Goal: Contribute content: Contribute content

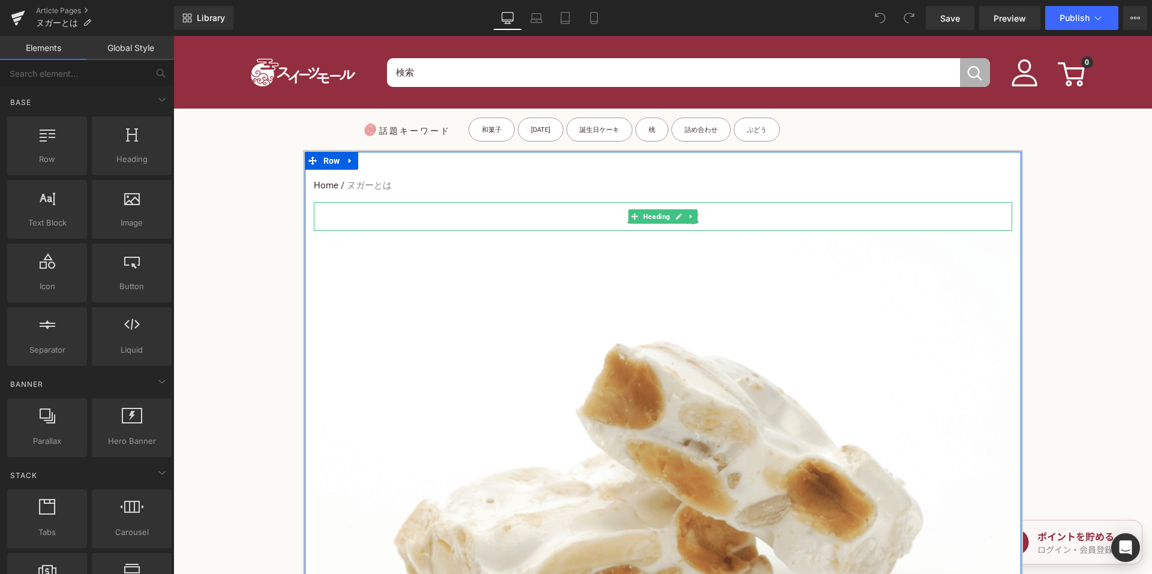
click at [607, 222] on h3 "ヌガーとは" at bounding box center [663, 217] width 698 height 27
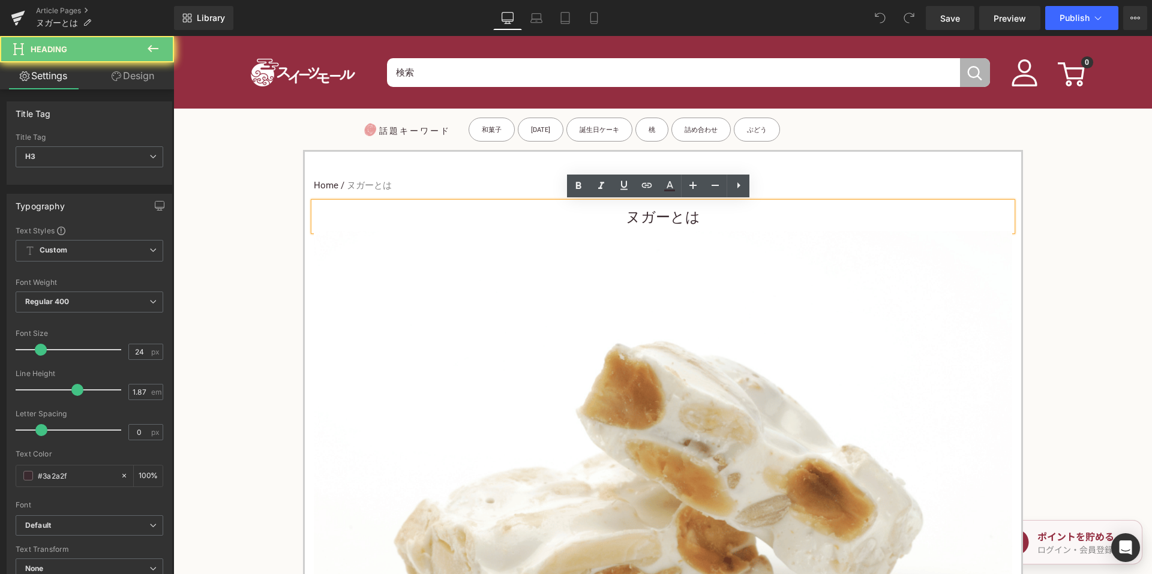
click at [594, 221] on h3 "ヌガーとは" at bounding box center [663, 217] width 698 height 27
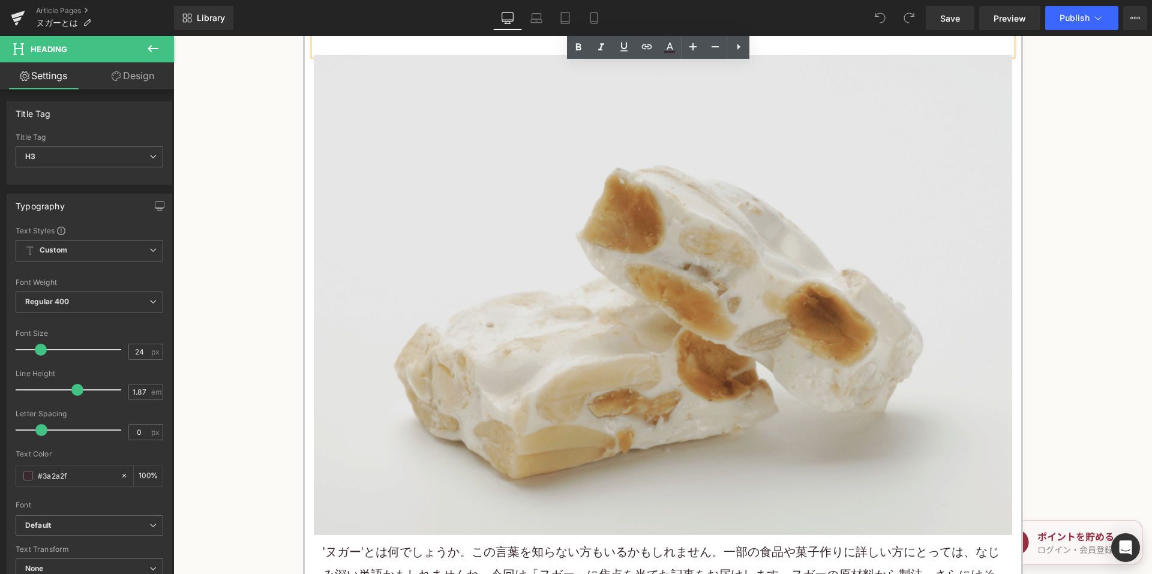
scroll to position [360, 0]
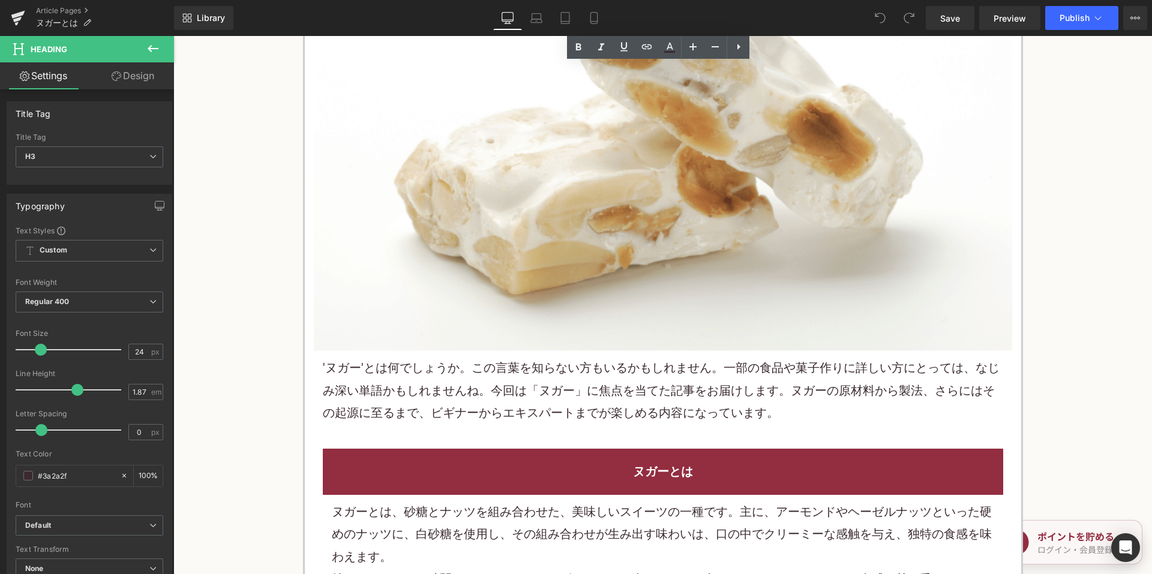
click at [517, 357] on p "' ヌガー'とは 何でしょうか。この言葉を知らない方もいるかもしれません。一部の食品や 菓子 作りに詳しい方にとっては、なじみ深い単語かもしれませんね。今回は…" at bounding box center [663, 390] width 680 height 67
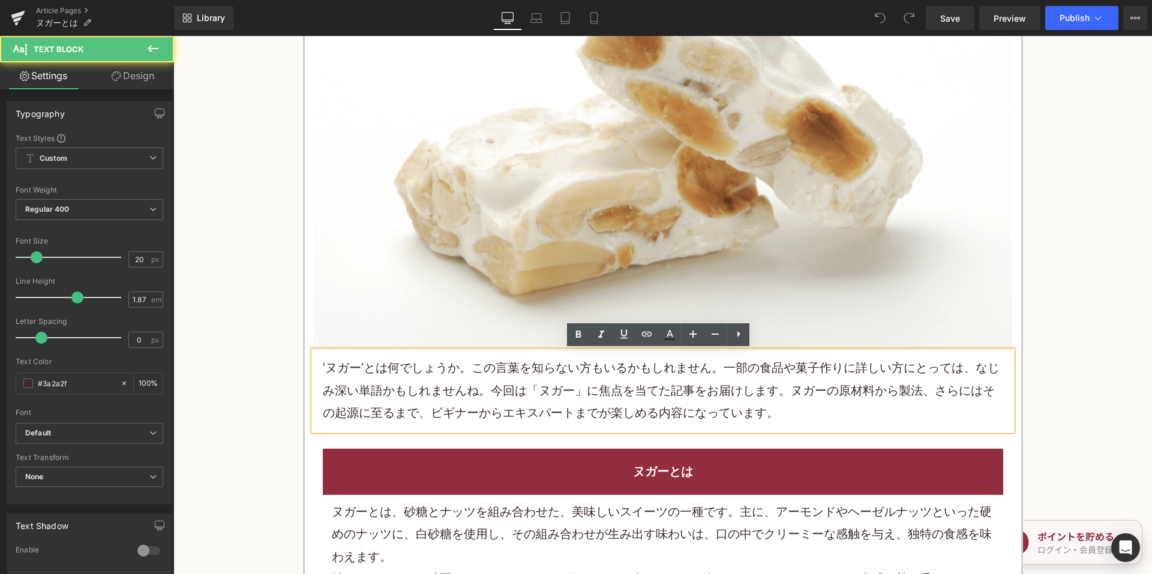
click at [515, 359] on p "' ヌガー'とは 何でしょうか。この言葉を知らない方もいるかもしれません。一部の食品や 菓子 作りに詳しい方にとっては、なじみ深い単語かもしれませんね。今回は…" at bounding box center [663, 390] width 680 height 67
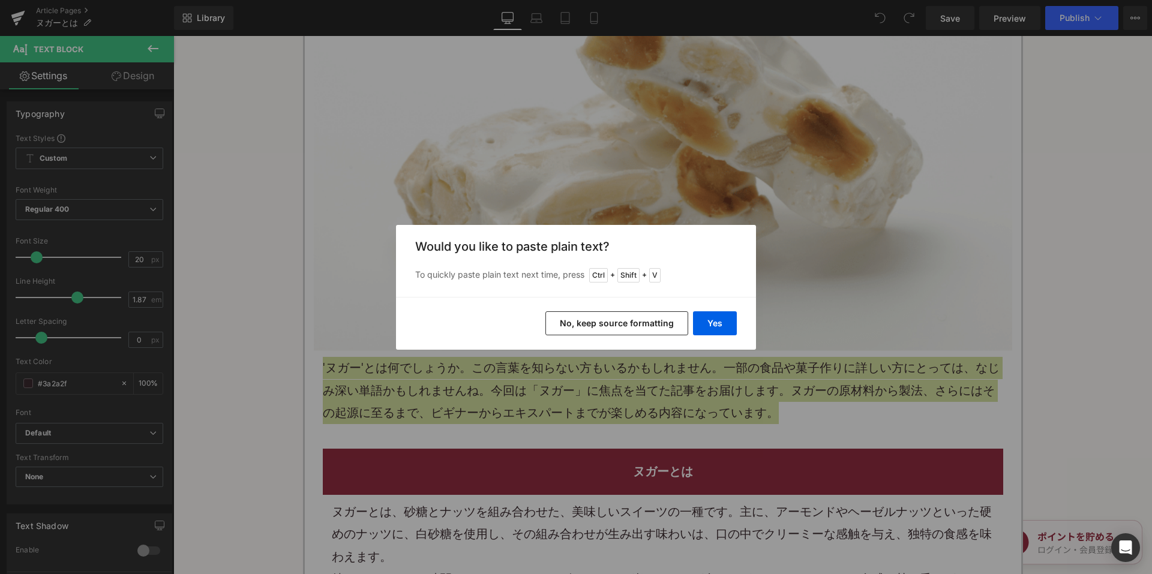
click at [608, 322] on button "No, keep source formatting" at bounding box center [616, 323] width 143 height 24
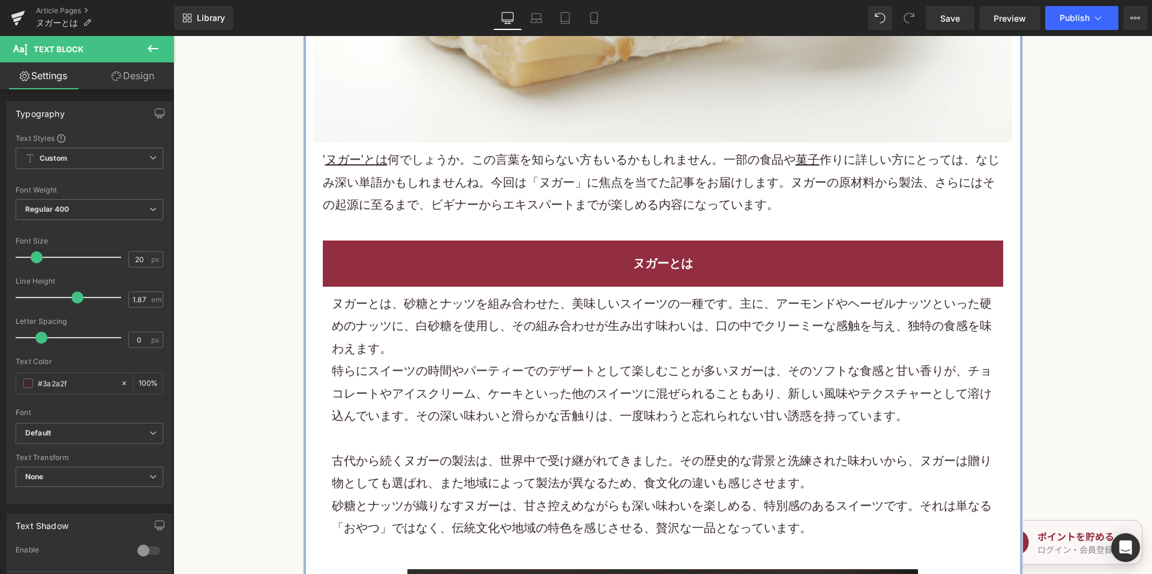
scroll to position [600, 0]
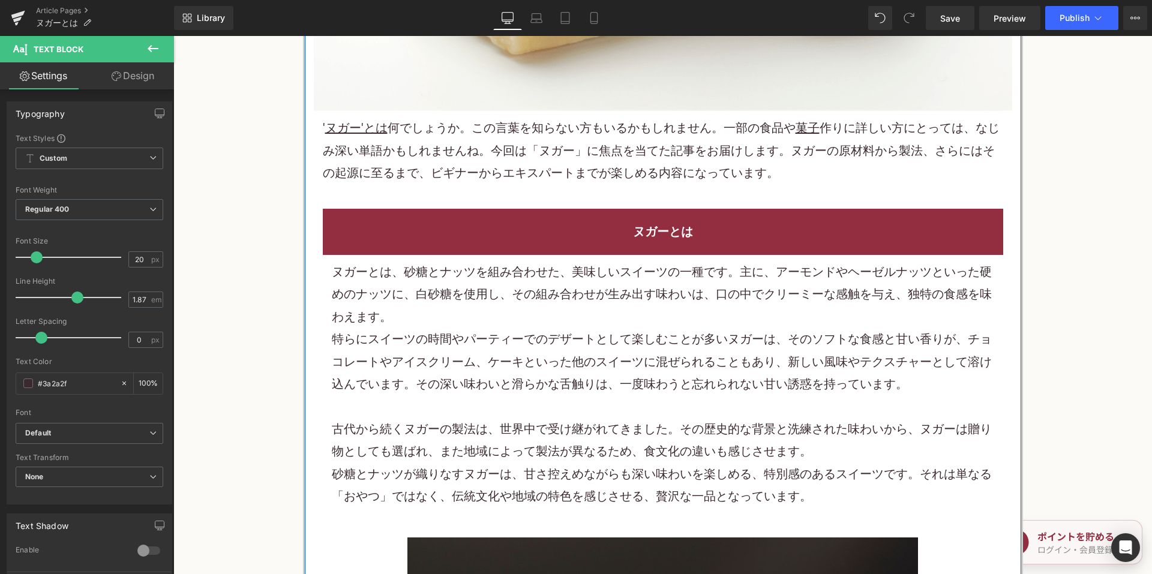
click at [446, 358] on p "特らに スイーツ の時間やパーティーでのデザートとして楽しむことが多いヌガーは、そのソフトな食感と甘い香りが、チョコレートやアイスクリーム、 ケーキ といった…" at bounding box center [663, 361] width 662 height 67
click at [446, 357] on p "特らに スイーツ の時間やパーティーでのデザートとして楽しむことが多いヌガーは、そのソフトな食感と甘い香りが、チョコレートやアイスクリーム、 ケーキ といった…" at bounding box center [663, 361] width 662 height 67
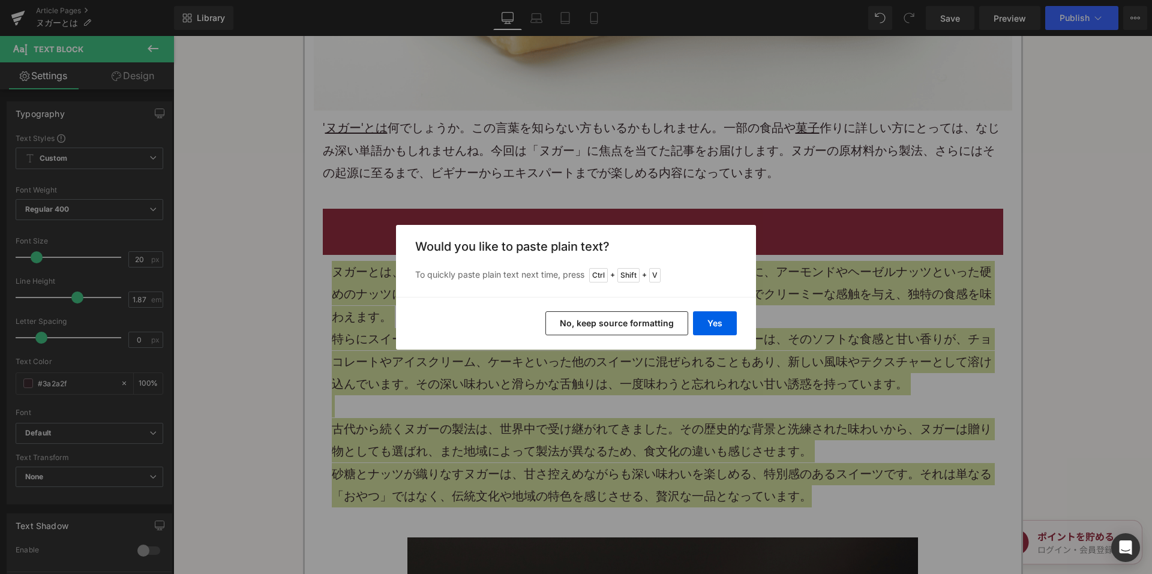
click at [575, 318] on button "No, keep source formatting" at bounding box center [616, 323] width 143 height 24
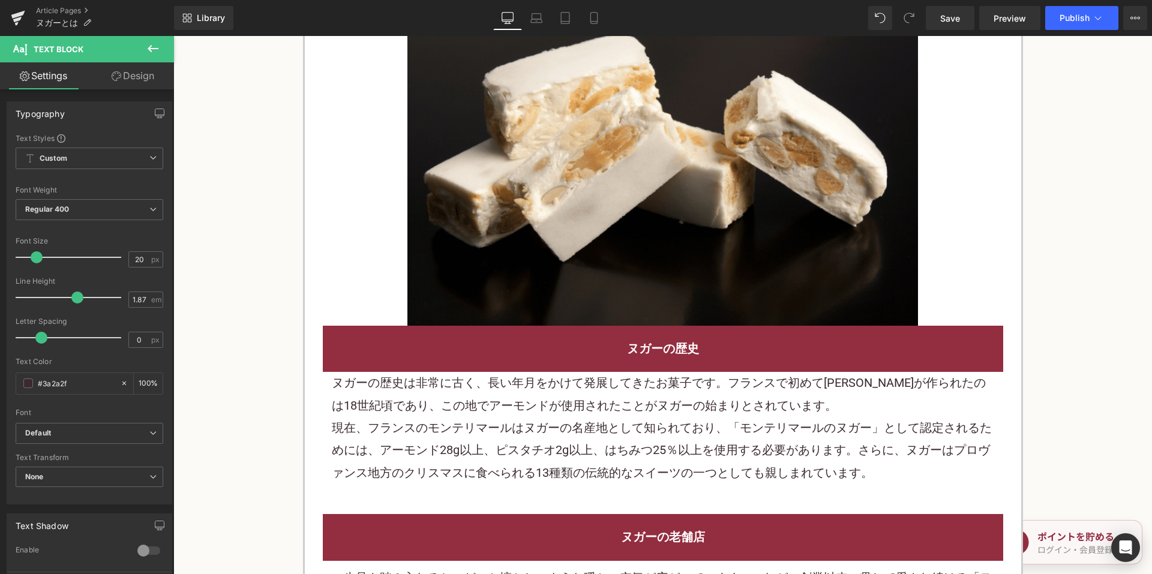
scroll to position [1200, 0]
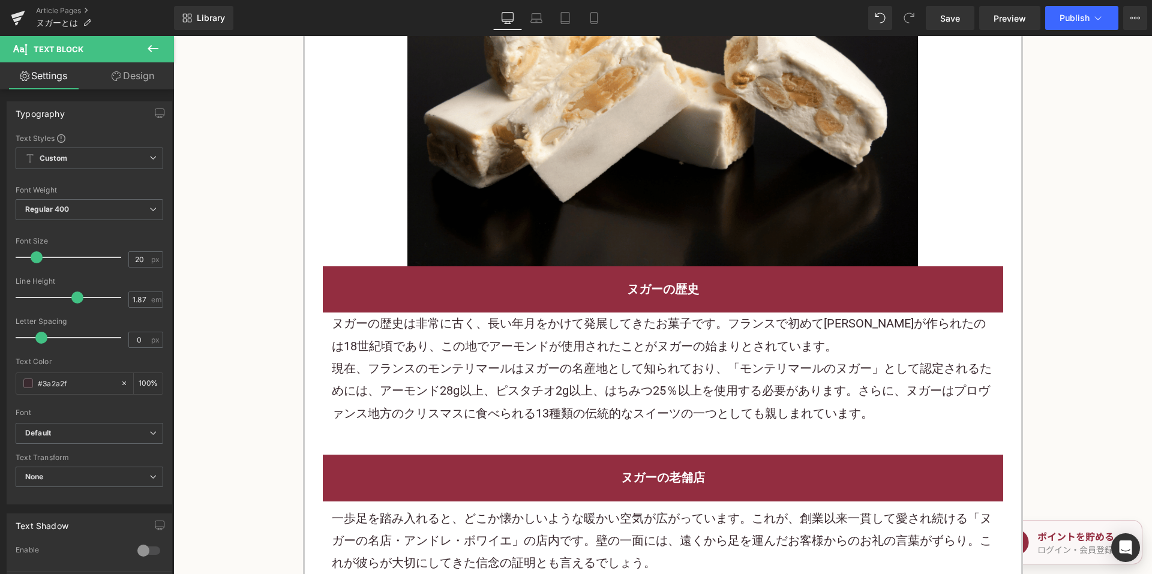
click at [603, 350] on p "ヌガーの歴史は非常に古く、長い年月をかけて発展してきた お菓子 です。フランスで初めてヌガーが作られたのは18世紀頃であり、この地でアーモンドが使用されたこと…" at bounding box center [663, 335] width 662 height 45
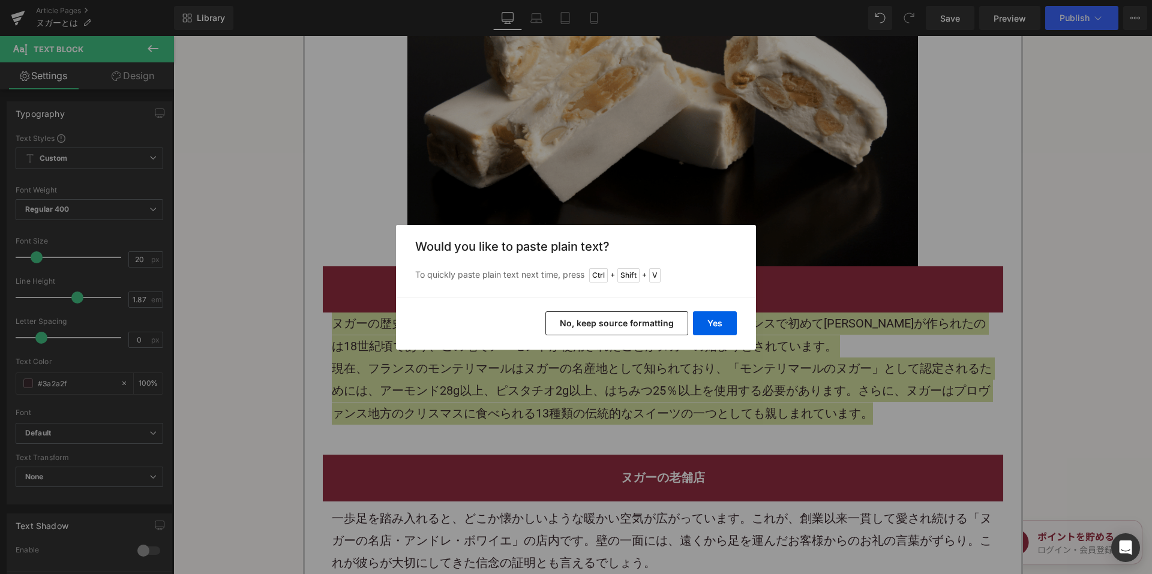
click at [635, 319] on button "No, keep source formatting" at bounding box center [616, 323] width 143 height 24
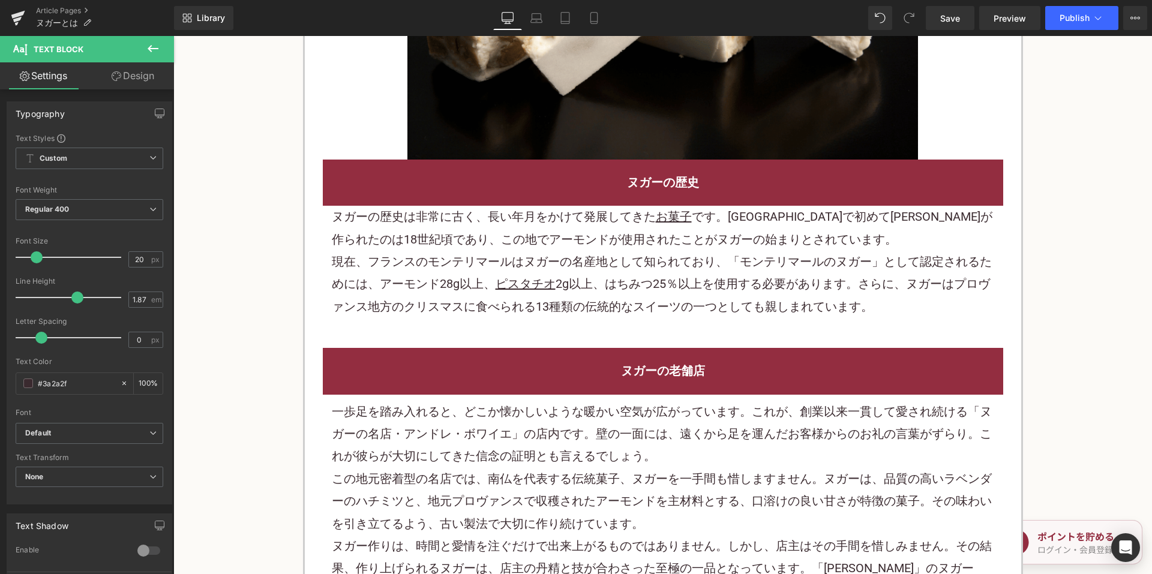
scroll to position [1560, 0]
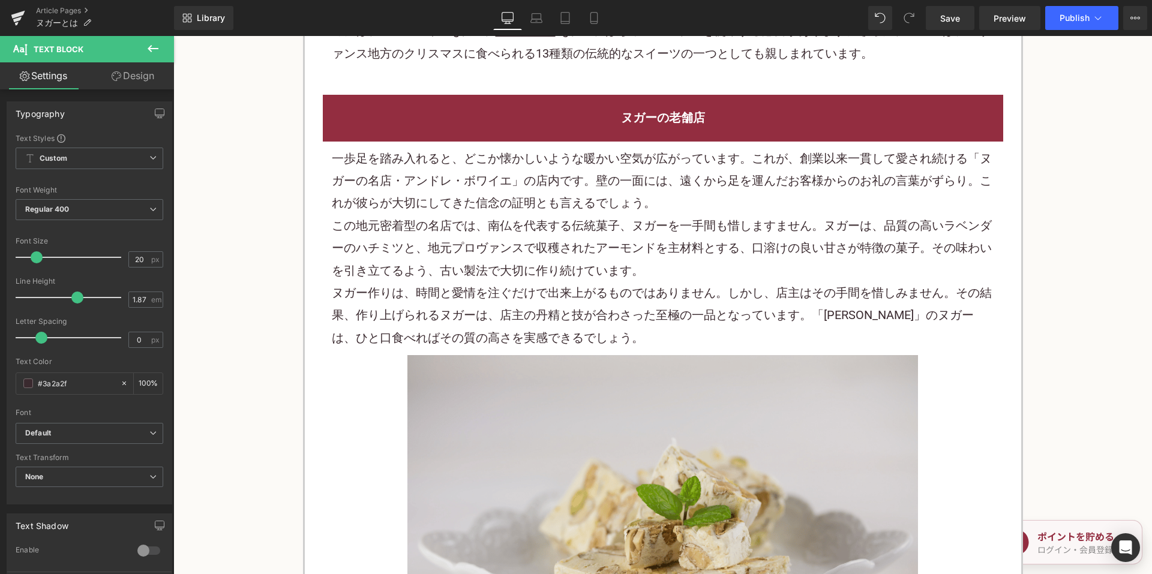
click at [538, 313] on p "ヌガー作りは、時間と愛情を注ぐだけで出来上がるものではありません。しかし、店主はその手間を惜しみません。その結果、作り上げられるヌガーは、店主の丹精と技が合わ…" at bounding box center [663, 315] width 662 height 67
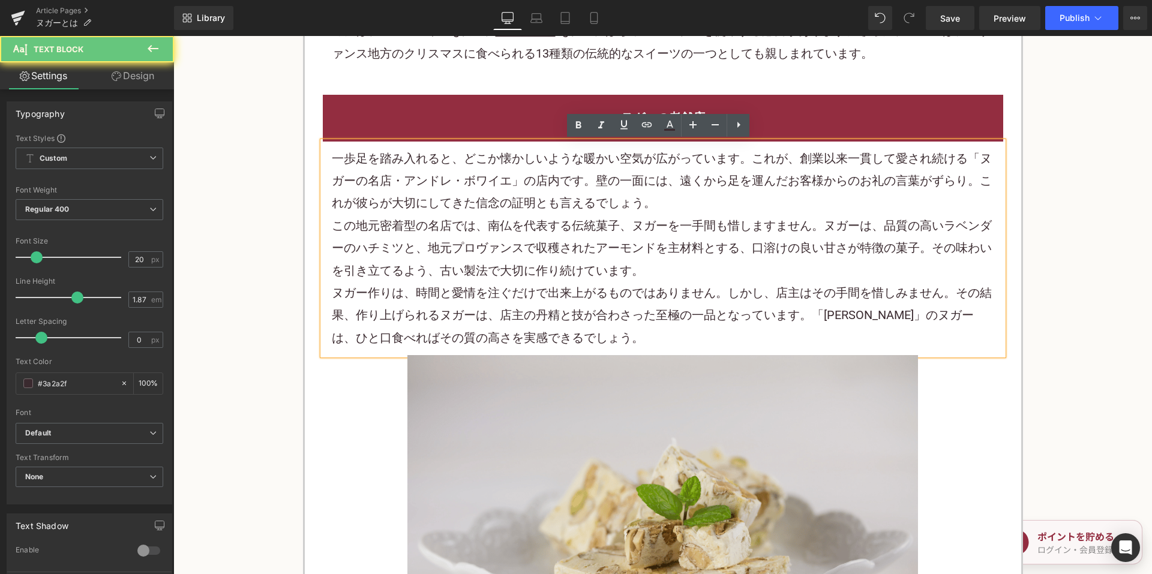
click at [514, 275] on p "この地元密着型の名店では、南仏を代表する伝統菓子、ヌガーを一手間も惜しますません。ヌガーは、品質の高いラベンダーのハチミツと、地元プロヴァンスで収穫されたアー…" at bounding box center [663, 248] width 662 height 67
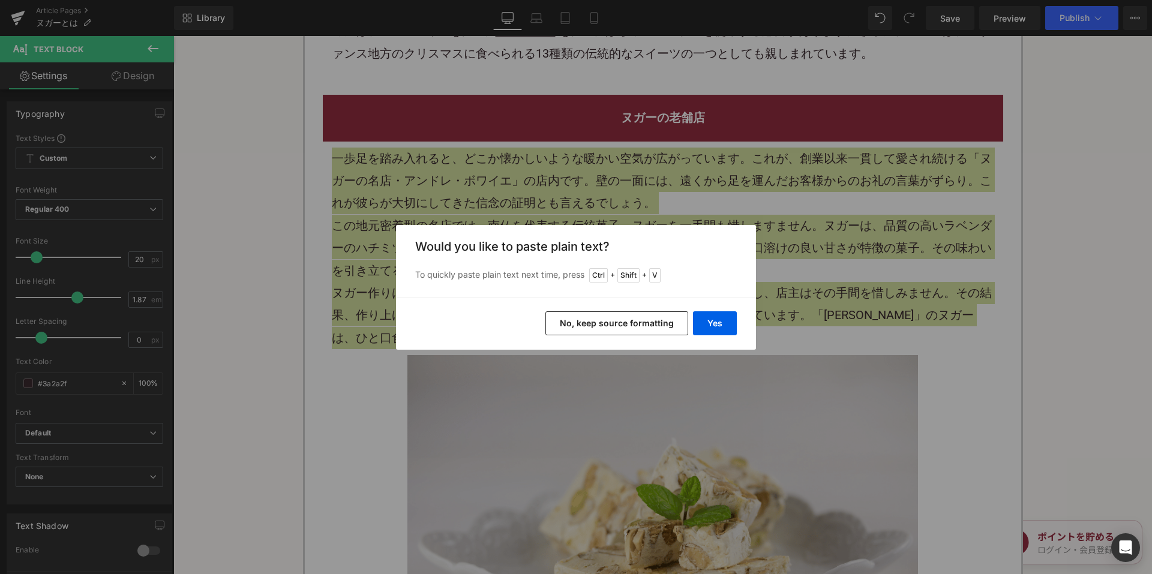
click at [586, 329] on button "No, keep source formatting" at bounding box center [616, 323] width 143 height 24
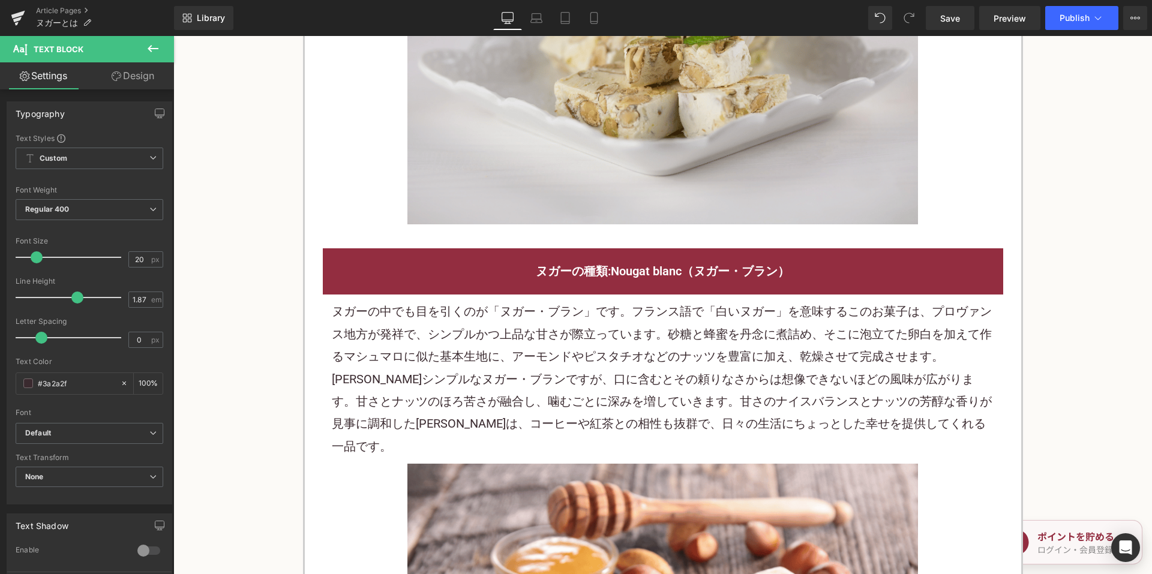
scroll to position [2220, 0]
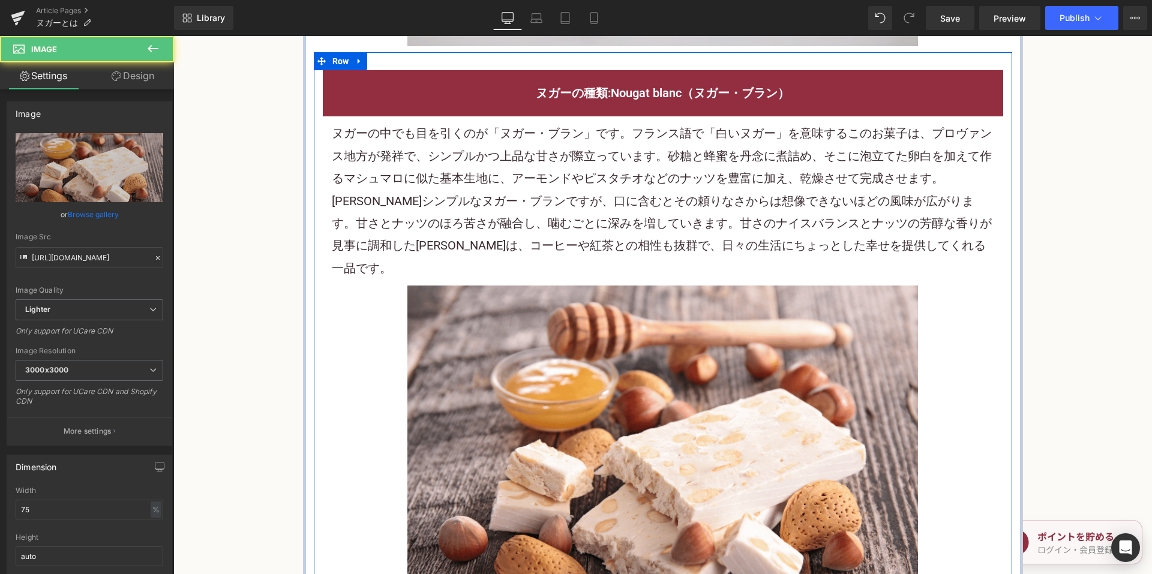
click at [503, 205] on p "一見シンプルなヌガー・ブランですが、口に含むとその頼りなさからは想像できないほどの風味が広がります。甘さとナッツのほろ苦さが融合し、噛むごとに深みを増していき…" at bounding box center [663, 235] width 662 height 90
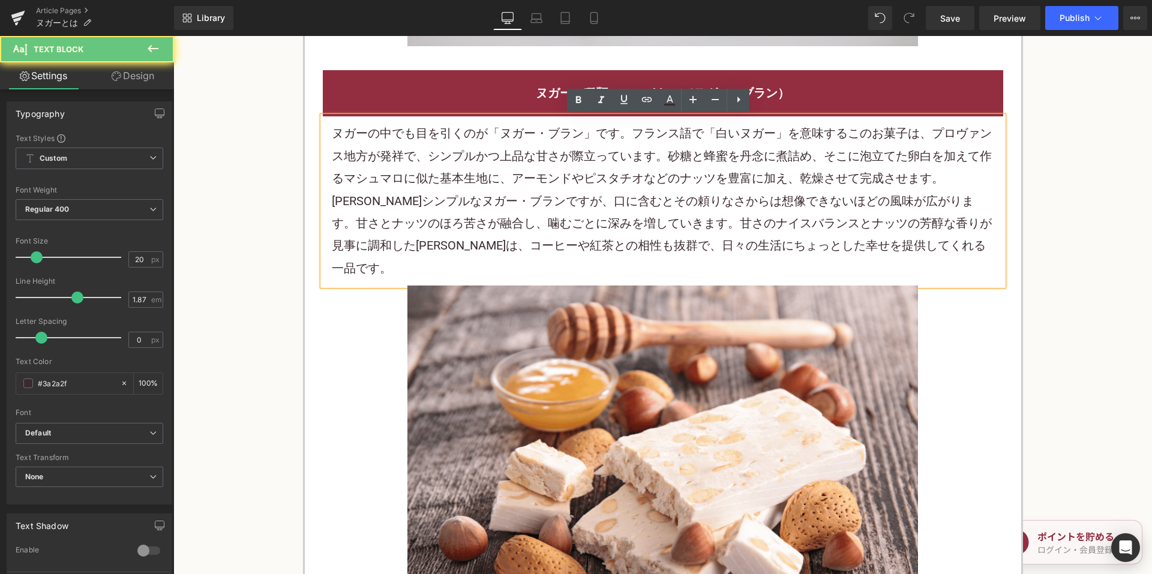
click at [503, 203] on p "一見シンプルなヌガー・ブランですが、口に含むとその頼りなさからは想像できないほどの風味が広がります。甘さとナッツのほろ苦さが融合し、噛むごとに深みを増していき…" at bounding box center [663, 235] width 662 height 90
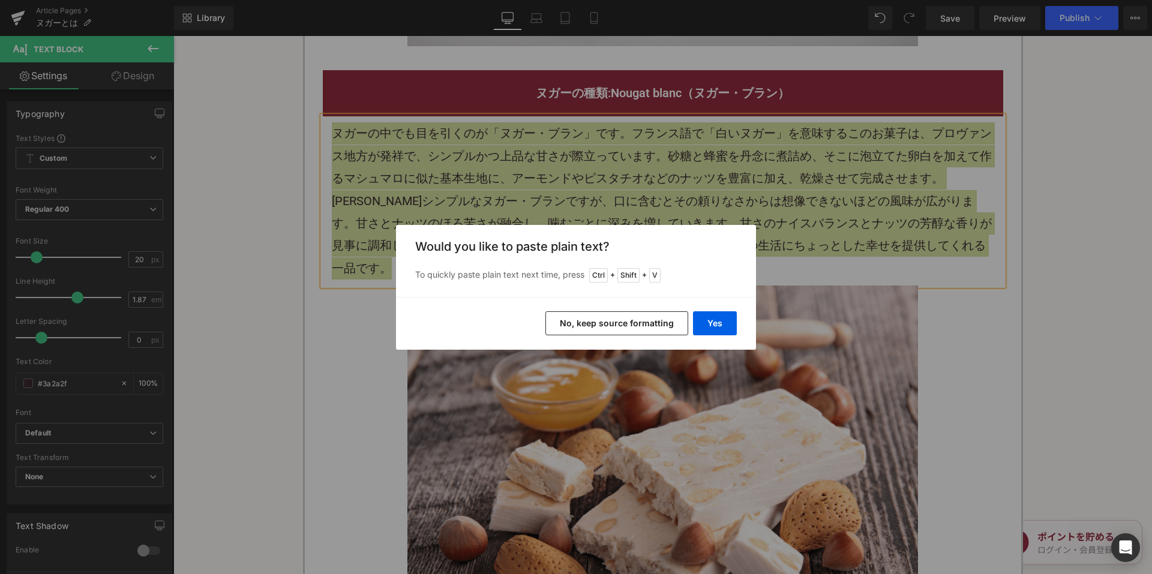
click at [578, 323] on button "No, keep source formatting" at bounding box center [616, 323] width 143 height 24
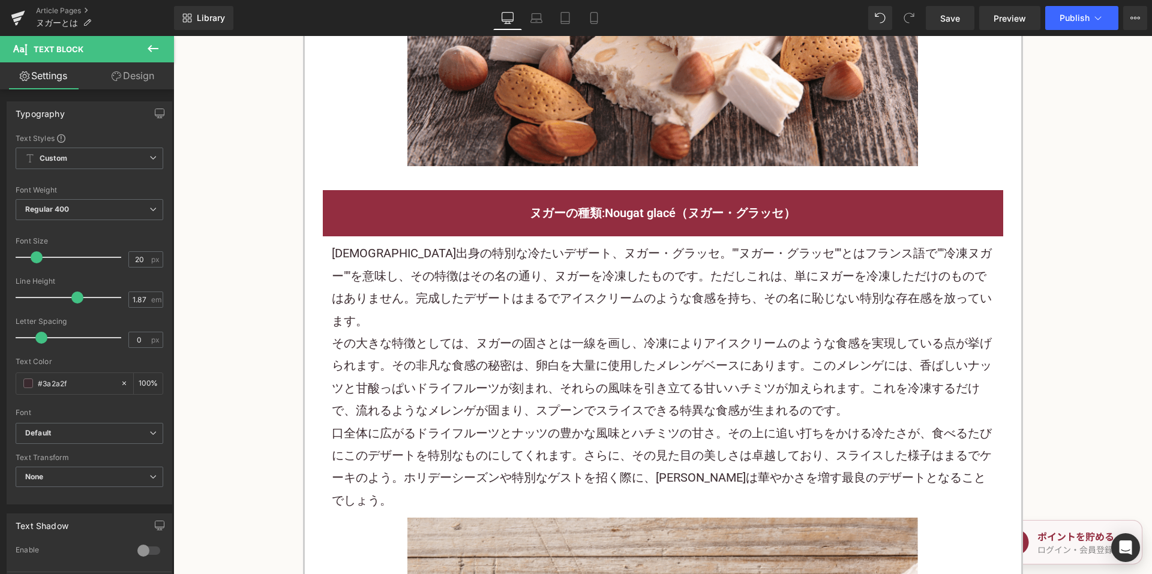
scroll to position [2760, 0]
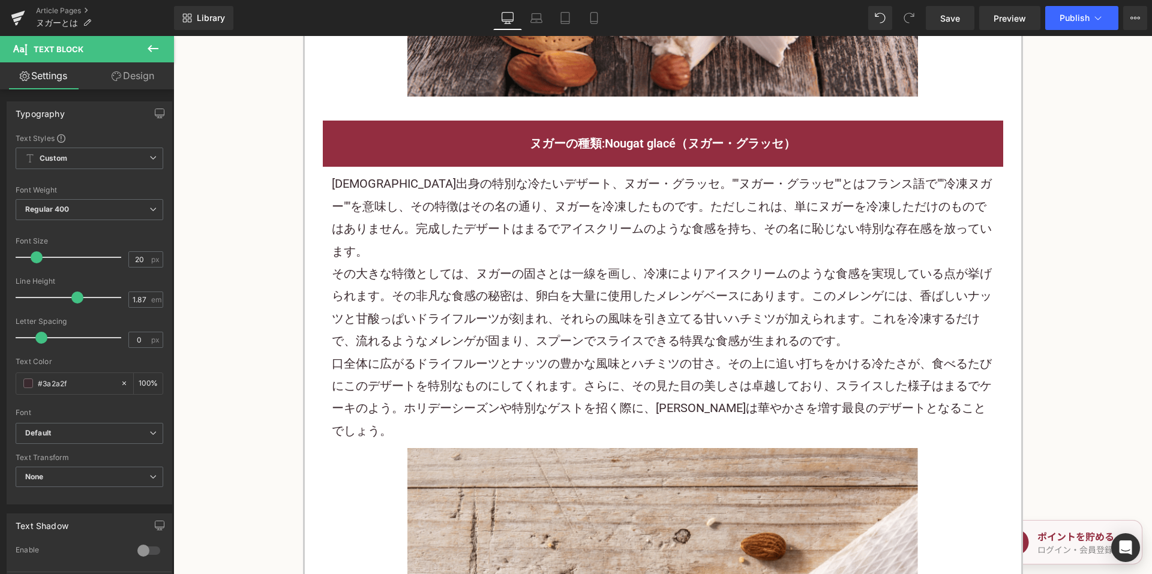
click at [540, 263] on p "その大きな特徴としては、ヌガーの固さとは一線を画し、冷凍によりアイスクリームのような食感を実現している点が挙げられます。その非凡な食感の秘密は、卵白を大量に使…" at bounding box center [663, 308] width 662 height 90
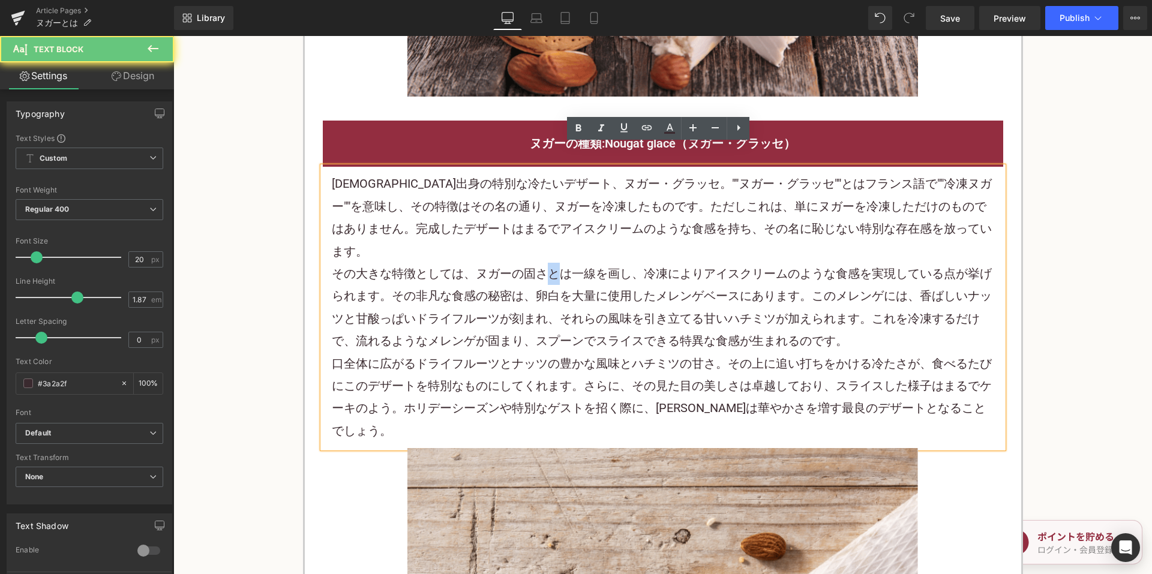
click at [539, 263] on p "その大きな特徴としては、ヌガーの固さとは一線を画し、冷凍によりアイスクリームのような食感を実現している点が挙げられます。その非凡な食感の秘密は、卵白を大量に使…" at bounding box center [663, 308] width 662 height 90
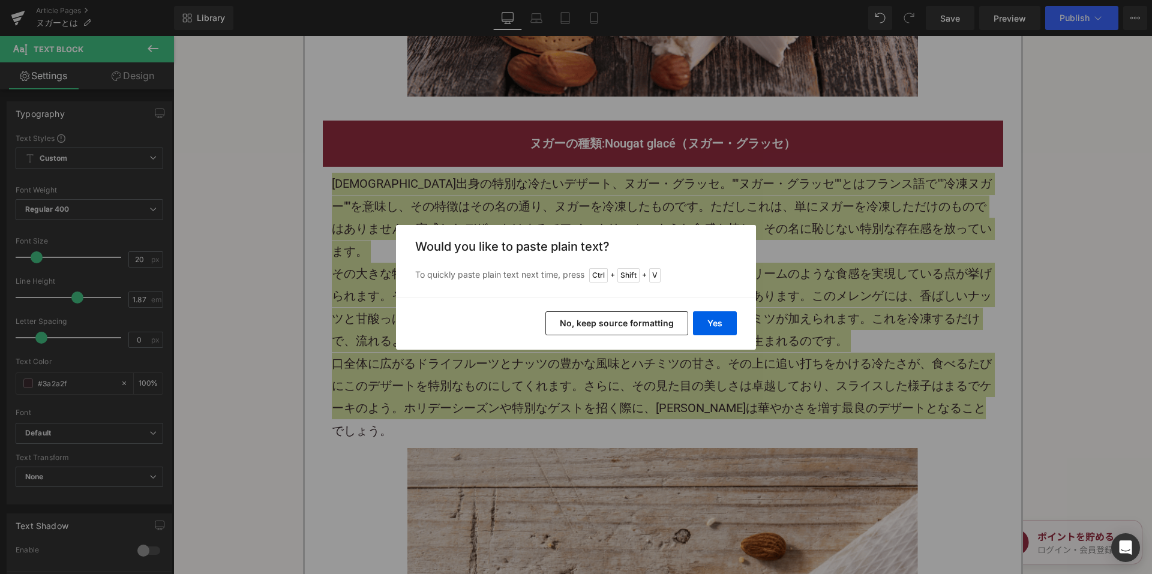
click at [571, 328] on button "No, keep source formatting" at bounding box center [616, 323] width 143 height 24
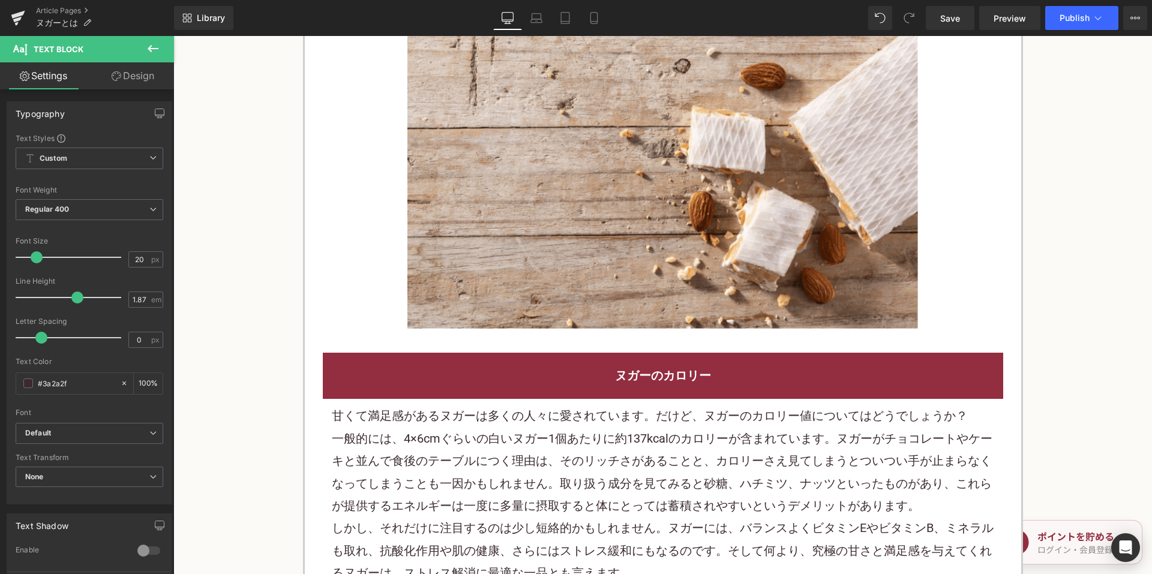
scroll to position [3360, 0]
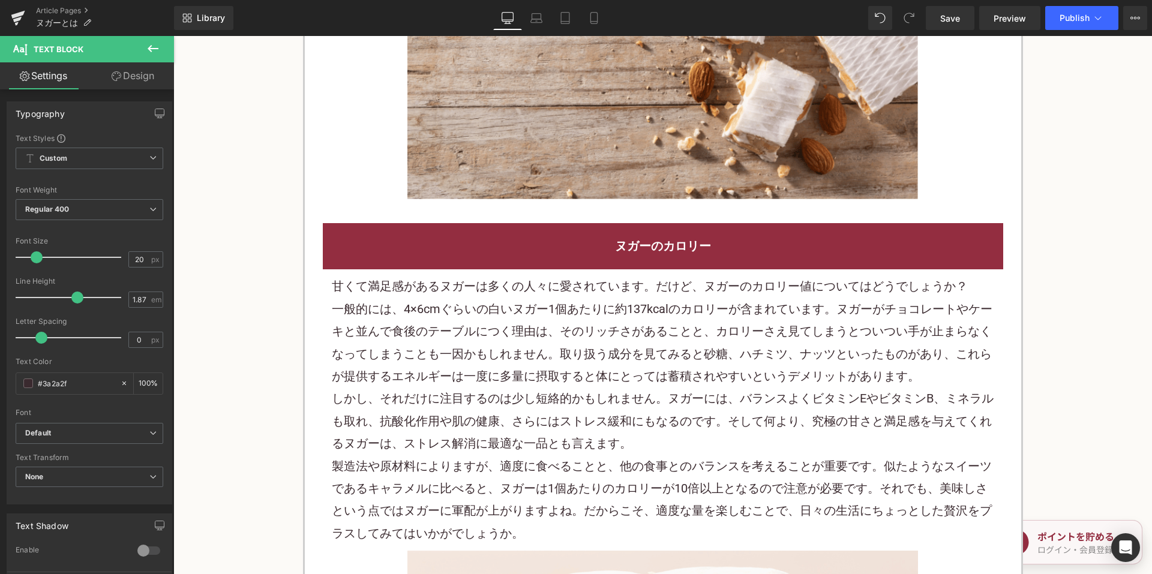
click at [521, 298] on p "一般的には、4×6cmぐらいの白いヌガー1個あたりに約137kcalのカロリーが含まれています。ヌガーがチョコレートやケーキと並んで食後のテーブルにつく理由は…" at bounding box center [663, 343] width 662 height 90
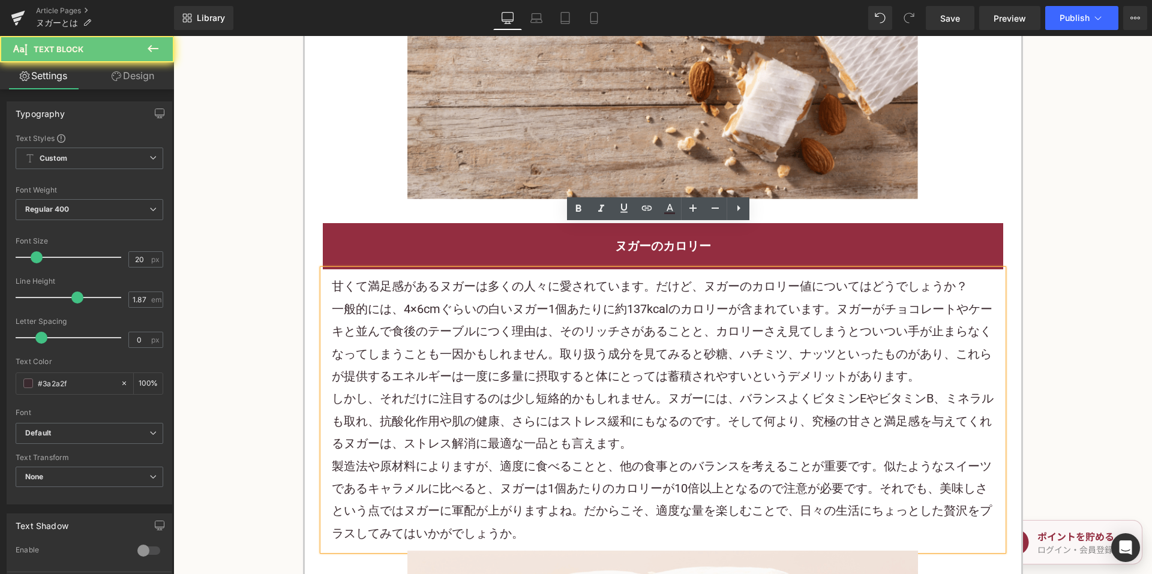
click at [521, 298] on p "一般的には、4×6cmぐらいの白いヌガー1個あたりに約137kcalのカロリーが含まれています。ヌガーがチョコレートやケーキと並んで食後のテーブルにつく理由は…" at bounding box center [663, 343] width 662 height 90
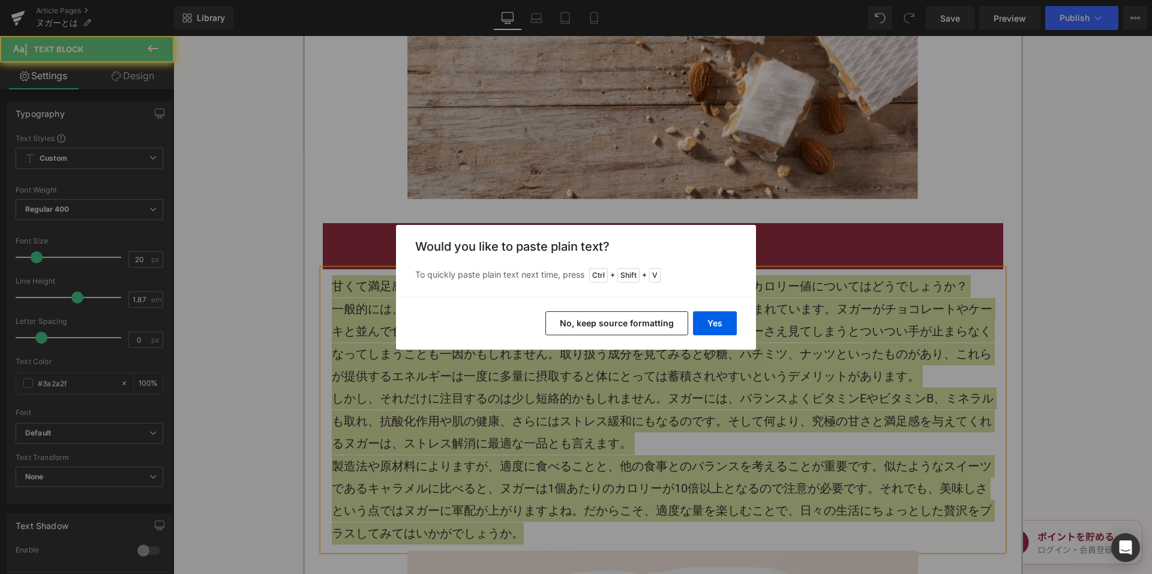
click at [613, 327] on button "No, keep source formatting" at bounding box center [616, 323] width 143 height 24
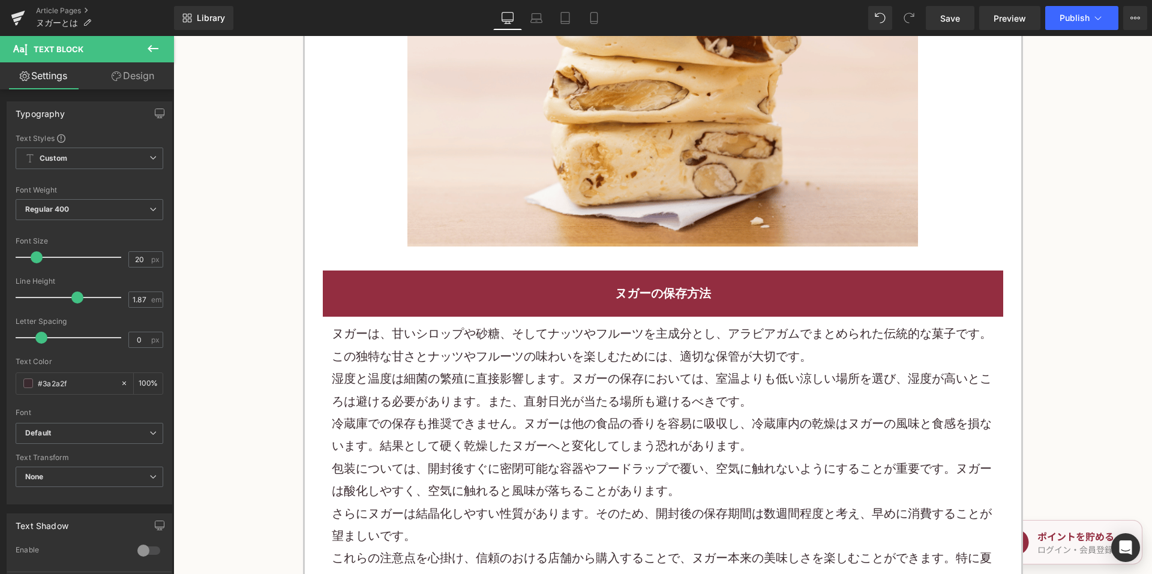
scroll to position [4020, 0]
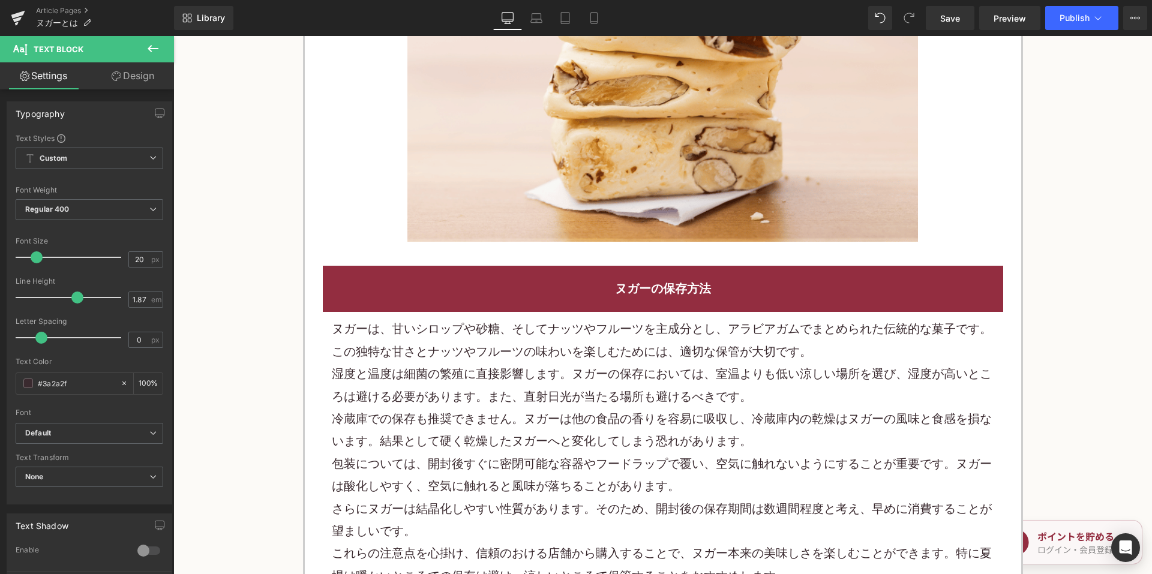
click at [517, 363] on p "湿度と温度は細菌の繁殖に直接影響します。ヌガーの保存においては、室温よりも低い涼しい場所を選び、湿度が高いところは避ける必要があります。また、直射 日光 が当…" at bounding box center [663, 385] width 662 height 45
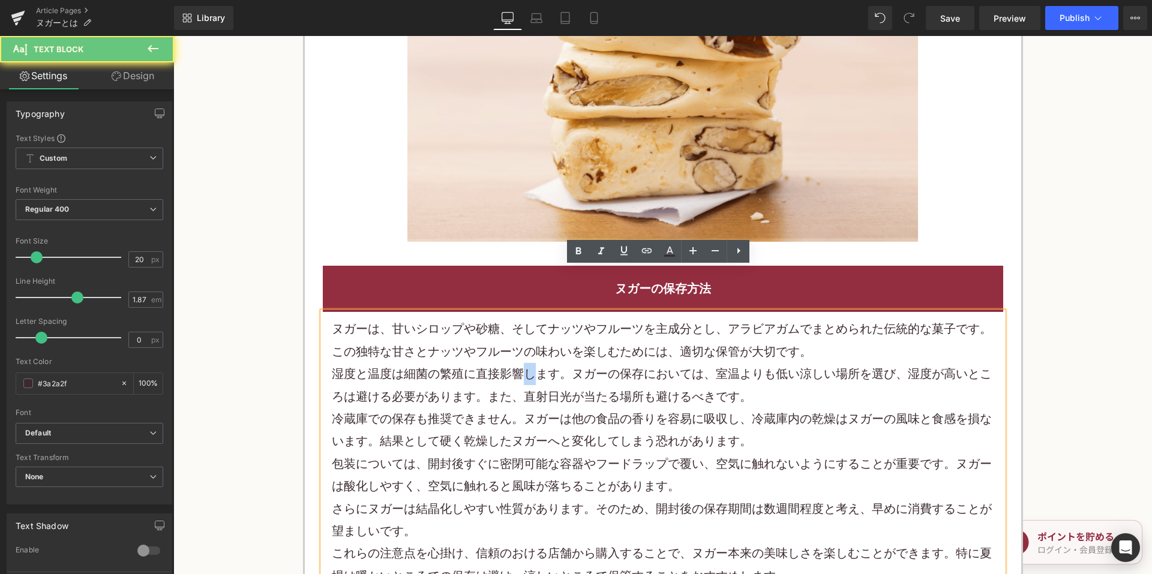
click at [517, 363] on p "湿度と温度は細菌の繁殖に直接影響します。ヌガーの保存においては、室温よりも低い涼しい場所を選び、湿度が高いところは避ける必要があります。また、直射 日光 が当…" at bounding box center [663, 385] width 662 height 45
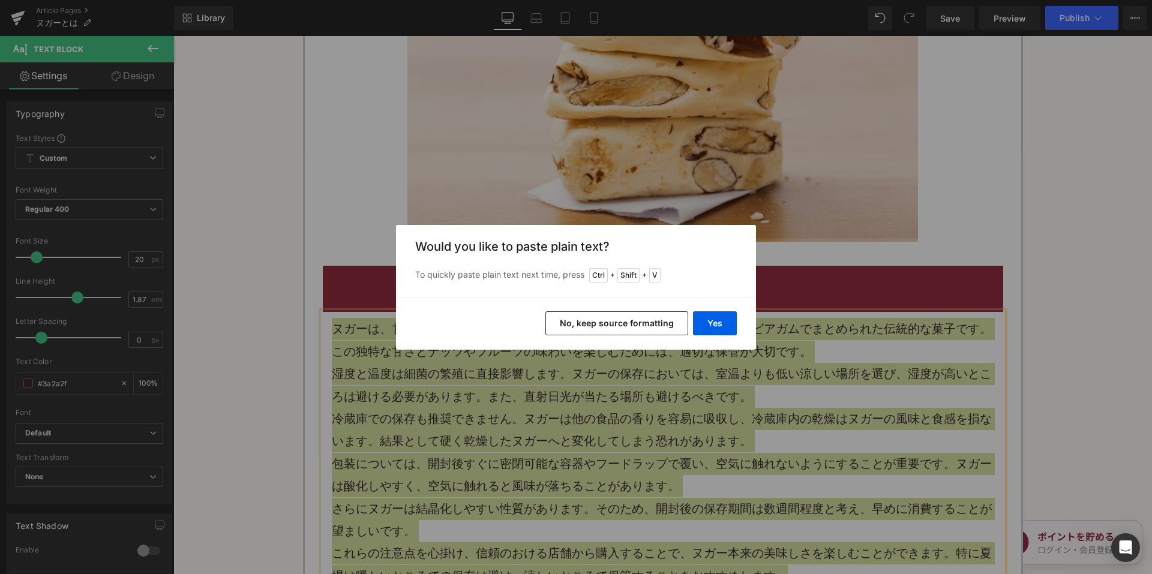
click at [580, 329] on button "No, keep source formatting" at bounding box center [616, 323] width 143 height 24
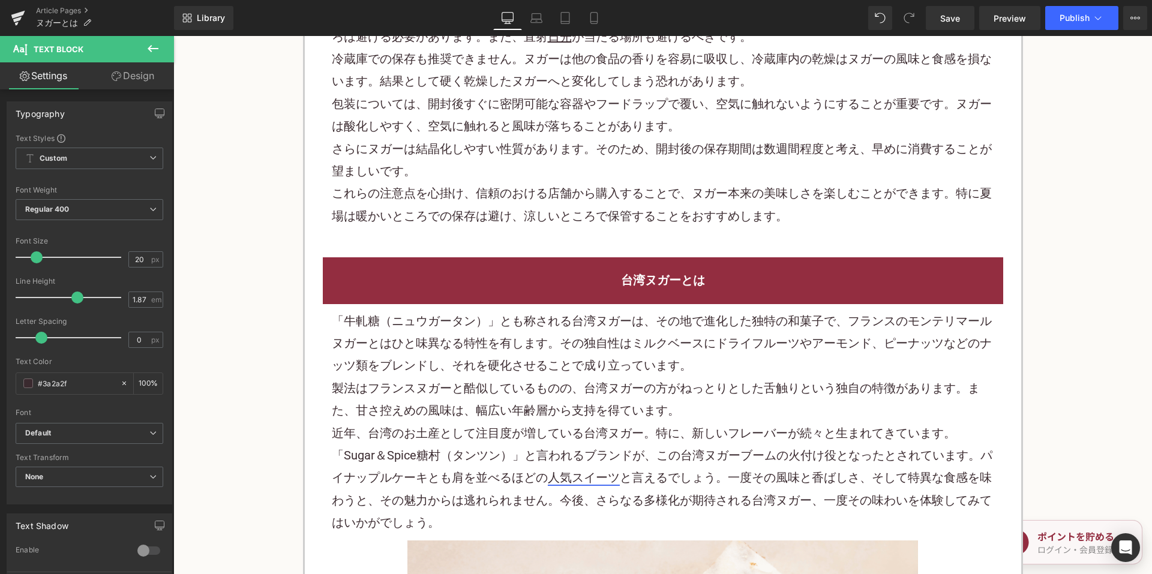
scroll to position [4560, 0]
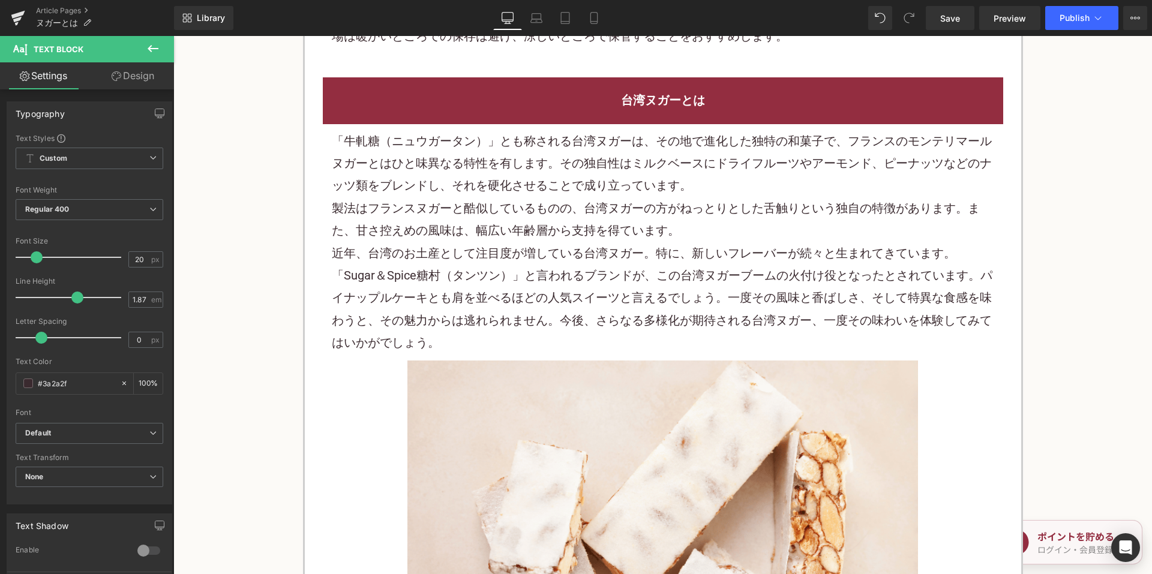
click at [548, 290] on link "人気スイーツ" at bounding box center [584, 297] width 72 height 14
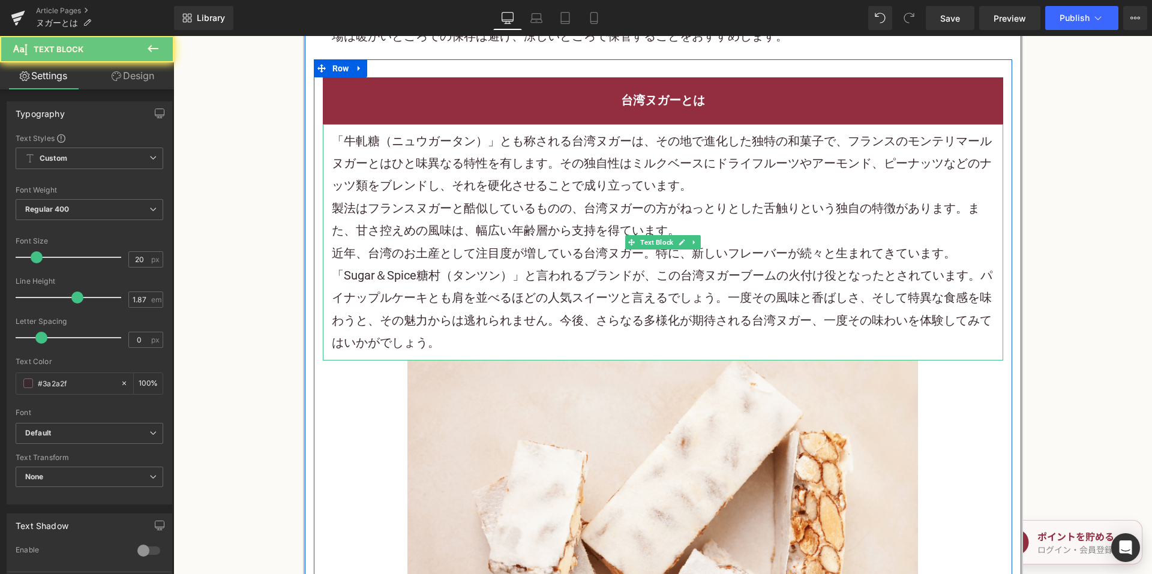
click at [537, 242] on p "近年、台湾のお土産として注目度が増している台湾ヌガー。特に、新しいフレーバーが続々と生まれてきています。「Sugar＆Spice糖村（タンツン）」と言われるブ…" at bounding box center [663, 298] width 662 height 112
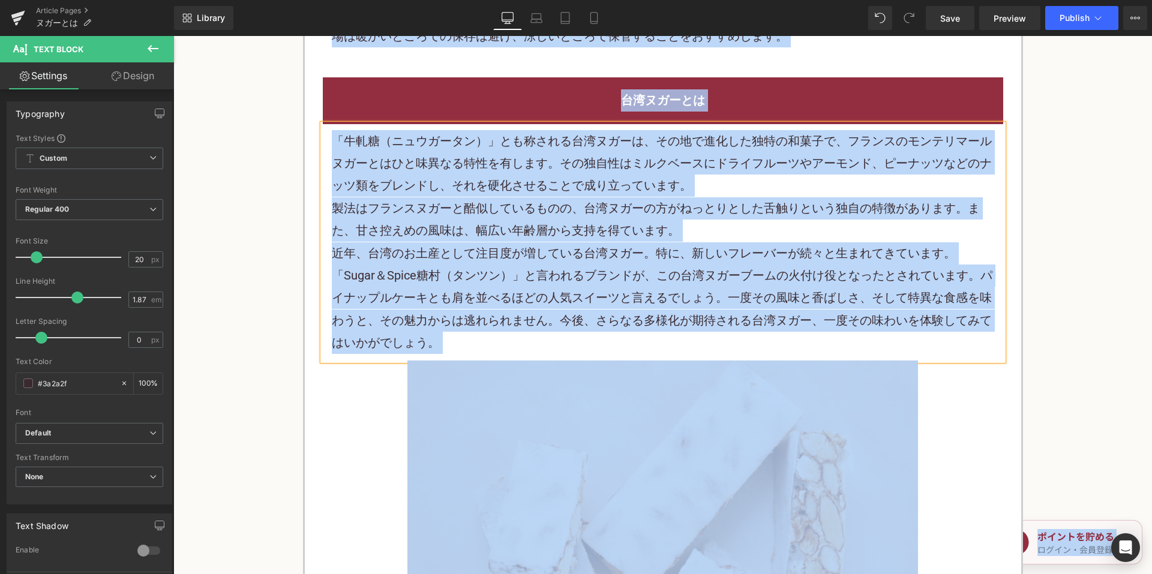
click at [533, 242] on p "近年、台湾のお土産として注目度が増している台湾ヌガー。特に、新しいフレーバーが続々と生まれてきています。「Sugar＆Spice糖村（タンツン）」と言われるブ…" at bounding box center [663, 298] width 662 height 112
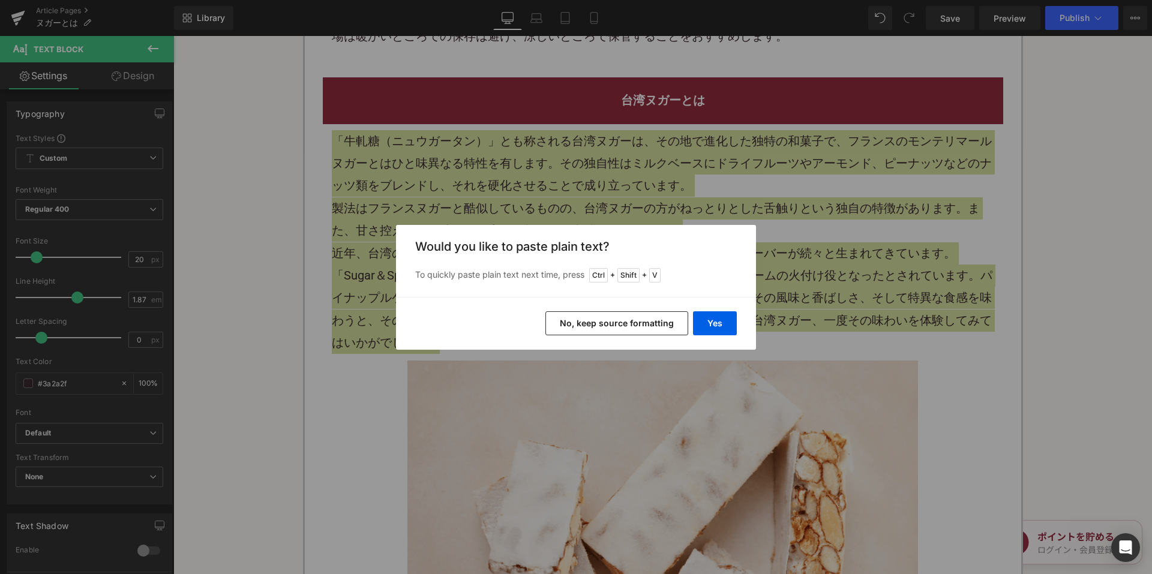
click at [574, 323] on button "No, keep source formatting" at bounding box center [616, 323] width 143 height 24
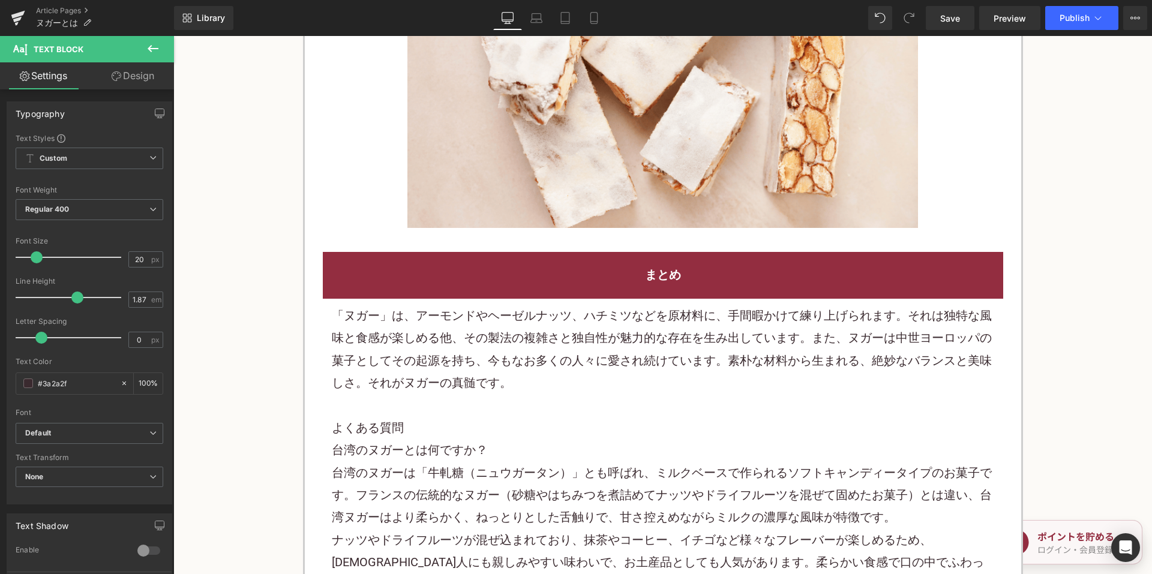
scroll to position [5100, 0]
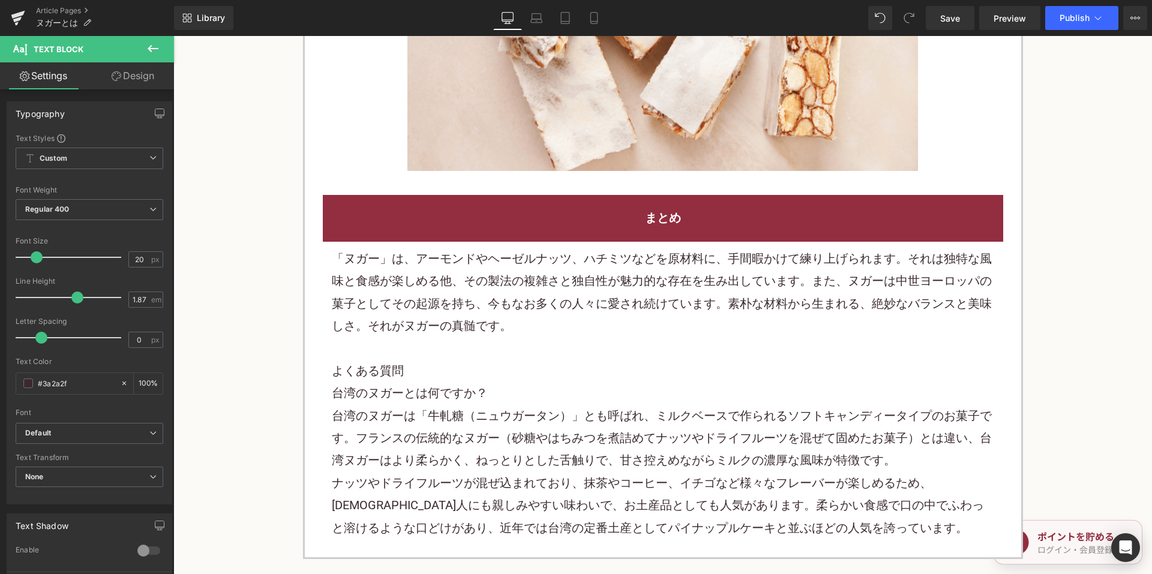
click at [514, 248] on p "「ヌガー」は、アーモンドやヘーゼルナッツ、ハチミツなどを原材料に、手間暇かけて練り上げられます。それは独特な風味と食感が楽しめる他、その製法の複雑さと独自性が…" at bounding box center [663, 293] width 662 height 90
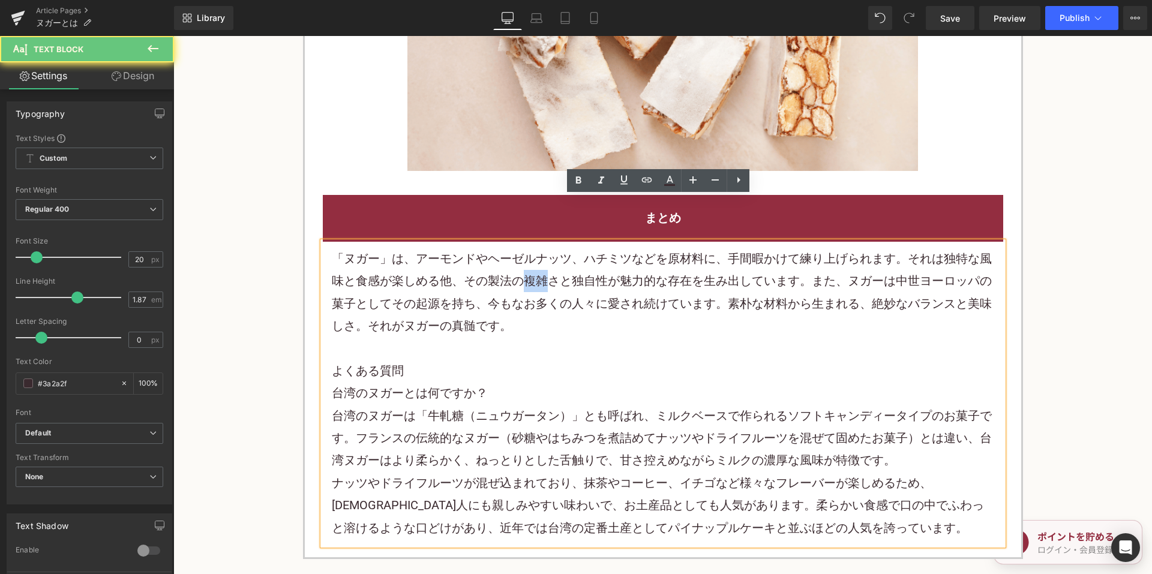
click at [514, 248] on p "「ヌガー」は、アーモンドやヘーゼルナッツ、ハチミツなどを原材料に、手間暇かけて練り上げられます。それは独特な風味と食感が楽しめる他、その製法の複雑さと独自性が…" at bounding box center [663, 293] width 662 height 90
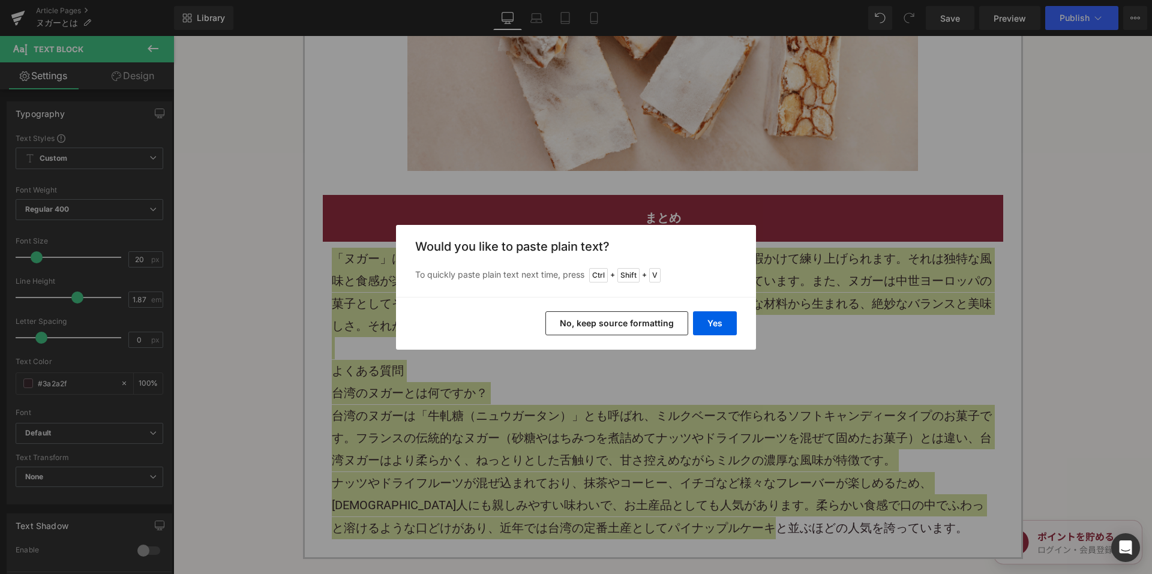
click at [587, 323] on button "No, keep source formatting" at bounding box center [616, 323] width 143 height 24
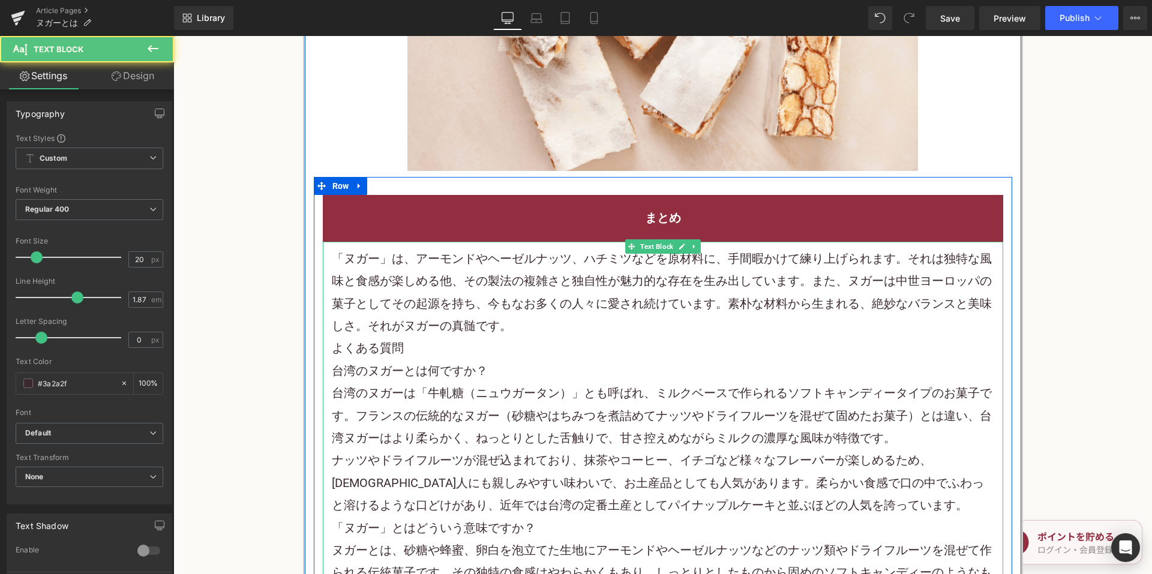
click at [541, 284] on p "「ヌガー」は、アーモンドやヘーゼルナッツ、ハチミツなどを原材料に、手間暇かけて練り上げられます。それは独特な風味と食感が楽しめる他、その製法の複雑さと独自性が…" at bounding box center [663, 293] width 662 height 90
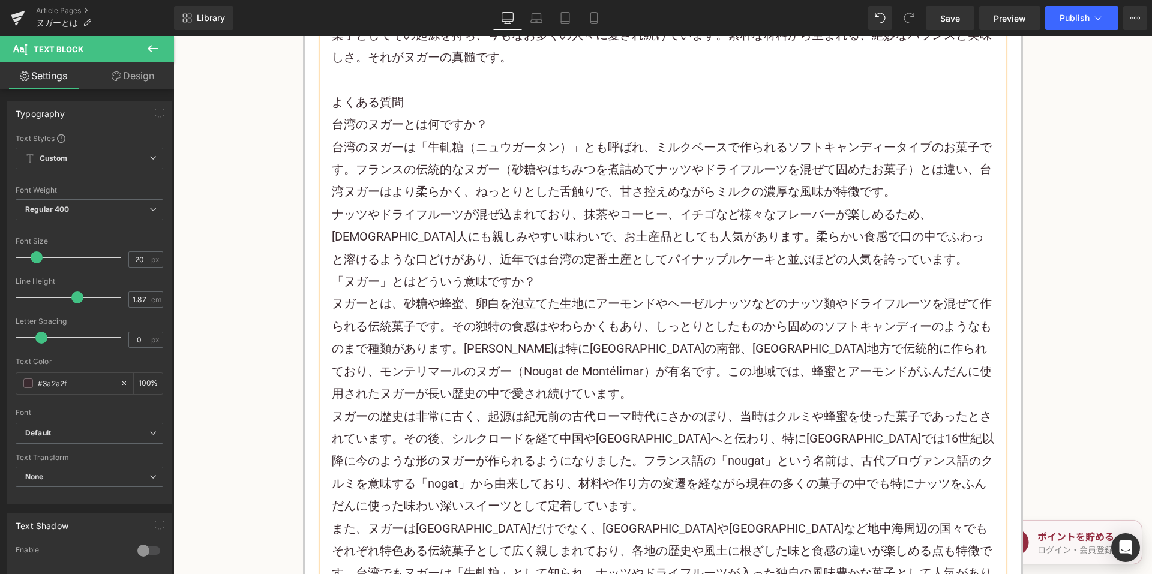
scroll to position [5400, 0]
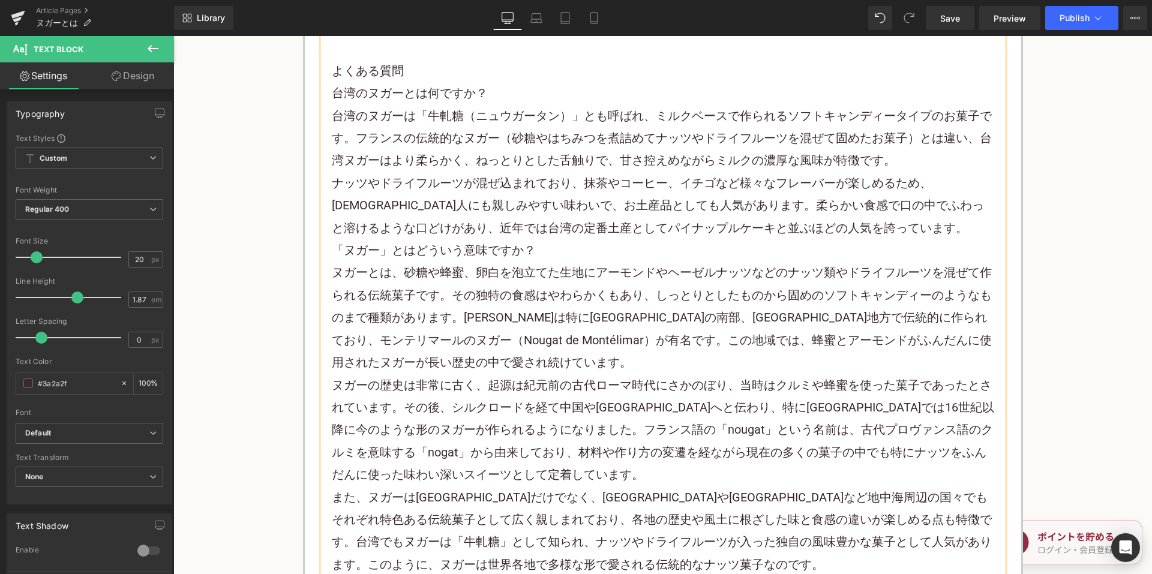
click at [821, 175] on p "ナッツやドライフルーツが混ぜ込まれており、抹茶やコーヒー、イチゴなど様々なフレーバーが楽しめるため、日本人にも親しみやすい味わいで、お土産品としても人気があり…" at bounding box center [663, 205] width 662 height 67
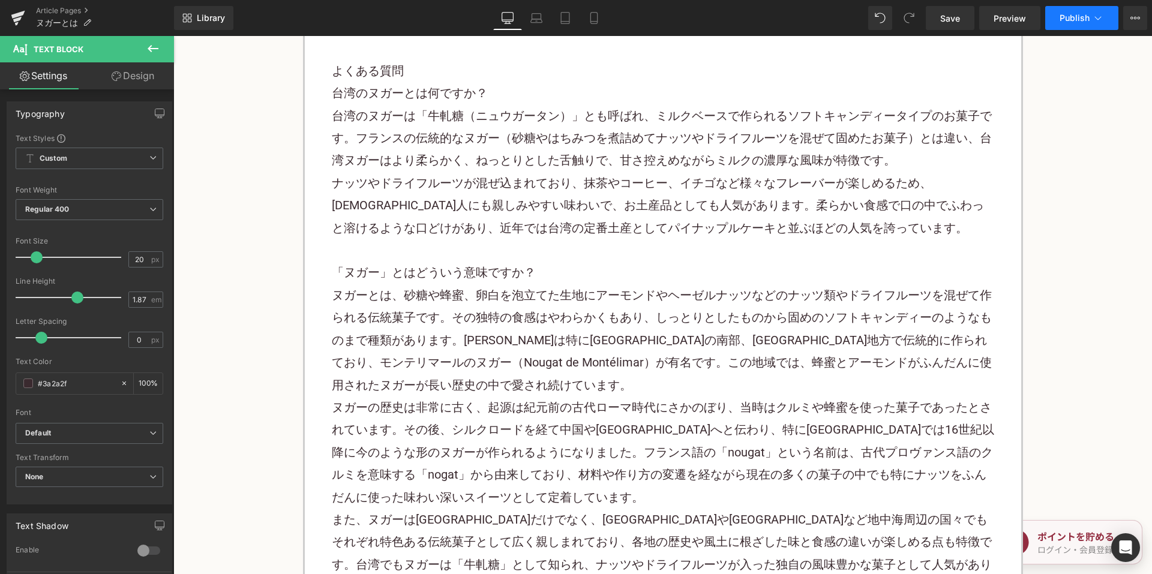
click at [1084, 19] on span "Publish" at bounding box center [1075, 18] width 30 height 10
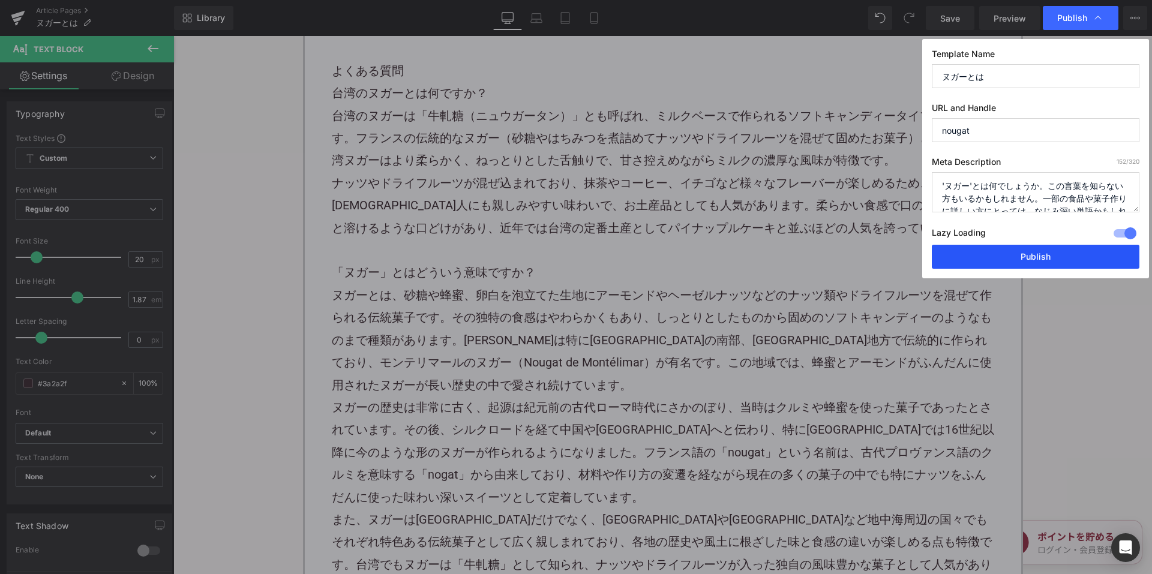
click at [982, 251] on button "Publish" at bounding box center [1036, 257] width 208 height 24
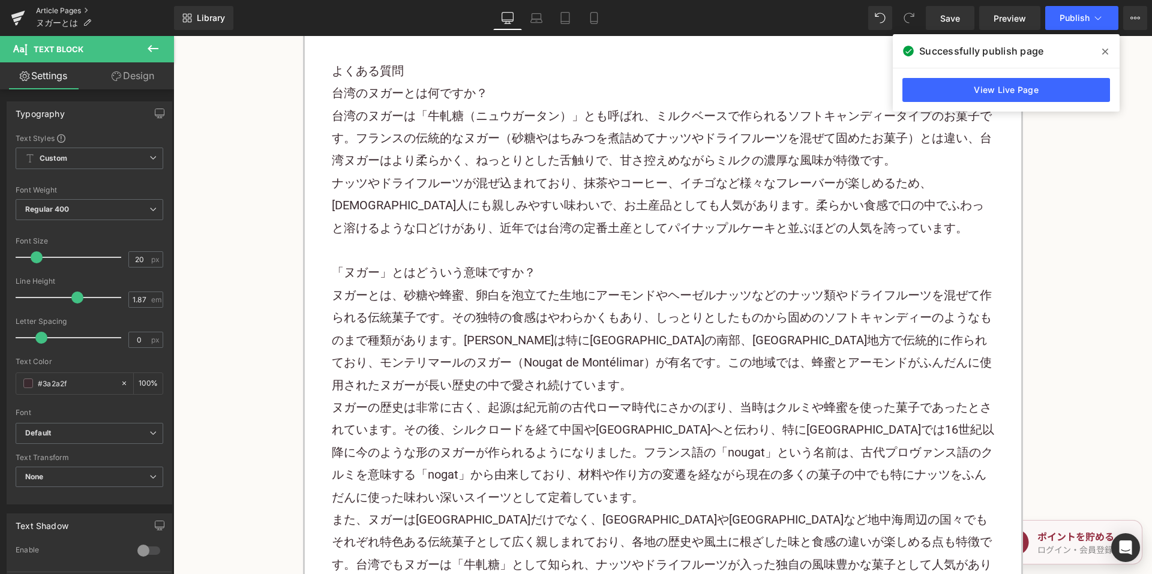
click at [51, 8] on link "Article Pages" at bounding box center [105, 11] width 138 height 10
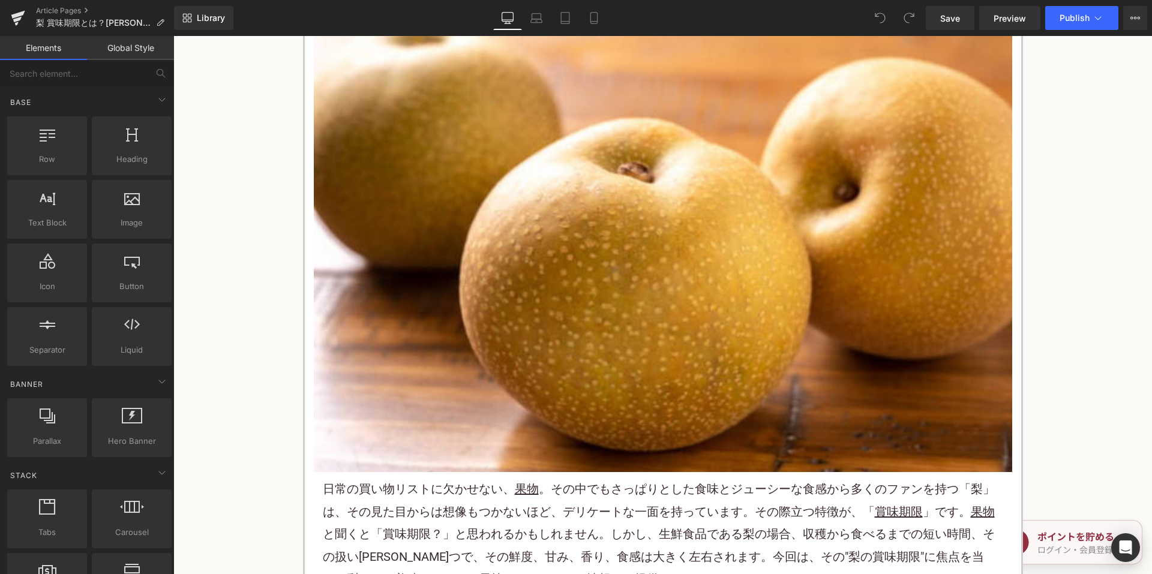
scroll to position [480, 0]
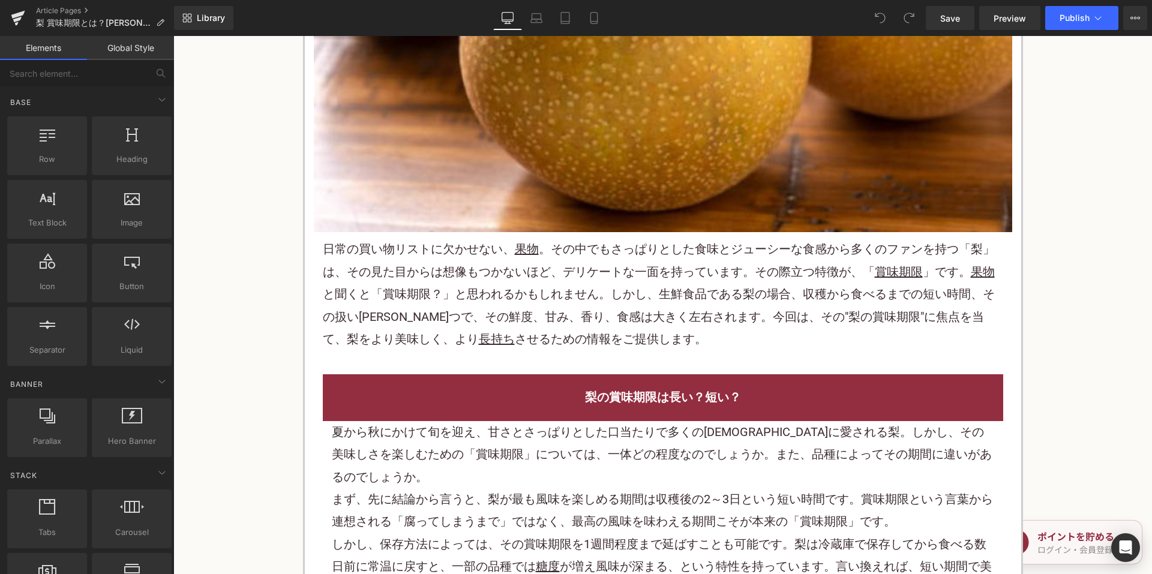
click at [522, 283] on p "日常の買い物リストに欠かせない、 果物 。その中でもさっぱりとした食味とジューシーな食感から多くのファンを持つ「 梨 」は、その見た目からは想像もつかないほど…" at bounding box center [663, 294] width 680 height 112
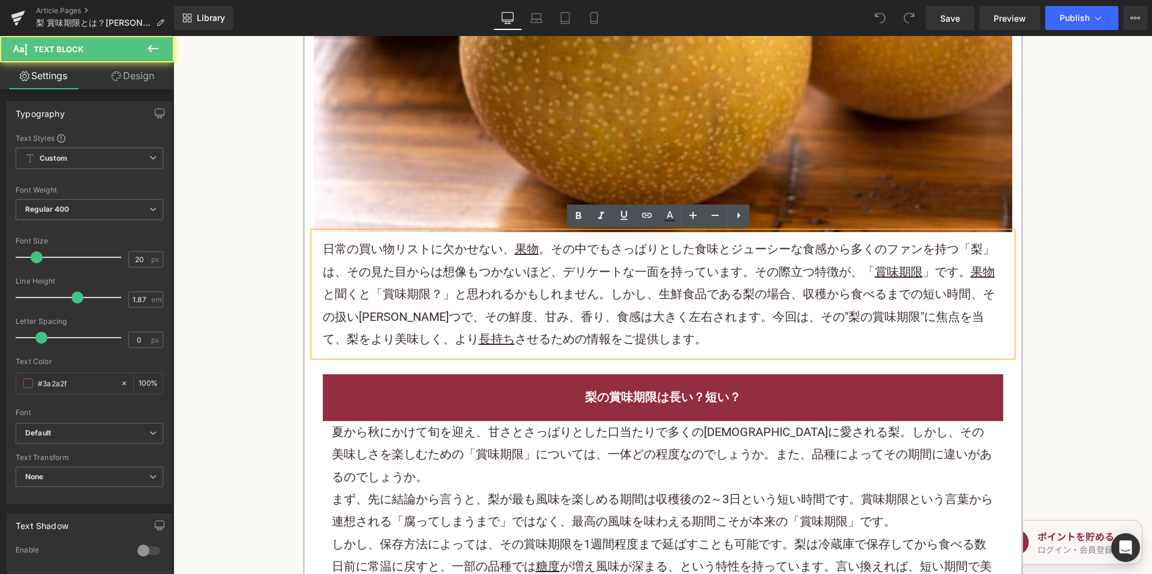
click at [580, 285] on p "日常の買い物リストに欠かせない、 果物 。その中でもさっぱりとした食味とジューシーな食感から多くのファンを持つ「 梨 」は、その見た目からは想像もつかないほど…" at bounding box center [663, 294] width 680 height 112
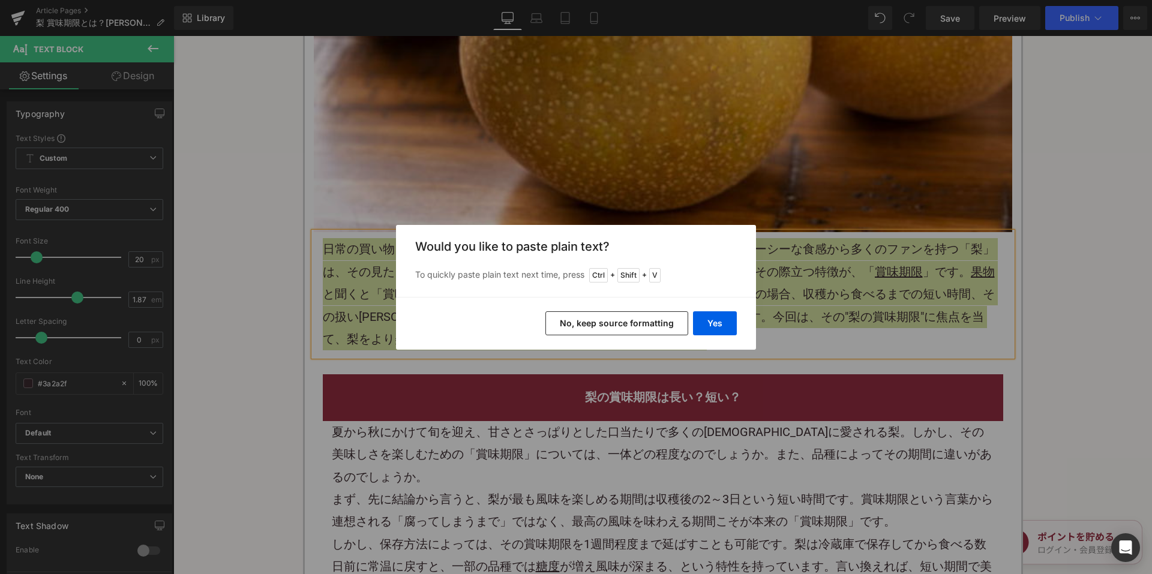
click at [638, 320] on button "No, keep source formatting" at bounding box center [616, 323] width 143 height 24
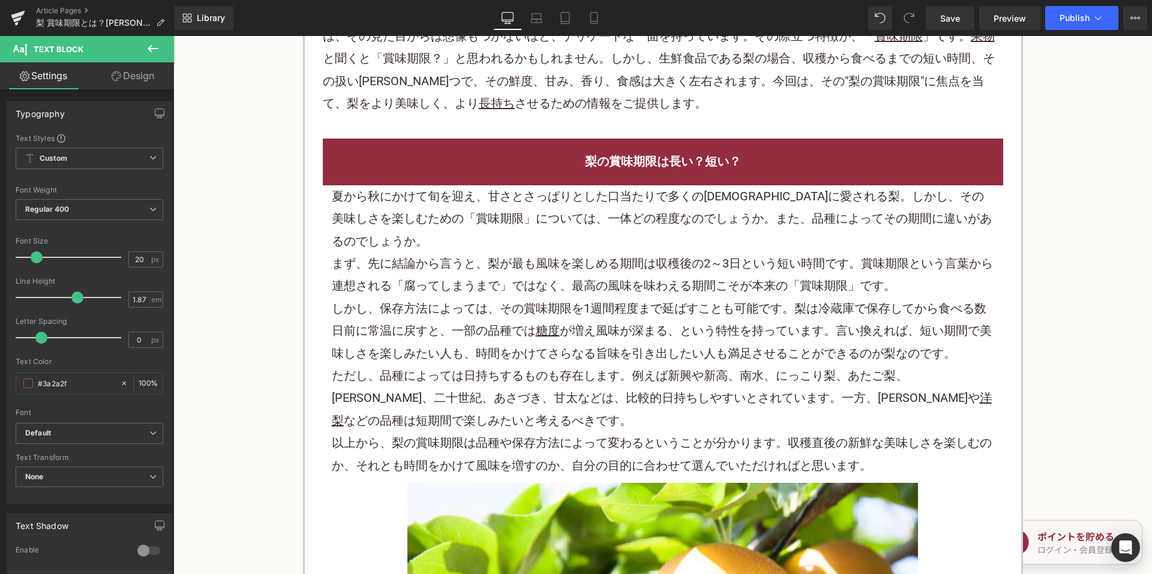
scroll to position [720, 0]
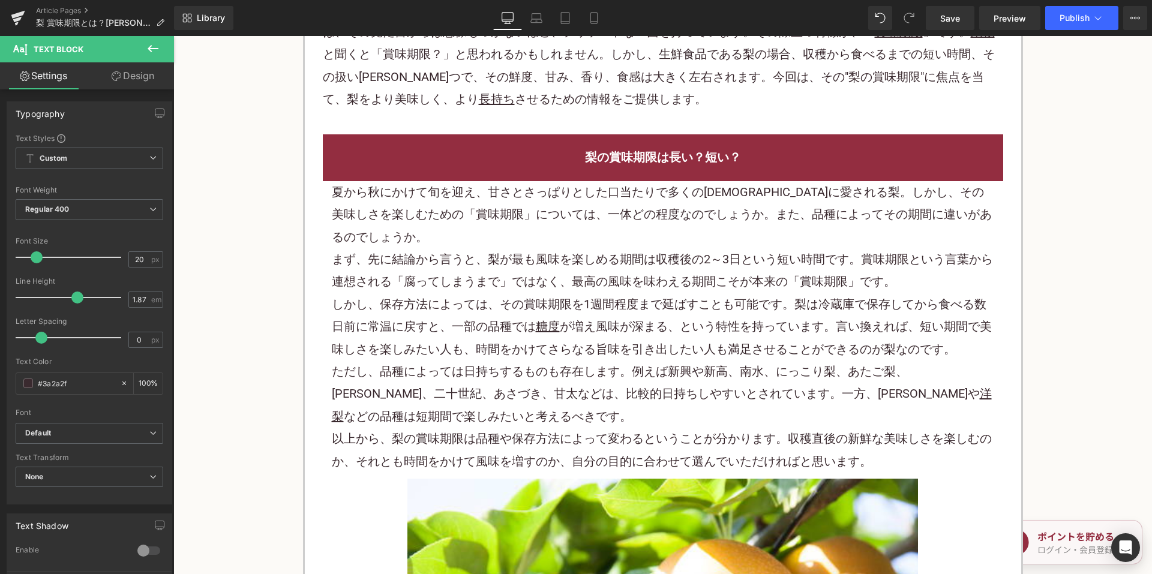
click at [578, 260] on p "まず、先に結論から言うと、梨が最も風味を楽しめる期間は収穫後の2～3日という短い時間です。賞味期限という言葉から連想される「腐ってしまうまで」ではなく、最高の…" at bounding box center [663, 270] width 662 height 45
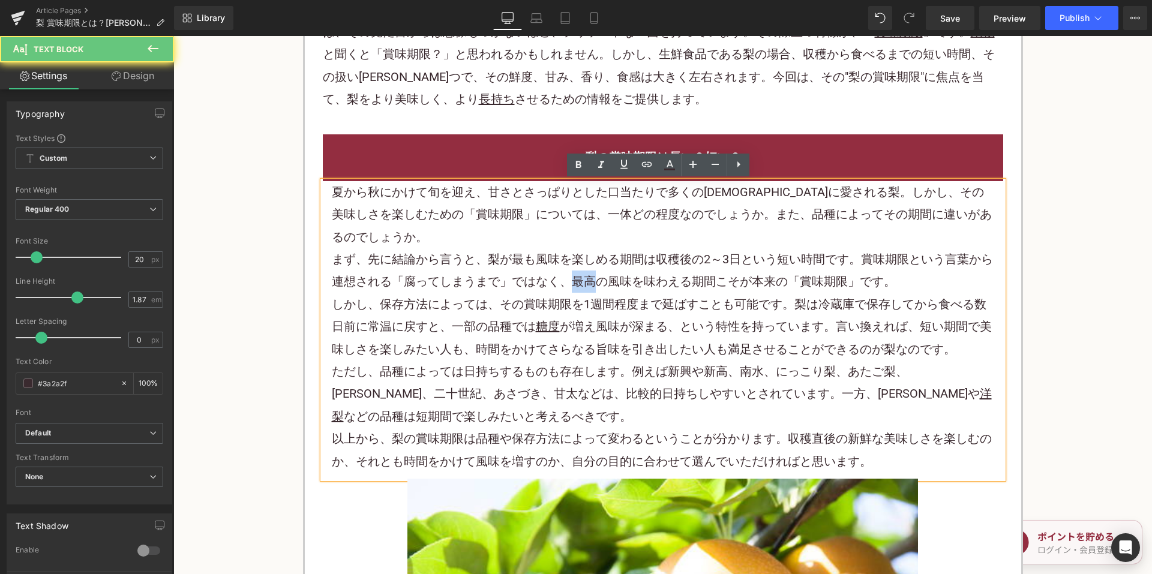
click at [578, 260] on p "まず、先に結論から言うと、梨が最も風味を楽しめる期間は収穫後の2～3日という短い時間です。賞味期限という言葉から連想される「腐ってしまうまで」ではなく、最高の…" at bounding box center [663, 270] width 662 height 45
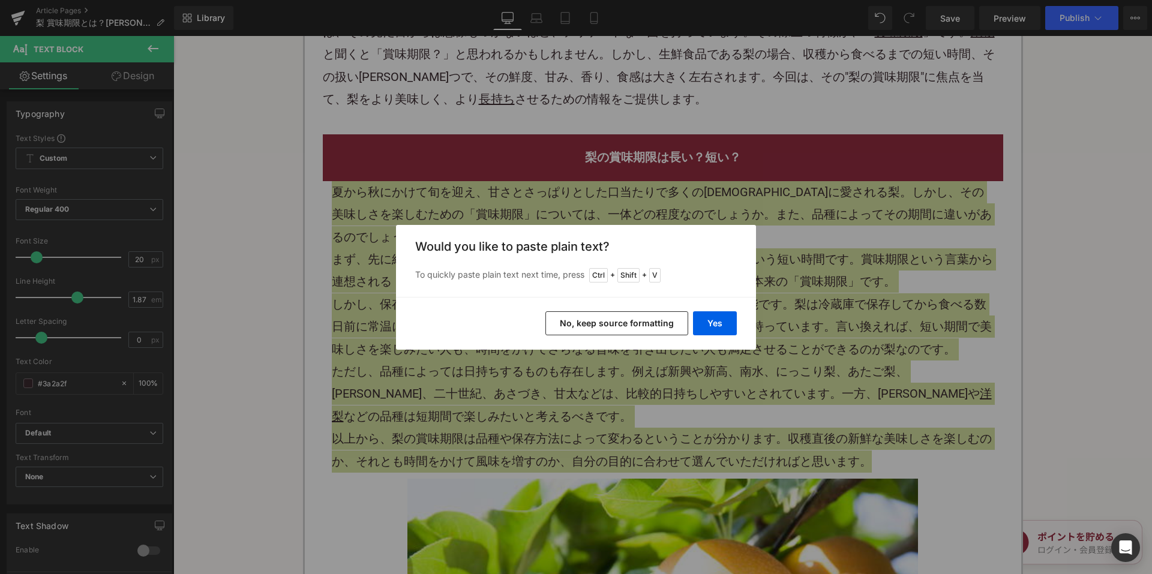
click at [598, 334] on button "No, keep source formatting" at bounding box center [616, 323] width 143 height 24
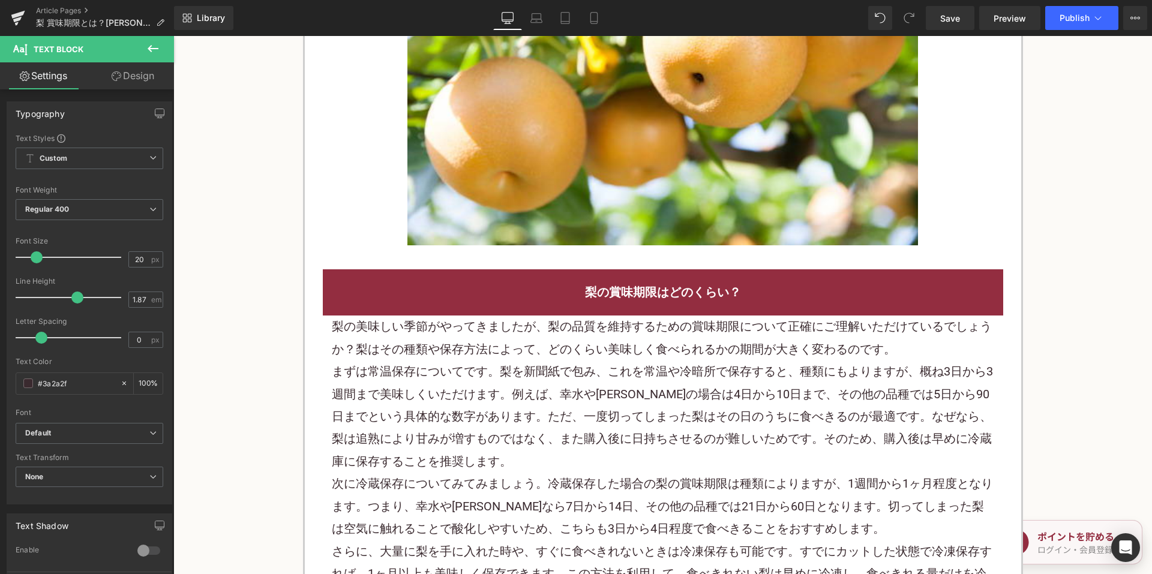
scroll to position [1380, 0]
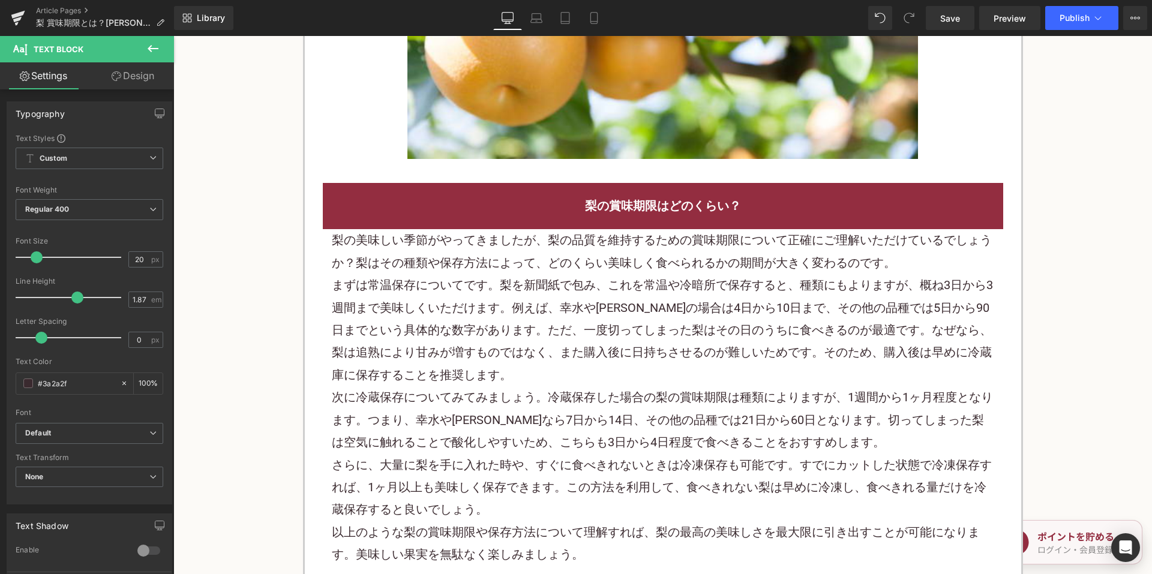
click at [515, 343] on p "まずは 常温保存 についてです。梨を新聞紙で包み、これを常温や冷暗所で保存すると、種類にもよりますが、概ね3日から3週間まで美味しくいただけます。例えば、幸水…" at bounding box center [663, 330] width 662 height 112
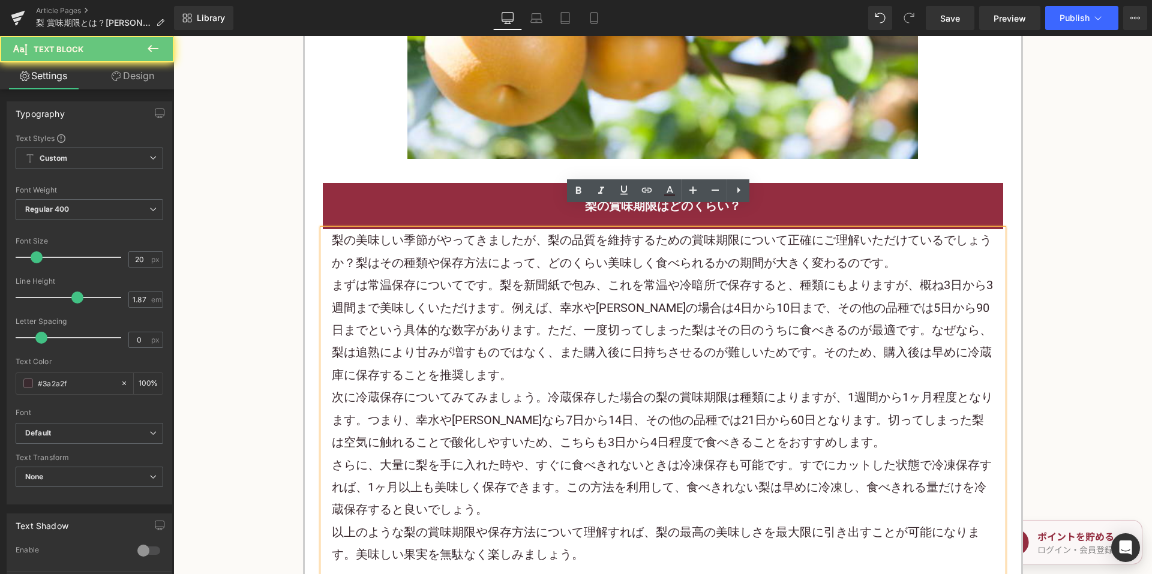
click at [515, 340] on p "まずは 常温保存 についてです。梨を新聞紙で包み、これを常温や冷暗所で保存すると、種類にもよりますが、概ね3日から3週間まで美味しくいただけます。例えば、幸水…" at bounding box center [663, 330] width 662 height 112
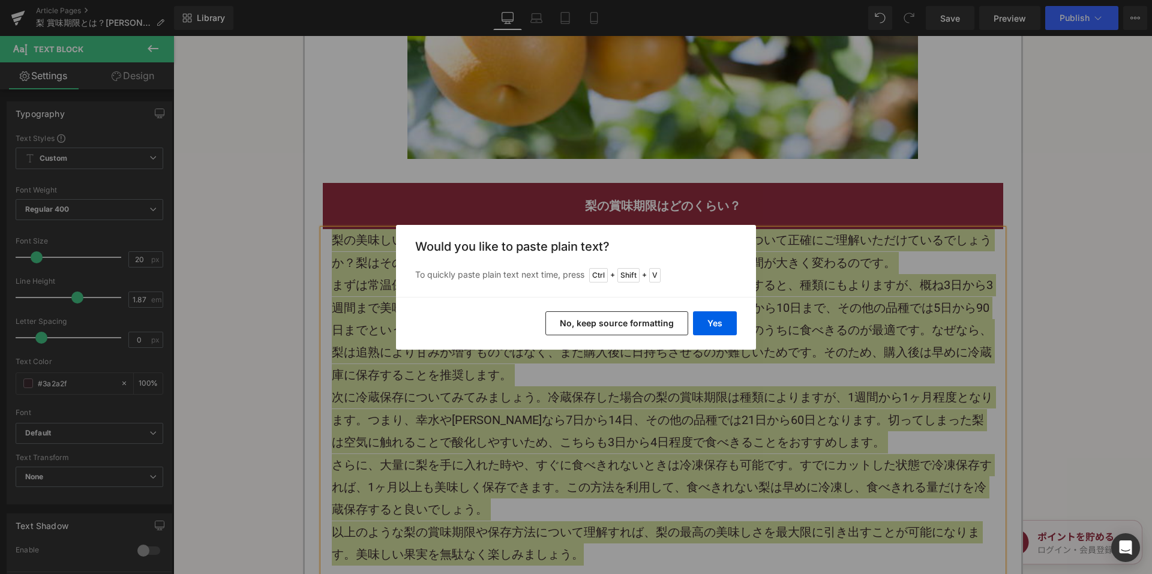
click at [610, 325] on button "No, keep source formatting" at bounding box center [616, 323] width 143 height 24
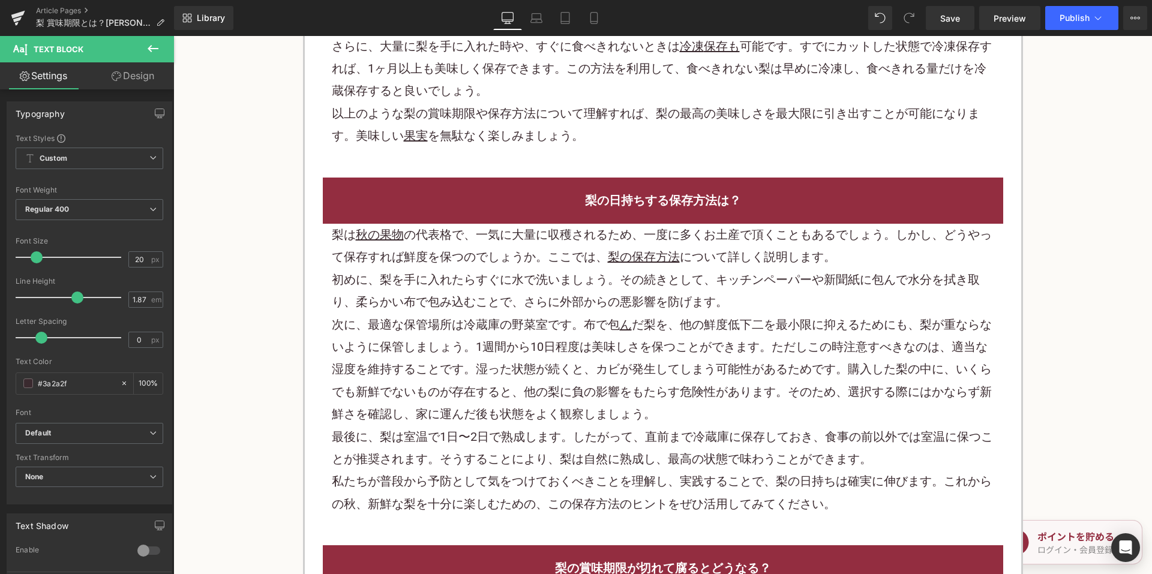
scroll to position [1800, 0]
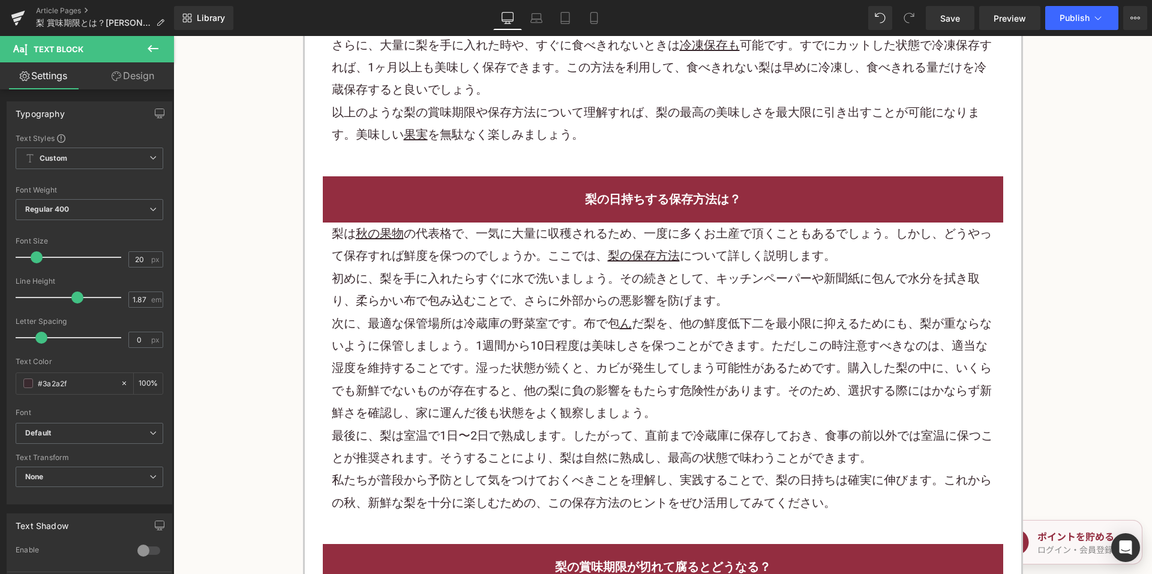
click at [515, 313] on p "次に、最適な保管場所は冷蔵庫の野菜室です。布で包 ん だ梨を、他の鮮度低下二を最小限に抑えるためにも、梨が重ならないように保管しましょう。1週間から10日程度…" at bounding box center [663, 369] width 662 height 112
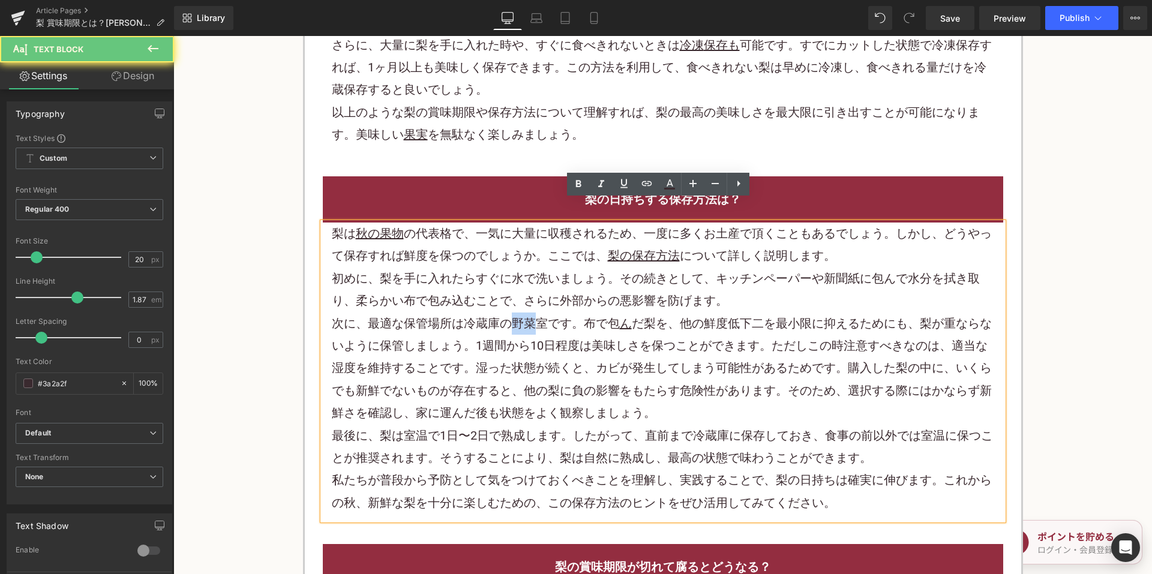
click at [515, 313] on p "次に、最適な保管場所は冷蔵庫の野菜室です。布で包 ん だ梨を、他の鮮度低下二を最小限に抑えるためにも、梨が重ならないように保管しましょう。1週間から10日程度…" at bounding box center [663, 369] width 662 height 112
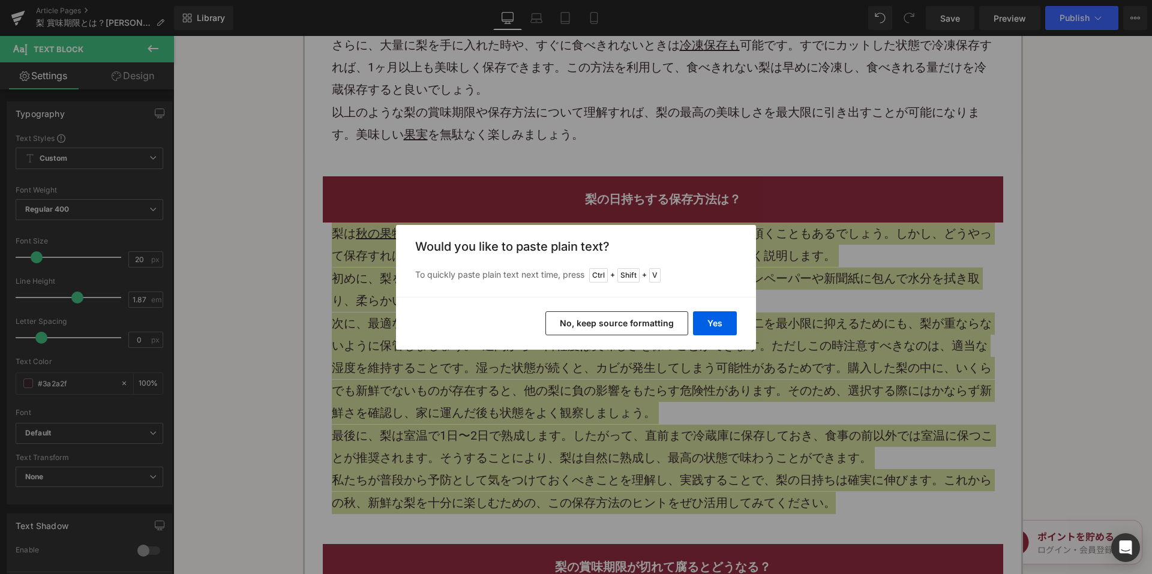
click at [592, 318] on button "No, keep source formatting" at bounding box center [616, 323] width 143 height 24
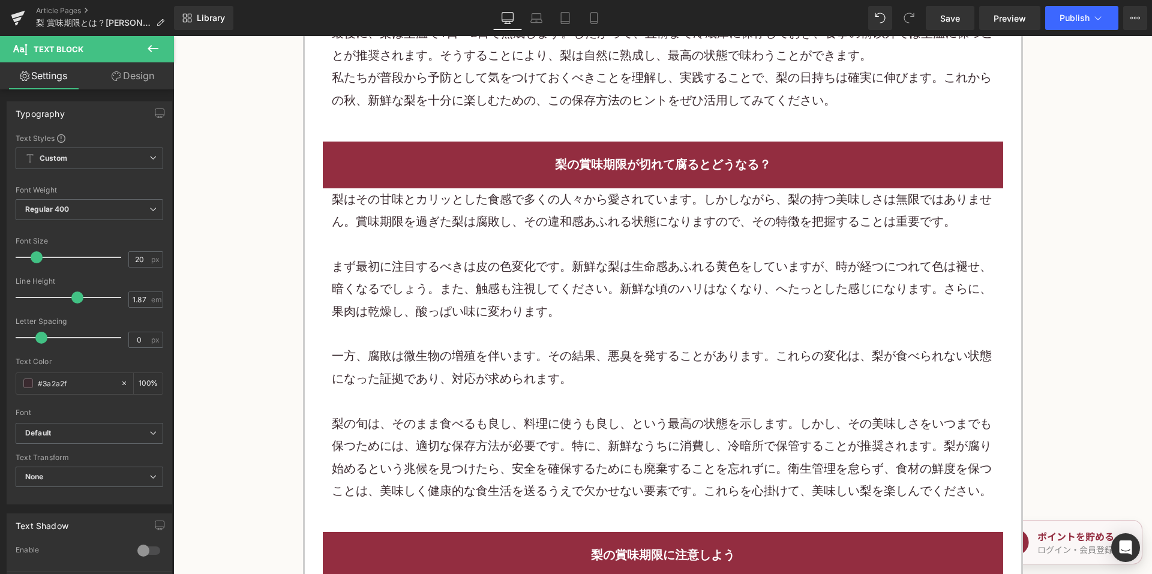
scroll to position [2220, 0]
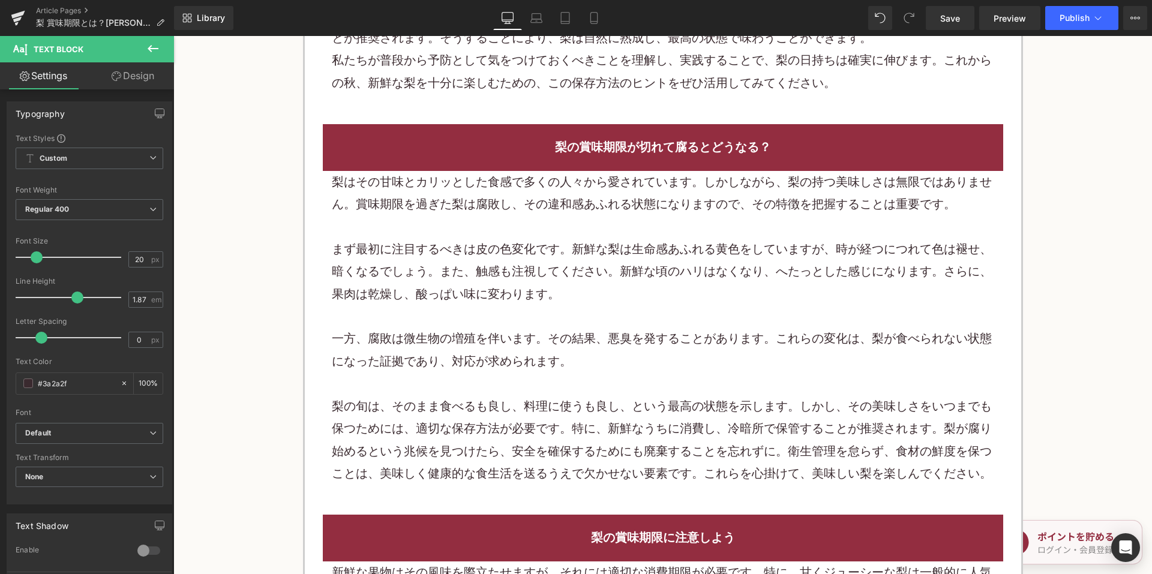
click at [566, 278] on p "まず最初に注目するべきは皮の色変化です。新鮮な梨は生命感あふれる 黄色 をしていますが、時が経つにつれて色は褪せ、暗くなるでしょう。また、触感も注視してくださ…" at bounding box center [663, 271] width 662 height 67
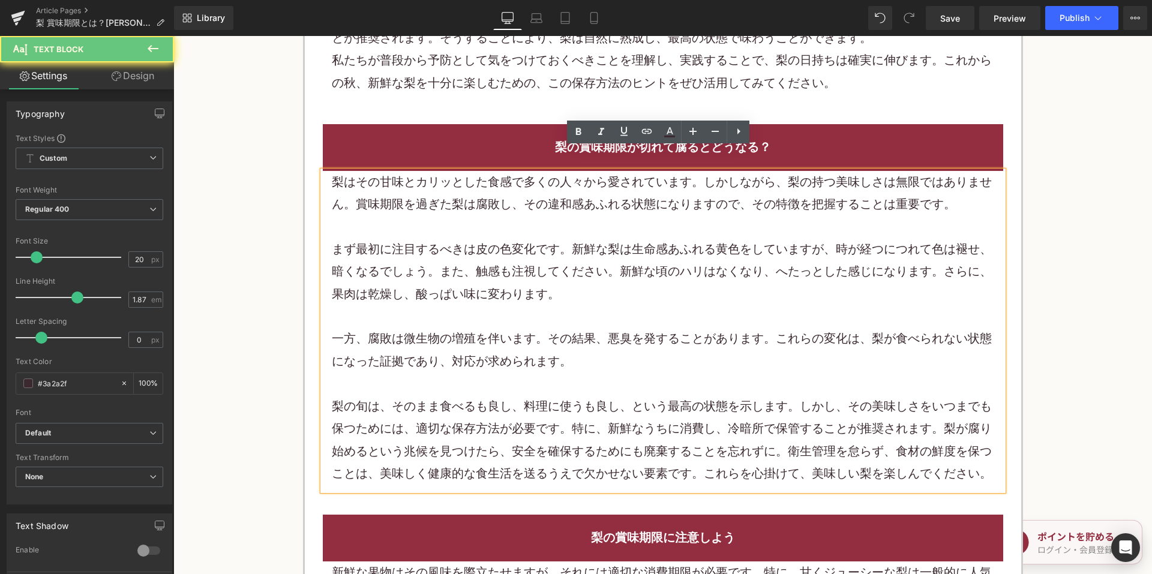
click at [566, 278] on p "まず最初に注目するべきは皮の色変化です。新鮮な梨は生命感あふれる 黄色 をしていますが、時が経つにつれて色は褪せ、暗くなるでしょう。また、触感も注視してくださ…" at bounding box center [663, 271] width 662 height 67
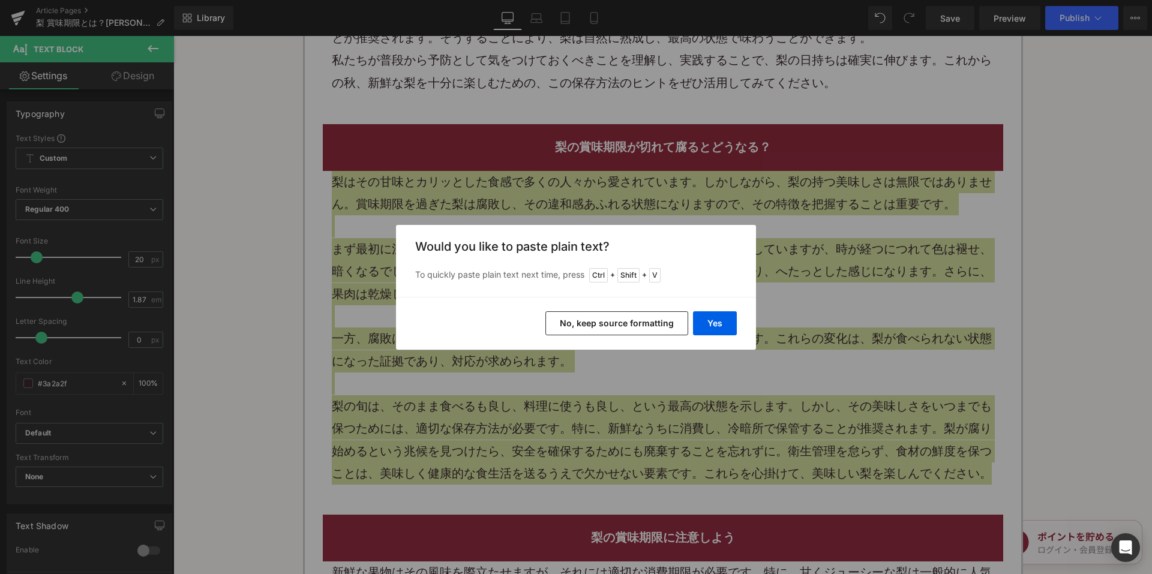
click at [619, 320] on button "No, keep source formatting" at bounding box center [616, 323] width 143 height 24
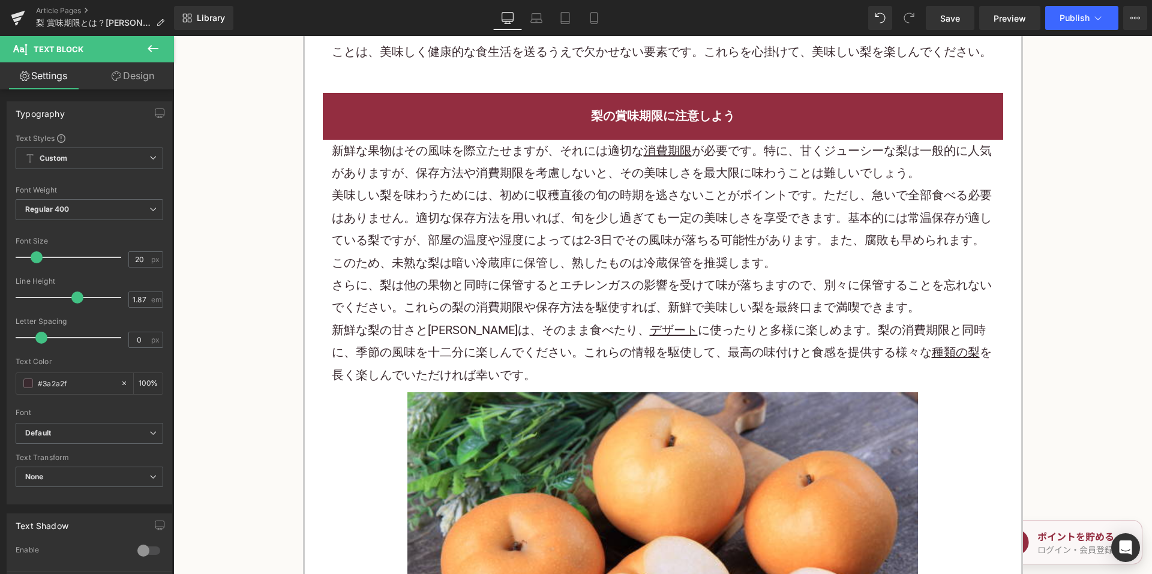
scroll to position [2640, 0]
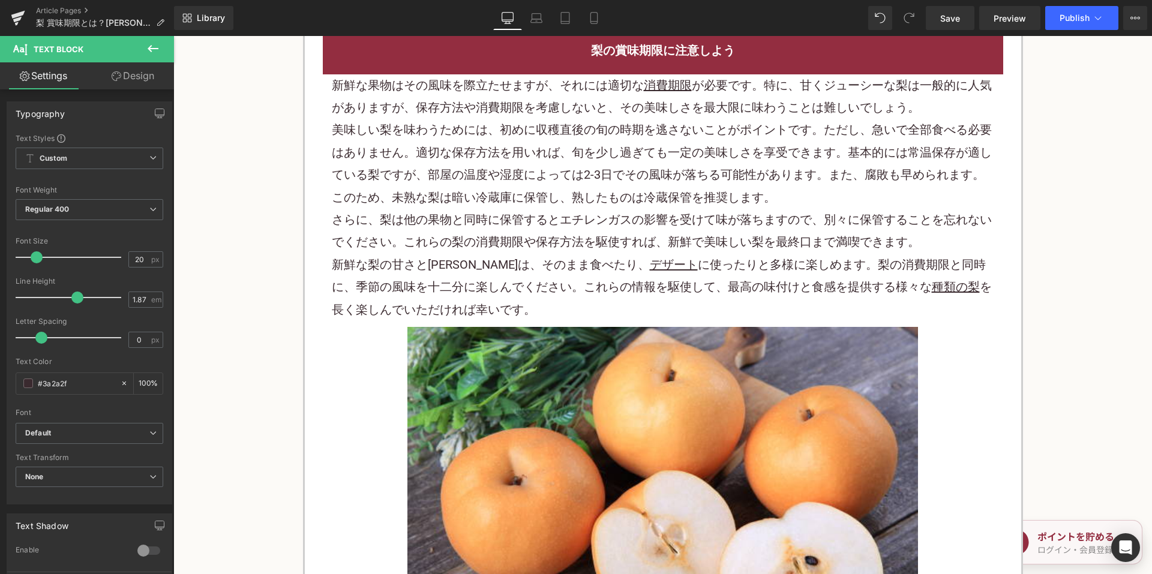
click at [565, 217] on p "さらに、梨は他の果物と同時に保管するとエチレンガスの影響を受けて味が落ちますので、別々に保管することを忘れないでください。これらの梨の消費期限や保存方法を駆使…" at bounding box center [663, 231] width 662 height 45
click at [563, 213] on p "さらに、梨は他の果物と同時に保管するとエチレンガスの影響を受けて味が落ちますので、別々に保管することを忘れないでください。これらの梨の消費期限や保存方法を駆使…" at bounding box center [663, 231] width 662 height 45
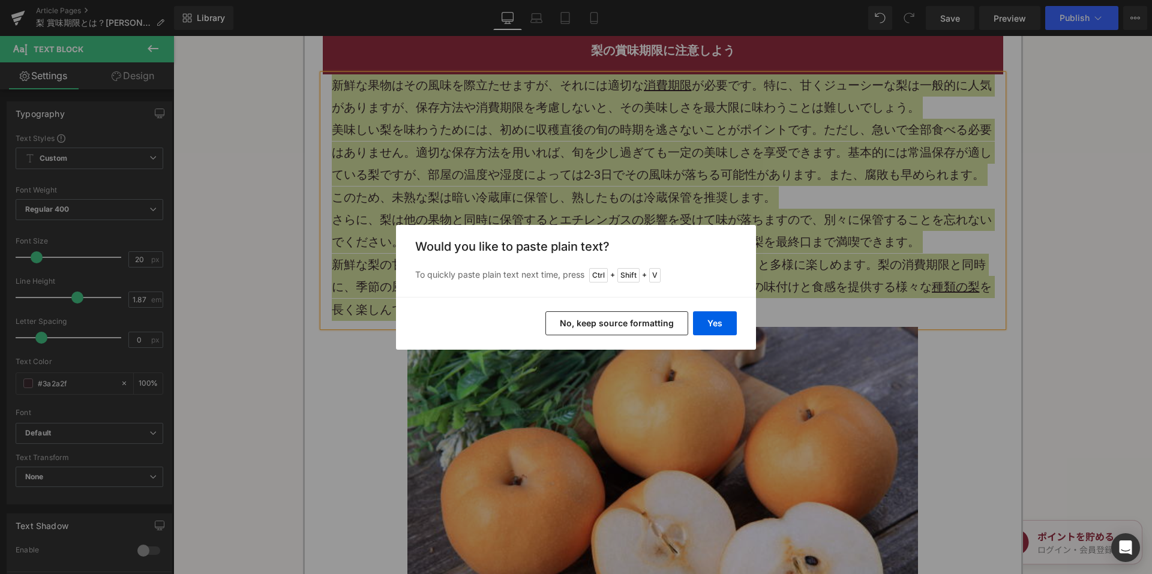
click at [593, 318] on button "No, keep source formatting" at bounding box center [616, 323] width 143 height 24
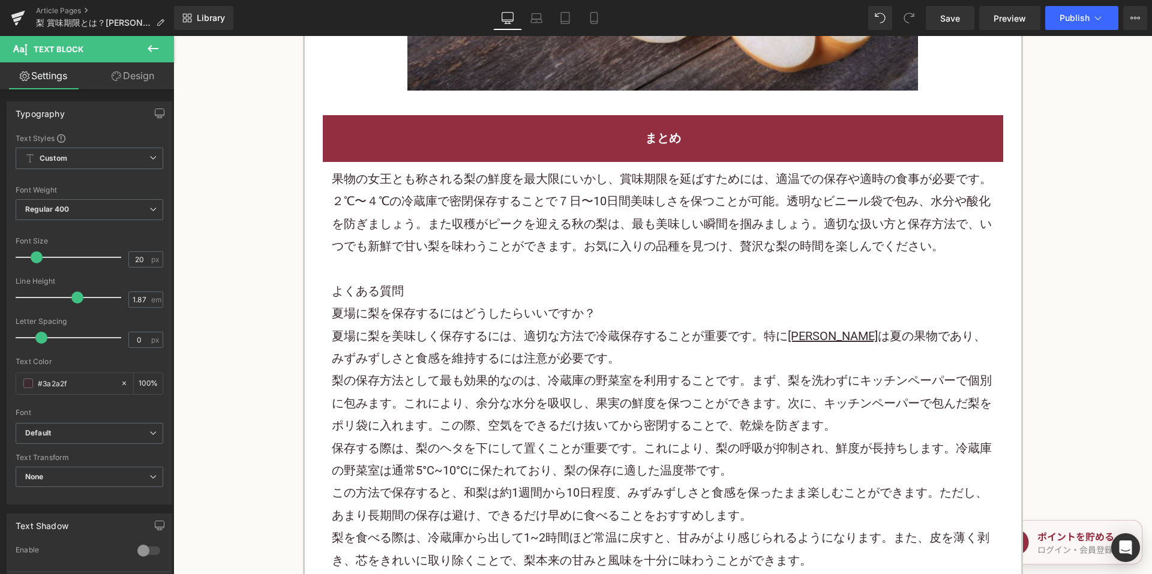
scroll to position [3360, 0]
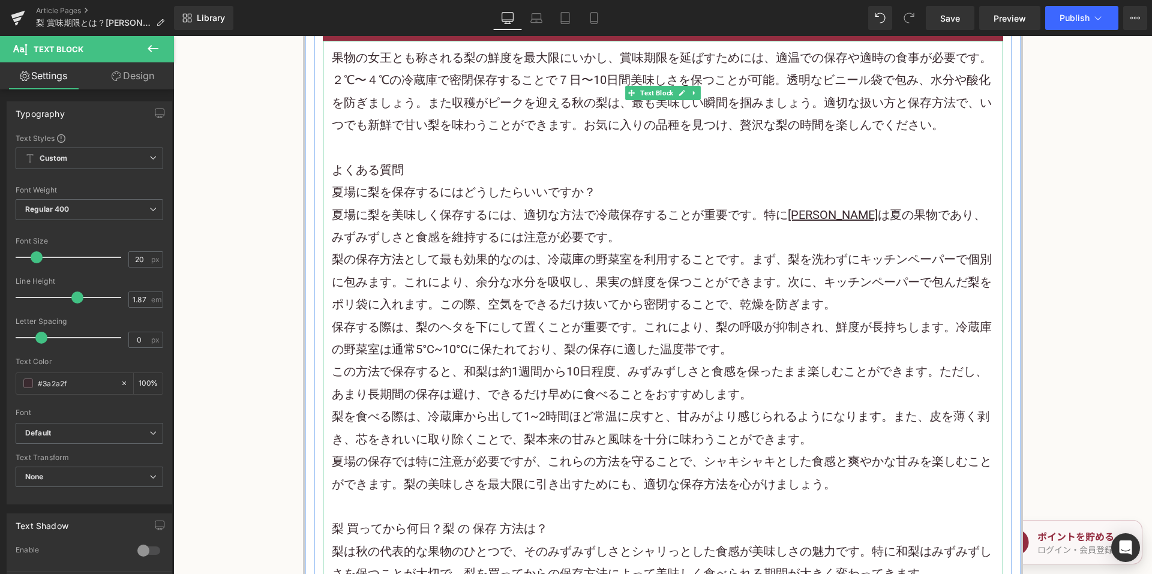
click at [511, 248] on p "梨の保存方法 として最も効果的なのは、冷蔵庫の野菜室を利用することです。まず、梨を洗わずにキッチンペーパーで個別に包みます。これにより、余分な水分を吸収し、果…" at bounding box center [663, 281] width 662 height 67
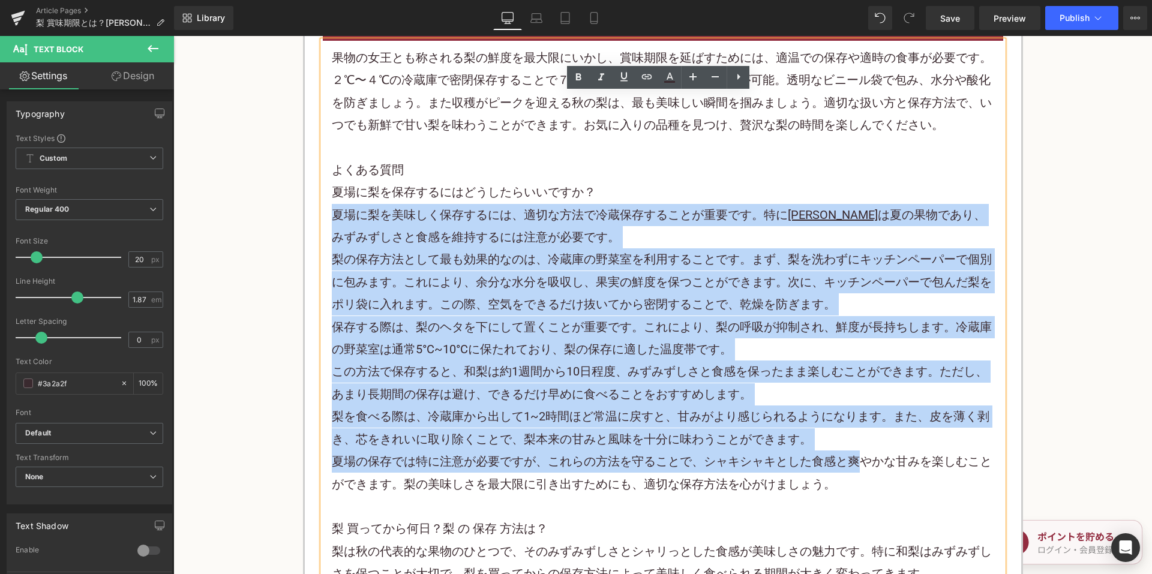
drag, startPoint x: 326, startPoint y: 167, endPoint x: 855, endPoint y: 425, distance: 588.4
click at [855, 451] on p "夏場の保存では特に注意が必要ですが、これらの方法を守ることで、シャキシャキとした食感と爽やかな甘みを楽しむことができます。梨の美味しさを最大限に引き出すために…" at bounding box center [663, 473] width 662 height 45
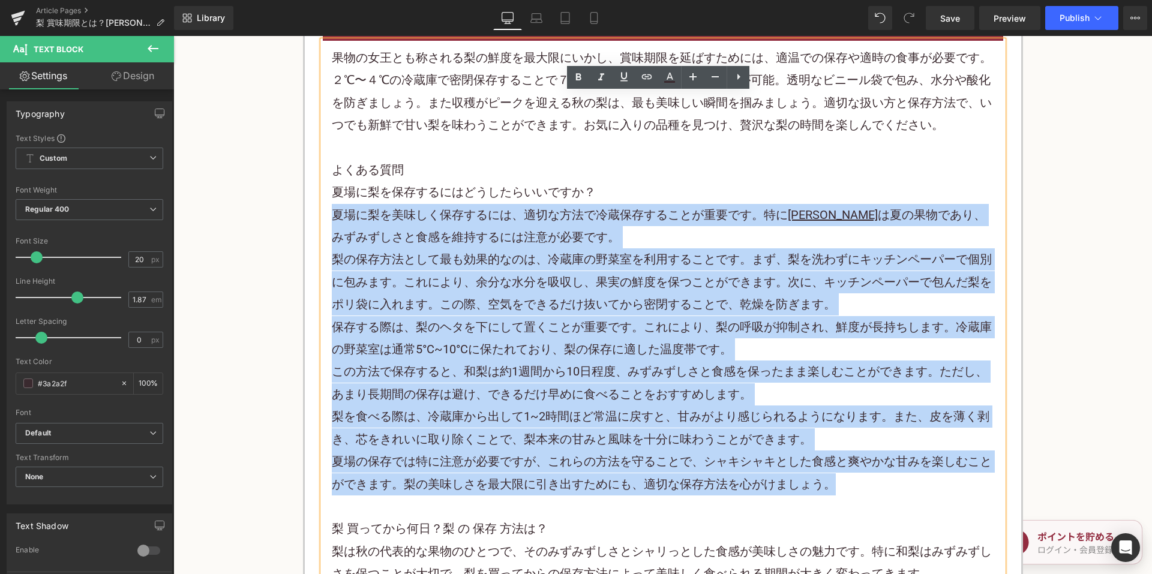
drag, startPoint x: 832, startPoint y: 438, endPoint x: 330, endPoint y: 159, distance: 573.9
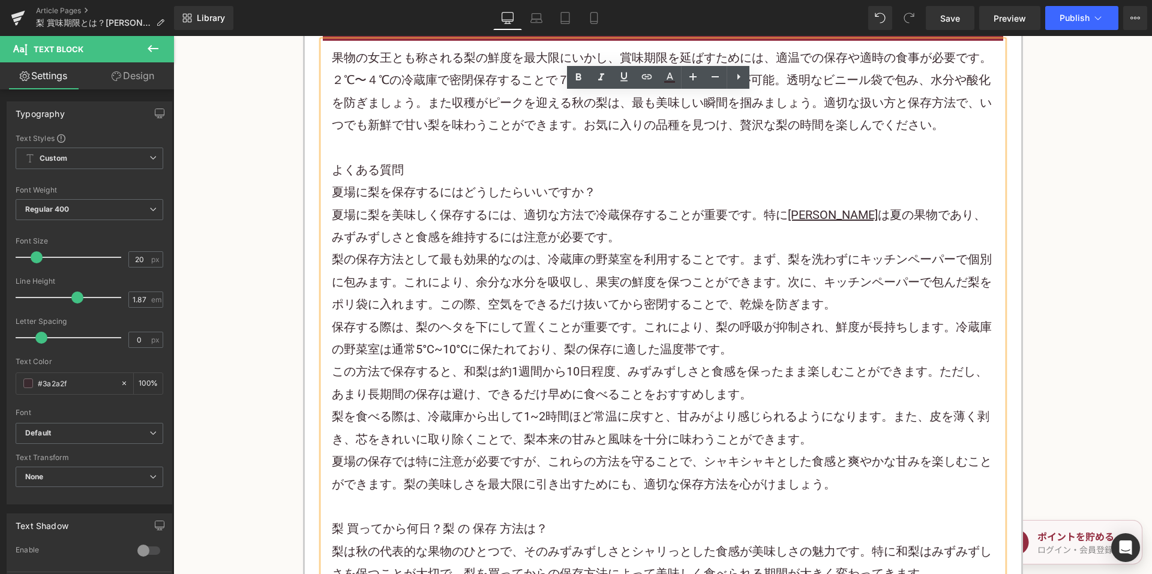
click at [439, 181] on h3 "夏場に梨を保存するにはどうしたらいいですか？" at bounding box center [663, 192] width 662 height 22
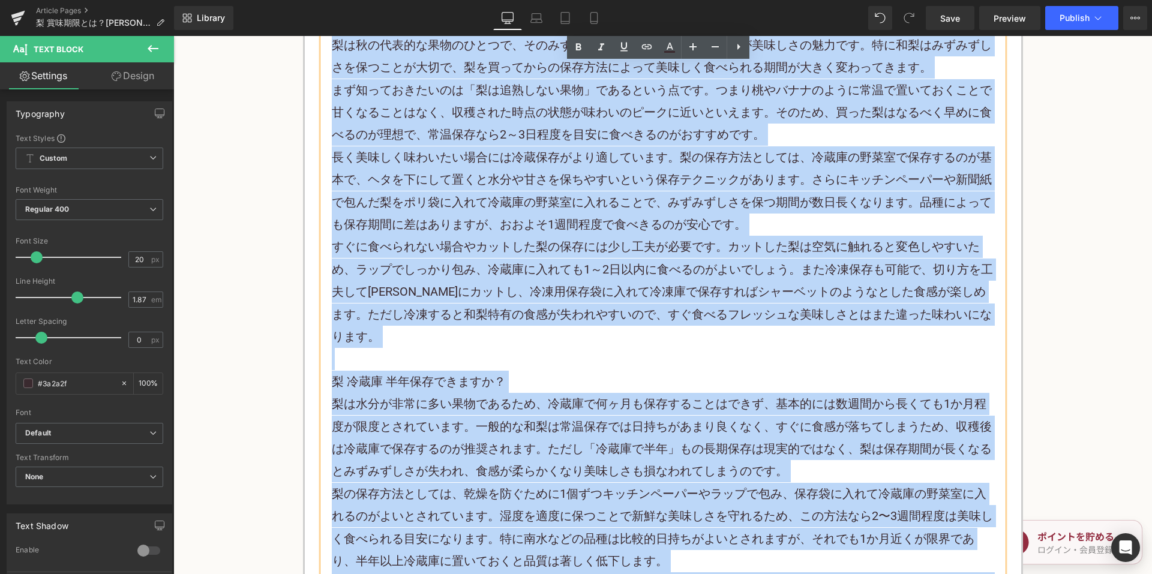
scroll to position [3960, 0]
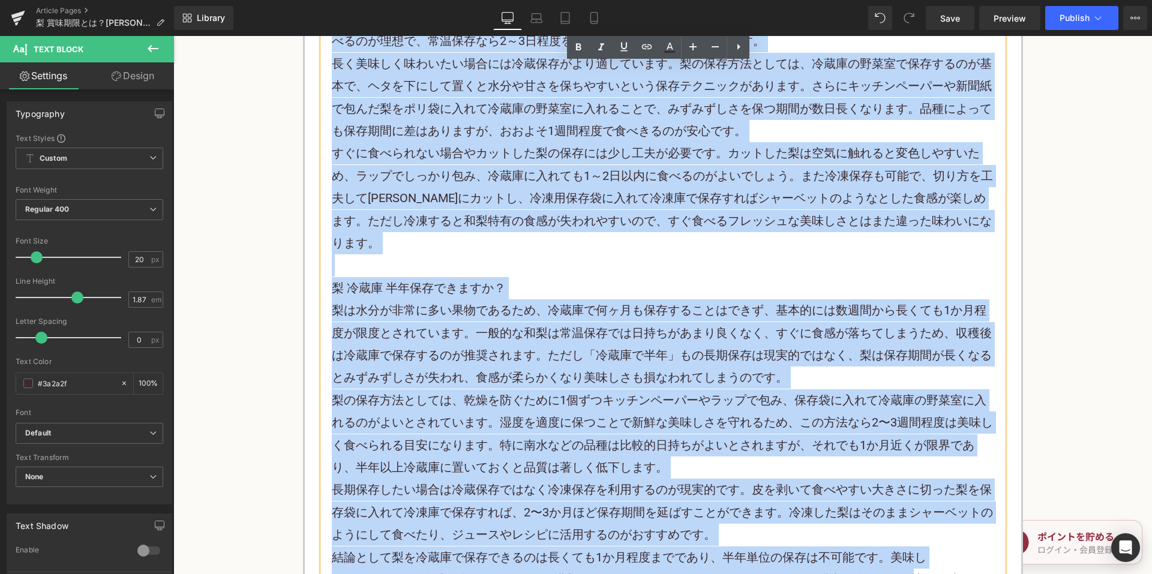
drag, startPoint x: 334, startPoint y: 122, endPoint x: 947, endPoint y: 503, distance: 722.1
click at [943, 507] on div "果物の女王とも称される梨の鮮度を最大限にいかし、賞味期限を延ばすためには、適温での保存や適時の食事が必要です。２℃〜４℃の冷蔵庫で密閉保存することで７日〜10…" at bounding box center [663, 30] width 680 height 1179
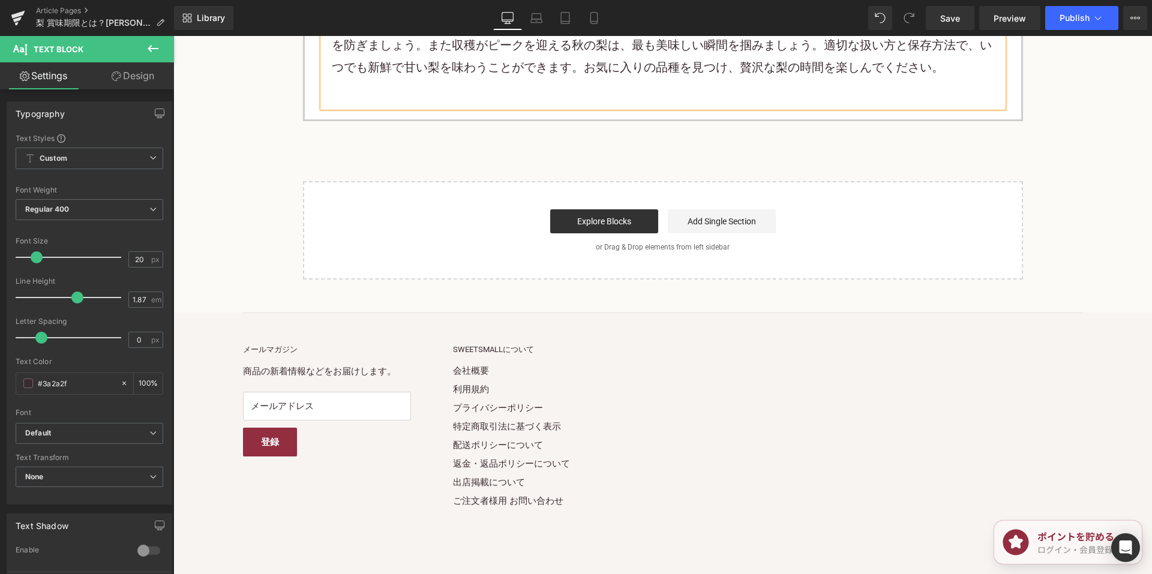
scroll to position [3395, 0]
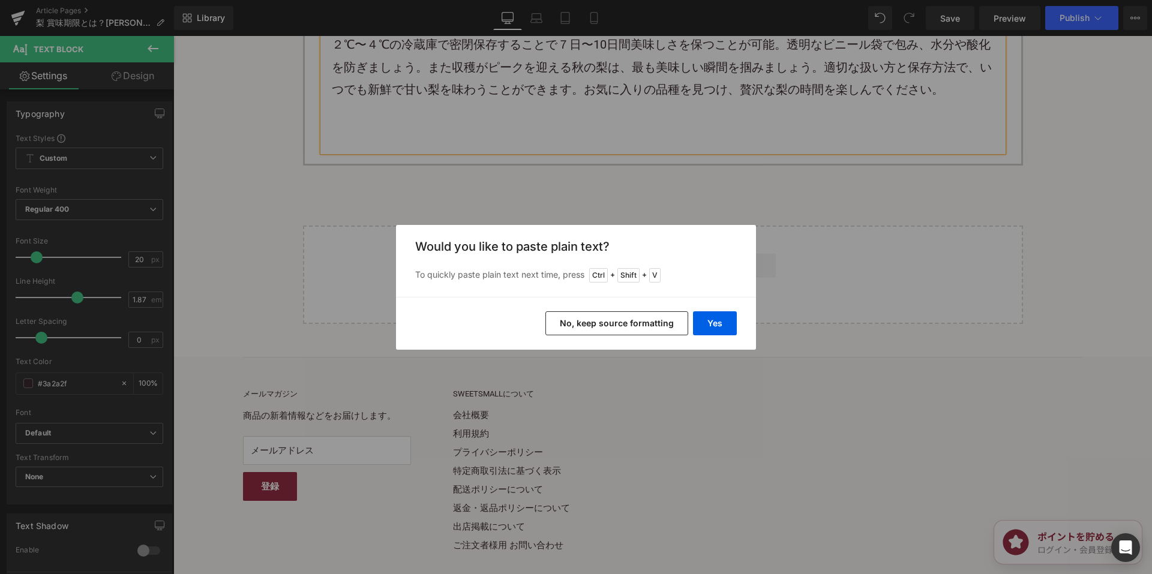
click at [615, 320] on button "No, keep source formatting" at bounding box center [616, 323] width 143 height 24
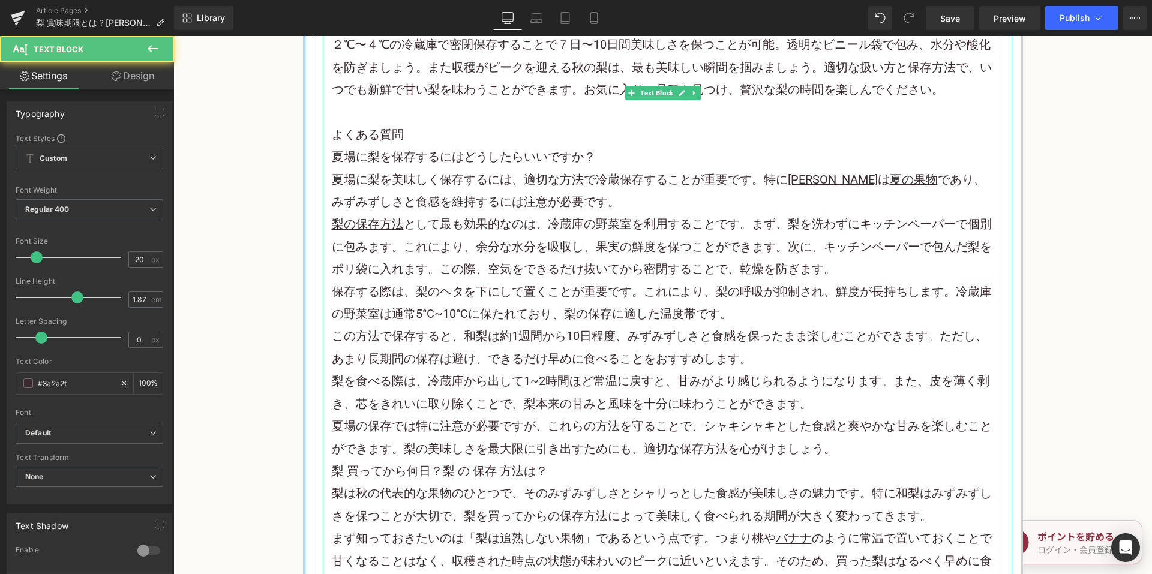
click at [856, 415] on p "夏場の保存では特に注意が必要ですが、これらの方法を守ることで、シャキシャキとした食感と爽やかな甘みを楽しむことができます。梨の美味しさを最大限に引き出すために…" at bounding box center [663, 437] width 662 height 45
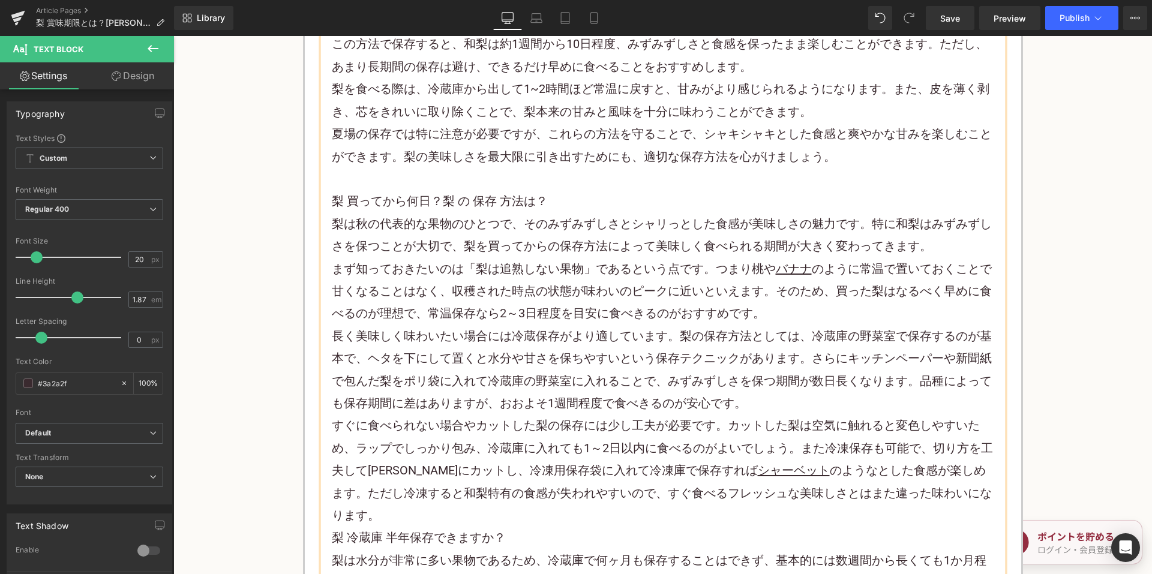
scroll to position [3755, 0]
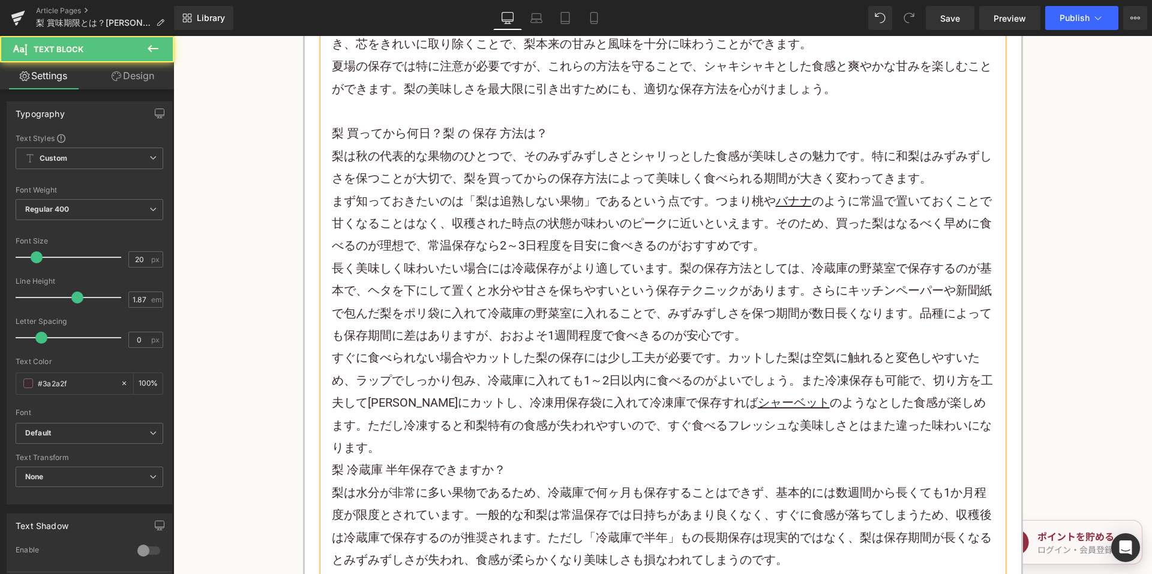
click at [982, 384] on p "すぐに食べられない場合やカットした梨の保存には少し工夫が必要です。カットした梨は空気に触れると 変色 しやすいため、ラップでしっかり包み、冷蔵庫に入れても1～…" at bounding box center [663, 403] width 662 height 112
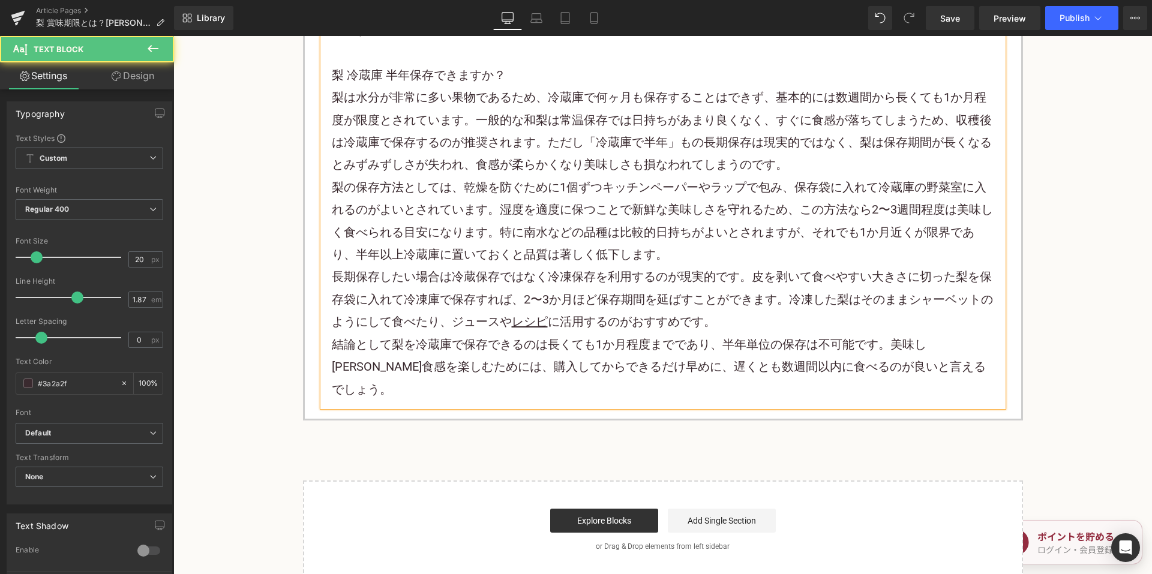
scroll to position [4175, 0]
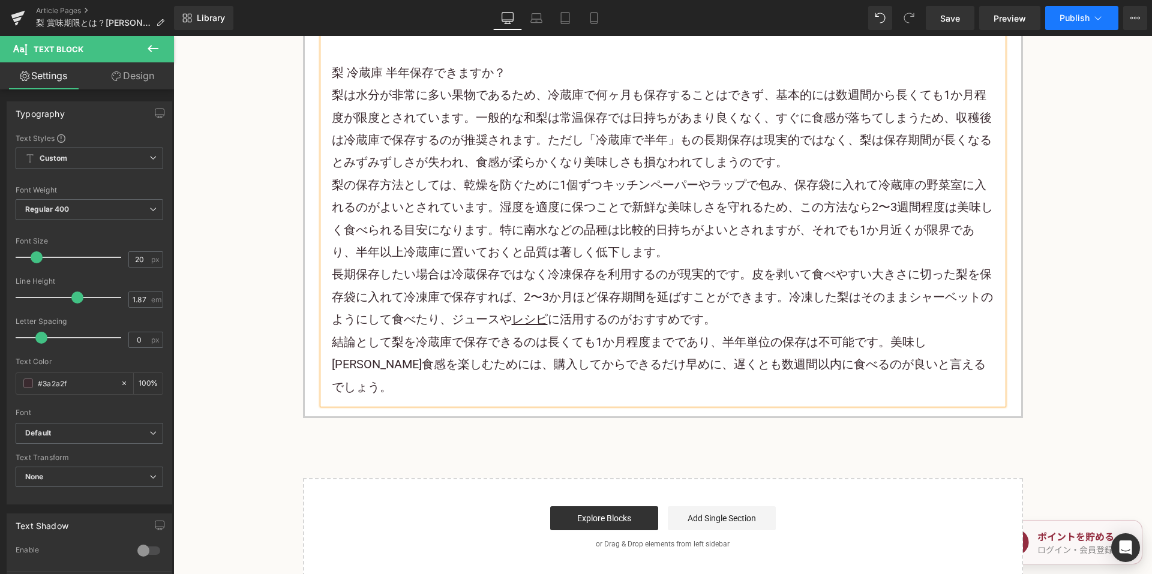
click at [1078, 14] on span "Publish" at bounding box center [1075, 18] width 30 height 10
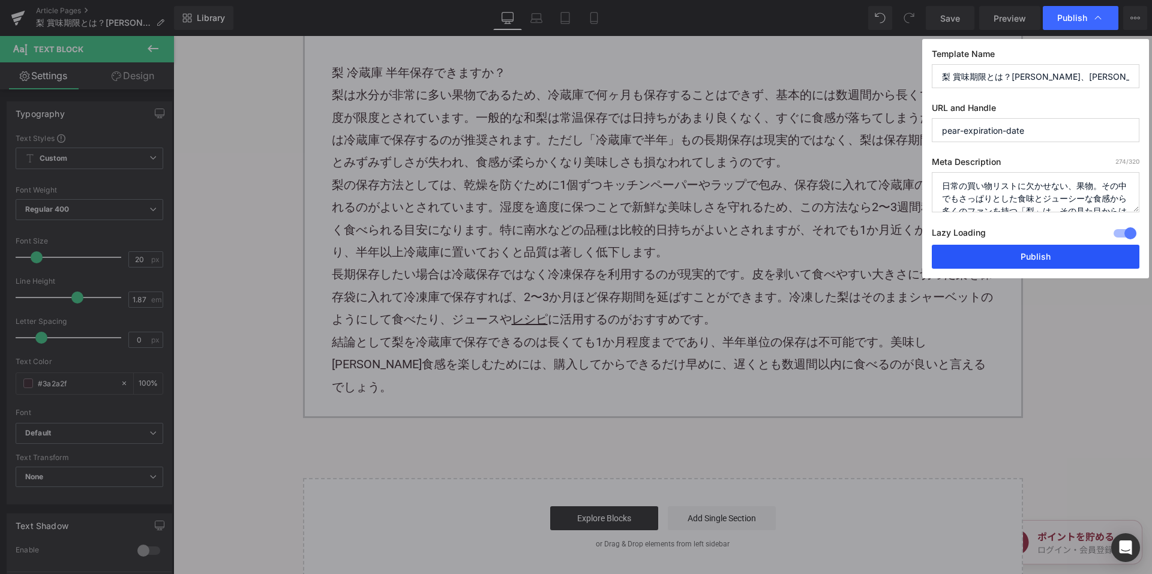
click at [974, 256] on button "Publish" at bounding box center [1036, 257] width 208 height 24
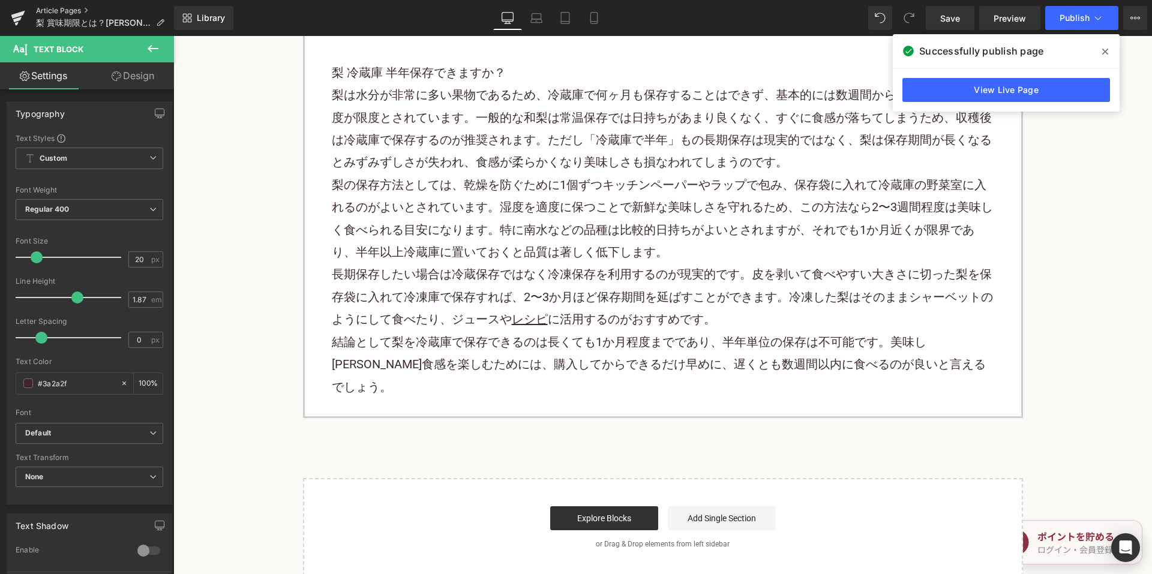
click at [83, 7] on link "Article Pages" at bounding box center [105, 11] width 138 height 10
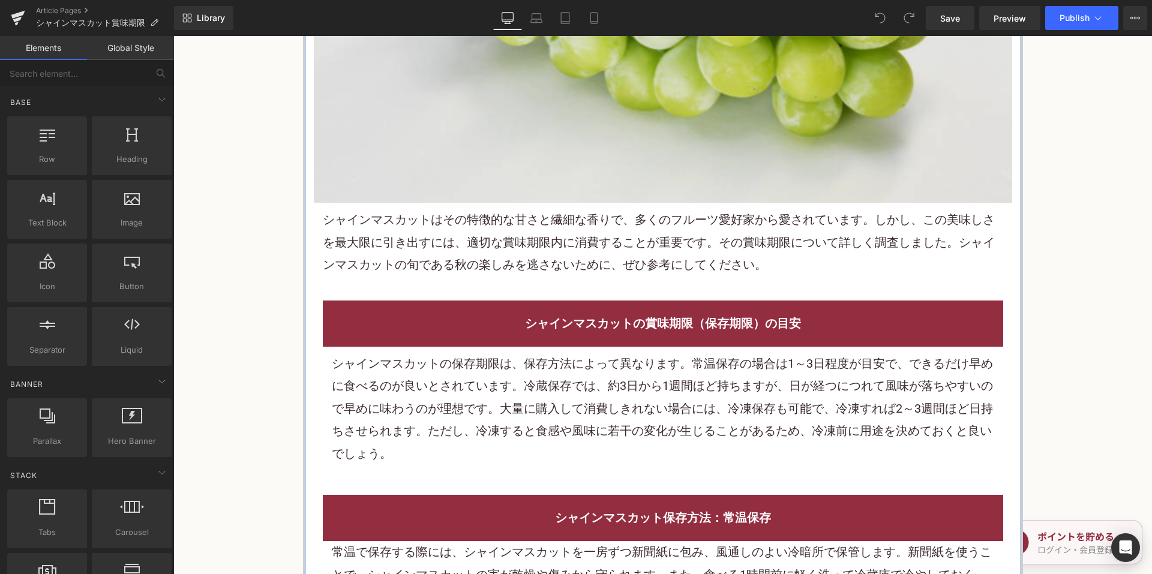
scroll to position [600, 0]
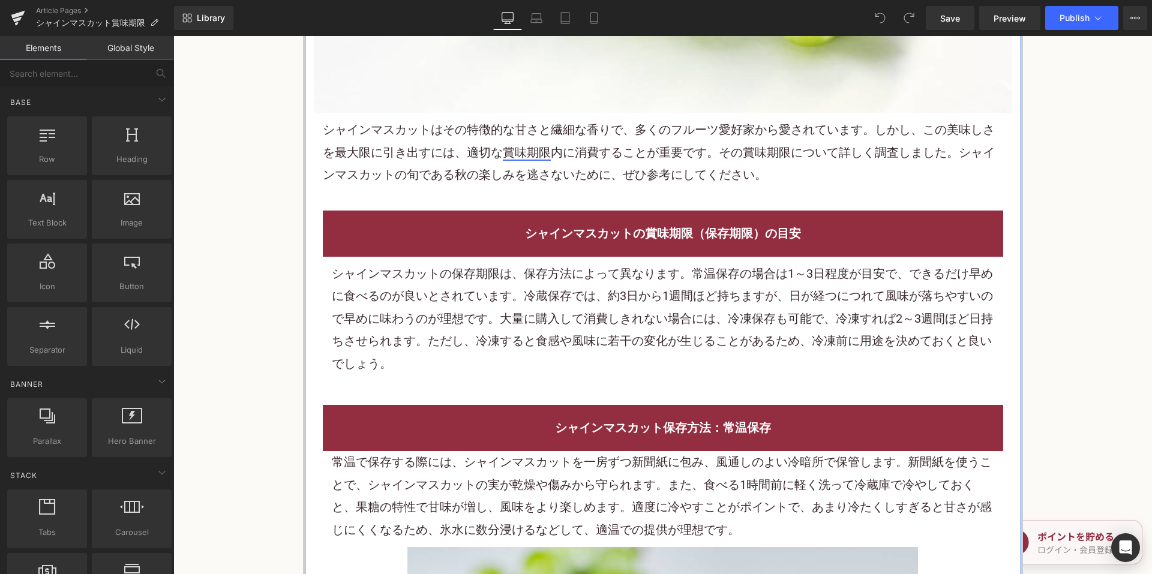
click at [503, 151] on link "賞味期限" at bounding box center [527, 152] width 48 height 14
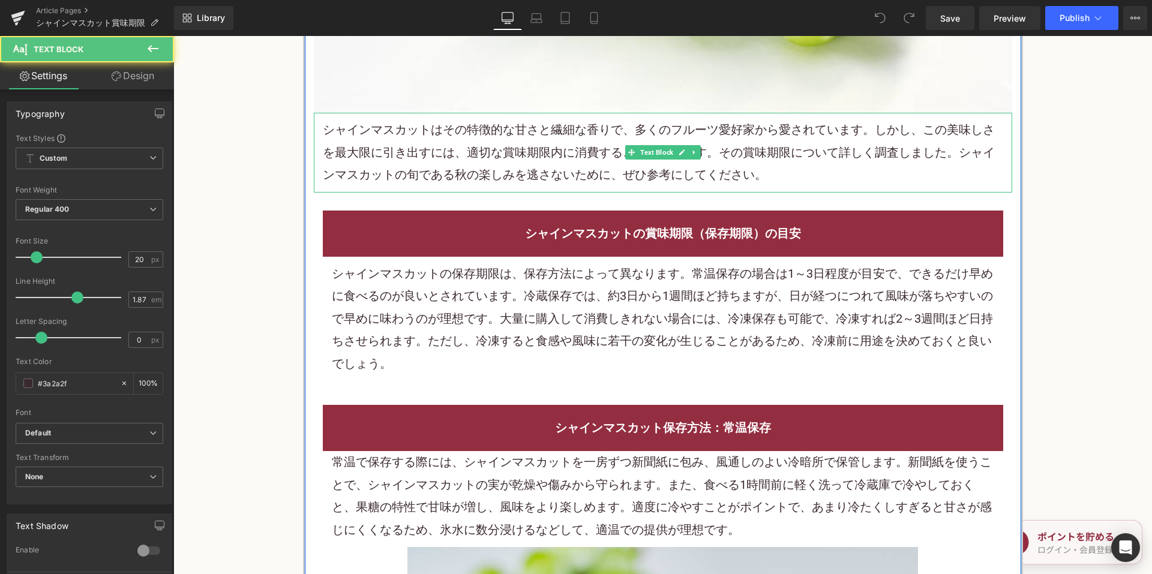
click at [596, 143] on p "シャインマスカット はその特徴的な甘さと繊細な香りで、多くのフルーツ愛好家から愛されています。しかし、この美味しさを最大限に引き出すには、適切な 賞味期限 内…" at bounding box center [663, 152] width 680 height 67
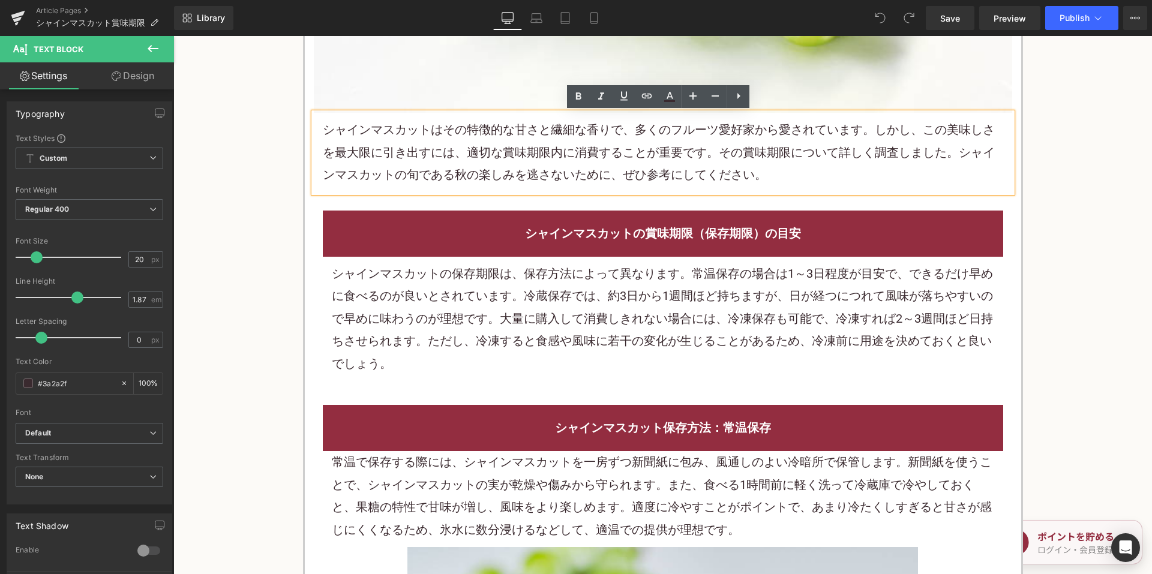
click at [604, 155] on p "シャインマスカット はその特徴的な甘さと繊細な香りで、多くのフルーツ愛好家から愛されています。しかし、この美味しさを最大限に引き出すには、適切な 賞味期限 内…" at bounding box center [663, 152] width 680 height 67
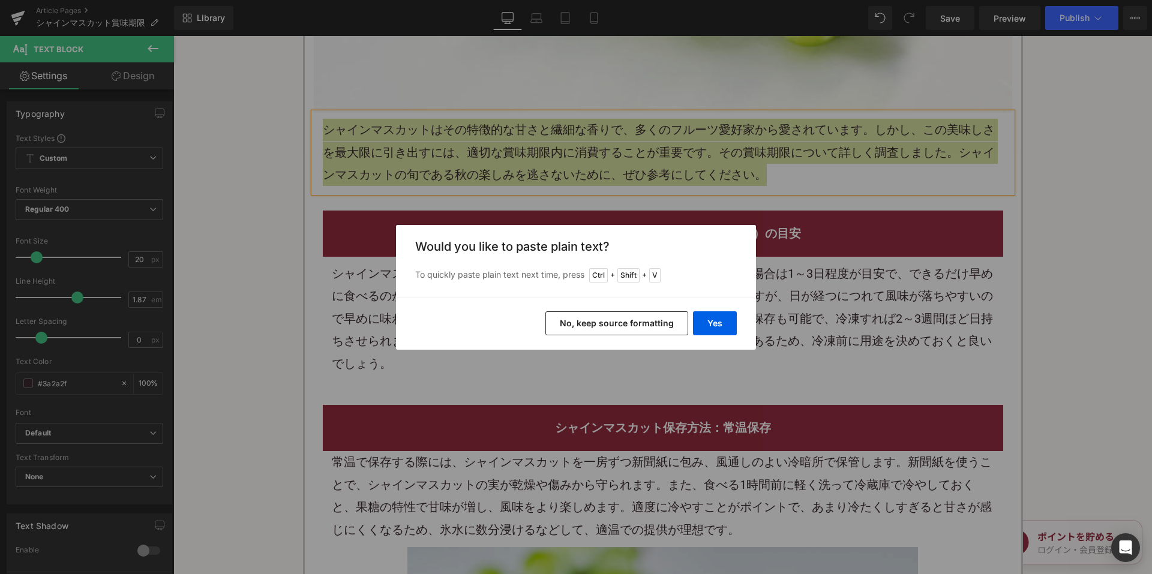
click at [616, 322] on button "No, keep source formatting" at bounding box center [616, 323] width 143 height 24
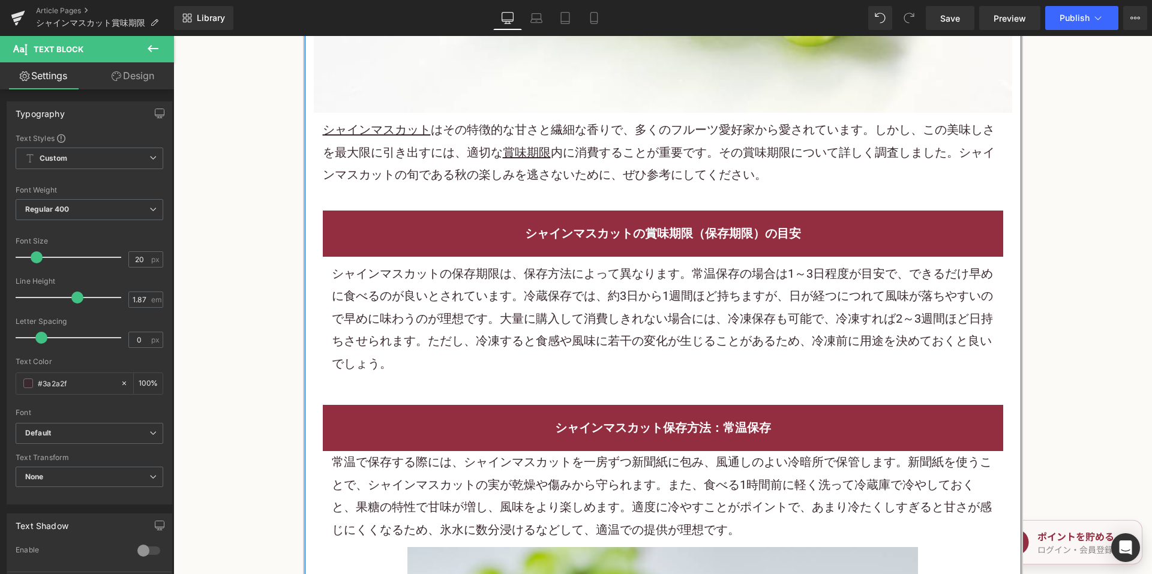
click at [533, 303] on p "シャインマスカットの保存期限は、保存方法によって異なります。常温保存の場合は1～3日程度が目安で、できるだけ早めに食べるのが良いとされています。冷蔵保存では、…" at bounding box center [663, 319] width 662 height 112
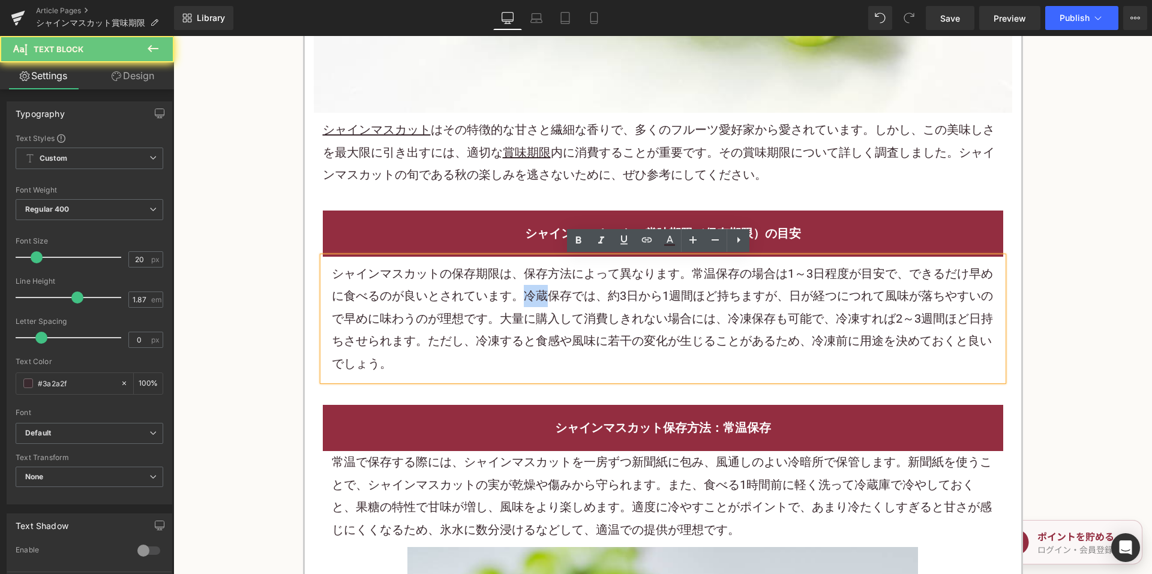
click at [533, 303] on p "シャインマスカットの保存期限は、保存方法によって異なります。常温保存の場合は1～3日程度が目安で、できるだけ早めに食べるのが良いとされています。冷蔵保存では、…" at bounding box center [663, 319] width 662 height 112
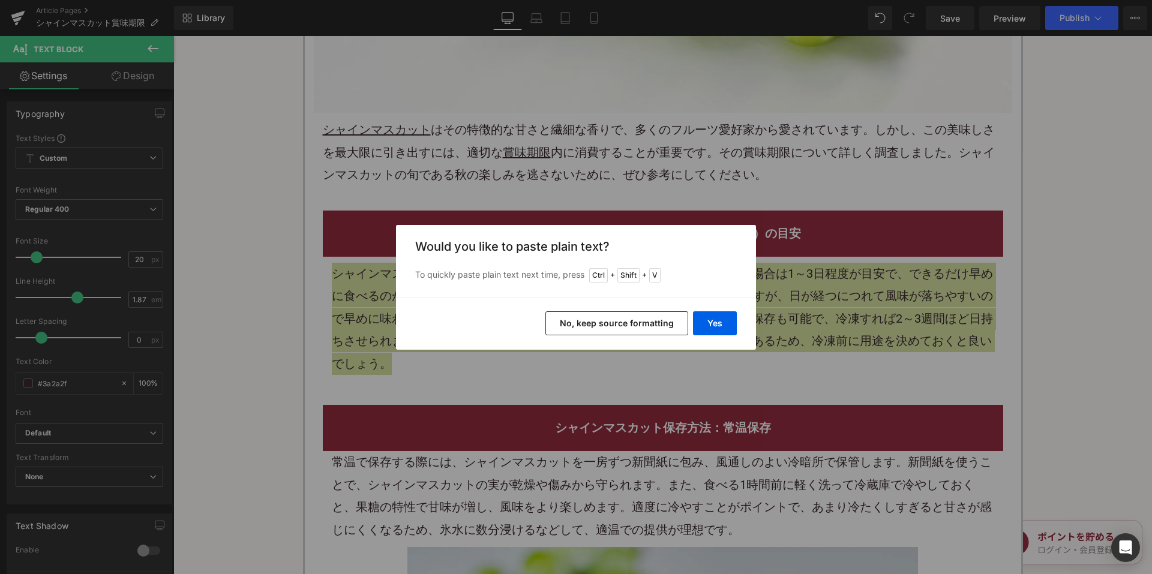
click at [569, 326] on button "No, keep source formatting" at bounding box center [616, 323] width 143 height 24
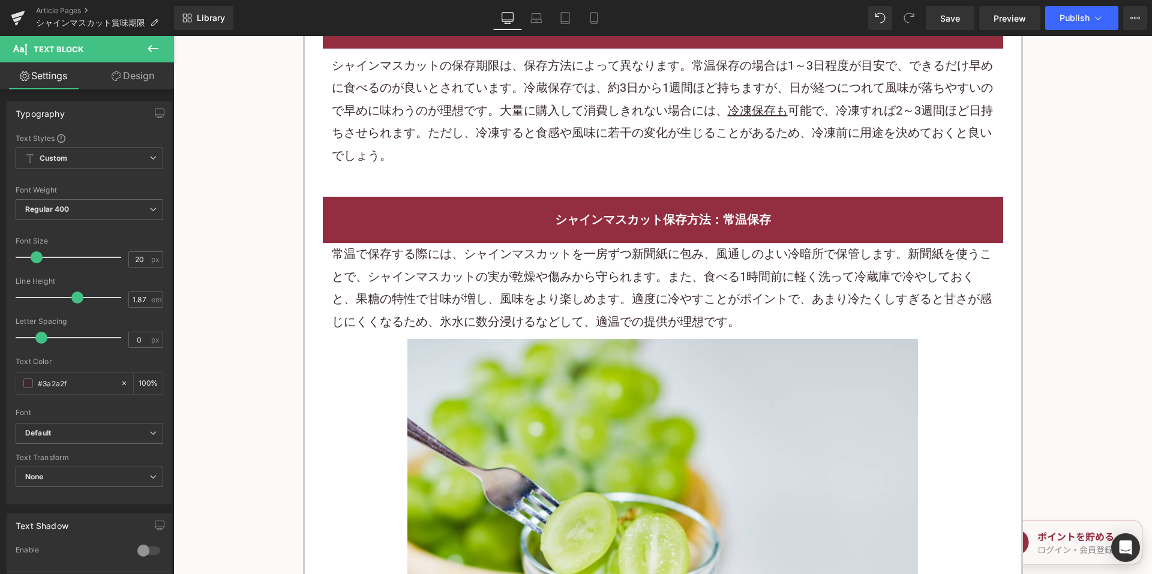
scroll to position [840, 0]
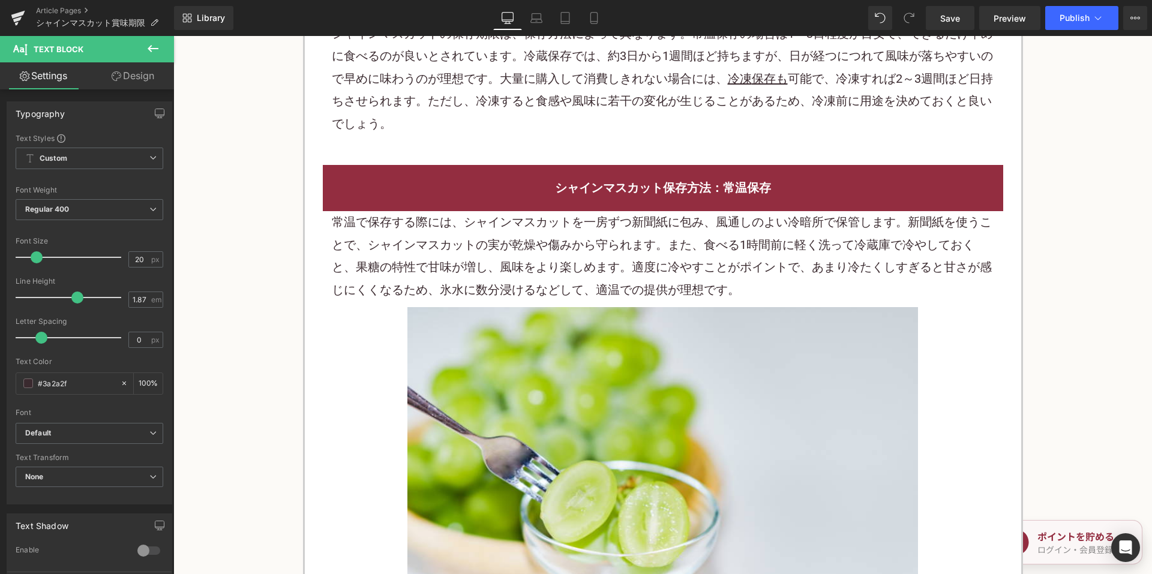
click at [469, 196] on h2 "シャインマスカット保存方法：常温保存" at bounding box center [663, 188] width 662 height 22
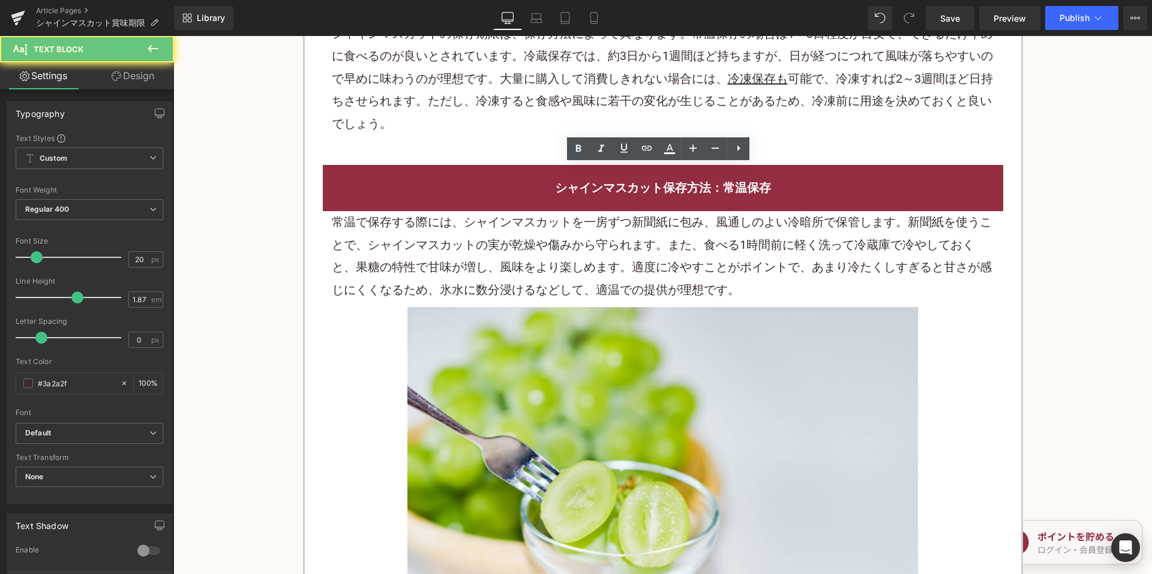
click at [456, 235] on p "常温で保存する際には、シャインマスカットを一房ずつ新聞紙に包み、風通しのよい冷暗所で保管します。新聞紙を使うことで、シャインマスカットの実が乾燥や傷みから守ら…" at bounding box center [663, 256] width 662 height 90
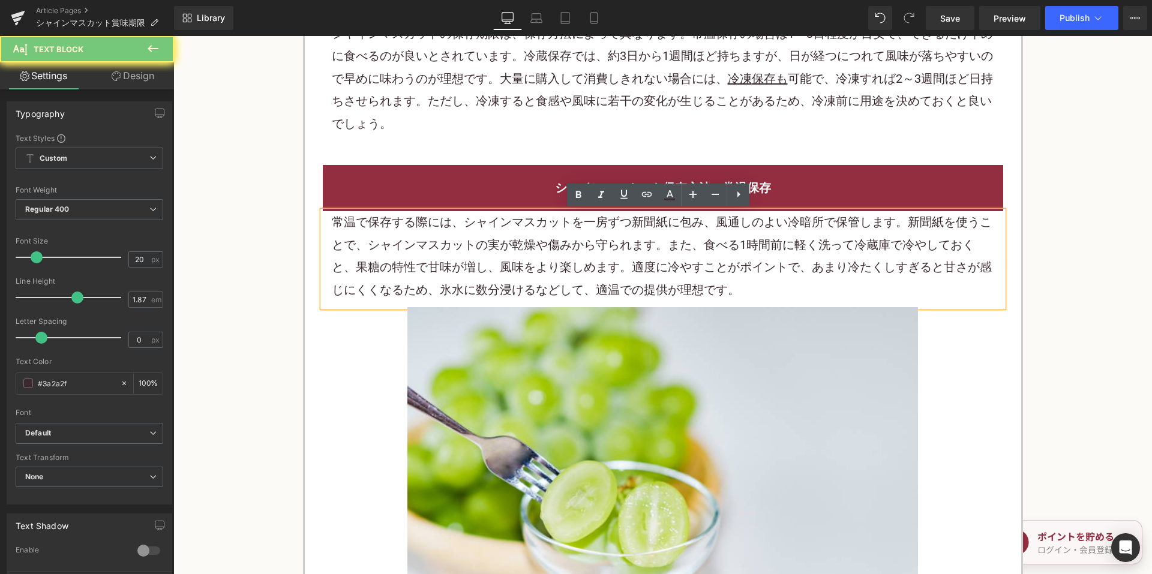
drag, startPoint x: 456, startPoint y: 235, endPoint x: 465, endPoint y: 235, distance: 9.0
click at [458, 235] on p "常温で保存する際には、シャインマスカットを一房ずつ新聞紙に包み、風通しのよい冷暗所で保管します。新聞紙を使うことで、シャインマスカットの実が乾燥や傷みから守ら…" at bounding box center [663, 256] width 662 height 90
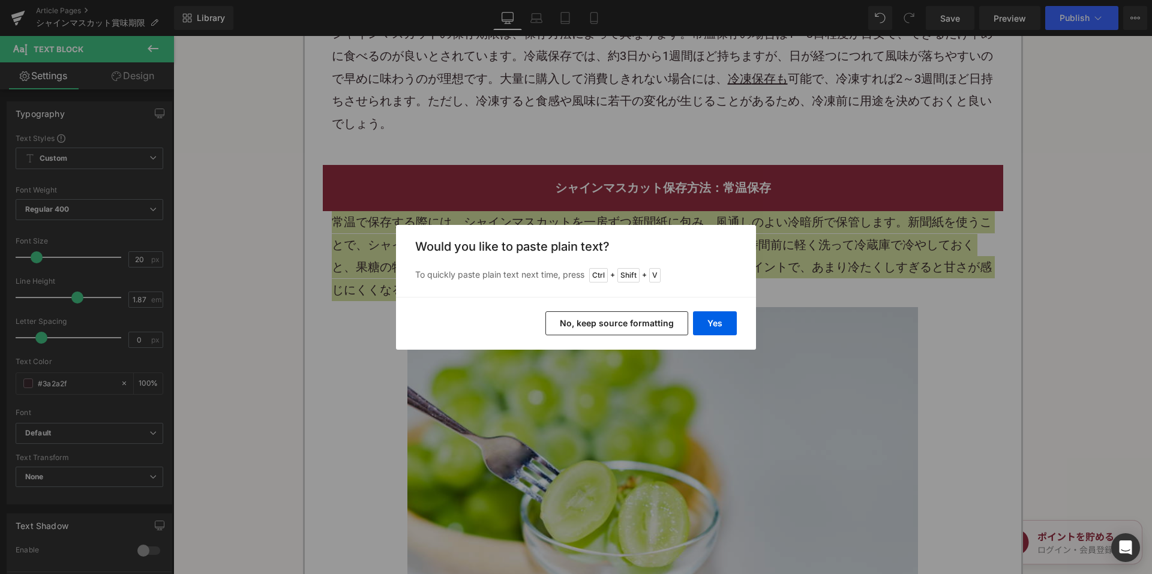
click at [590, 326] on button "No, keep source formatting" at bounding box center [616, 323] width 143 height 24
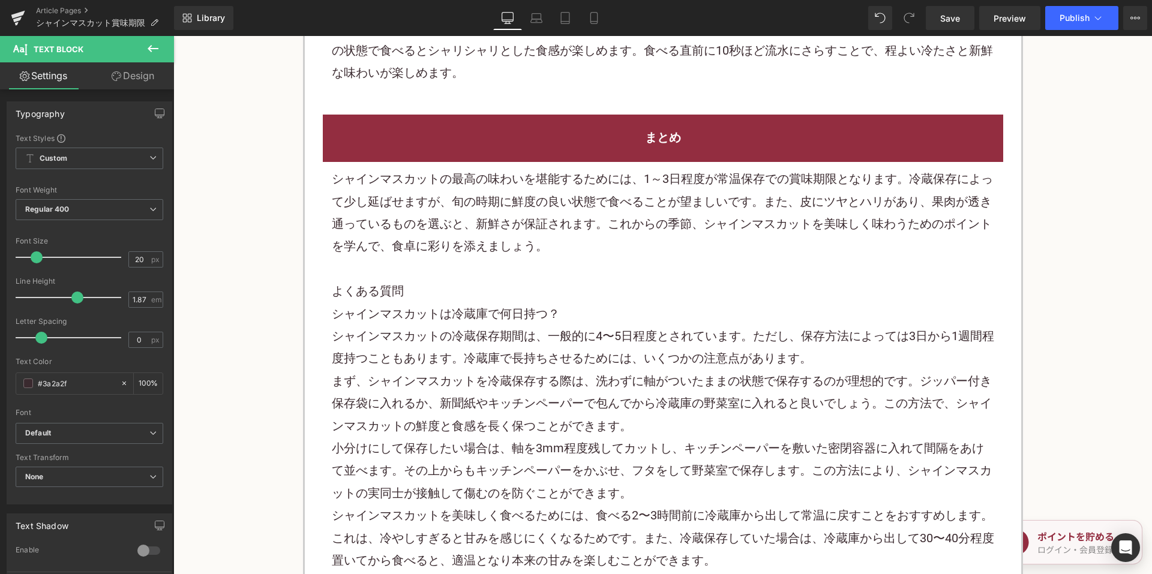
scroll to position [1980, 0]
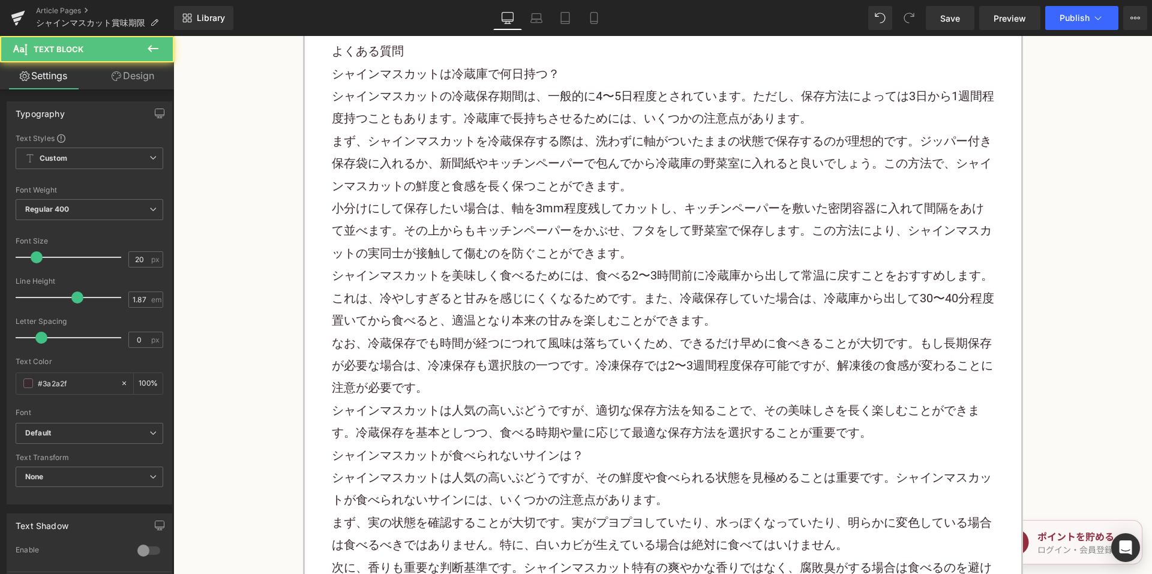
click at [445, 214] on p "小分けにして保存したい場合は、軸を3mm程度残してカットし、キッチンペーパーを敷いた密閉容器に入れて間隔をあけて並べます。その上からもキッチンペーパーをかぶせ…" at bounding box center [663, 230] width 662 height 67
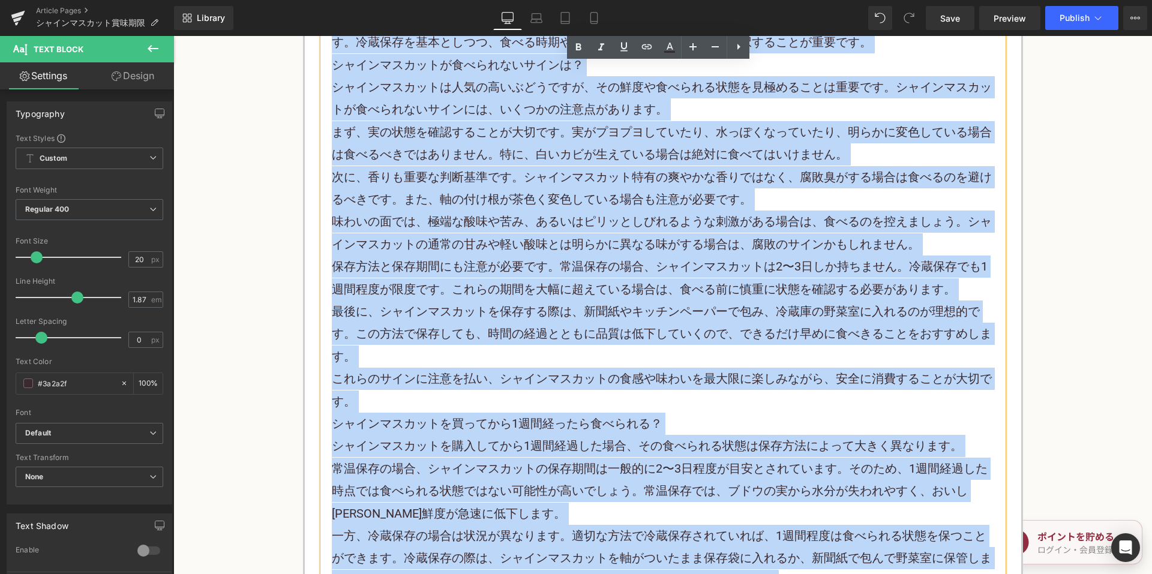
drag, startPoint x: 330, startPoint y: 51, endPoint x: 640, endPoint y: 451, distance: 505.9
click at [640, 469] on div "シャインマスカットの最高の味わいを堪能するためには、1～3日程度が常温保存での賞味期限となります。冷蔵保存によって少し延ばせますが、旬の時期に鮮度の良い状態で…" at bounding box center [663, 176] width 680 height 1291
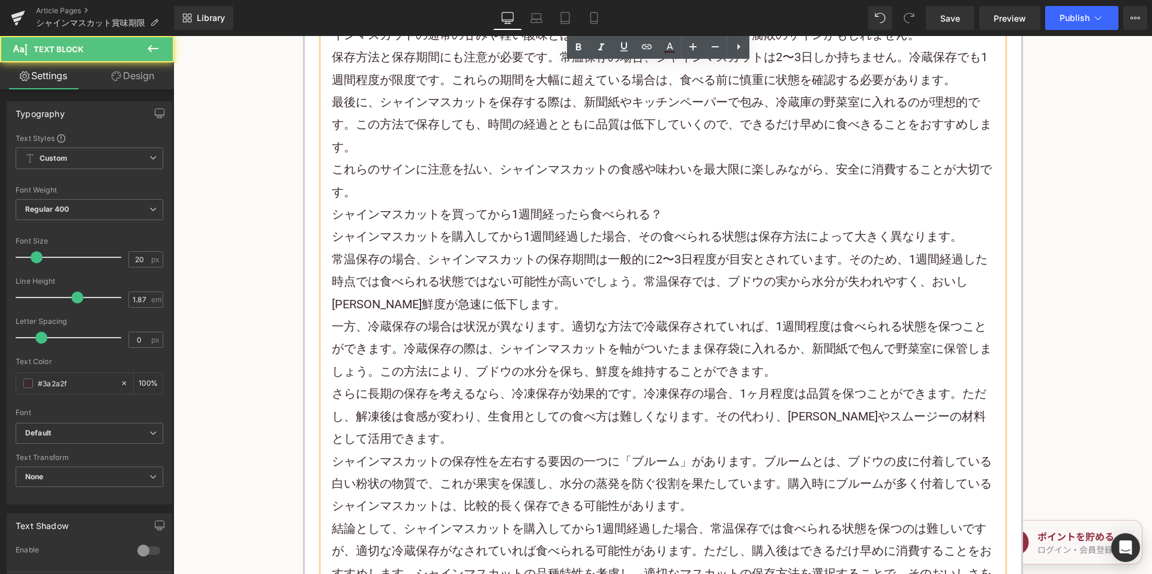
click at [640, 451] on p "シャインマスカットの保存性を左右する要因の一つに「ブルーム」があります。ブルームとは、ブドウの皮に付着している白い粉状の物質で、これが果実を保護し、水分の蒸発…" at bounding box center [663, 484] width 662 height 67
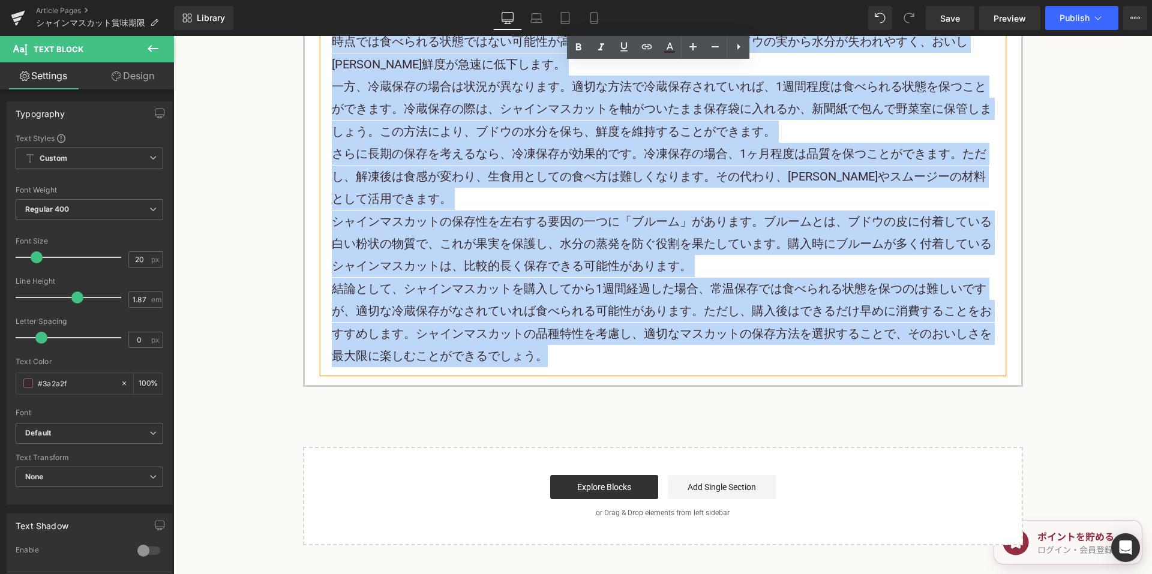
scroll to position [3000, 0]
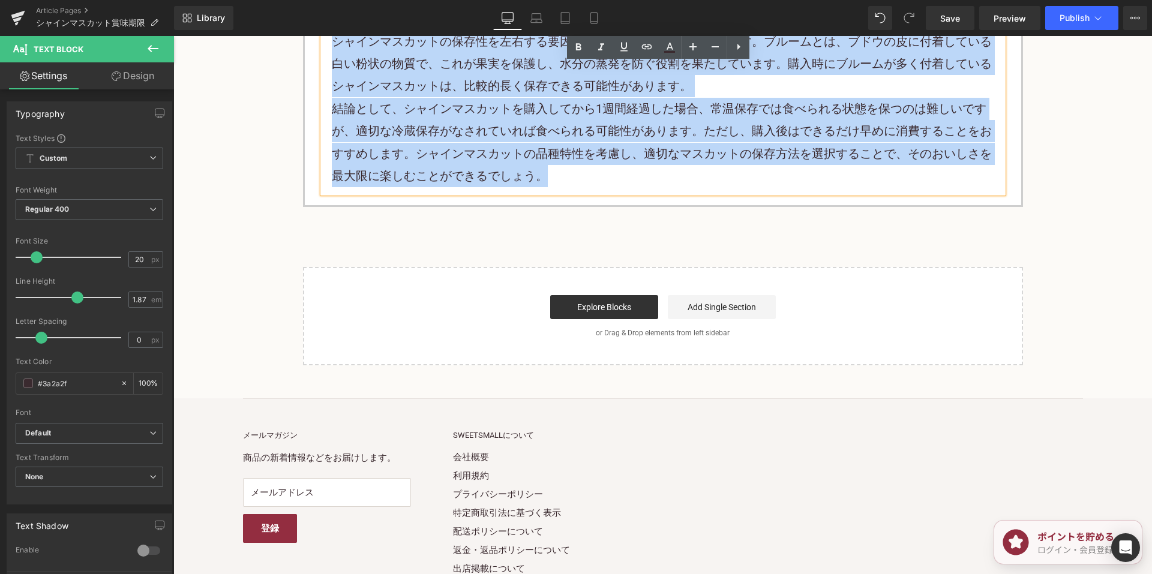
drag, startPoint x: 550, startPoint y: 247, endPoint x: 608, endPoint y: 251, distance: 58.3
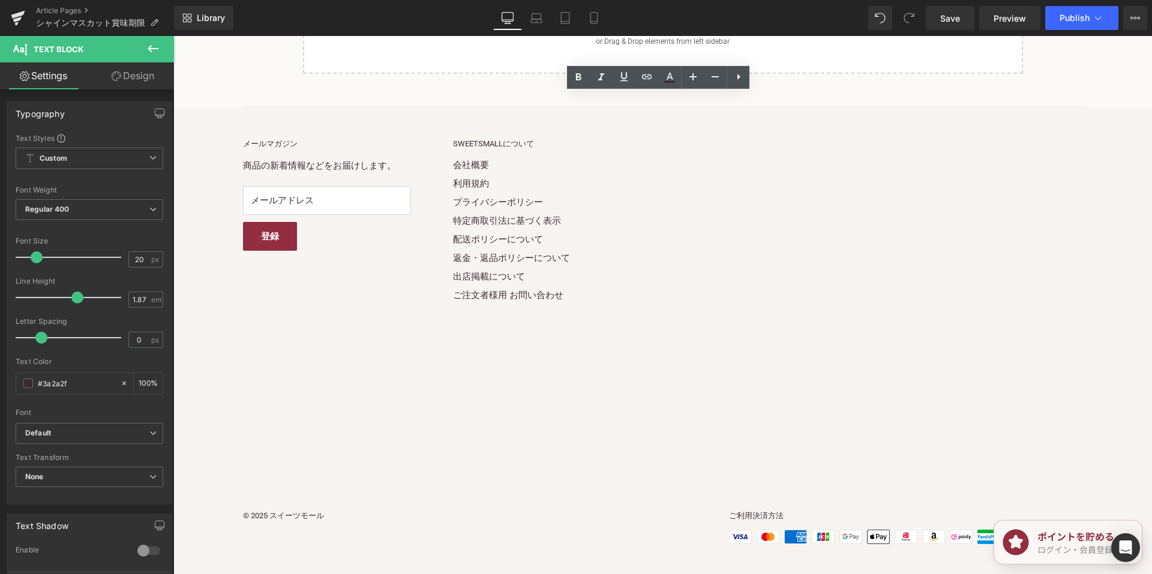
scroll to position [1941, 0]
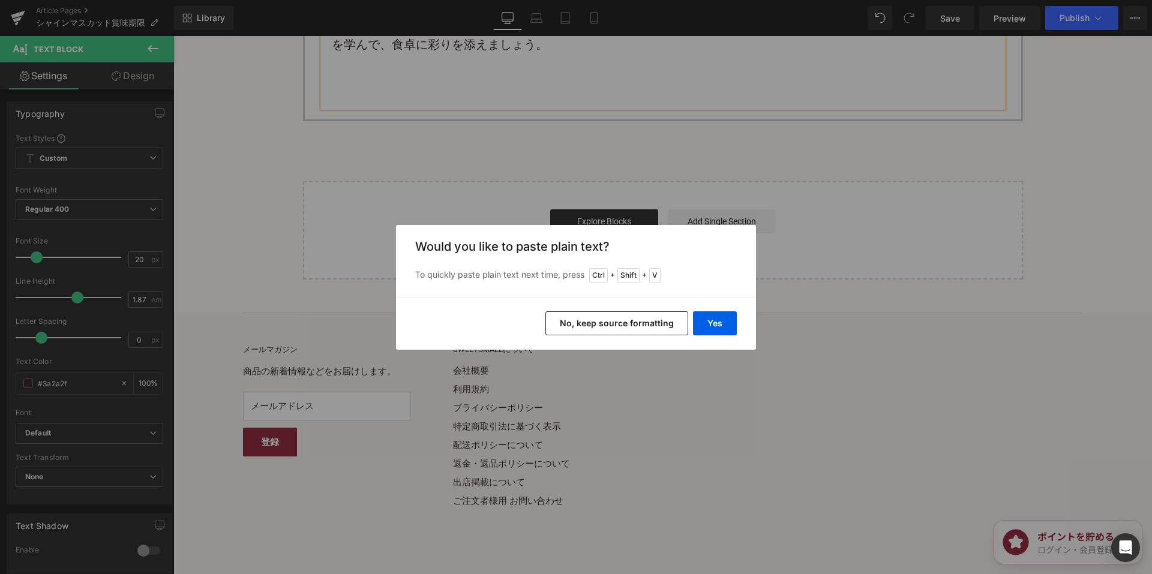
click at [585, 323] on button "No, keep source formatting" at bounding box center [616, 323] width 143 height 24
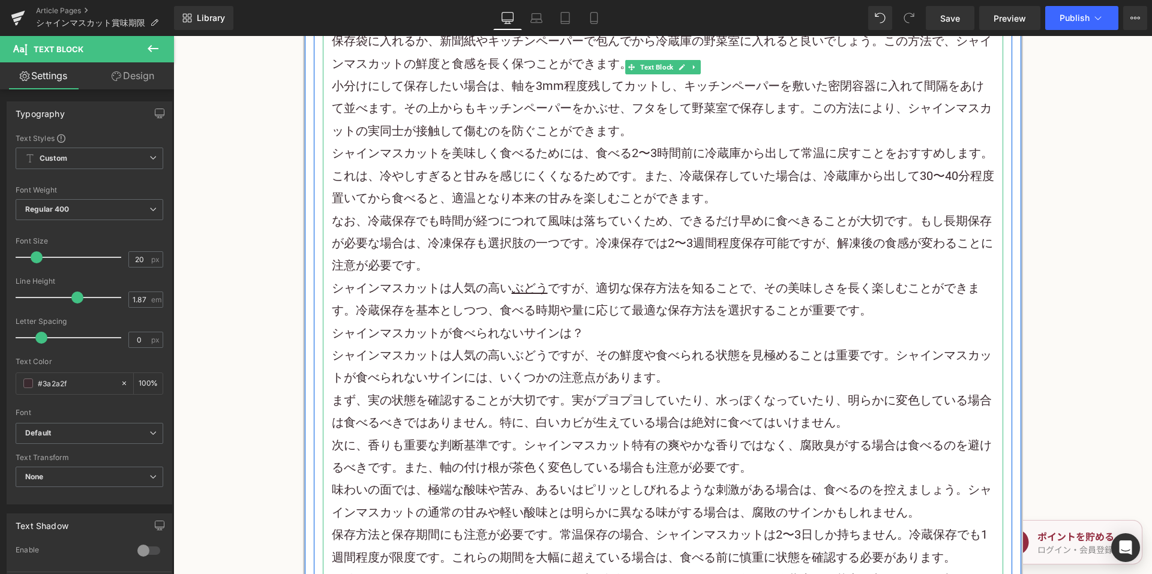
scroll to position [2121, 0]
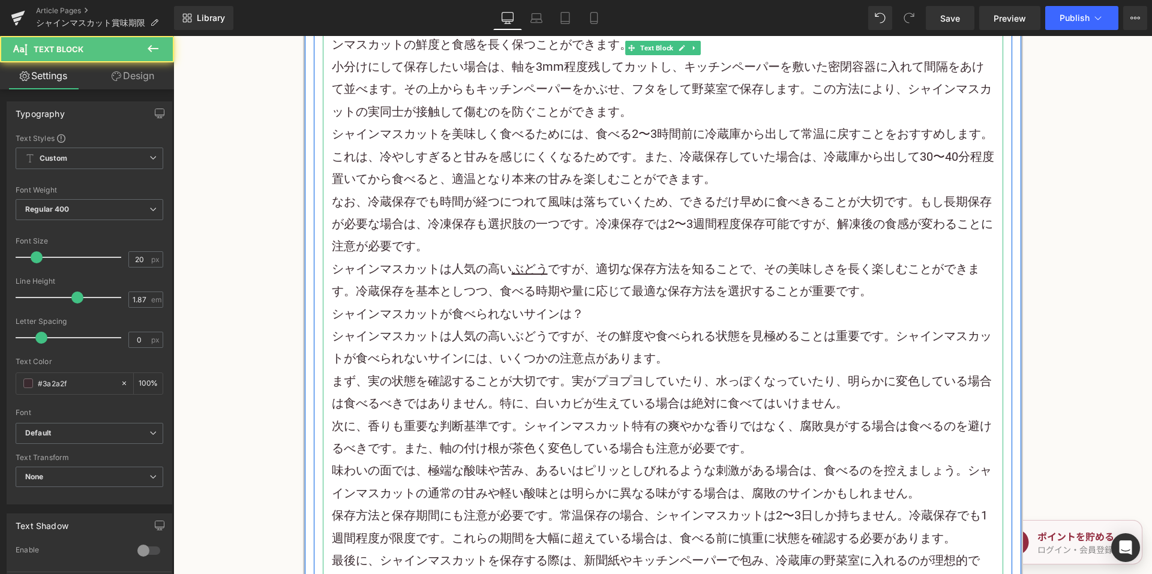
click at [900, 296] on p "シャインマスカットは人気の高い ぶどう ですが、適切な保存方法を知ることで、その美味しさを長く楽しむことができます。冷蔵保存を基本としつつ、食べる時期や量に応…" at bounding box center [663, 280] width 662 height 45
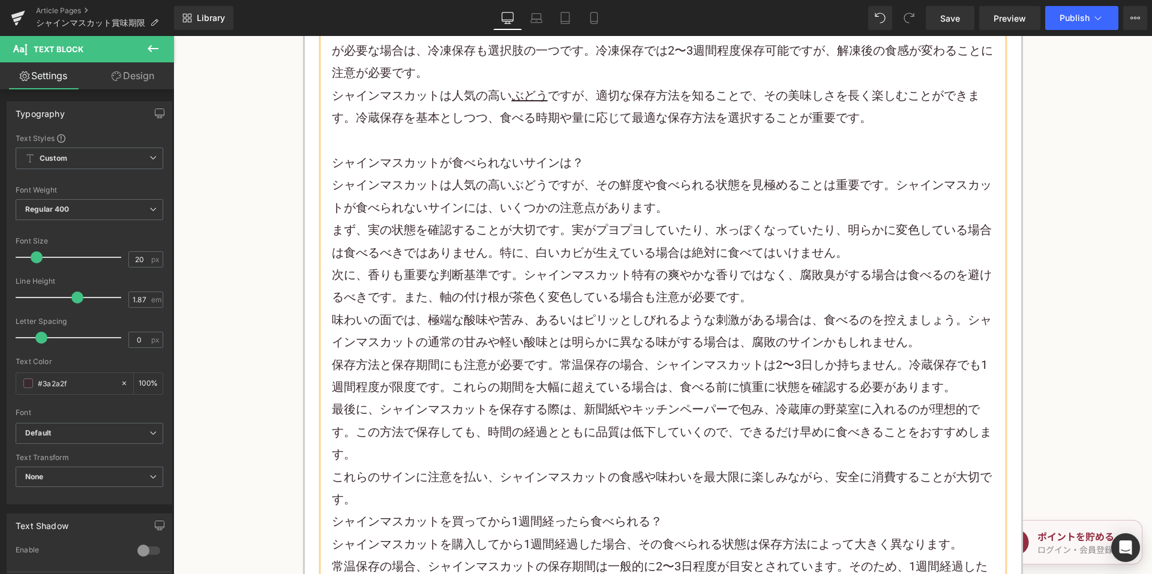
scroll to position [2301, 0]
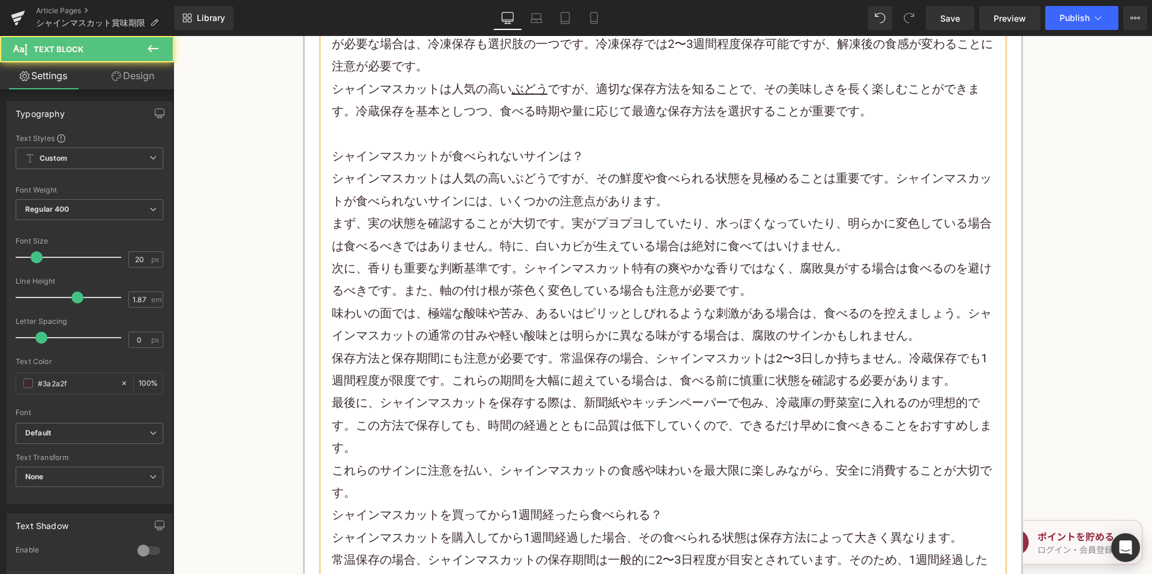
click at [546, 495] on p "これらのサインに注意を払い、シャインマスカットの食感や味わいを最大限に楽しみながら、安全に消費することが大切です。" at bounding box center [663, 482] width 662 height 45
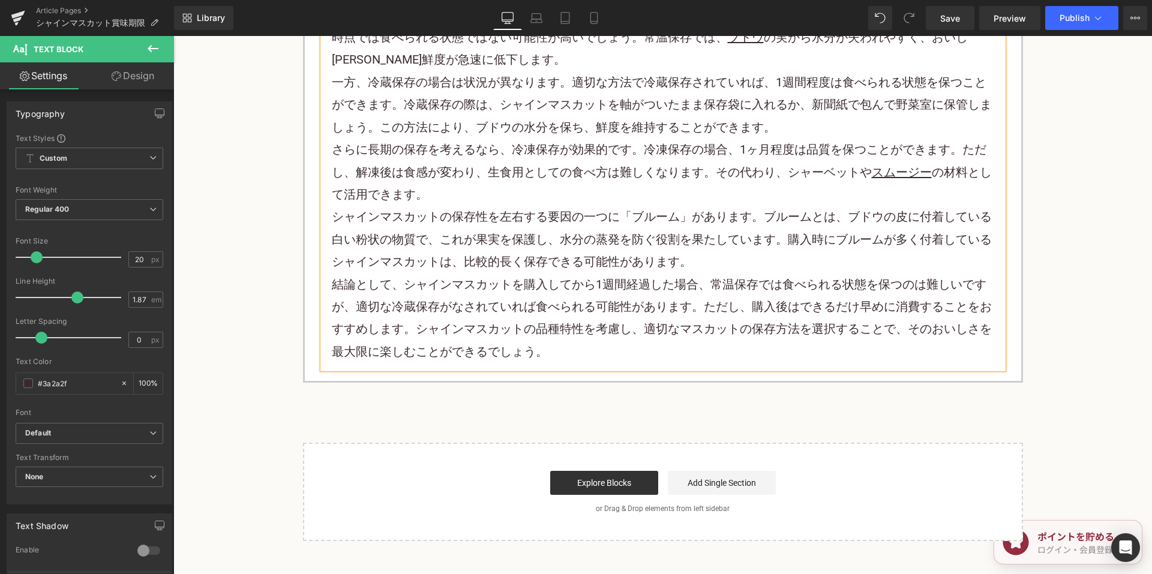
scroll to position [2901, 0]
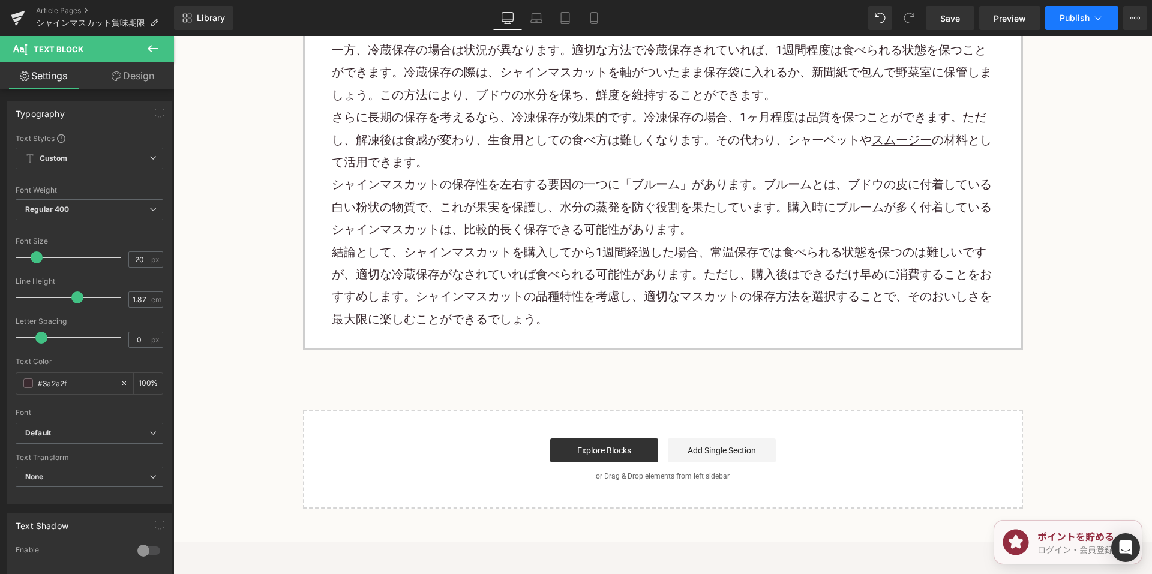
click at [1090, 22] on button "Publish" at bounding box center [1081, 18] width 73 height 24
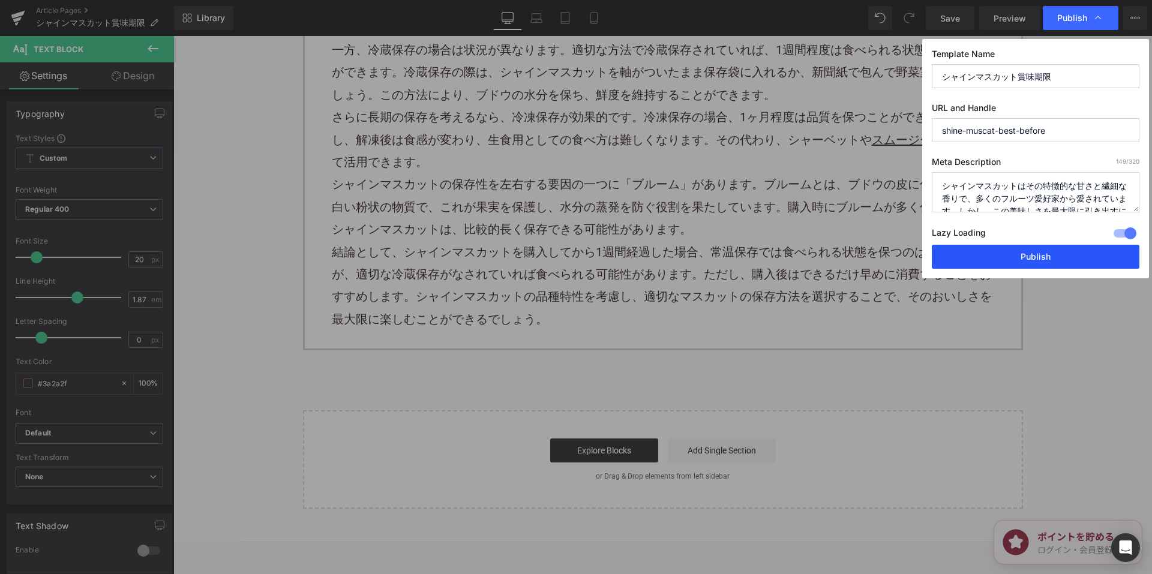
click at [981, 263] on button "Publish" at bounding box center [1036, 257] width 208 height 24
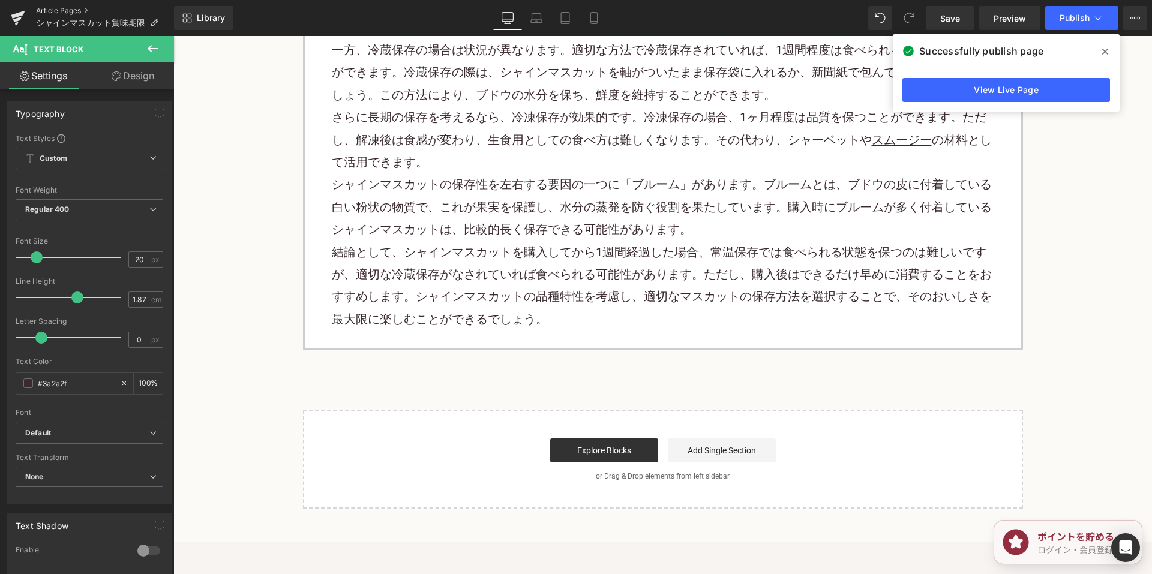
click at [66, 8] on link "Article Pages" at bounding box center [105, 11] width 138 height 10
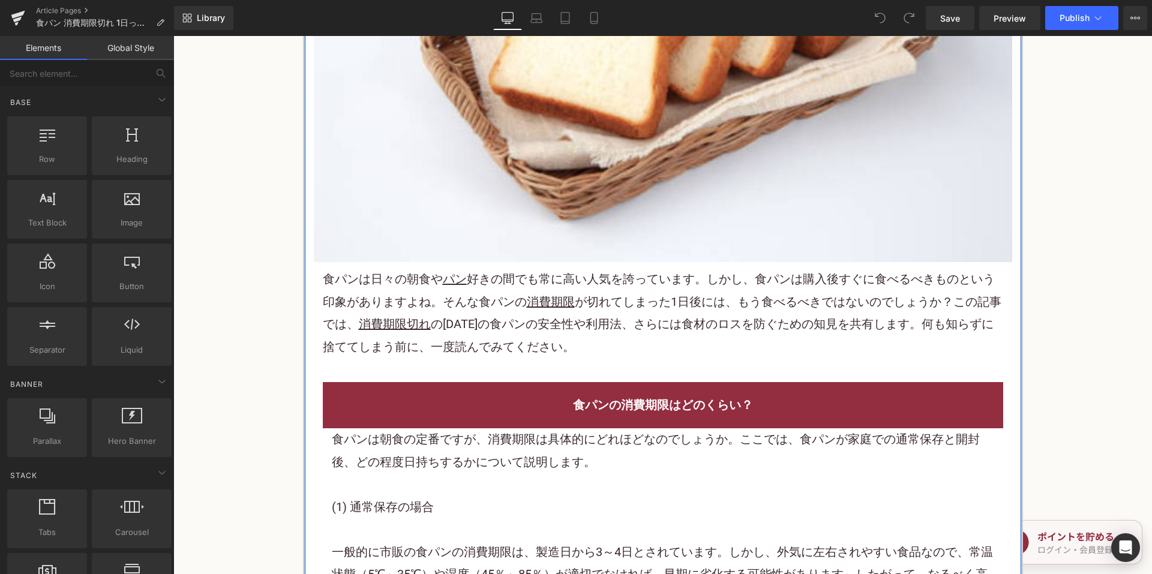
scroll to position [600, 0]
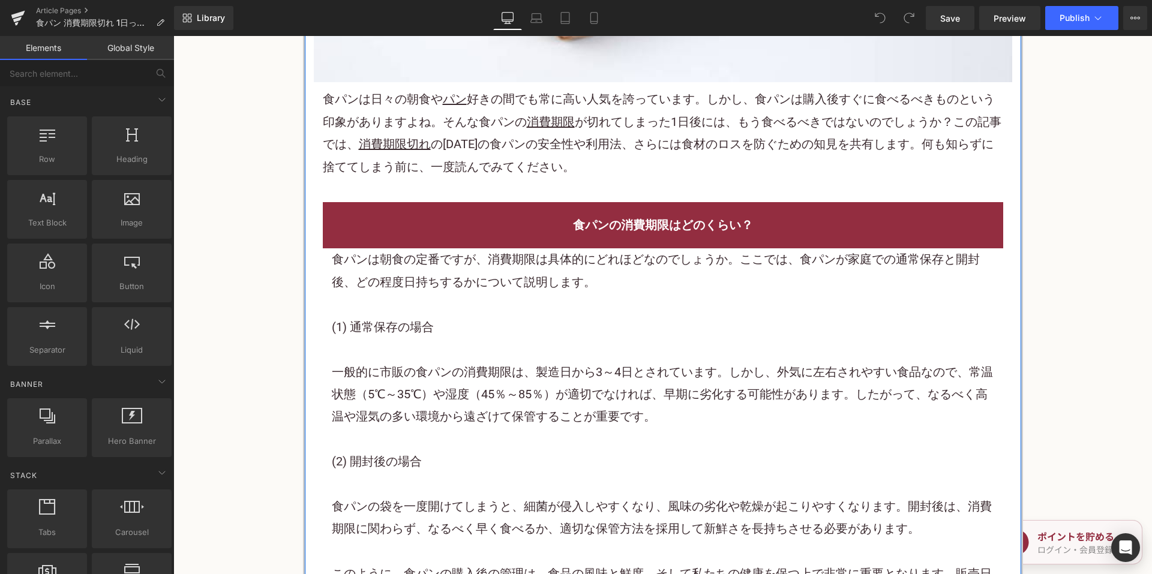
click at [458, 132] on p "食パンは日々の朝食や パン 好きの間でも常に高い人気を誇っています。しかし、食パンは購入後すぐに食べるべきものという印象がありますよね。そんな食パンの 消費期…" at bounding box center [663, 133] width 680 height 90
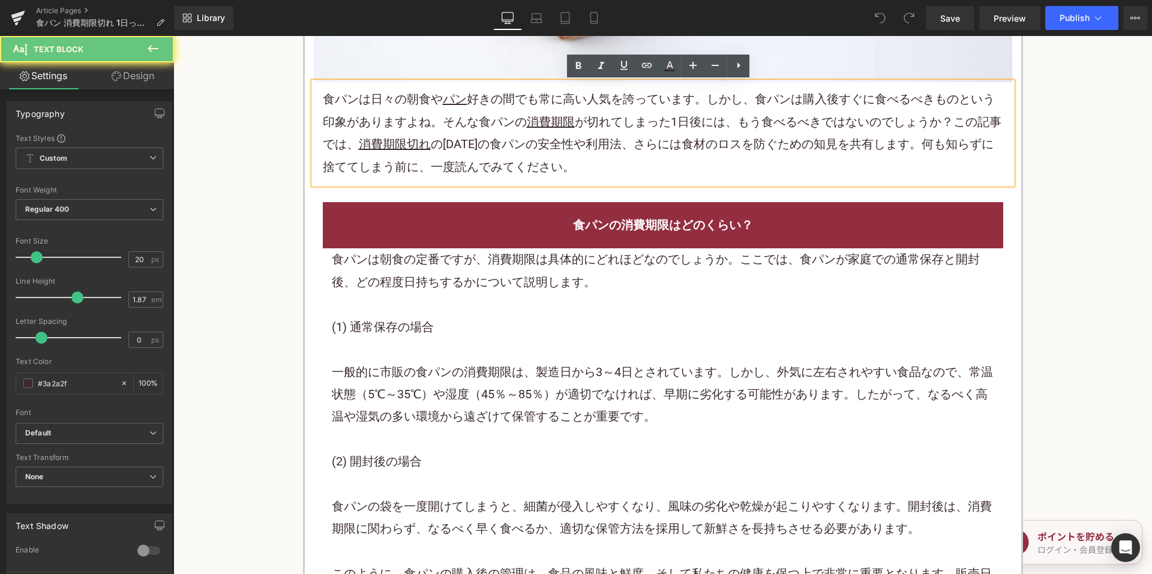
click at [470, 131] on p "食パンは日々の朝食や パン 好きの間でも常に高い人気を誇っています。しかし、食パンは購入後すぐに食べるべきものという印象がありますよね。そんな食パンの 消費期…" at bounding box center [663, 133] width 680 height 90
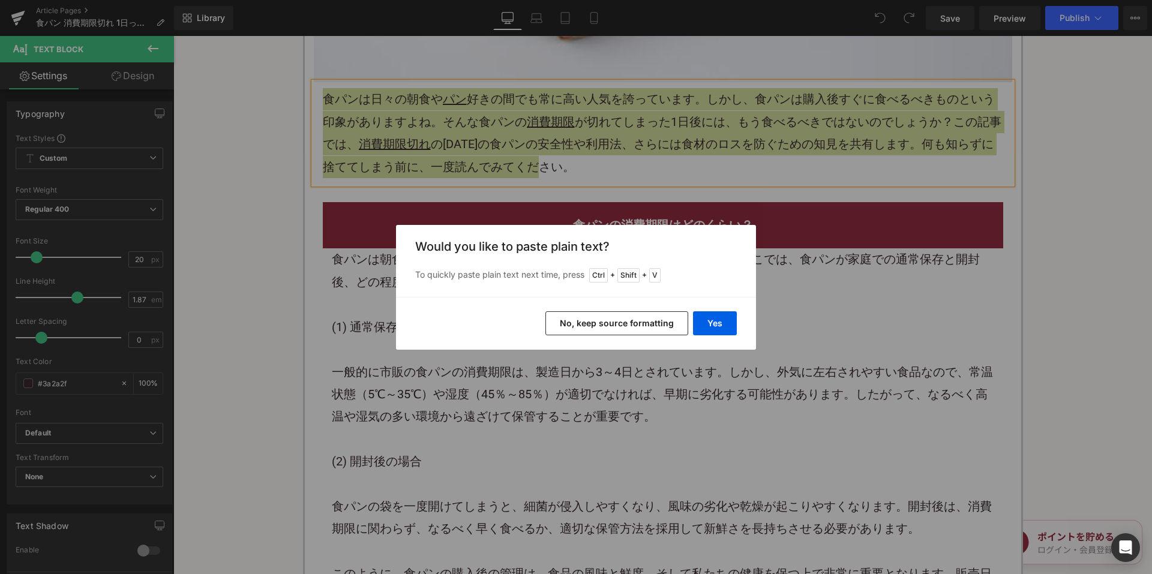
drag, startPoint x: 418, startPoint y: 281, endPoint x: 591, endPoint y: 317, distance: 177.1
click at [591, 317] on button "No, keep source formatting" at bounding box center [616, 323] width 143 height 24
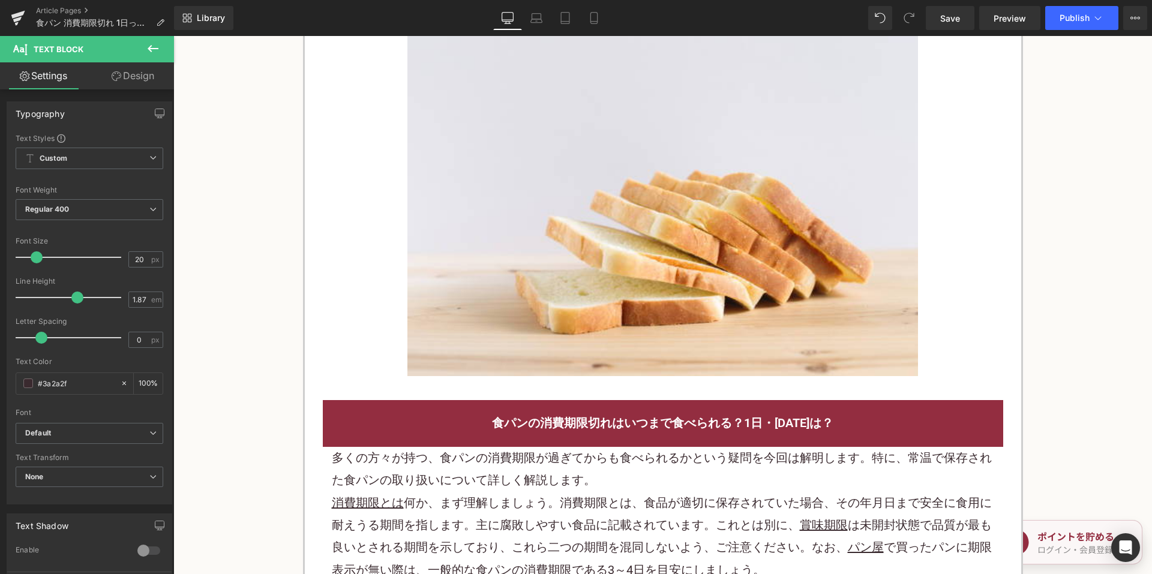
scroll to position [1560, 0]
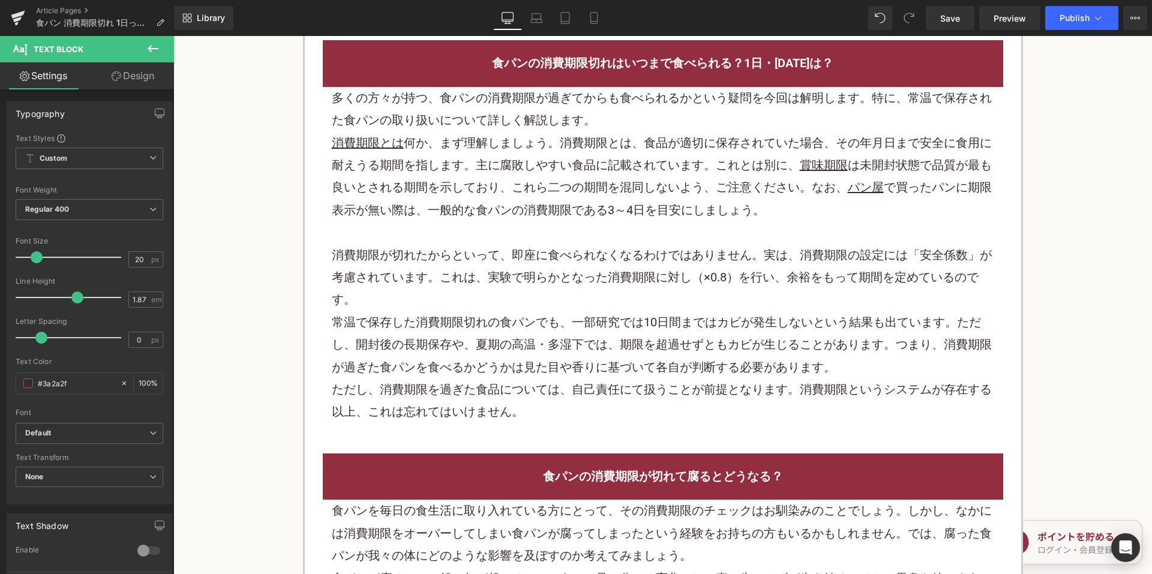
click at [575, 263] on p "消費期限が切れたからといって、即座に食べられなくなるわけではありません。実は、消費期限の設定には「安全係数」が考慮されています。これは、実験で明らかとなった消…" at bounding box center [663, 277] width 662 height 67
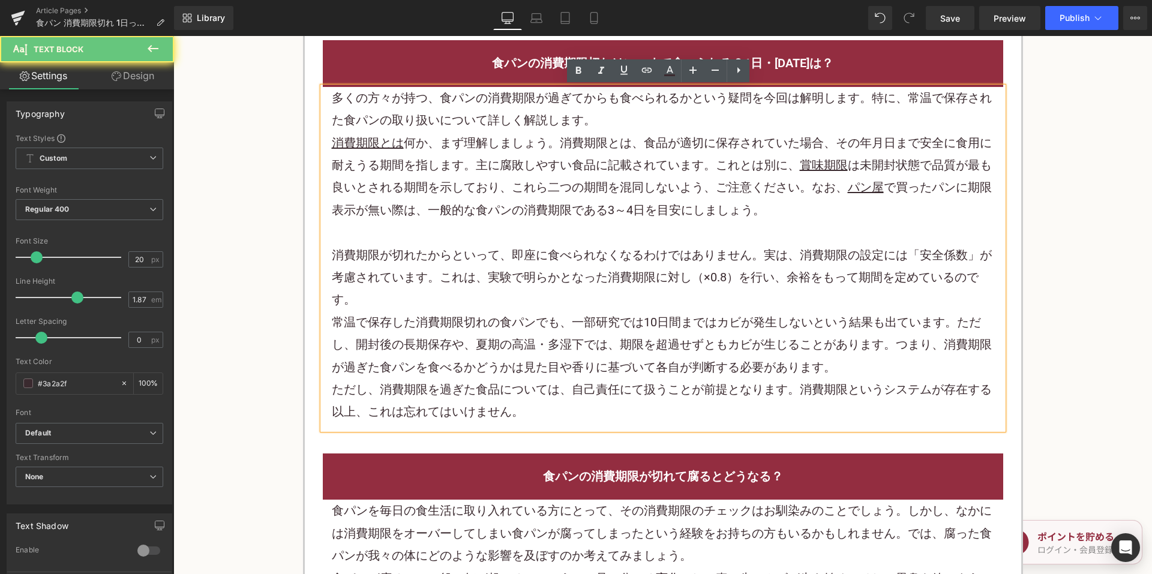
click at [574, 259] on p "消費期限が切れたからといって、即座に食べられなくなるわけではありません。実は、消費期限の設定には「安全係数」が考慮されています。これは、実験で明らかとなった消…" at bounding box center [663, 277] width 662 height 67
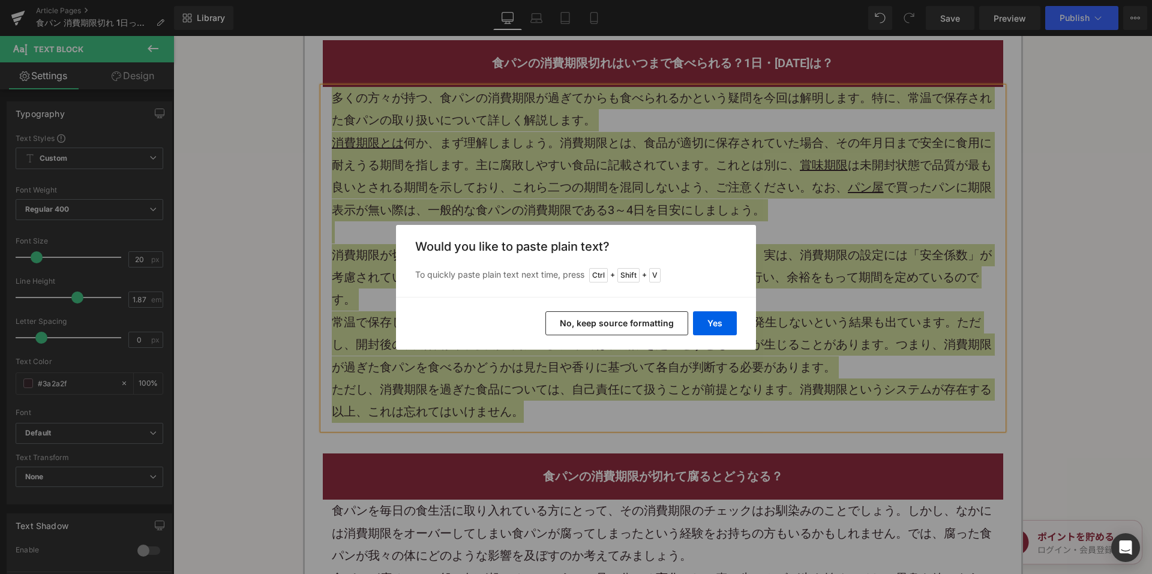
click at [632, 319] on button "No, keep source formatting" at bounding box center [616, 323] width 143 height 24
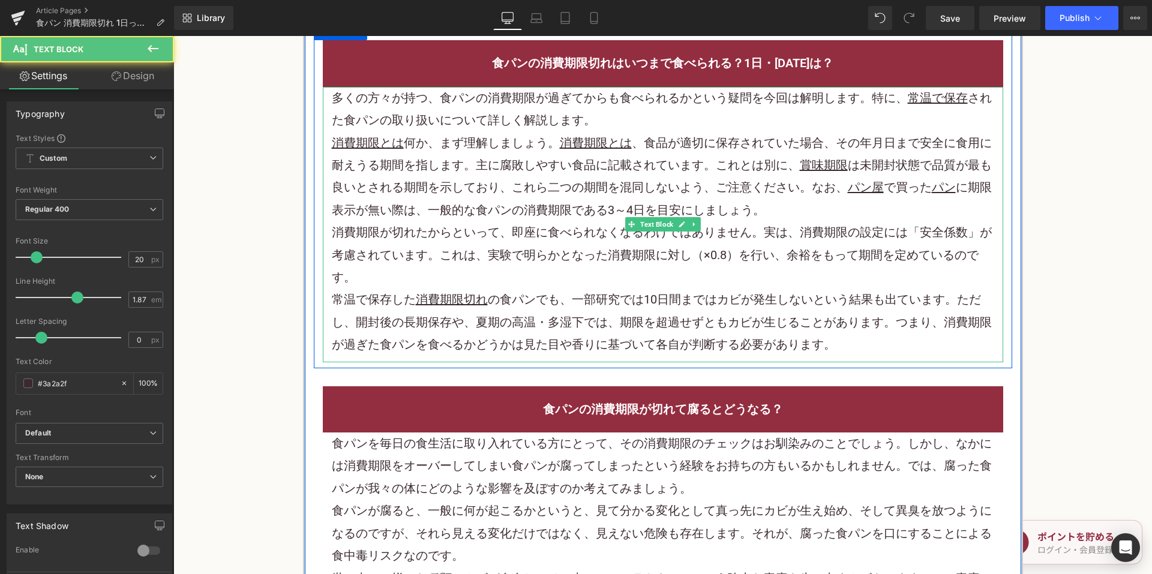
drag, startPoint x: 829, startPoint y: 338, endPoint x: 864, endPoint y: 350, distance: 37.2
click at [830, 338] on p "常温で保存した 消費期限切れ の食パンでも、一部研究では10日間まではカビが発生しないという結果も出ています。ただし、開封後の長期保存や、夏期の高温・多湿下で…" at bounding box center [663, 322] width 662 height 67
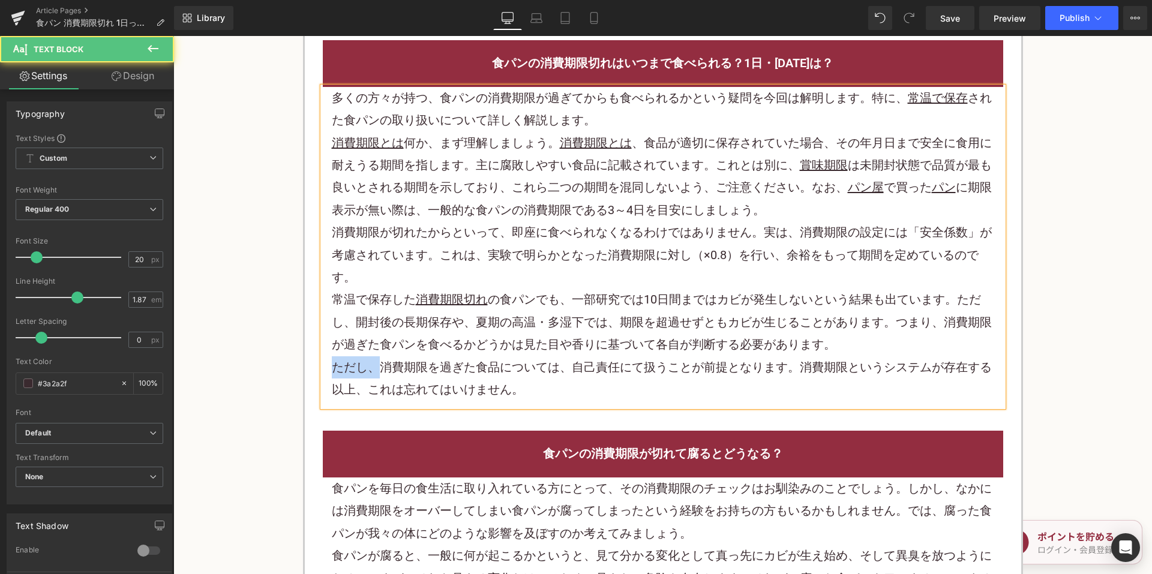
drag, startPoint x: 375, startPoint y: 364, endPoint x: 323, endPoint y: 366, distance: 51.7
click at [323, 366] on div "多くの方々が持つ、食パンの消費期限が過ぎてからも食べられるかという疑問を今回は解明します。特に、 常温で保存 された食パンの取り扱いについて詳しく解説します。…" at bounding box center [663, 247] width 680 height 320
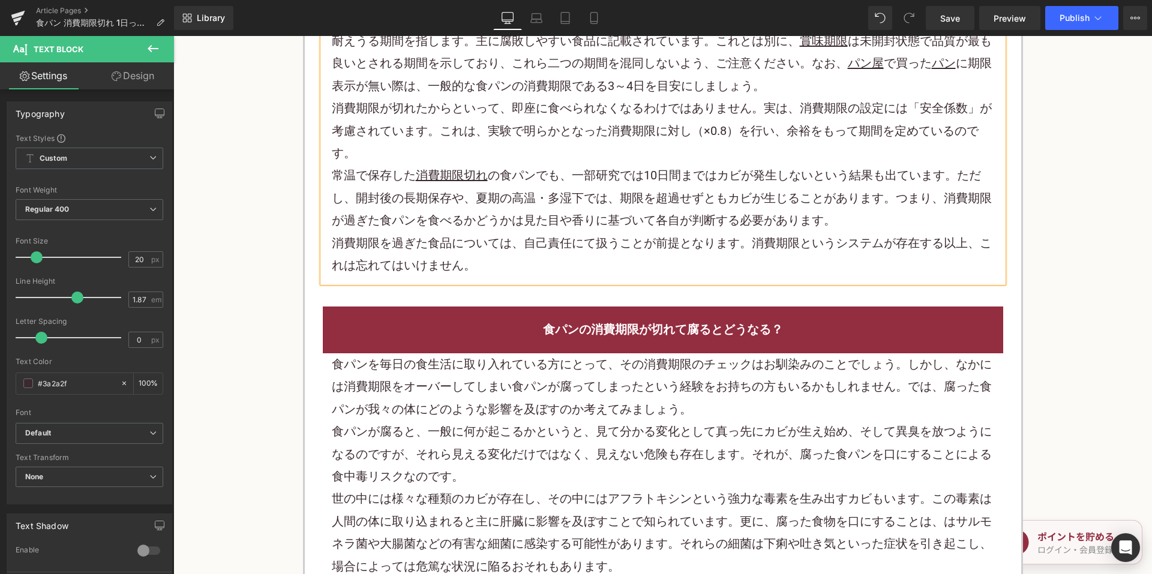
scroll to position [1920, 0]
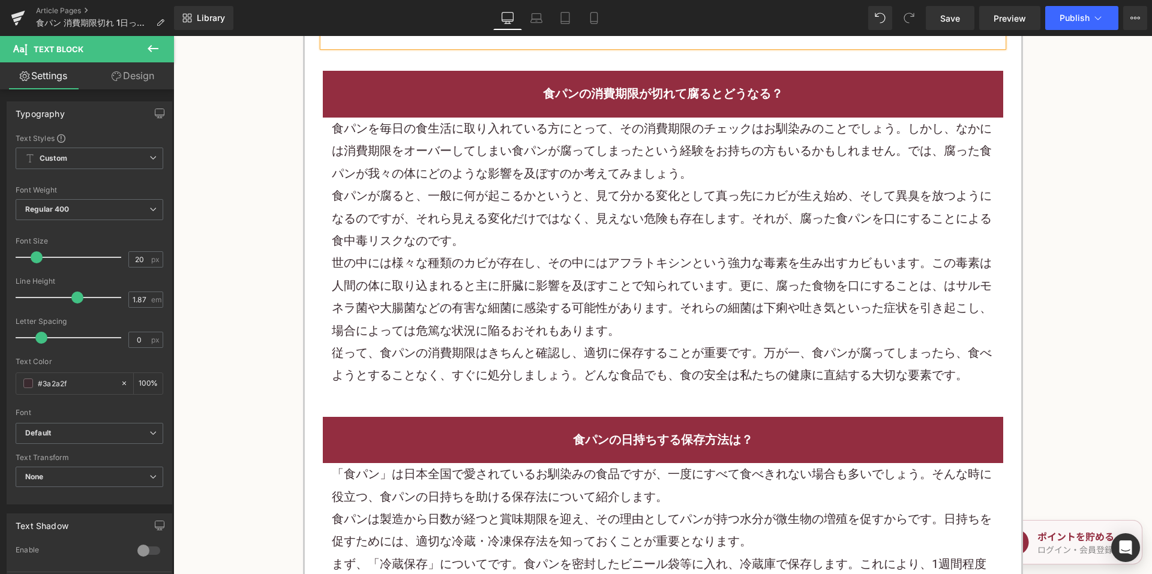
click at [554, 186] on p "食パンが腐ると、一般に何が起こるかというと、見て分かる変化として真っ先にカビが生え始め、そして異臭を放つようになるのですが、それら見える変化だけではなく、見え…" at bounding box center [663, 218] width 662 height 67
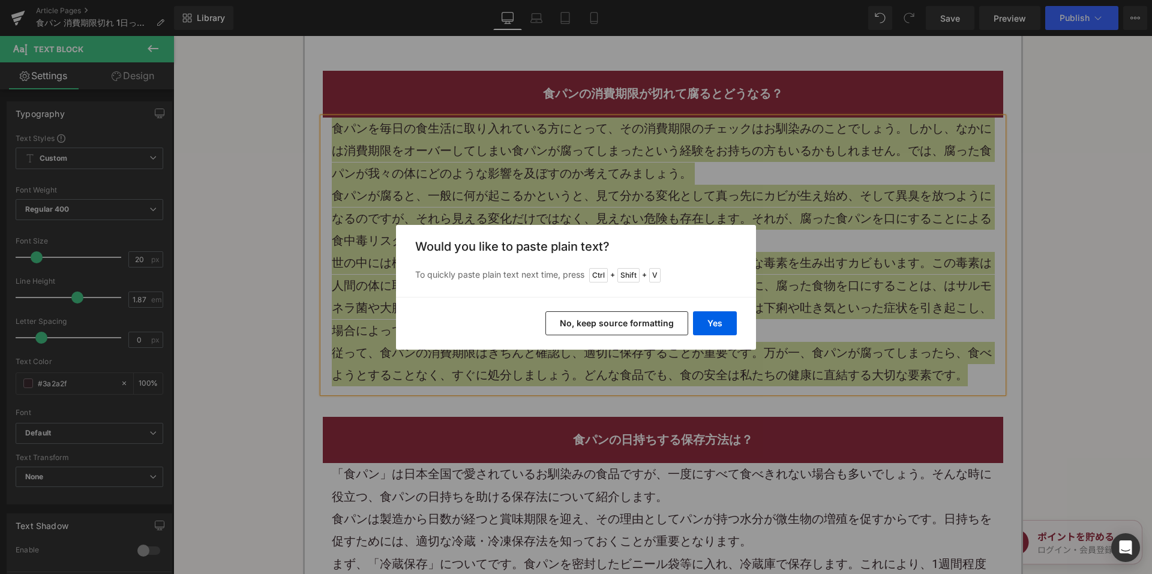
click at [616, 322] on button "No, keep source formatting" at bounding box center [616, 323] width 143 height 24
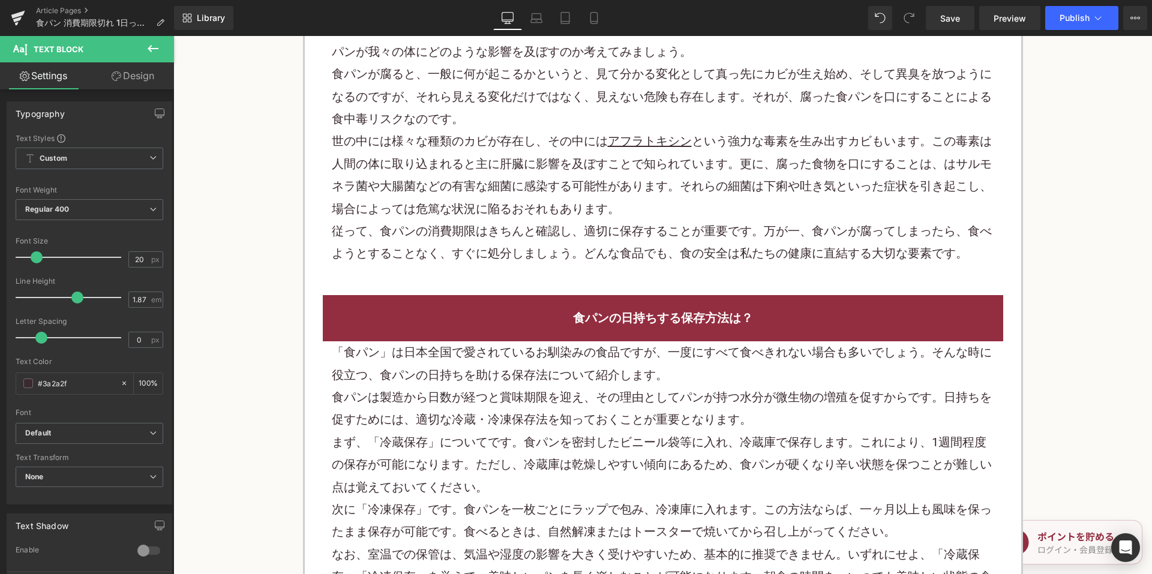
scroll to position [2340, 0]
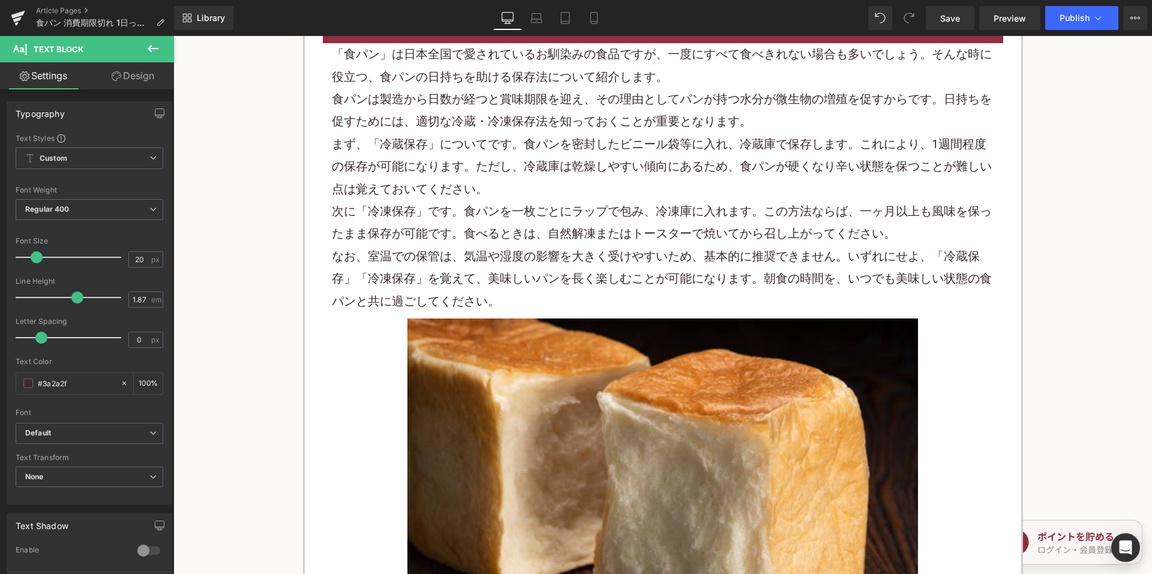
click at [569, 232] on p "次に「冷凍保存」です。食パンを一枚ごとにラップで包み、冷凍庫に入れます。この方法ならば、一ヶ月以上も風味を保ったまま保存が可能です。食べるときは、自然解凍また…" at bounding box center [663, 222] width 662 height 45
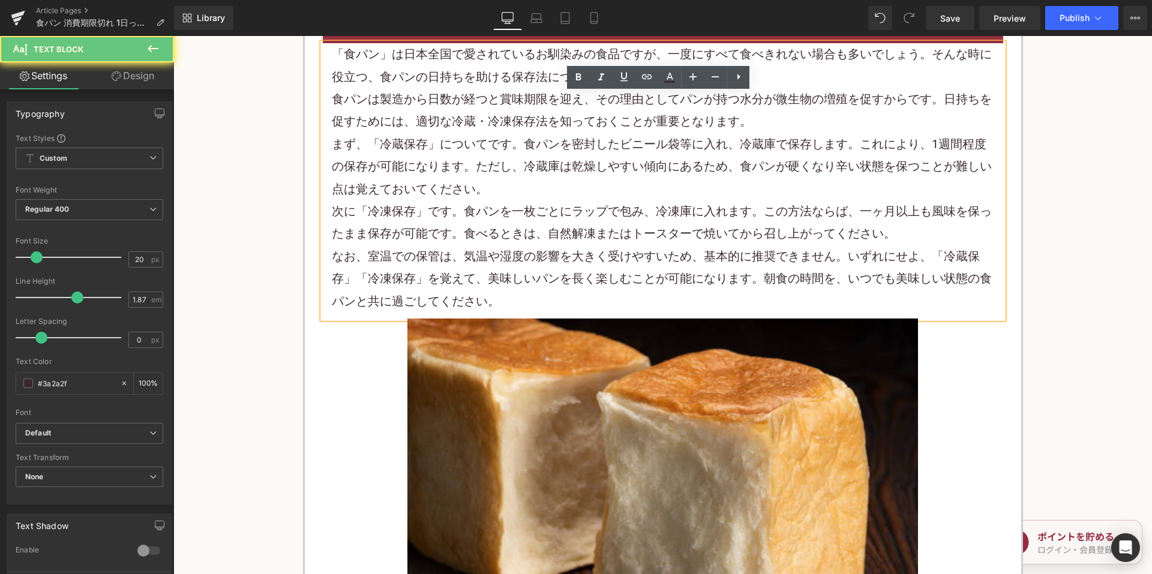
click at [560, 217] on p "次に「冷凍保存」です。食パンを一枚ごとにラップで包み、冷凍庫に入れます。この方法ならば、一ヶ月以上も風味を保ったまま保存が可能です。食べるときは、自然解凍また…" at bounding box center [663, 222] width 662 height 45
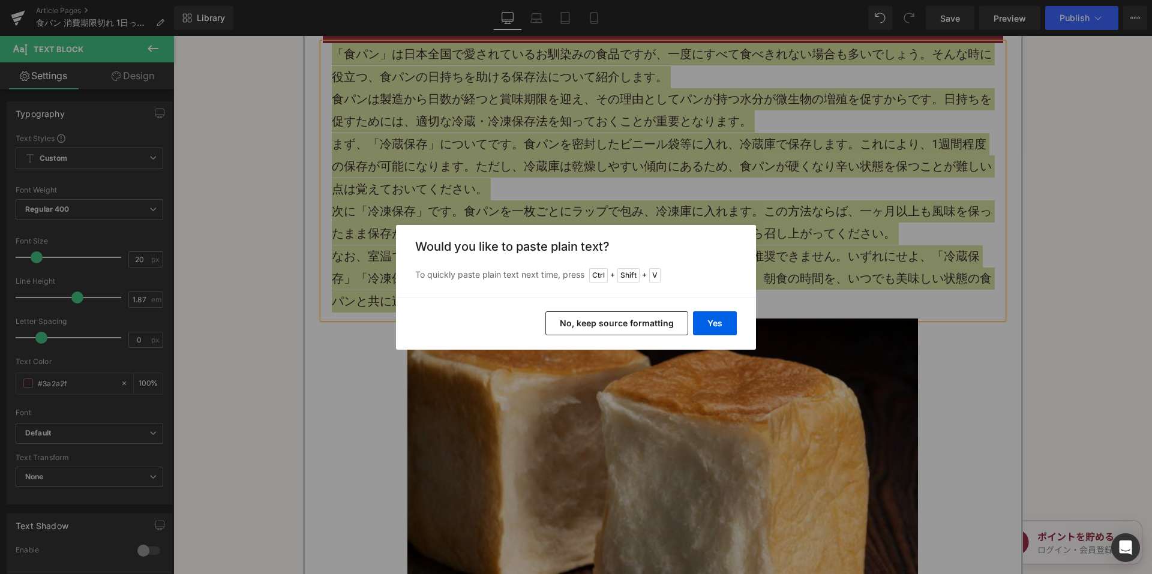
click at [620, 316] on button "No, keep source formatting" at bounding box center [616, 323] width 143 height 24
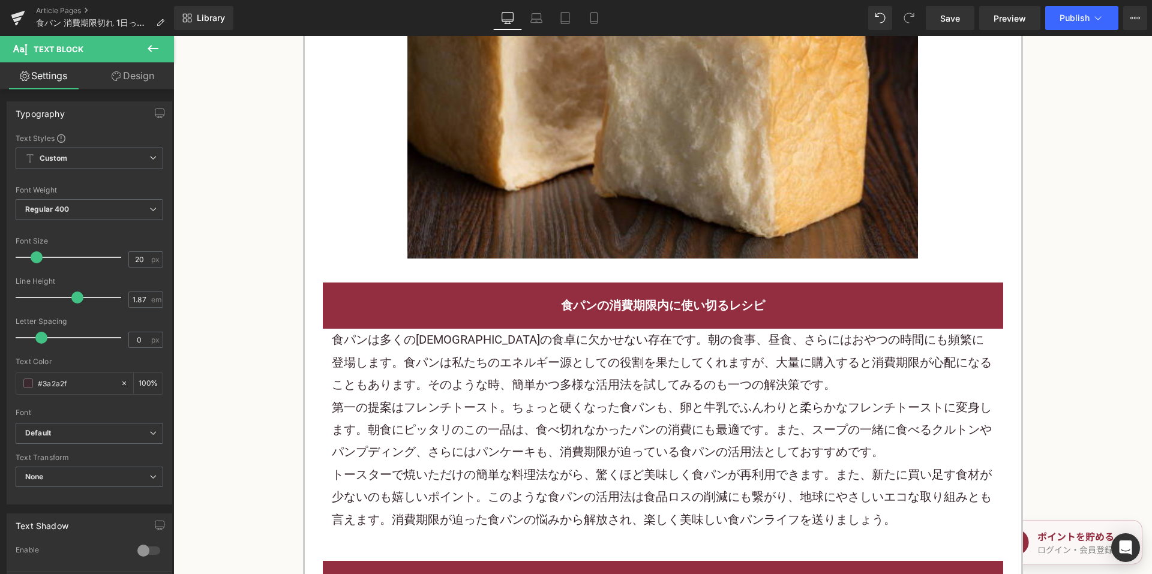
scroll to position [2820, 0]
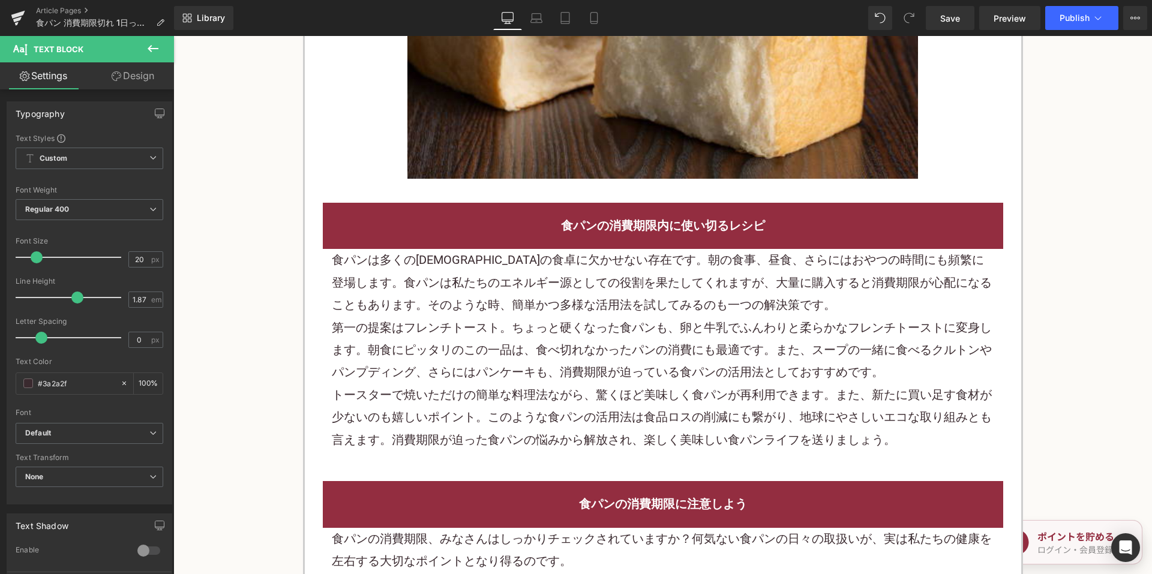
click at [522, 259] on p "食パンは多くの日本人の食卓に欠かせない存在です。朝の食事、昼食、さらにはおやつの時間にも頻繁に登場します。食パンは私たちのエネルギー源としての役割を果たしてく…" at bounding box center [663, 282] width 662 height 67
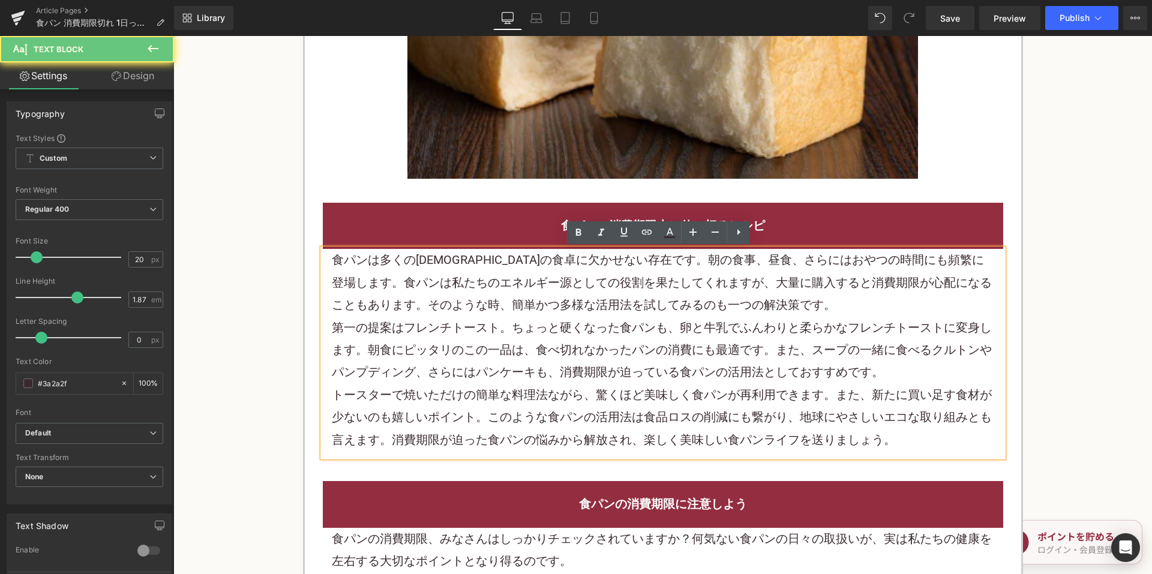
click at [522, 259] on p "食パンは多くの日本人の食卓に欠かせない存在です。朝の食事、昼食、さらにはおやつの時間にも頻繁に登場します。食パンは私たちのエネルギー源としての役割を果たしてく…" at bounding box center [663, 282] width 662 height 67
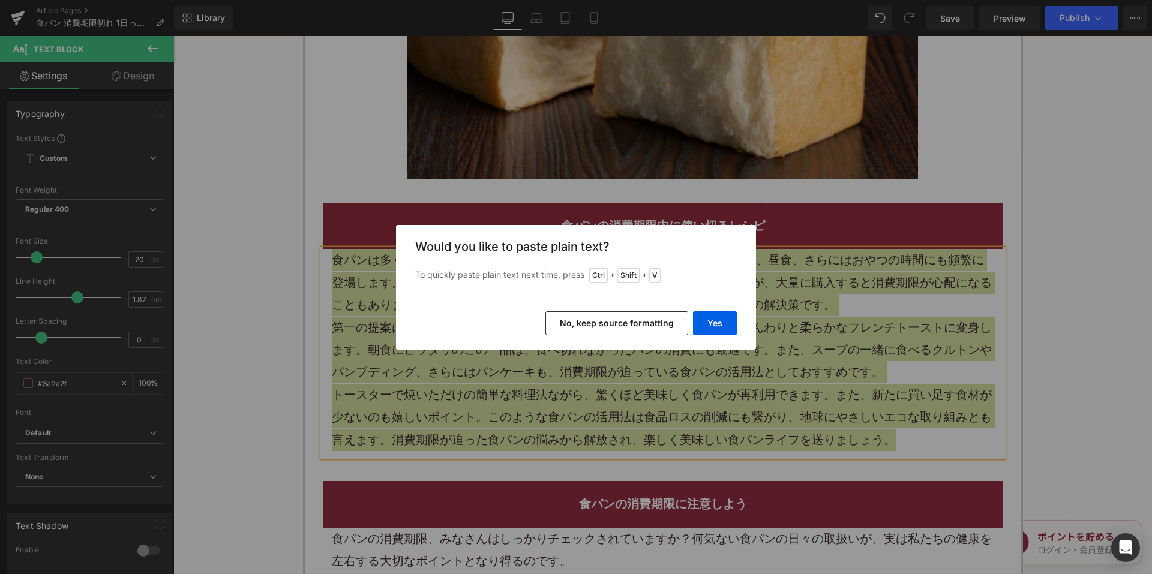
click at [586, 329] on button "No, keep source formatting" at bounding box center [616, 323] width 143 height 24
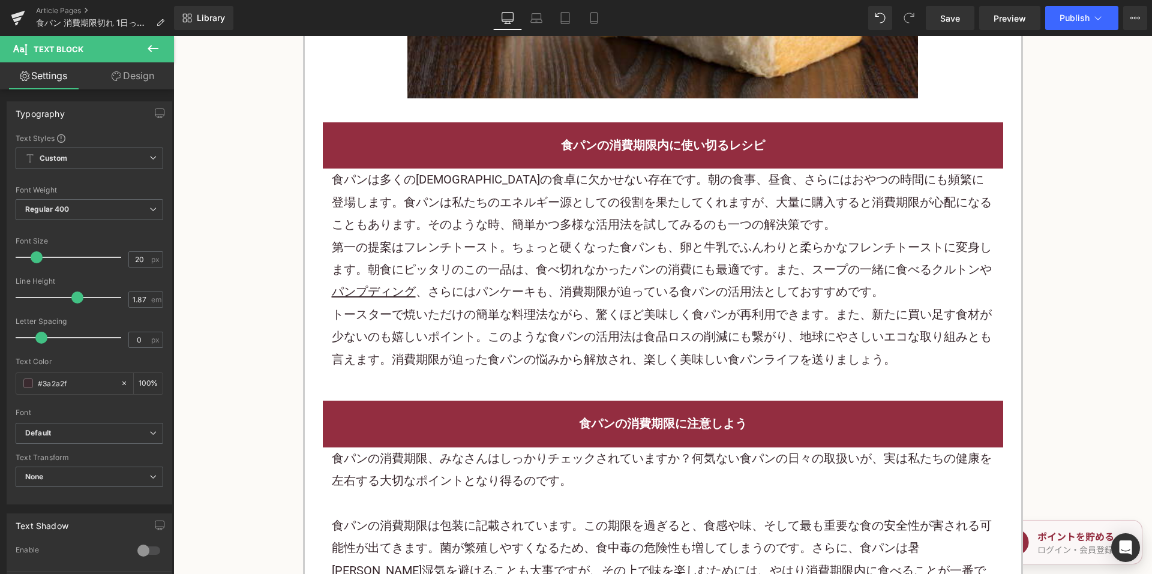
scroll to position [3180, 0]
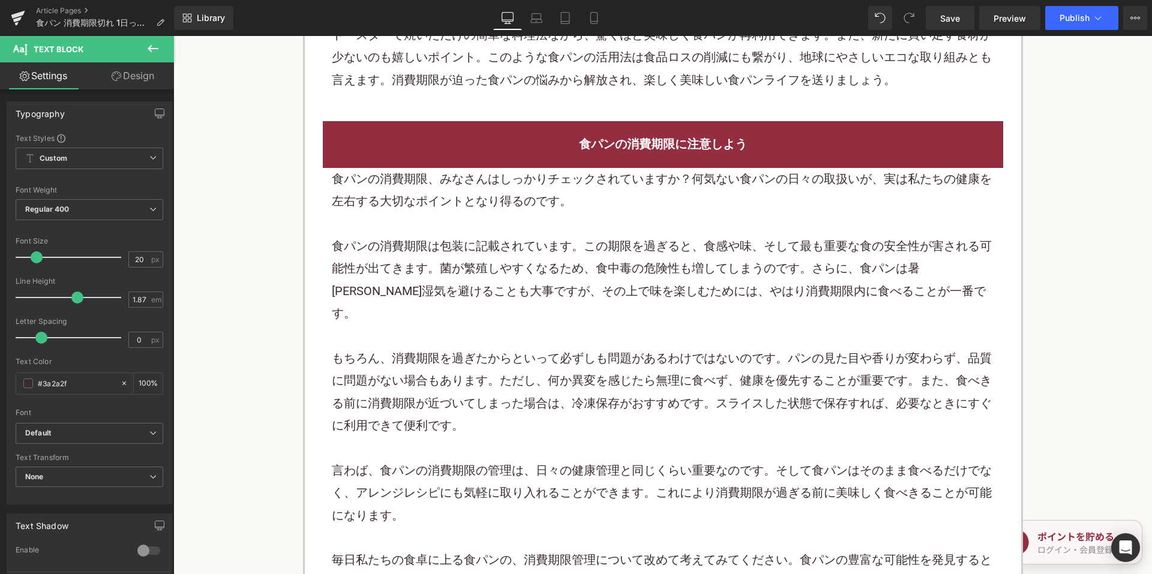
click at [536, 325] on p at bounding box center [663, 336] width 662 height 22
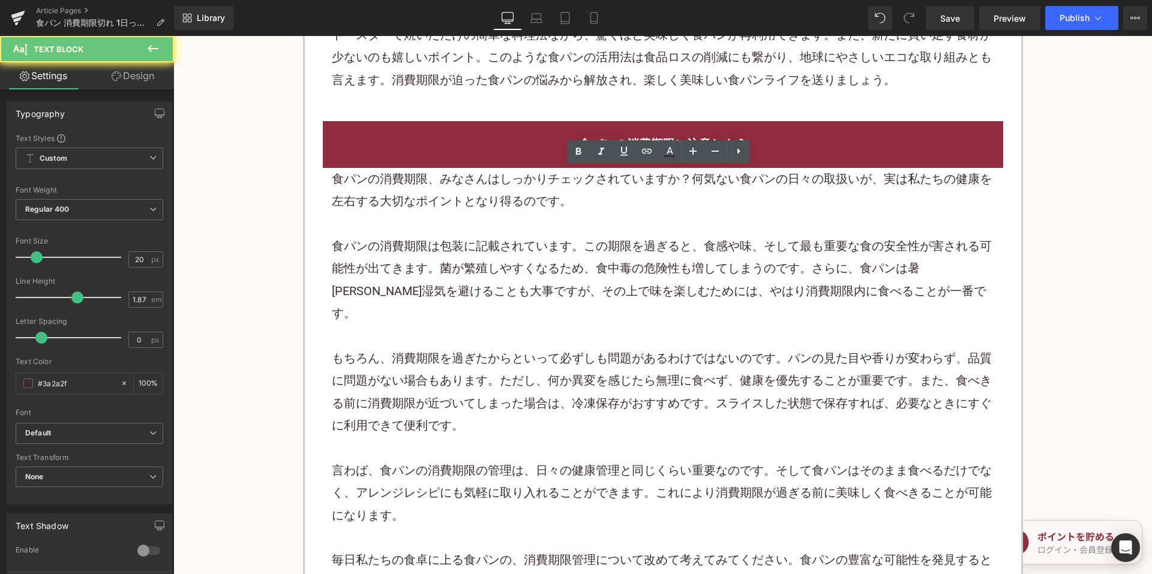
click at [536, 325] on p at bounding box center [663, 336] width 662 height 22
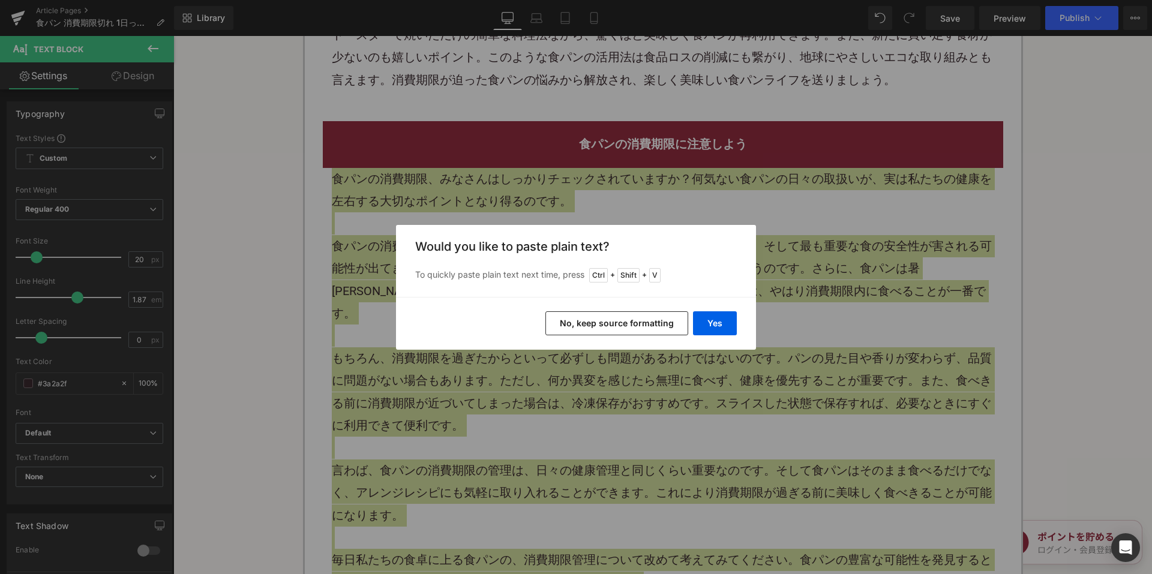
click at [603, 324] on button "No, keep source formatting" at bounding box center [616, 323] width 143 height 24
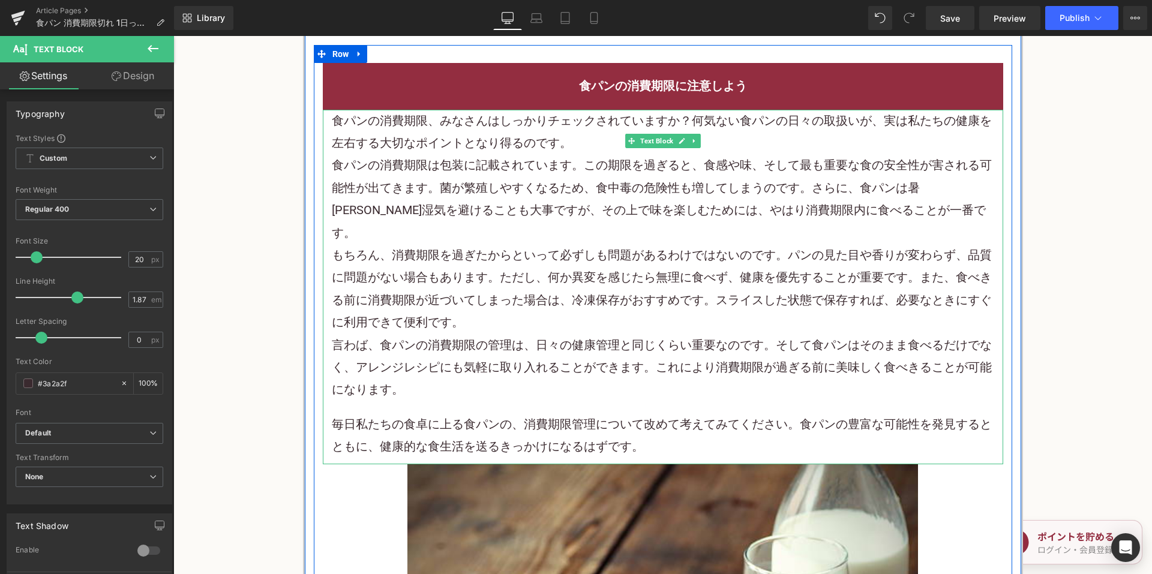
scroll to position [3360, 0]
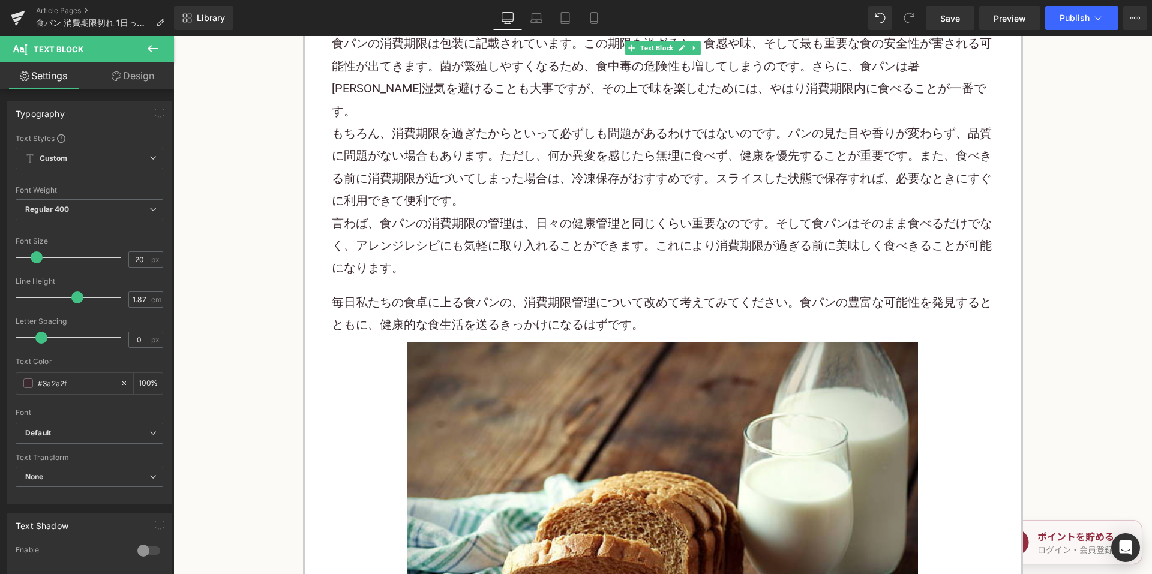
click at [649, 292] on p "毎日私たちの食卓に上る食パンの、消費期限管理について改めて考えてみてください。食パンの豊富な可能性を発見するとともに、健康的な食生活を送るきっかけになるはずで…" at bounding box center [663, 314] width 662 height 45
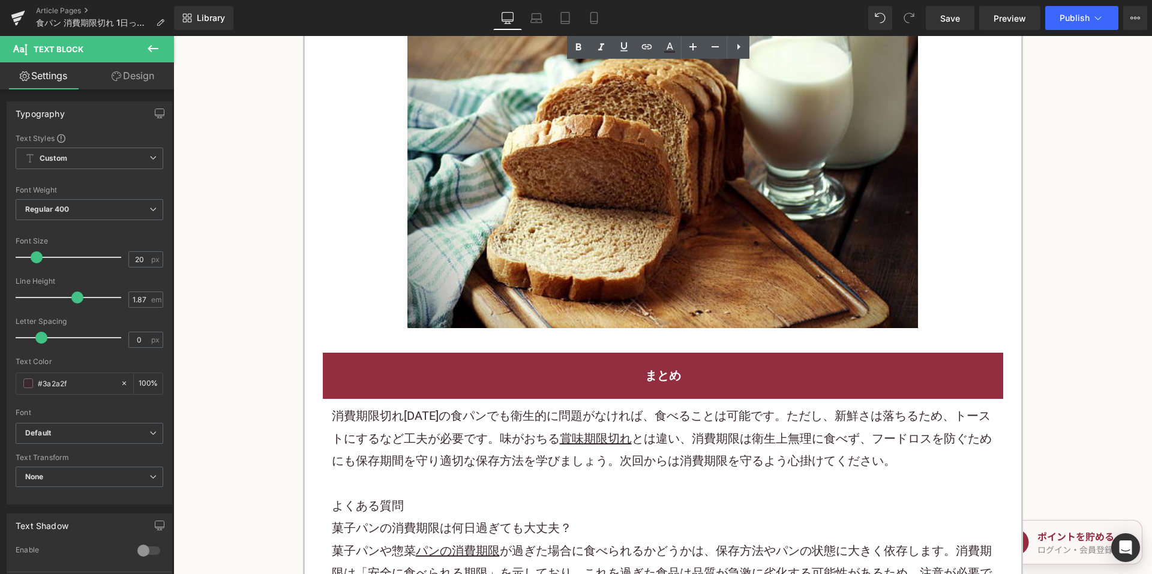
click at [503, 409] on p "消費期限切れ1日後の食パンでも衛生的に問題がなければ、食べることは可能です。ただし、新鮮さは落ちるため、トーストにするなど工夫が必要です。味がおちる 賞味期限…" at bounding box center [663, 438] width 662 height 67
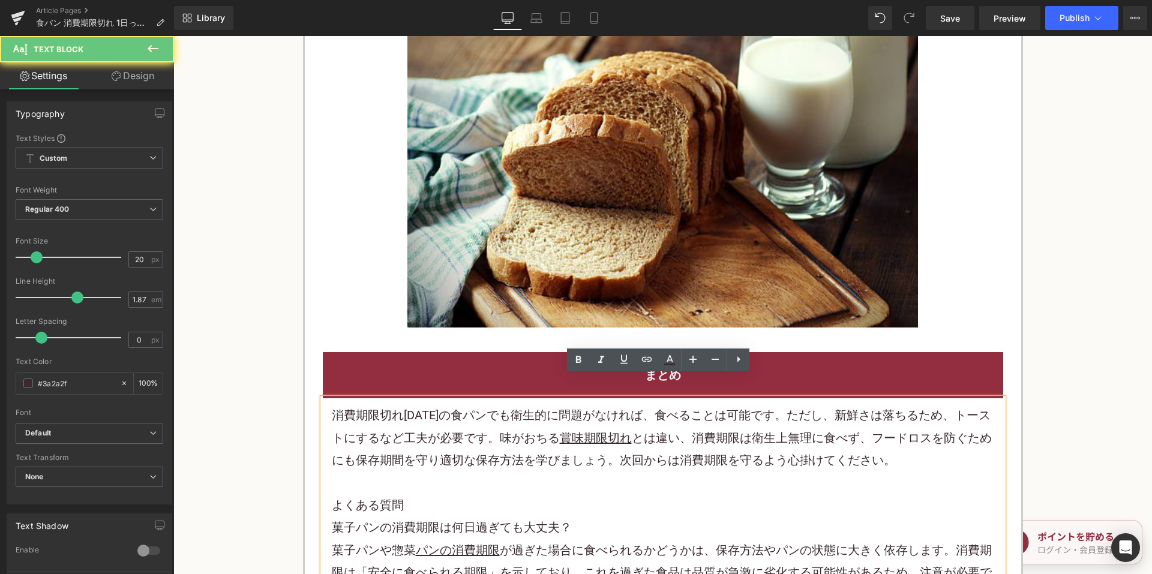
click at [503, 409] on p "消費期限切れ1日後の食パンでも衛生的に問題がなければ、食べることは可能です。ただし、新鮮さは落ちるため、トーストにするなど工夫が必要です。味がおちる 賞味期限…" at bounding box center [663, 437] width 662 height 67
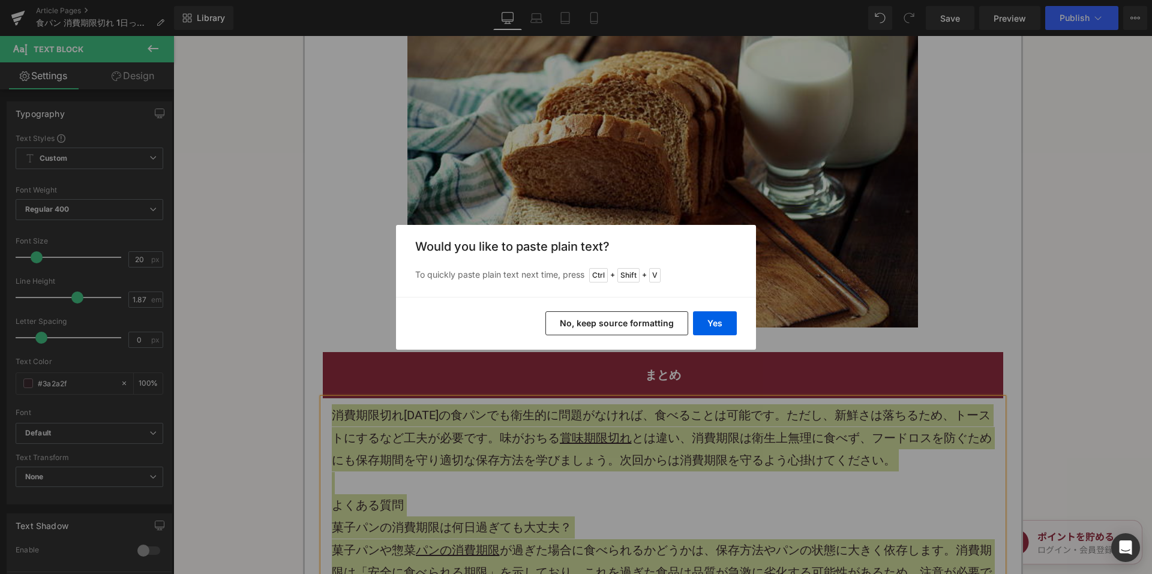
click at [607, 314] on button "No, keep source formatting" at bounding box center [616, 323] width 143 height 24
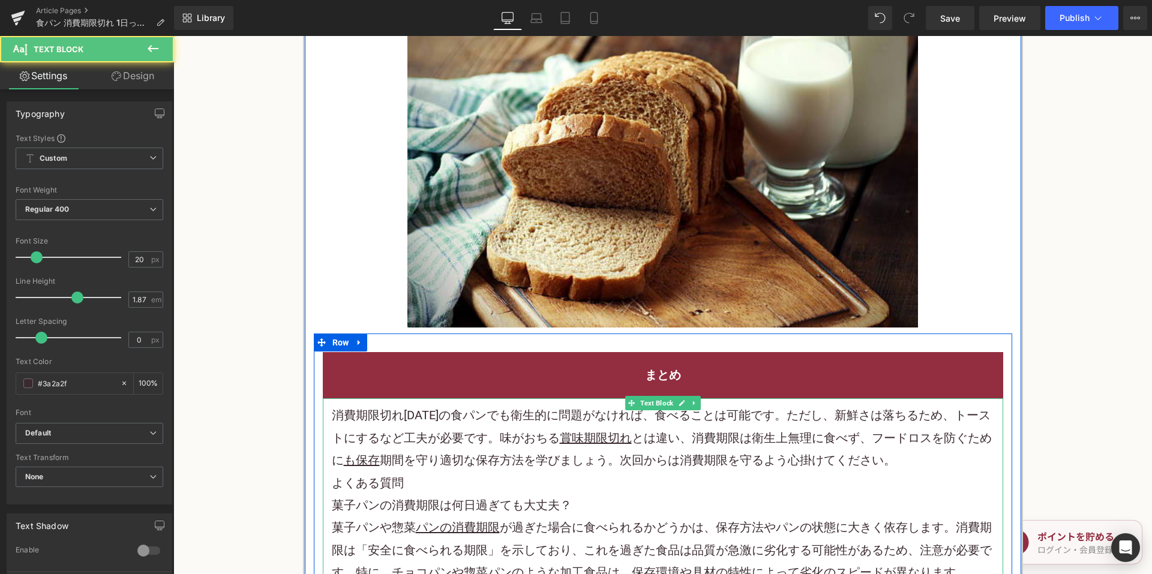
click at [908, 437] on p "消費期限切れ1日後の食パンでも衛生的に問題がなければ、食べることは可能です。ただし、新鮮さは落ちるため、トーストにするなど工夫が必要です。味がおちる 賞味期限…" at bounding box center [663, 437] width 662 height 67
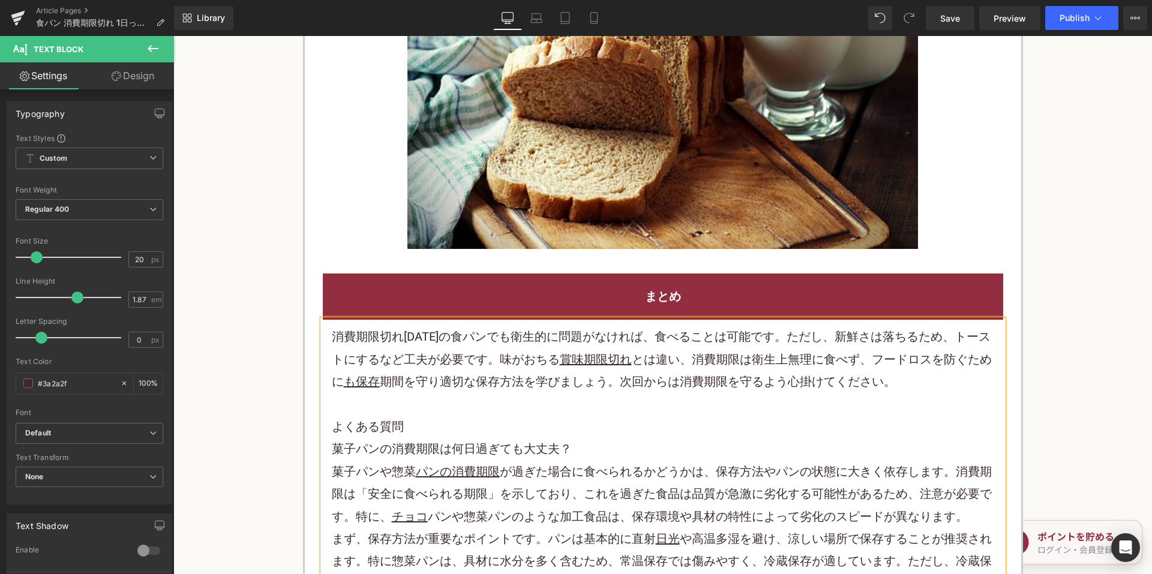
scroll to position [4140, 0]
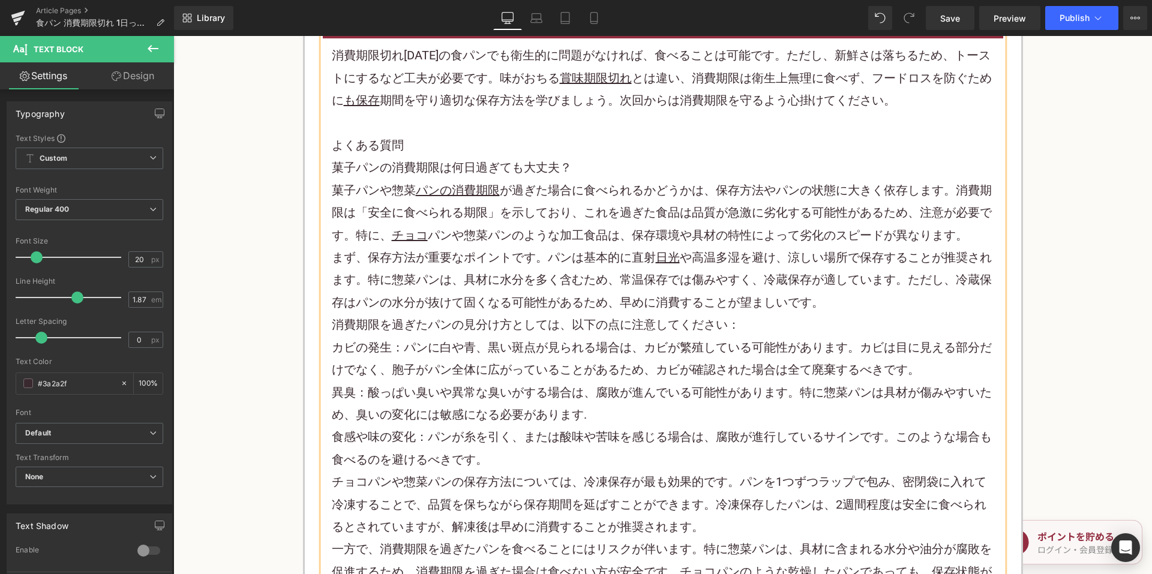
click at [617, 392] on p "異臭：酸っぱい臭いや異常な臭いがする場合は、腐敗が進んでいる可能性があります。特に惣菜パンは具材が傷みやすいため、臭いの変化には敏感になる必要があります." at bounding box center [663, 404] width 662 height 45
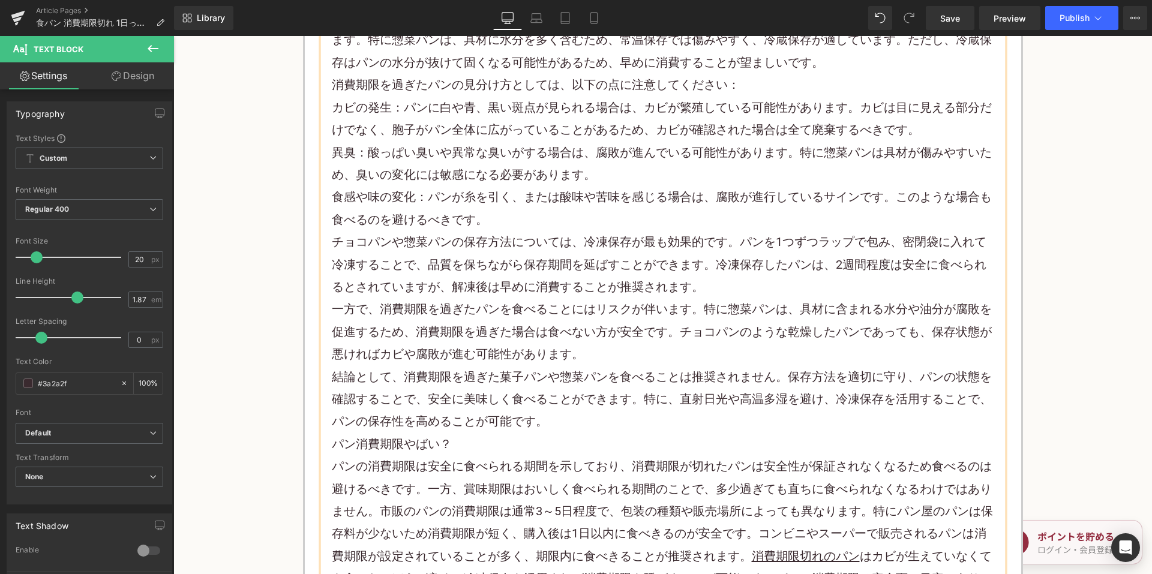
scroll to position [4500, 0]
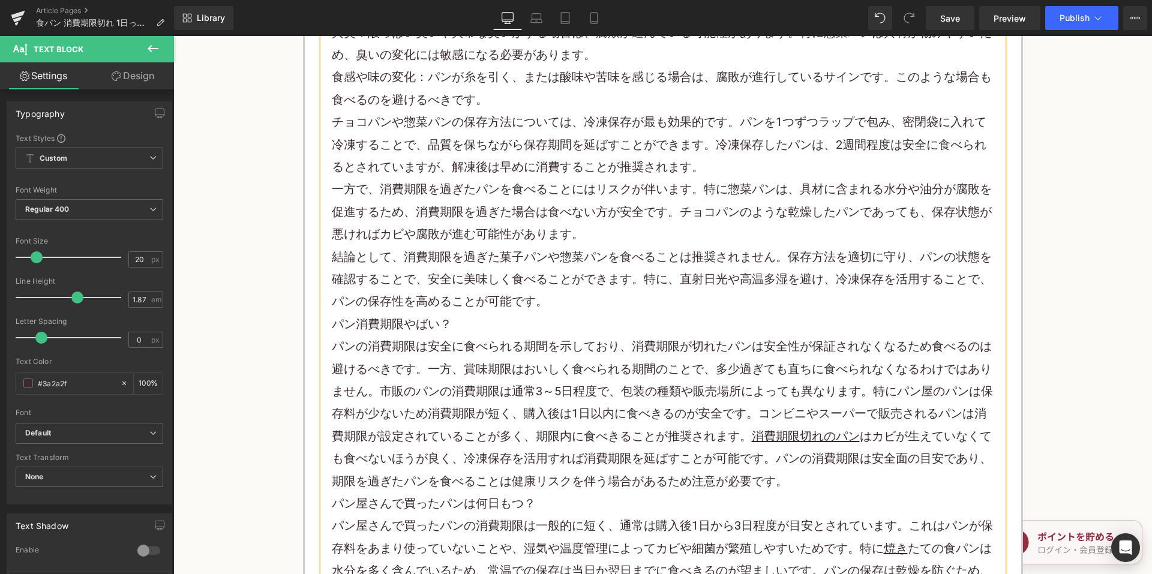
click at [562, 272] on p "結論として、消費期限を過ぎた菓子パンや惣菜パンを食べることは推奨されません。保存方法を適切に守り、パンの状態を確認することで、安全に美味しく食べることができま…" at bounding box center [663, 279] width 662 height 67
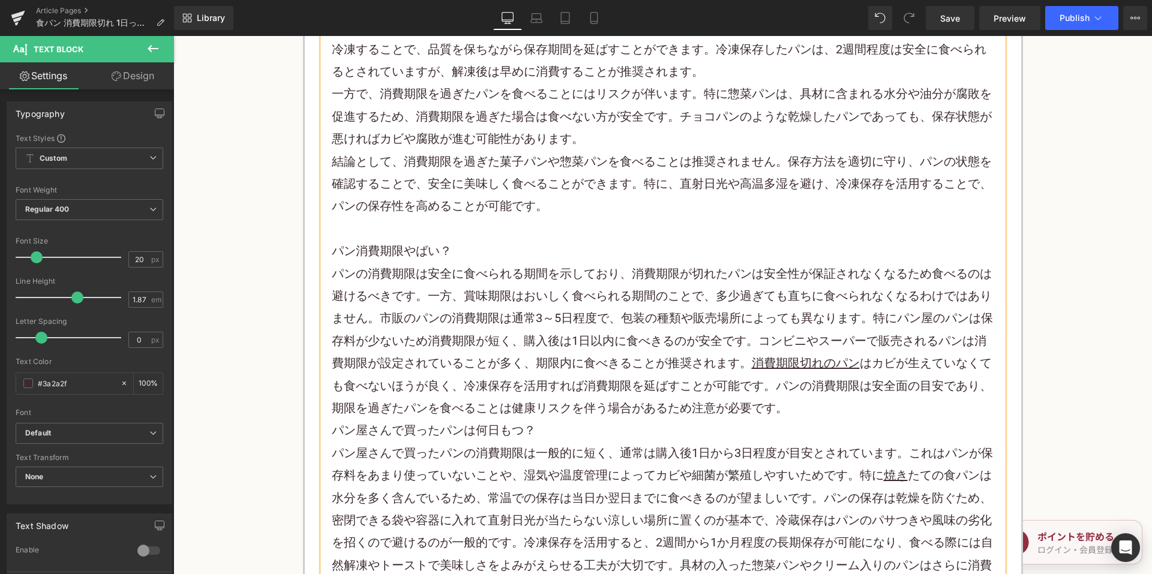
scroll to position [4800, 0]
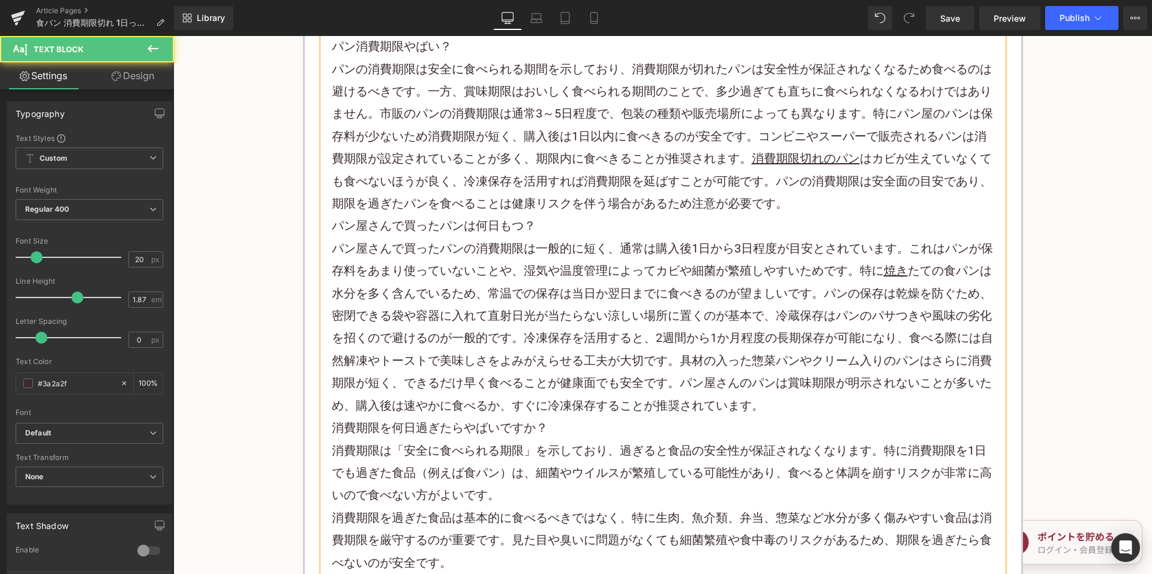
click at [800, 187] on p "パンの消費期限は安全に食べられる期間を示しており、消費期限が切れたパンは安全性が保証されなくなるため食べるのは避けるべきです。一方、賞味期限はおいしく食べられ…" at bounding box center [663, 136] width 662 height 157
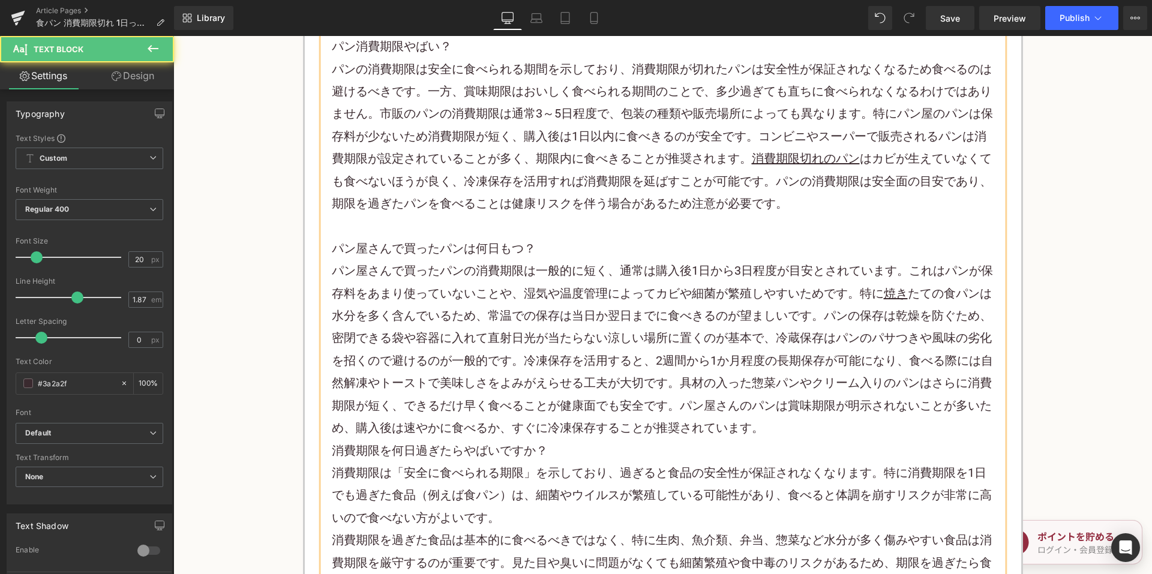
click at [775, 404] on p "パン屋さんで買ったパンの消費期限は一般的に短く、通常は購入後1日から3日程度が目安とされています。これはパンが保存料をあまり使っていないことや、湿気や温度管理…" at bounding box center [663, 349] width 662 height 179
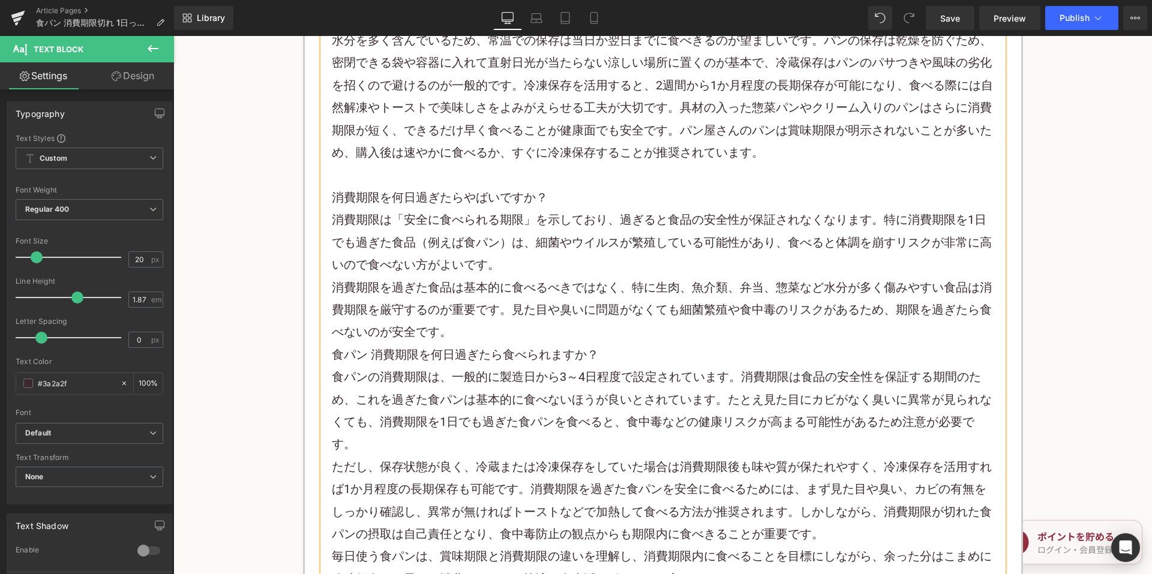
scroll to position [5100, 0]
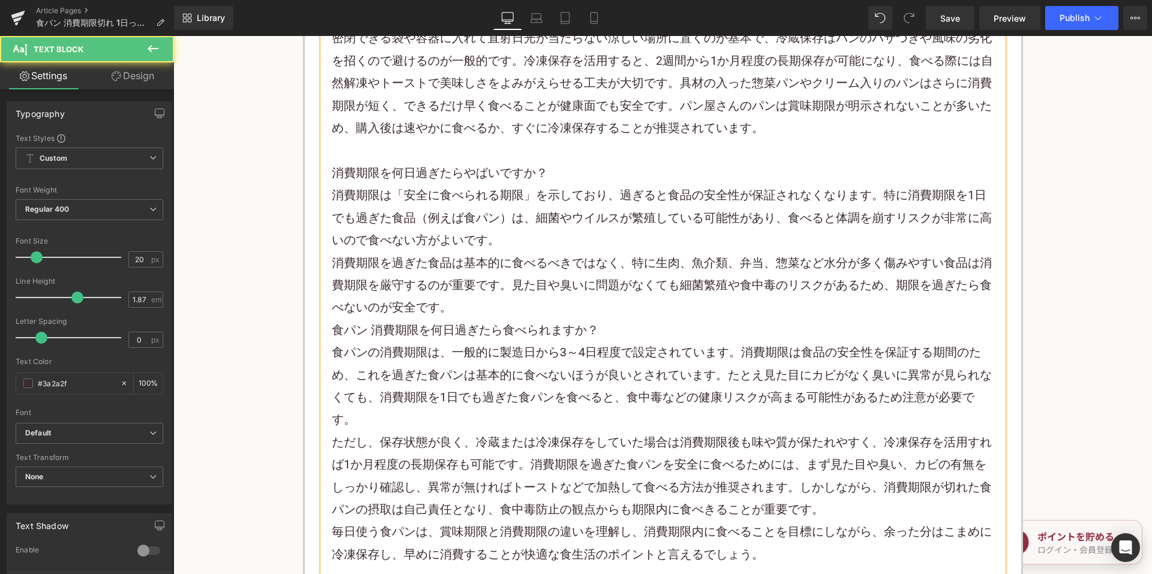
click at [553, 289] on p "消費期限を過ぎた食品は基本的に食べるべきではなく、特に生肉、魚介類、弁当、惣菜など水分が多く傷みやすい食品は消費期限を厳守するのが重要です。見た目や臭いに問題…" at bounding box center [663, 285] width 662 height 67
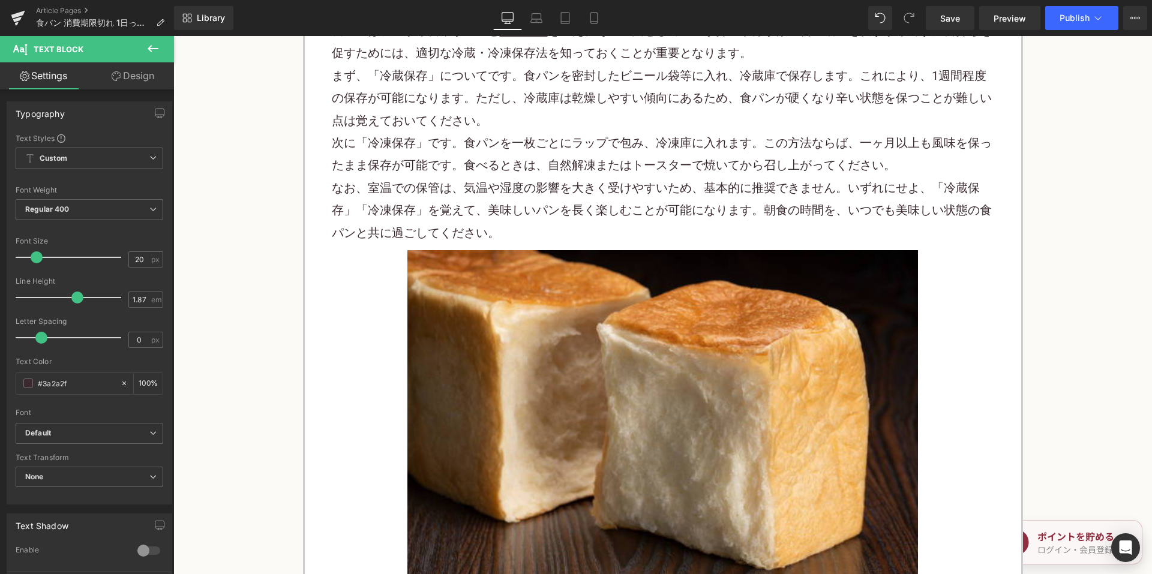
scroll to position [2340, 0]
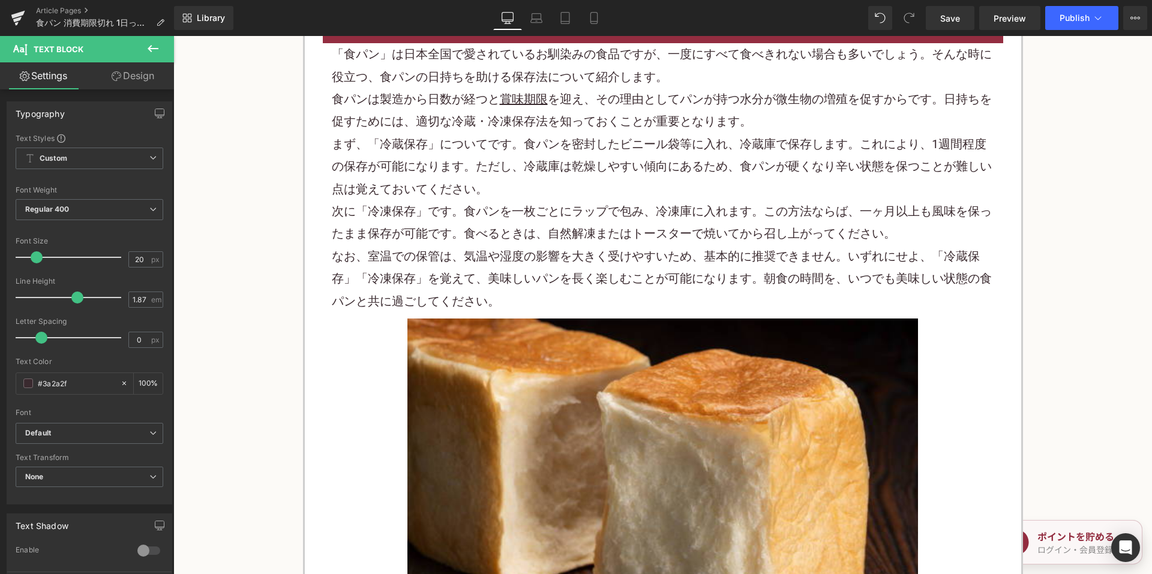
click at [1067, 33] on div "Library Desktop Desktop Laptop Tablet Mobile Save Preview Publish Scheduled Vie…" at bounding box center [663, 18] width 978 height 36
click at [1068, 26] on button "Publish" at bounding box center [1081, 18] width 73 height 24
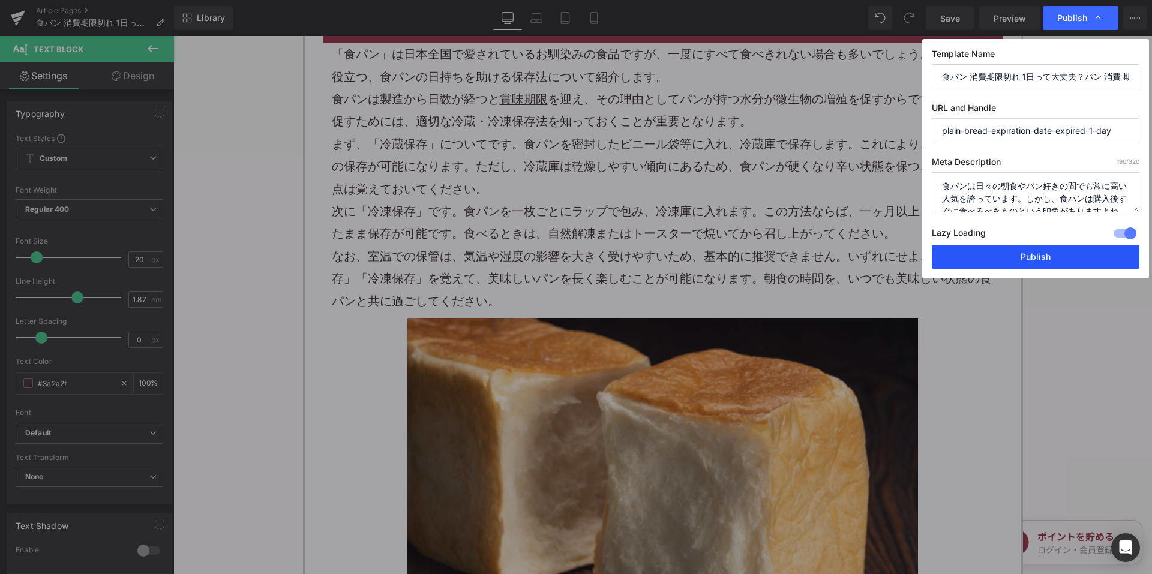
click at [1009, 245] on div "Template Name 食パン 消費期限切れ 1日って大丈夫？パン 消費 期限切れについて解説 URL and Handle plain-bread-ex…" at bounding box center [1035, 158] width 227 height 239
click at [1007, 246] on button "Publish" at bounding box center [1036, 257] width 208 height 24
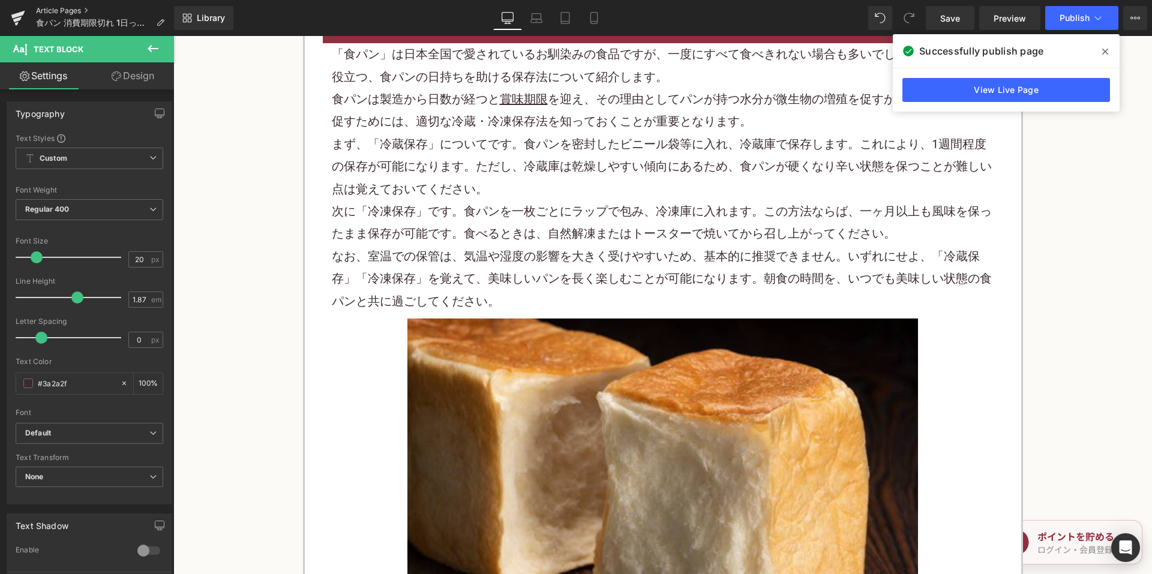
click at [69, 10] on link "Article Pages" at bounding box center [105, 11] width 138 height 10
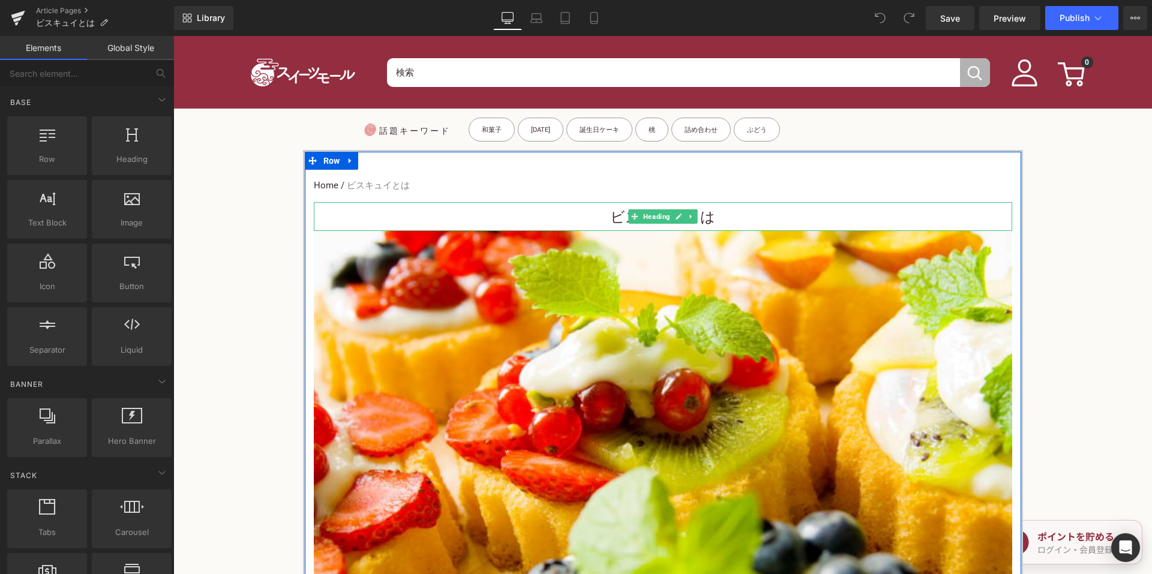
click at [617, 219] on h1 "ビスキュイとは" at bounding box center [663, 217] width 698 height 27
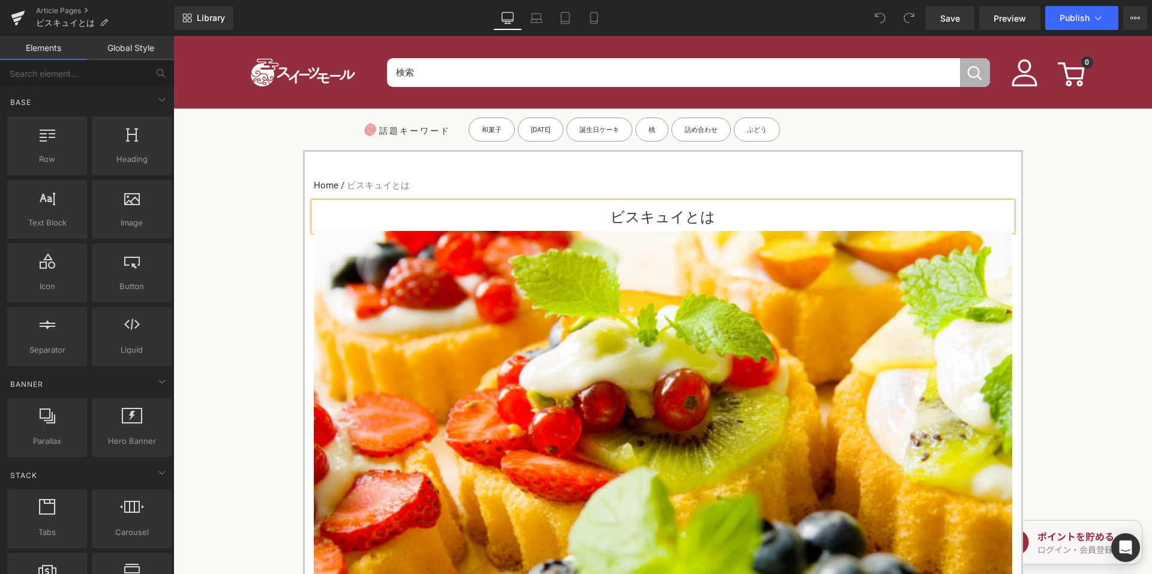
click at [600, 213] on h1 "ビスキュイとは" at bounding box center [663, 217] width 698 height 27
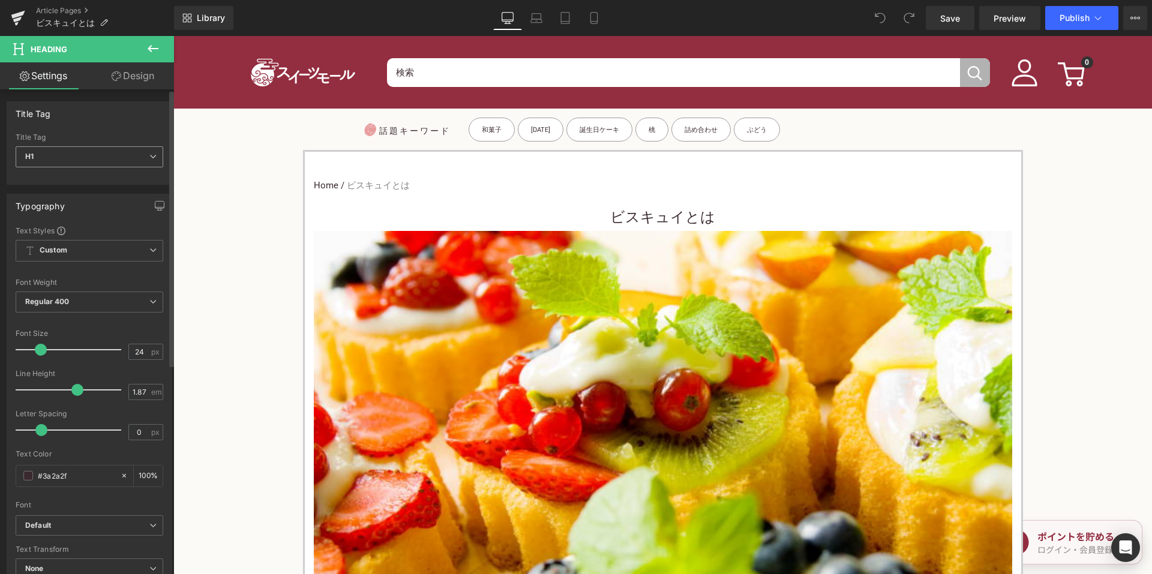
click at [121, 160] on span "H1" at bounding box center [90, 156] width 148 height 21
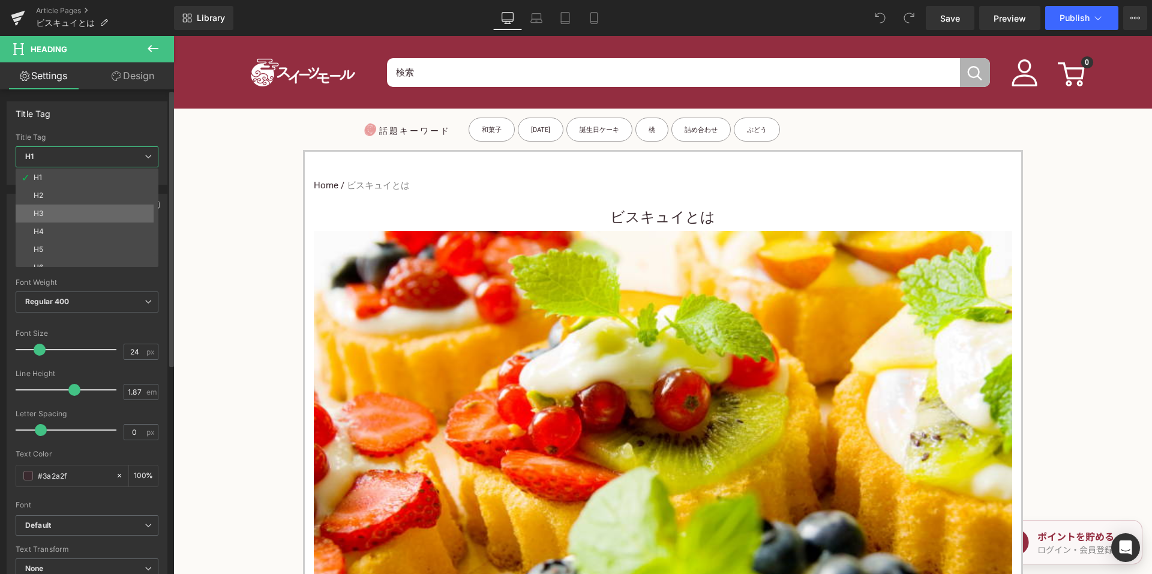
click at [90, 218] on li "H3" at bounding box center [90, 214] width 148 height 18
type input "15"
type input "100"
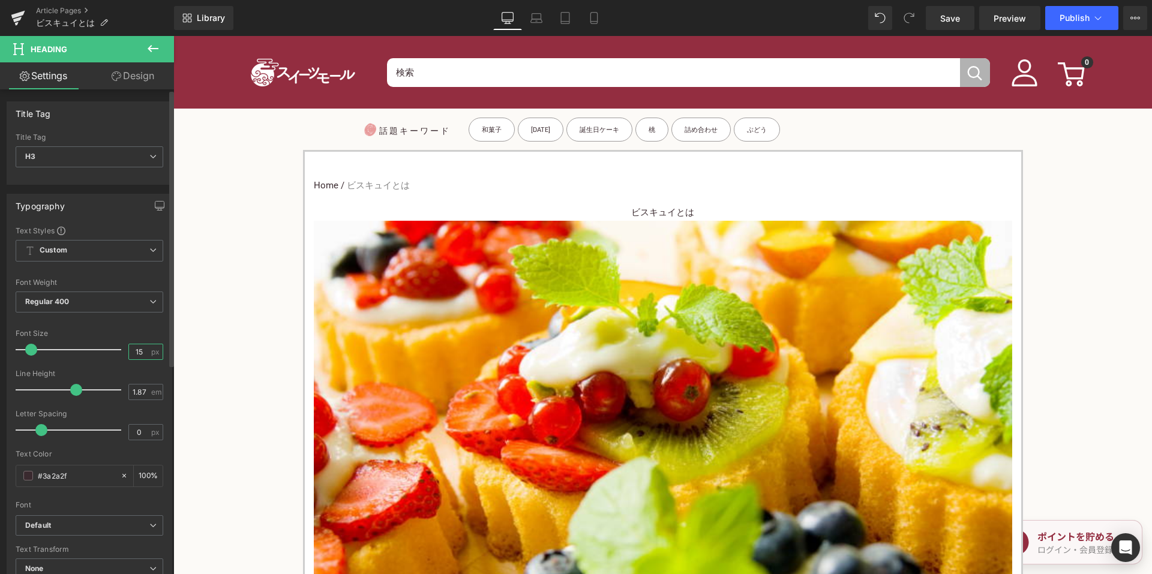
drag, startPoint x: 141, startPoint y: 353, endPoint x: 120, endPoint y: 341, distance: 24.2
click at [129, 353] on input "15" at bounding box center [139, 351] width 21 height 15
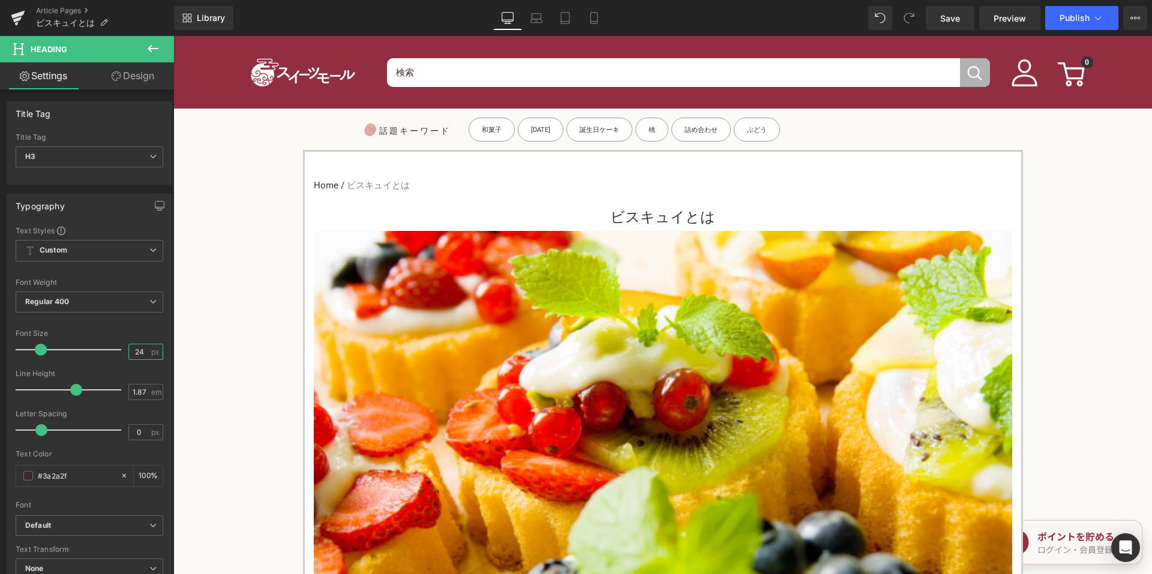
type input "24"
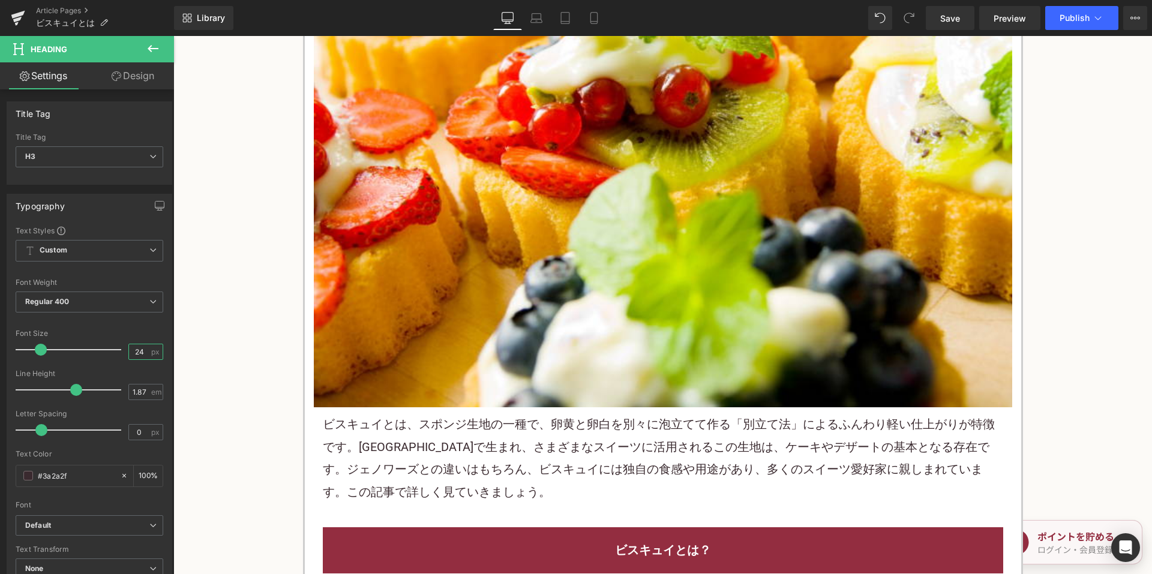
scroll to position [420, 0]
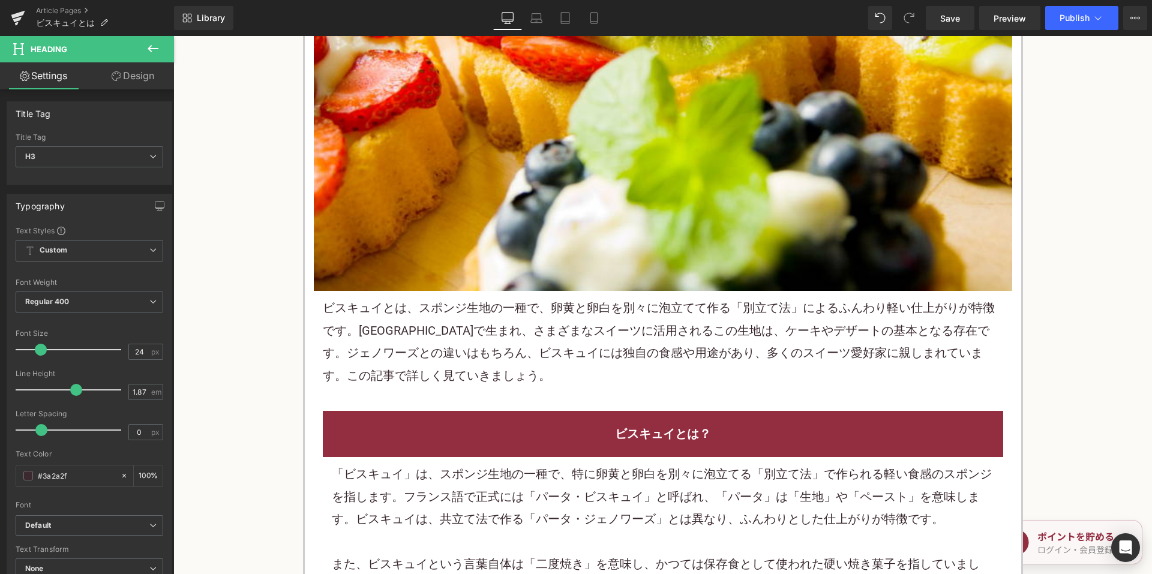
drag, startPoint x: 512, startPoint y: 355, endPoint x: 522, endPoint y: 348, distance: 12.5
click at [512, 355] on p "ビスキュイとは、スポンジ生地の一種で、卵黄と卵白を別々に泡立てて作る「別立て法」によるふんわり軽い仕上がりが特徴です。フランスで生まれ、さまざまなスイーツに活…" at bounding box center [663, 342] width 680 height 90
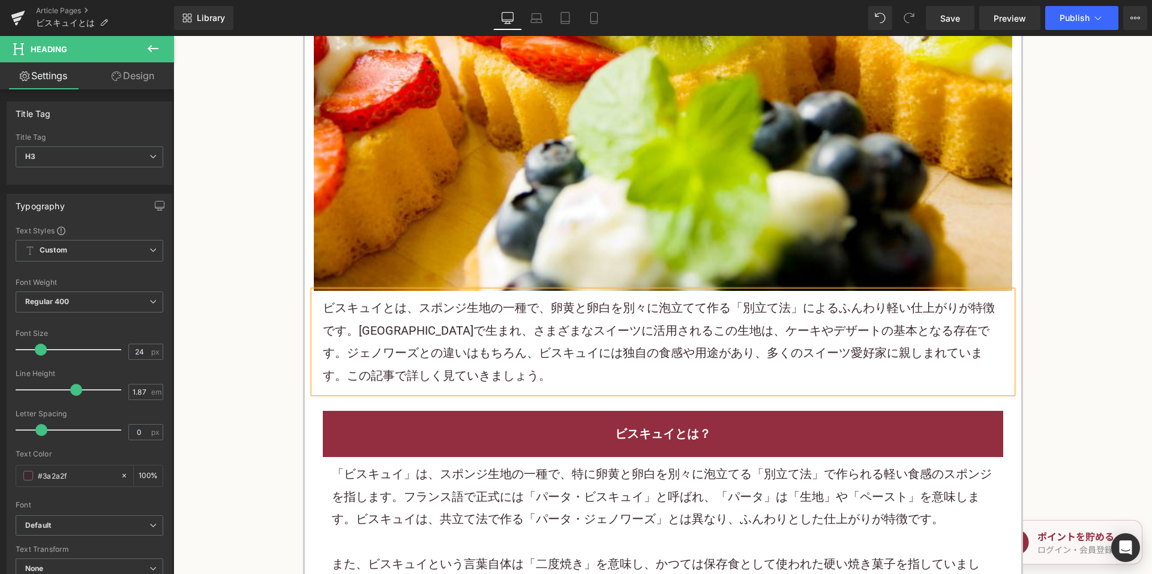
drag, startPoint x: 522, startPoint y: 348, endPoint x: 538, endPoint y: 346, distance: 15.8
click at [523, 348] on p "ビスキュイとは、スポンジ生地の一種で、卵黄と卵白を別々に泡立てて作る「別立て法」によるふんわり軽い仕上がりが特徴です。フランスで生まれ、さまざまなスイーツに活…" at bounding box center [663, 342] width 680 height 90
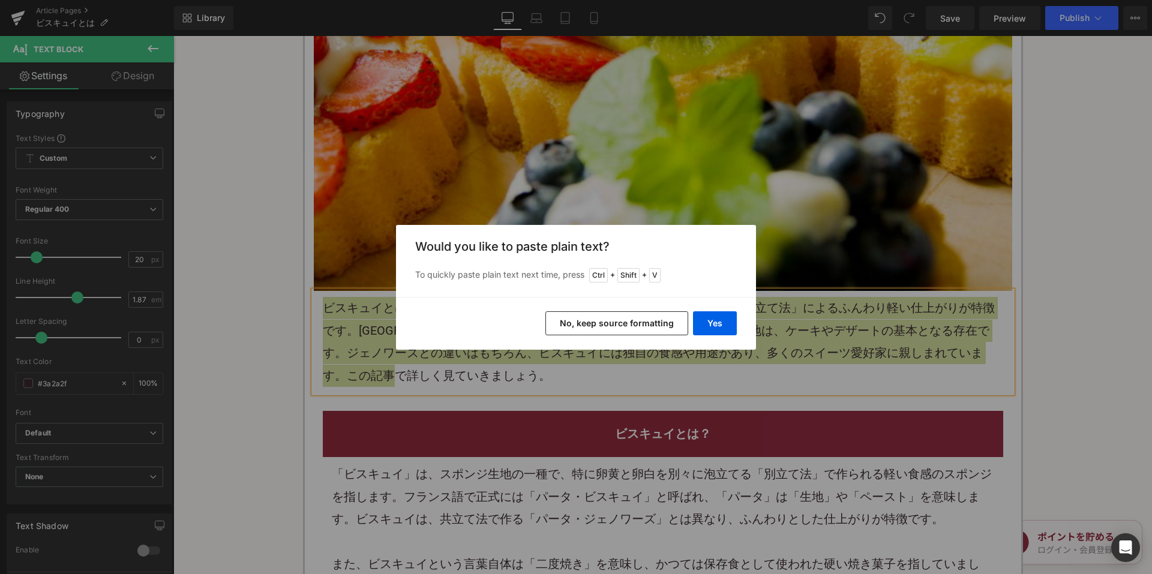
click at [623, 330] on button "No, keep source formatting" at bounding box center [616, 323] width 143 height 24
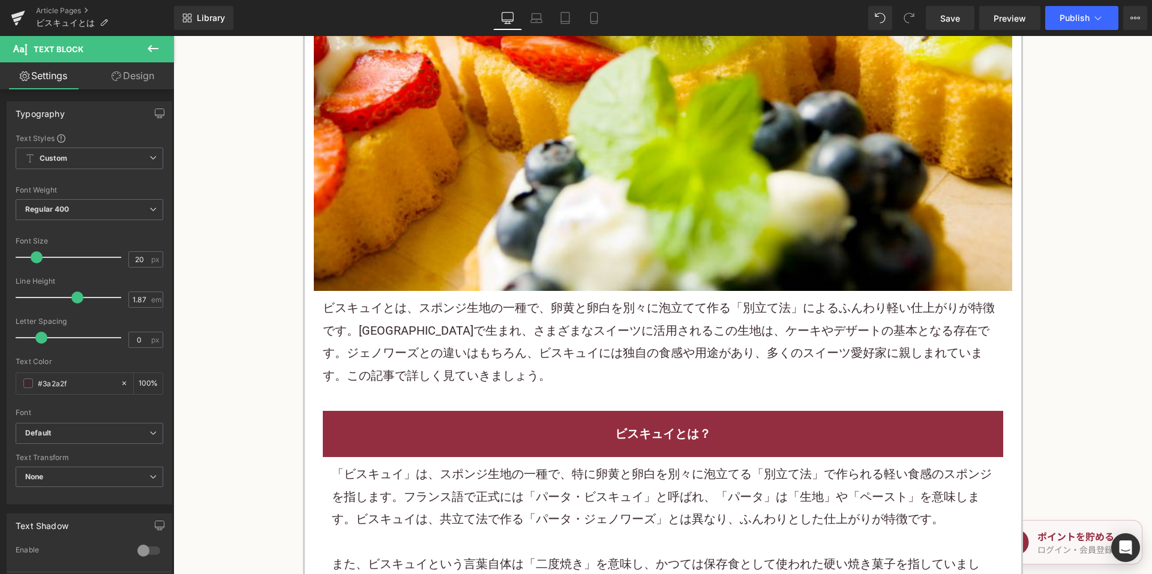
scroll to position [660, 0]
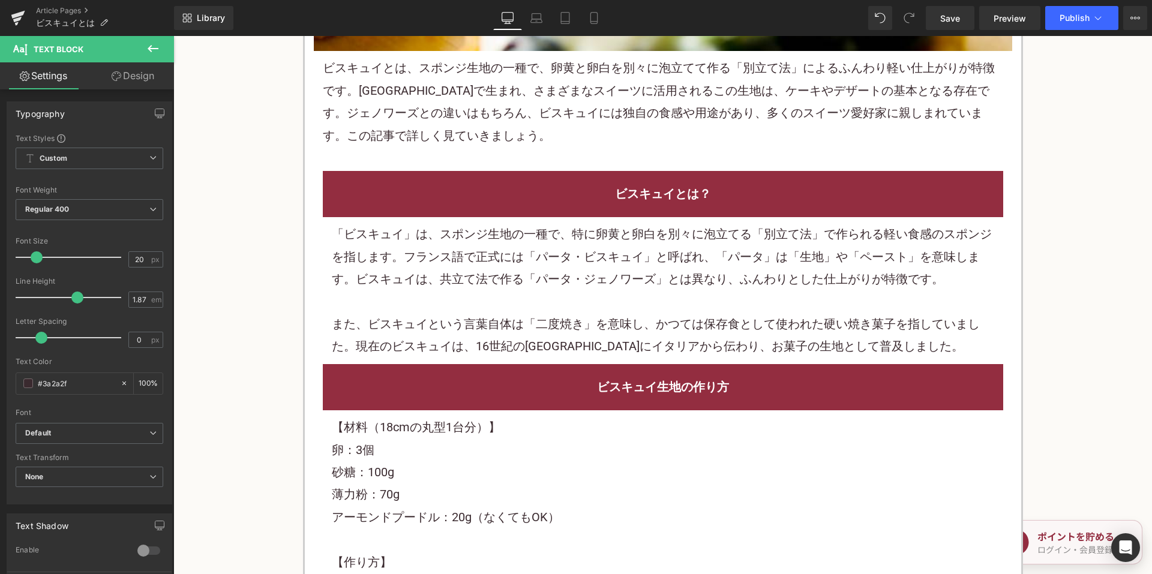
click at [549, 305] on p at bounding box center [663, 302] width 662 height 22
click at [548, 305] on p at bounding box center [663, 302] width 662 height 22
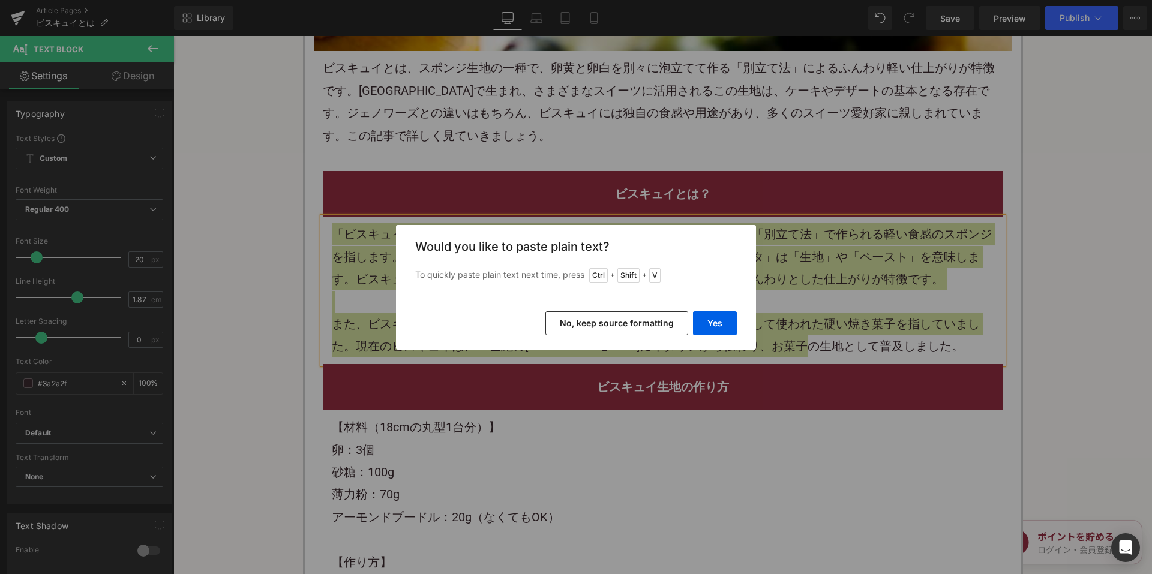
click at [623, 338] on div "Yes No, keep source formatting" at bounding box center [576, 323] width 360 height 53
click at [623, 323] on button "No, keep source formatting" at bounding box center [616, 323] width 143 height 24
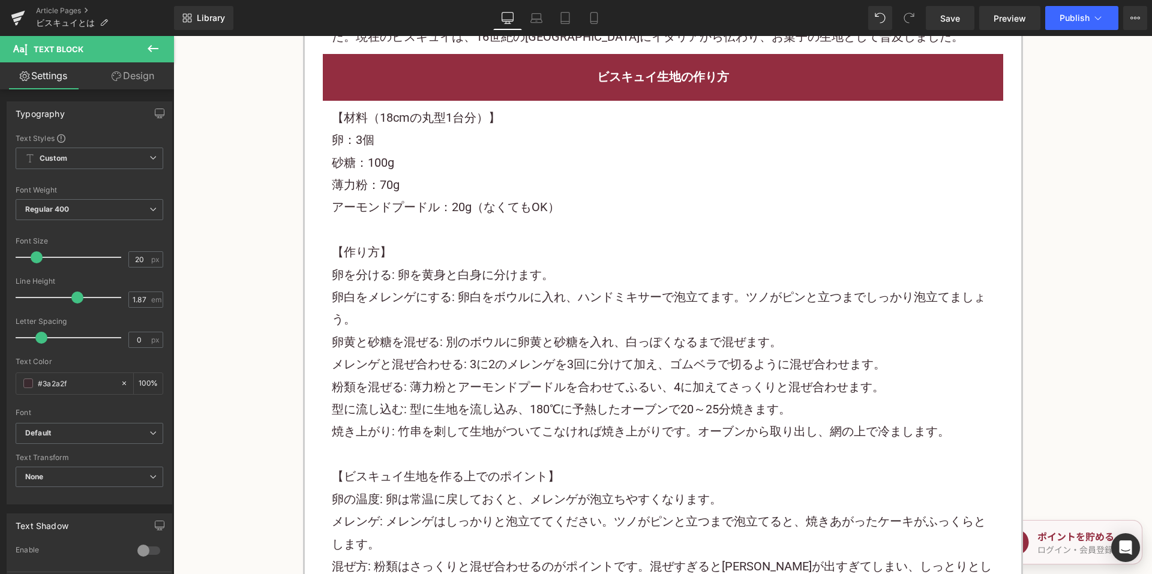
scroll to position [960, 0]
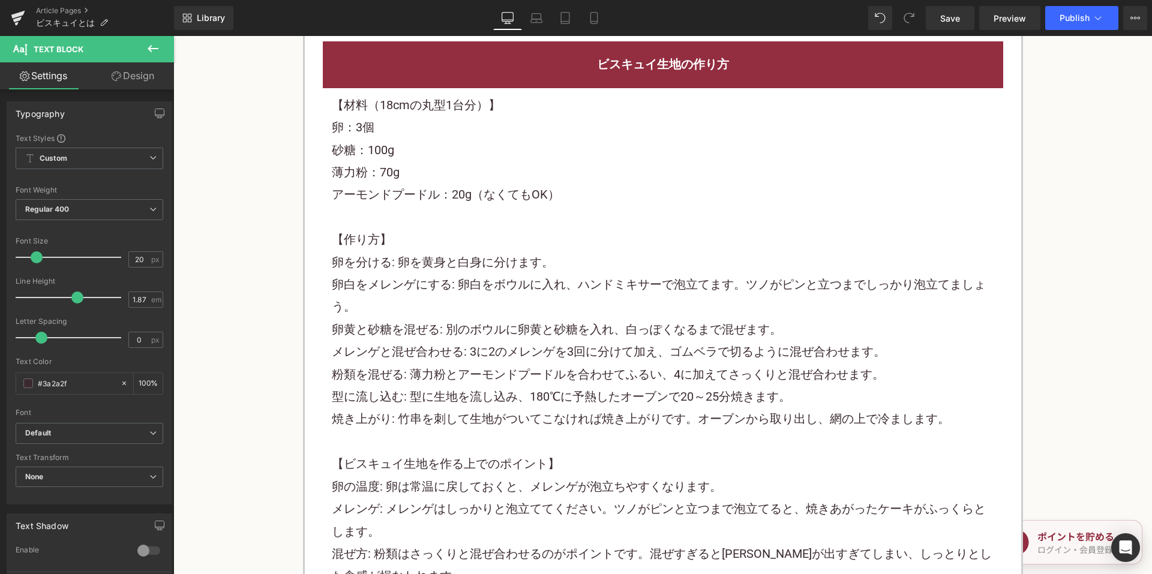
click at [561, 226] on p at bounding box center [663, 217] width 662 height 22
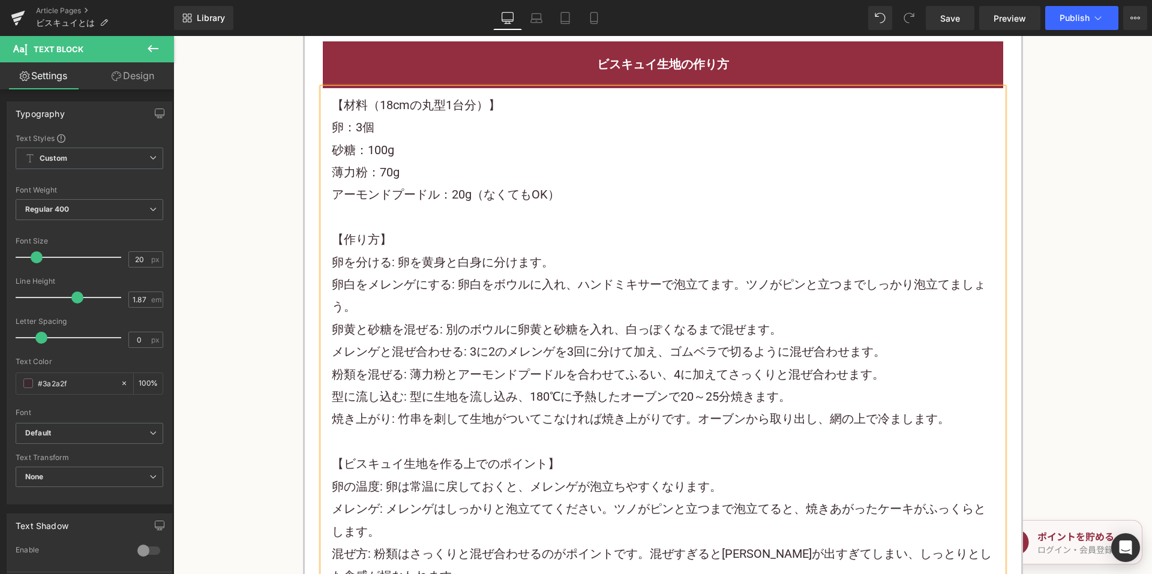
click at [561, 226] on p at bounding box center [663, 217] width 662 height 22
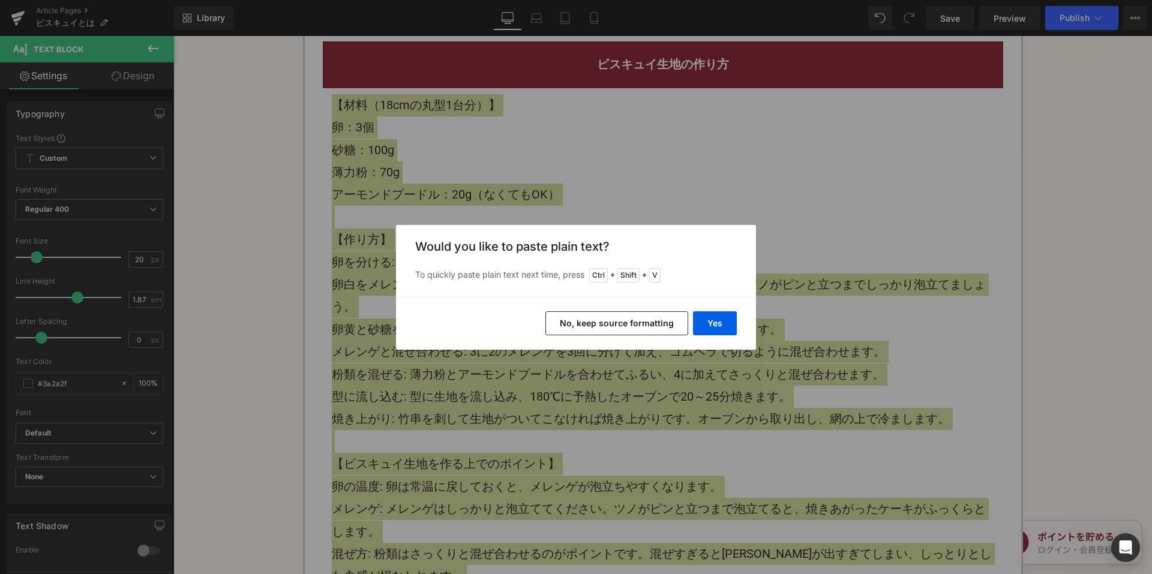
click at [615, 333] on button "No, keep source formatting" at bounding box center [616, 323] width 143 height 24
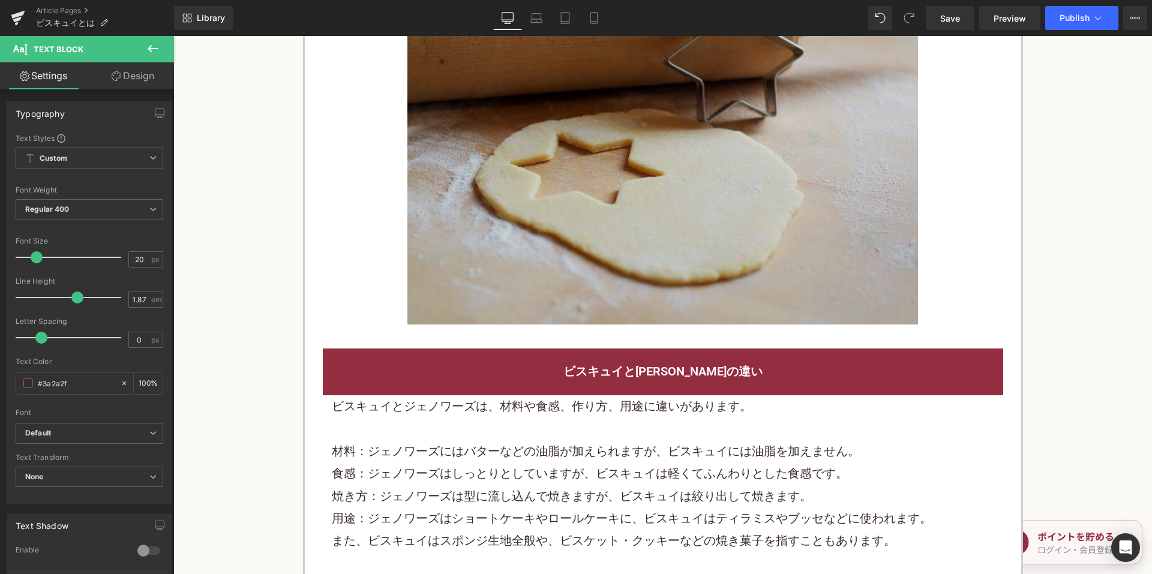
scroll to position [1920, 0]
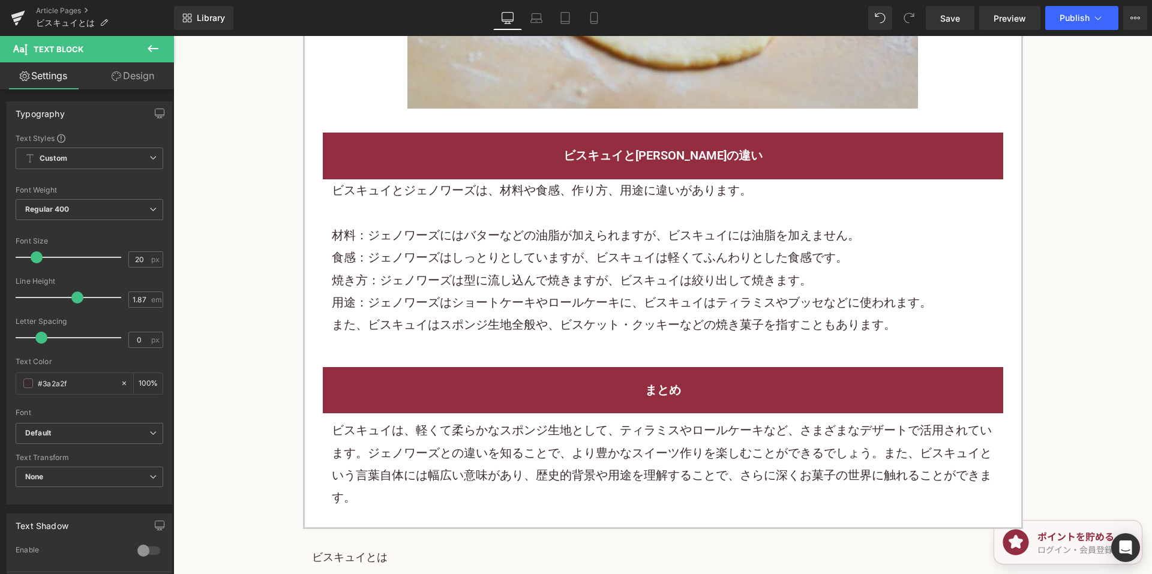
click at [496, 269] on p "焼き方：ジェノワーズは型に流し込んで焼きますが、ビスキュイは絞り出して焼きます。" at bounding box center [663, 280] width 662 height 22
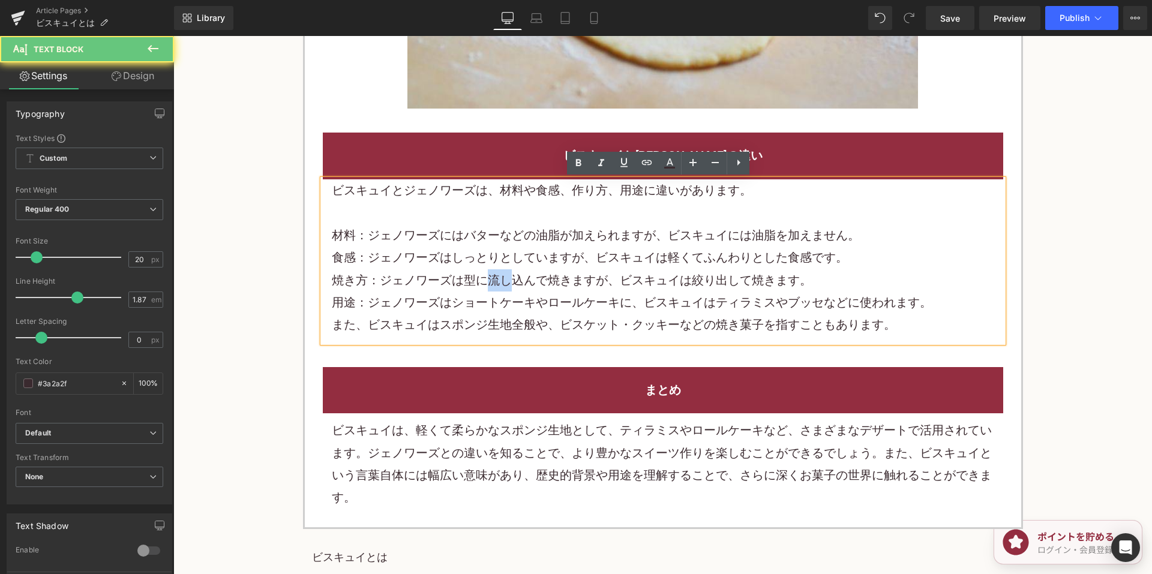
click at [496, 269] on p "焼き方：ジェノワーズは型に流し込んで焼きますが、ビスキュイは絞り出して焼きます。" at bounding box center [663, 280] width 662 height 22
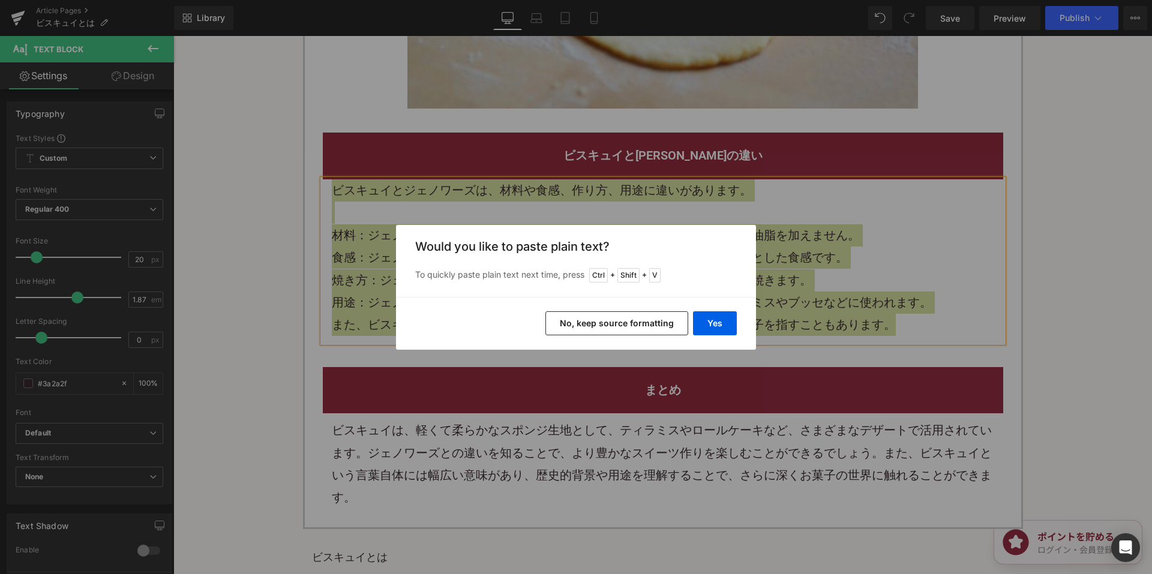
click at [567, 322] on button "No, keep source formatting" at bounding box center [616, 323] width 143 height 24
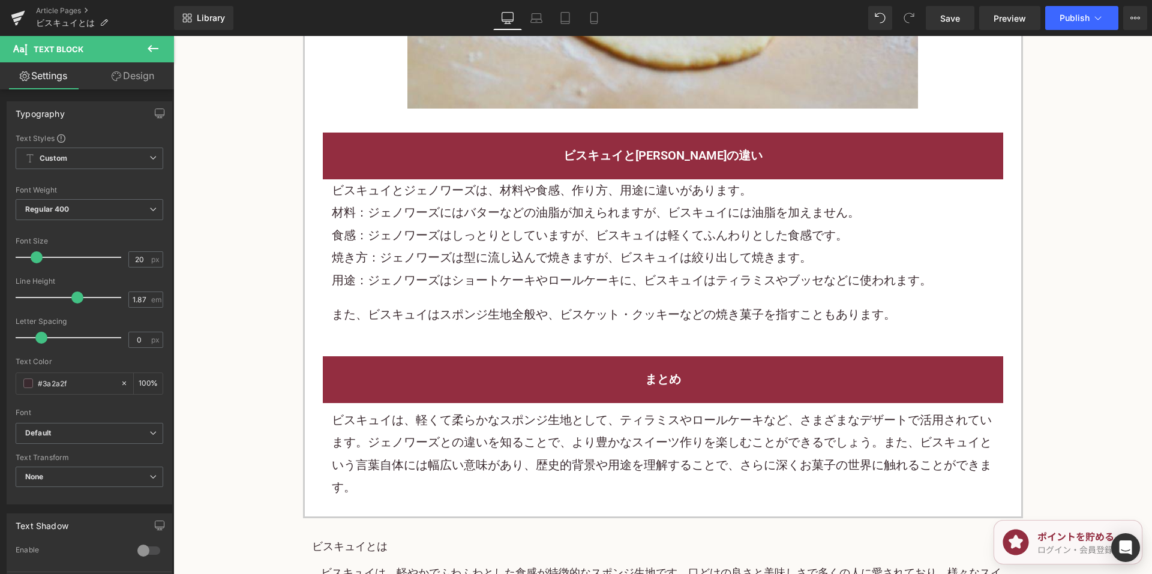
click at [505, 434] on p "ビスキュイは、軽くて柔らかなスポンジ生地として、ティラミスやロールケーキなど、さまざまなデザートで活用されています。ジェノワーズとの違いを知ることで、より豊か…" at bounding box center [663, 454] width 662 height 90
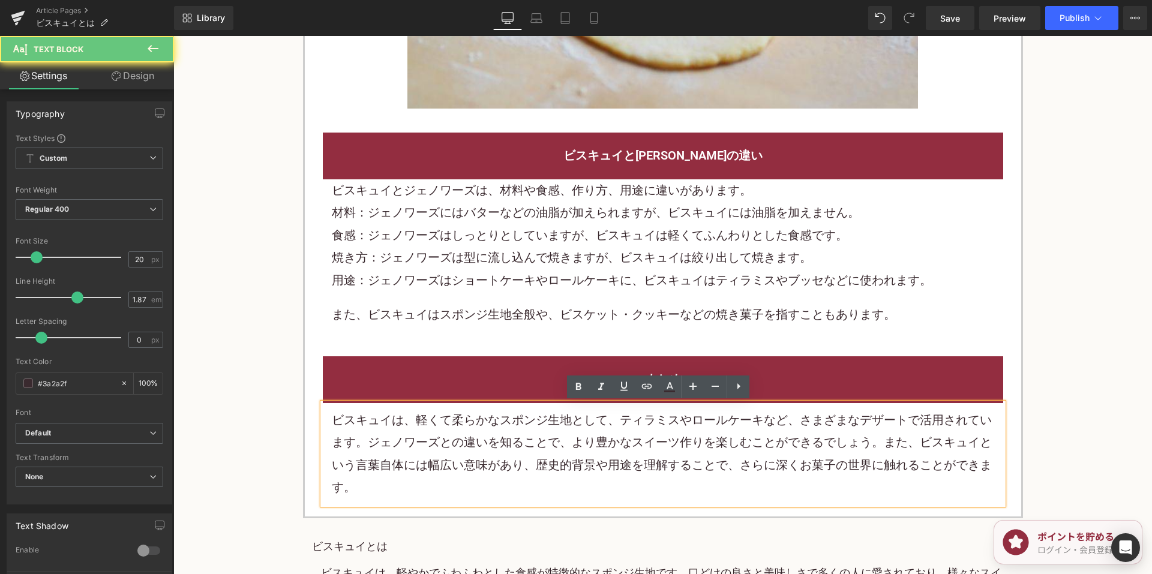
click at [502, 434] on p "ビスキュイは、軽くて柔らかなスポンジ生地として、ティラミスやロールケーキなど、さまざまなデザートで活用されています。ジェノワーズとの違いを知ることで、より豊か…" at bounding box center [663, 454] width 662 height 90
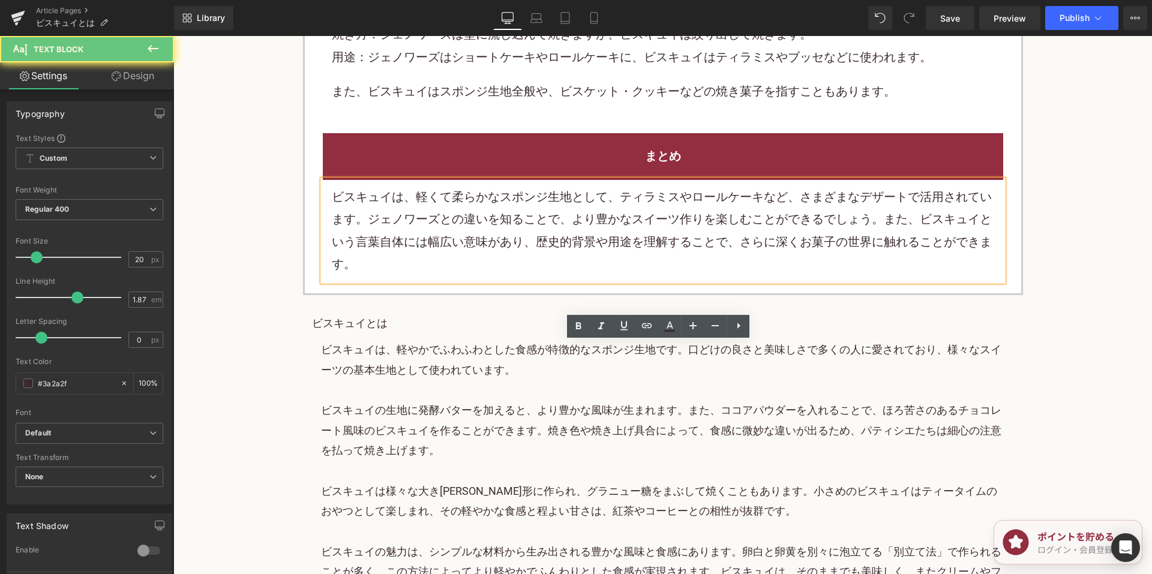
scroll to position [2160, 0]
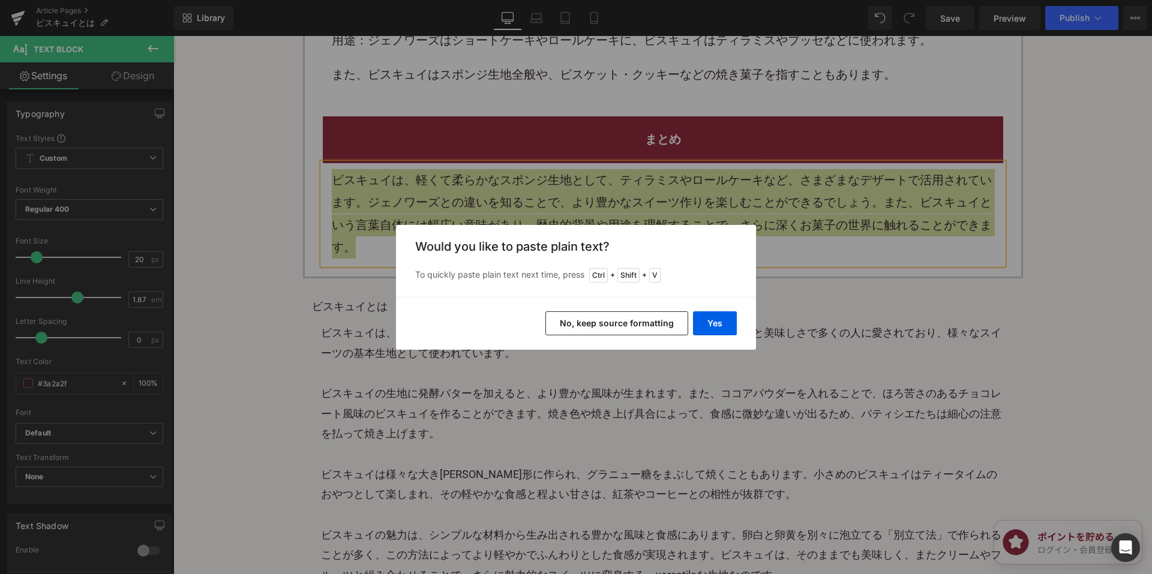
click at [569, 317] on button "No, keep source formatting" at bounding box center [616, 323] width 143 height 24
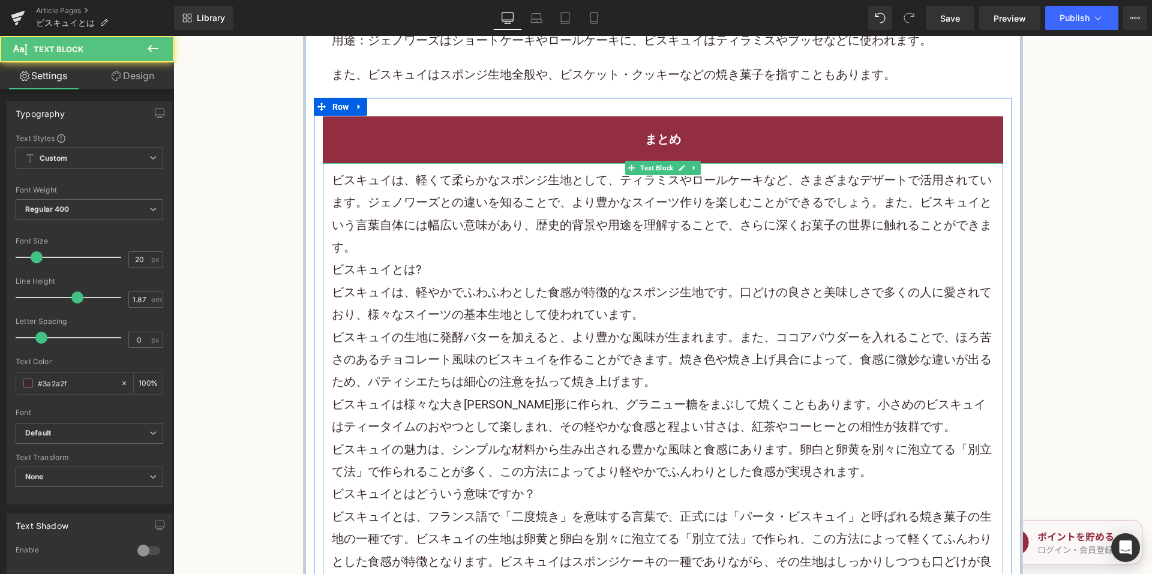
click at [527, 245] on p "ビスキュイは、軽くて柔らかなスポンジ生地として、ティラミスや ロールケーキ など、さまざまなデザートで活用されています。ジェノワーズとの違いを知ることで、より…" at bounding box center [663, 214] width 662 height 90
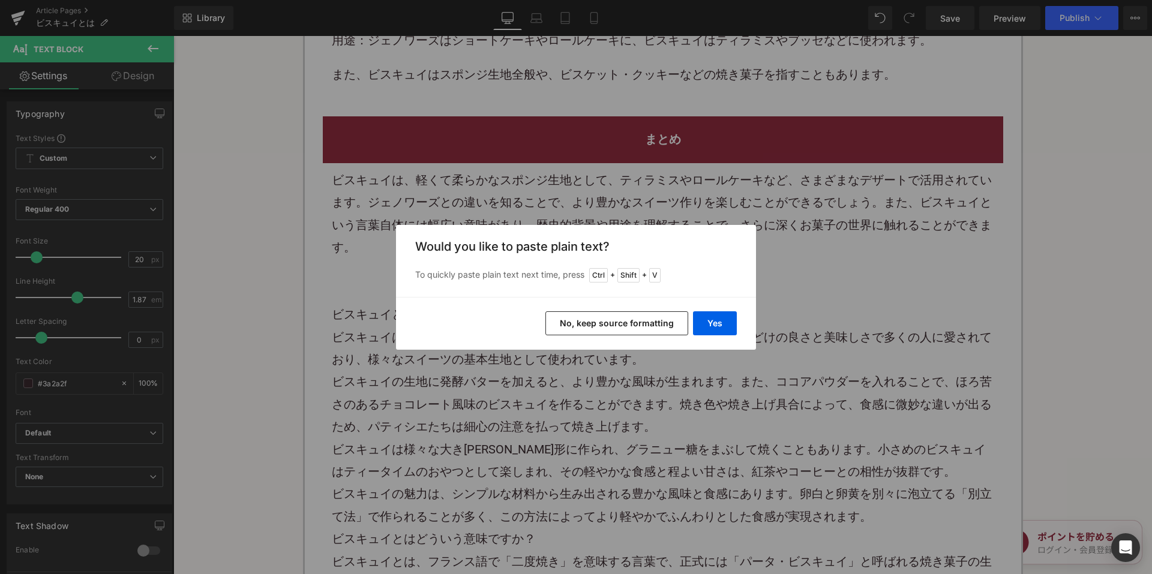
drag, startPoint x: 580, startPoint y: 320, endPoint x: 407, endPoint y: 277, distance: 178.0
click at [580, 320] on button "No, keep source formatting" at bounding box center [616, 323] width 143 height 24
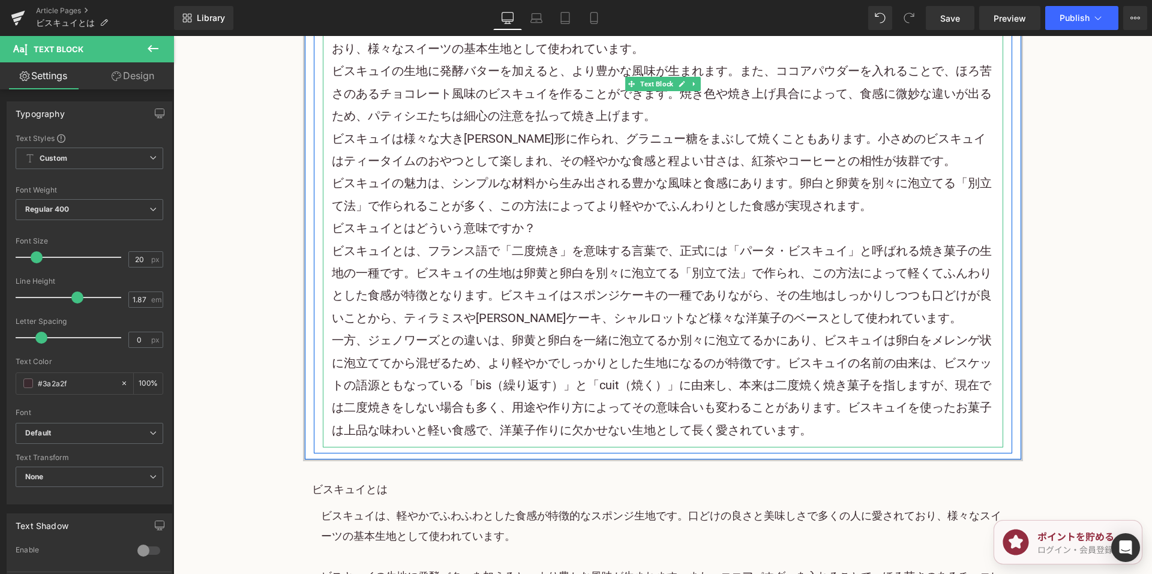
scroll to position [2460, 0]
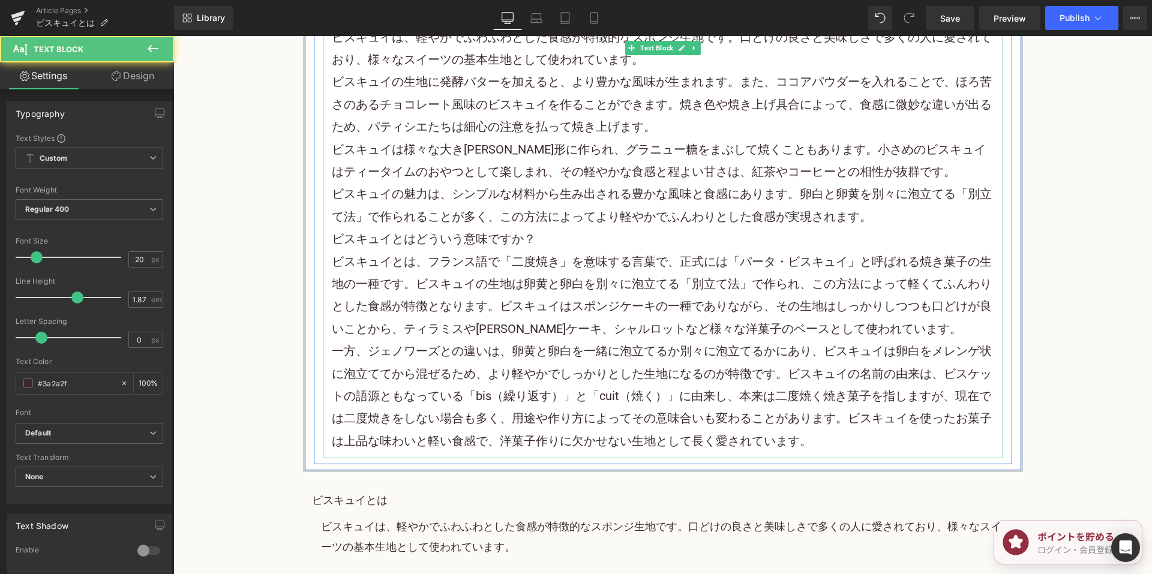
click at [902, 213] on p "ビスキュイの魅力は、シンプルな材料から生み出される豊かな風味と食感にあります。卵白と卵黄を別々に泡立てる「別立て法」で作られることが多く、この方法によってより…" at bounding box center [663, 205] width 662 height 45
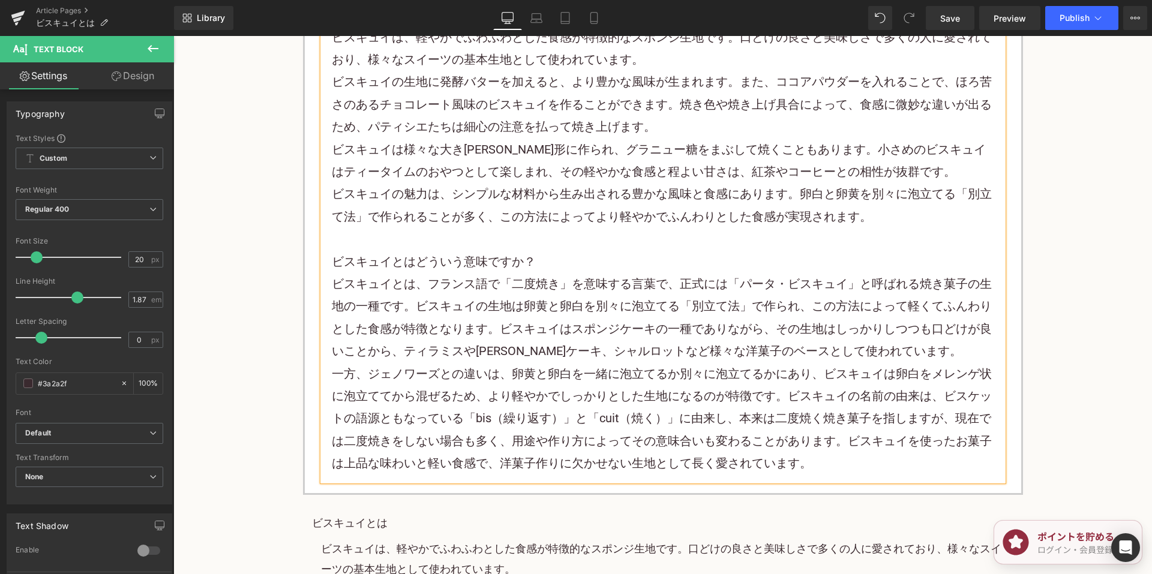
scroll to position [2760, 0]
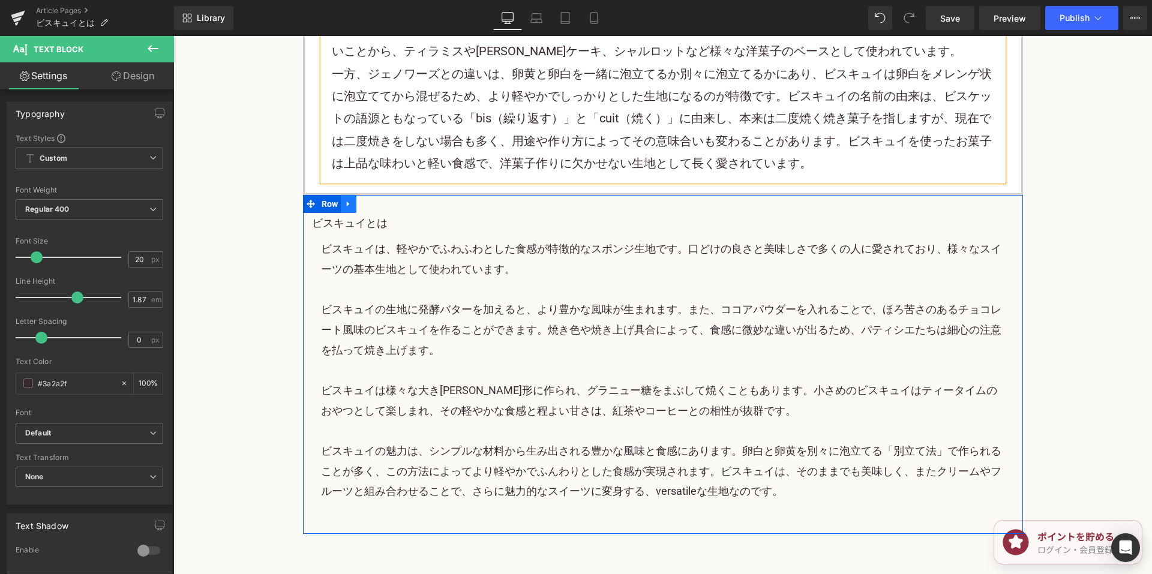
click at [350, 204] on link at bounding box center [349, 204] width 16 height 18
click at [373, 205] on link at bounding box center [380, 204] width 16 height 18
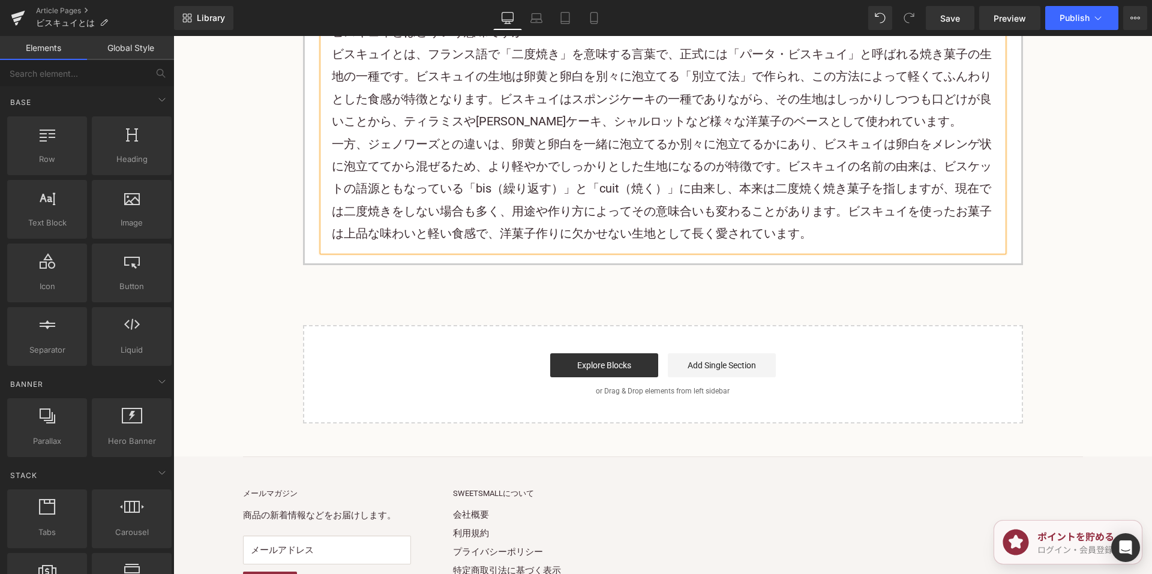
scroll to position [2400, 0]
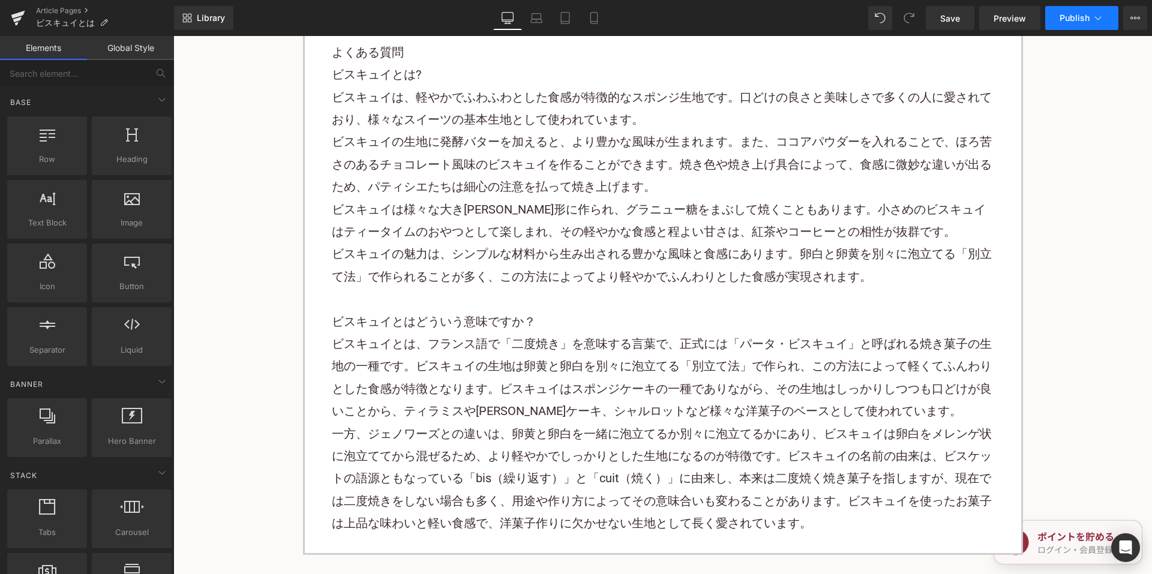
click at [1065, 21] on span "Publish" at bounding box center [1075, 18] width 30 height 10
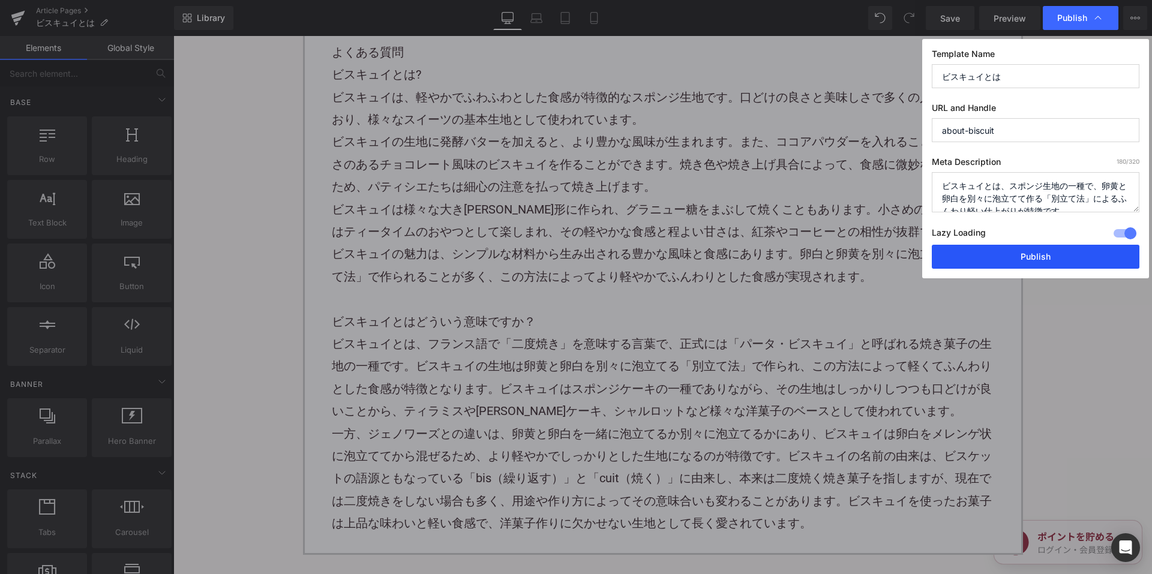
click at [988, 255] on button "Publish" at bounding box center [1036, 257] width 208 height 24
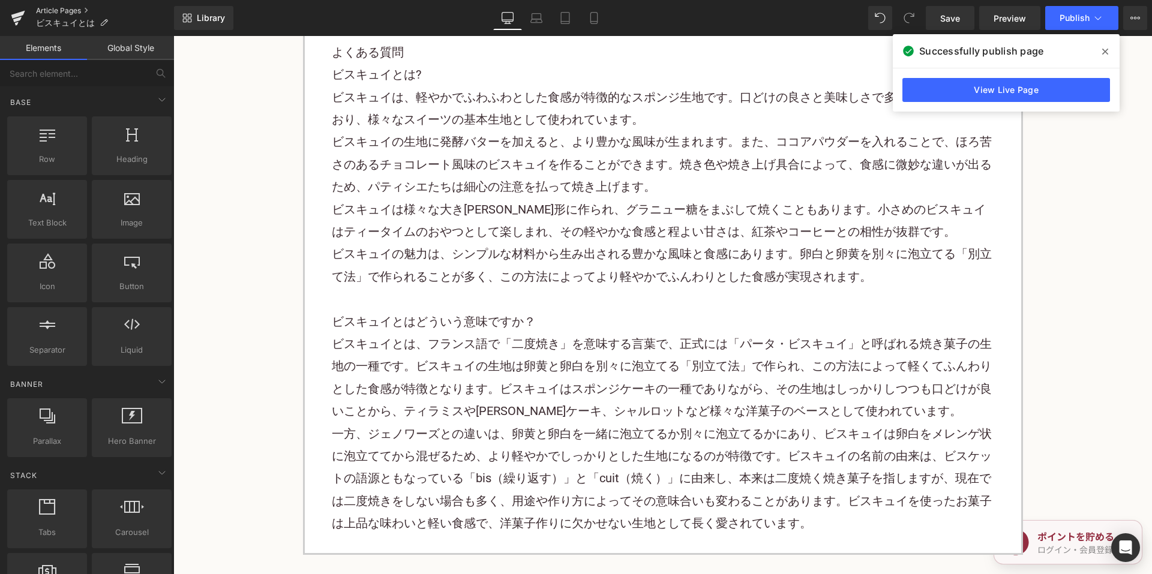
click at [64, 10] on link "Article Pages" at bounding box center [105, 11] width 138 height 10
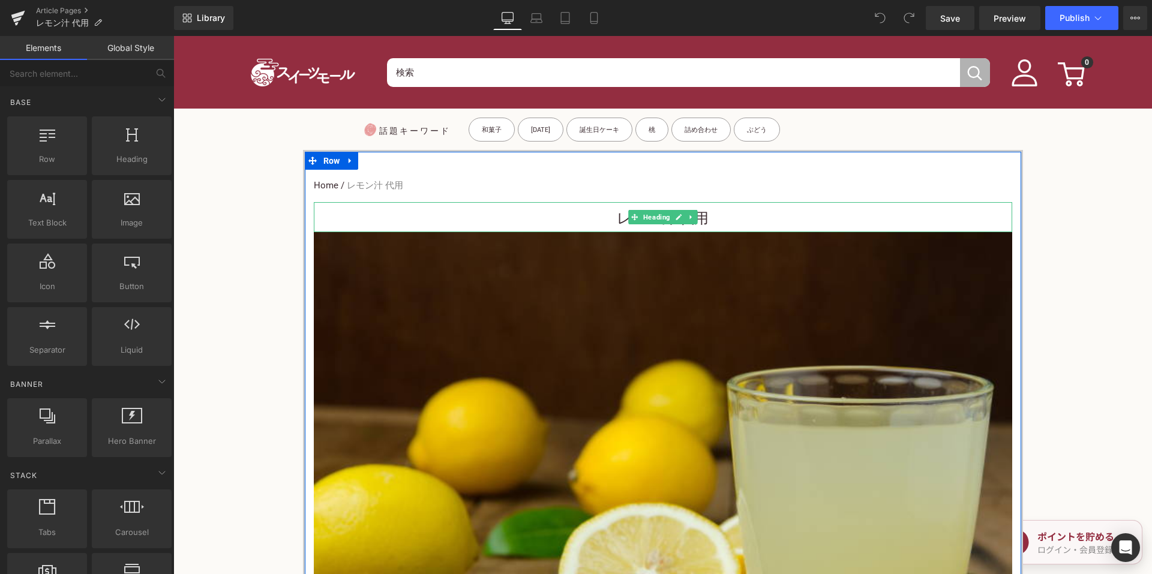
click at [591, 212] on h3 "レモン汁 代用" at bounding box center [663, 218] width 698 height 27
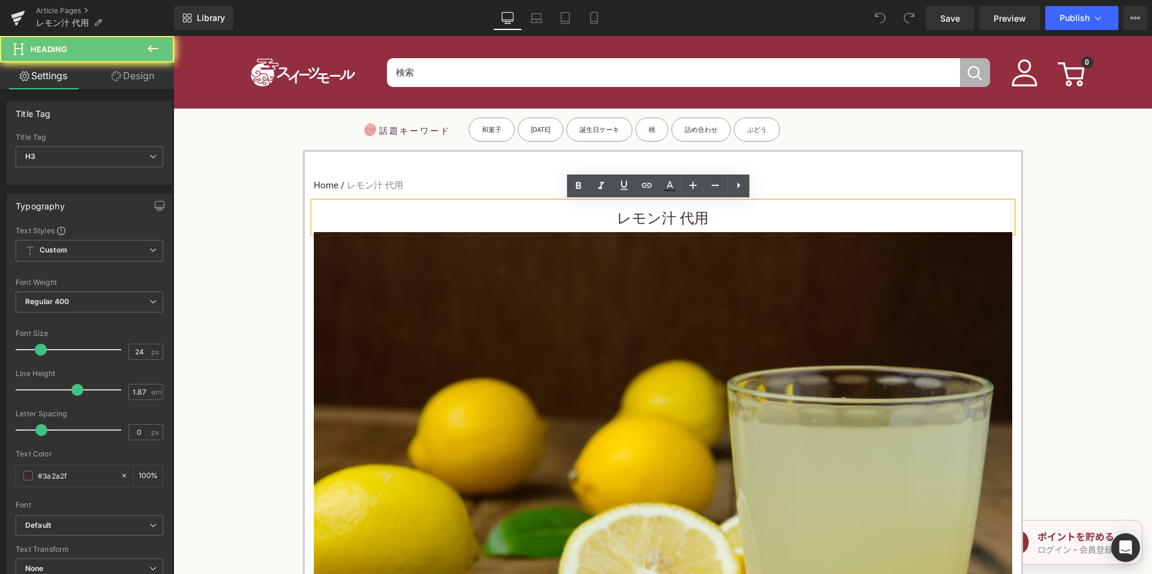
click at [606, 221] on h3 "レモン汁 代用" at bounding box center [663, 218] width 698 height 27
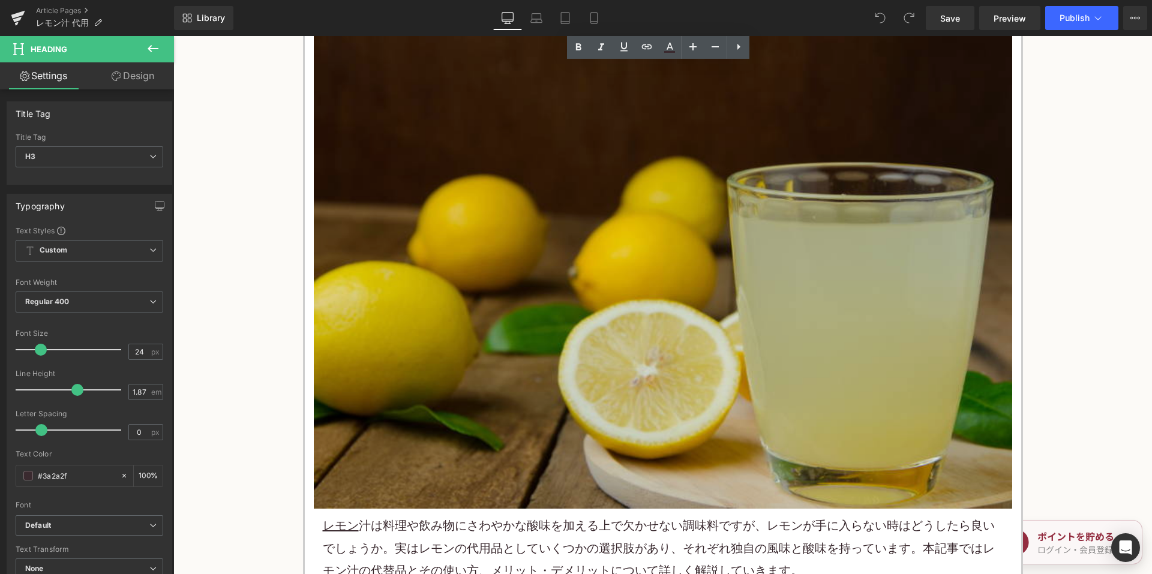
scroll to position [360, 0]
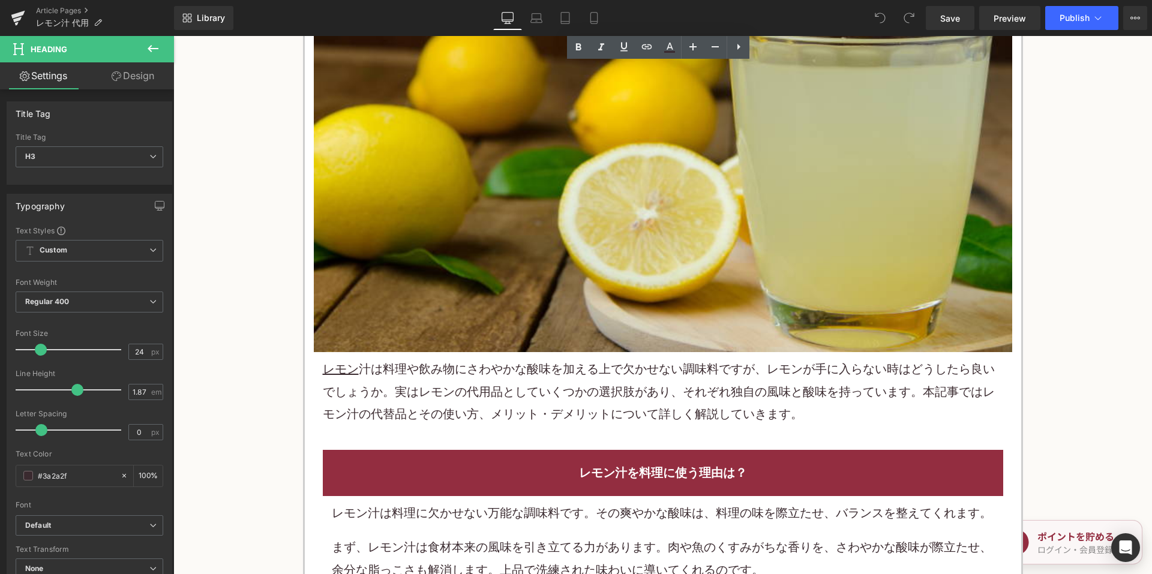
click at [493, 361] on p "レモン 汁は料理や飲み物にさわやかな酸味を加える上で欠かせない調味料ですが、 レモン が手に入らない時はどうしたら良いでしょうか。実はレモンの代用品としていく…" at bounding box center [663, 391] width 680 height 67
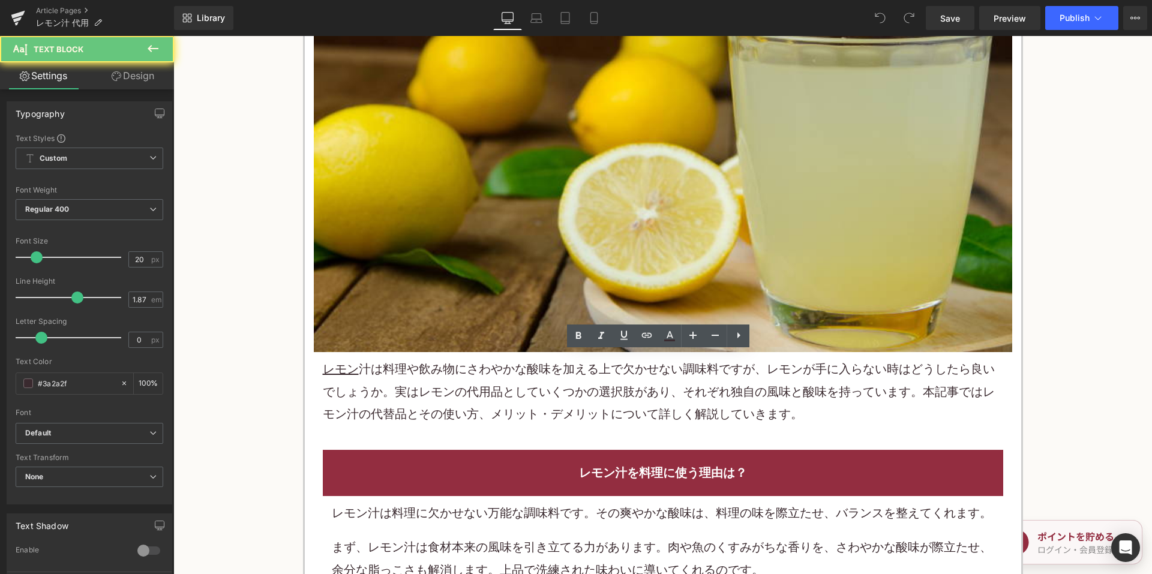
click at [486, 365] on p "レモン 汁は料理や飲み物にさわやかな酸味を加える上で欠かせない調味料ですが、 レモン が手に入らない時はどうしたら良いでしょうか。実はレモンの代用品としていく…" at bounding box center [663, 391] width 680 height 67
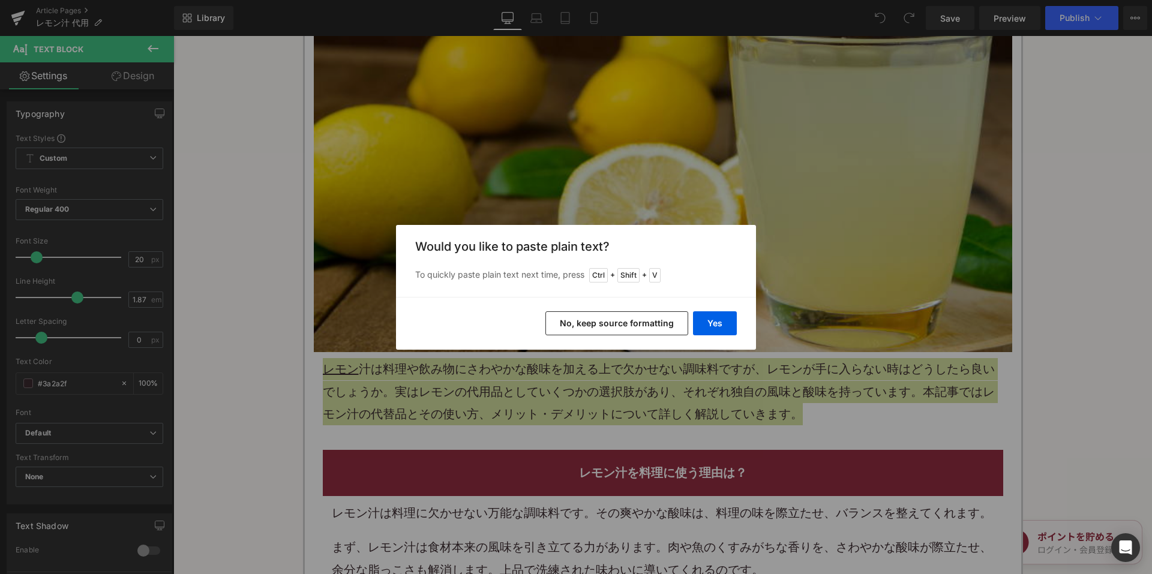
click at [605, 314] on button "No, keep source formatting" at bounding box center [616, 323] width 143 height 24
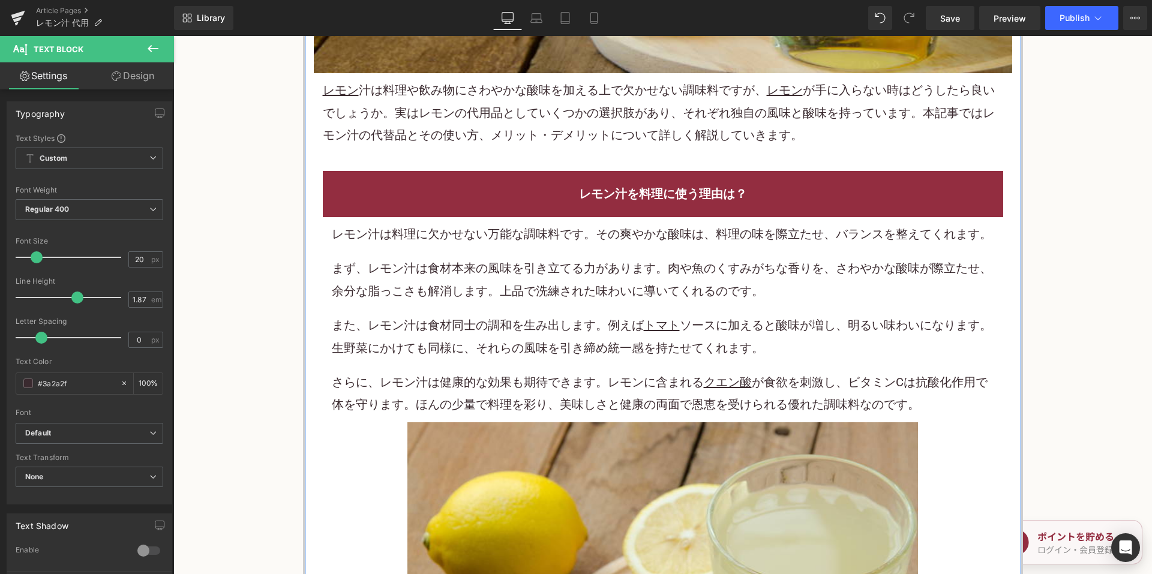
scroll to position [660, 0]
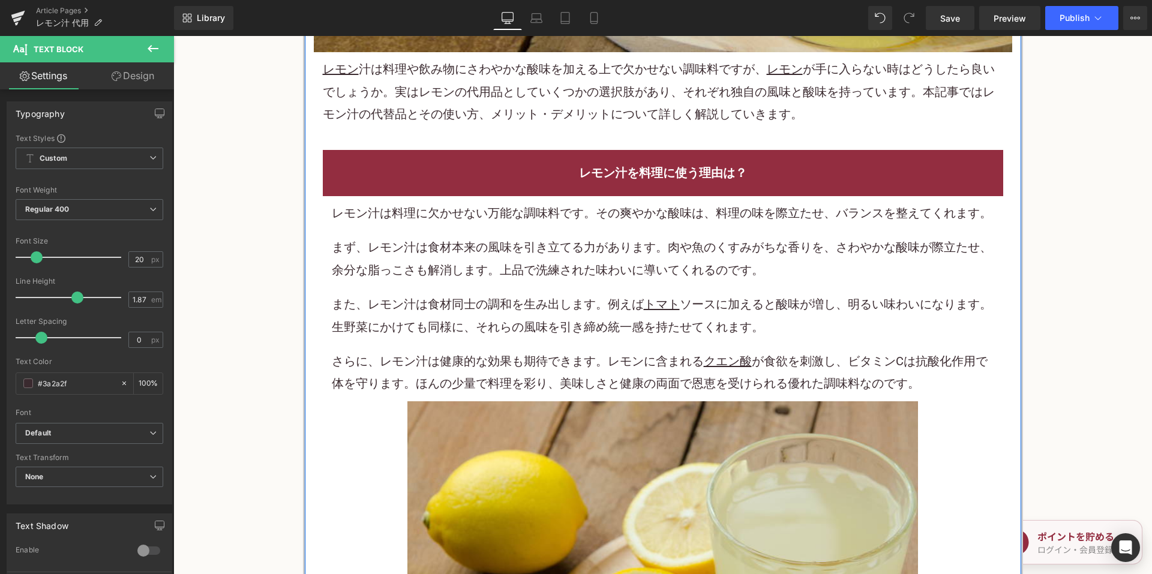
click at [495, 342] on div "レモン汁は料理に欠かせない万能な調味料です。その爽やかな酸味は、料理の味を際立たせ、バランスを整えてくれます。 まず、レモン汁は食材本来の風味を引き立てる力が…" at bounding box center [663, 298] width 662 height 193
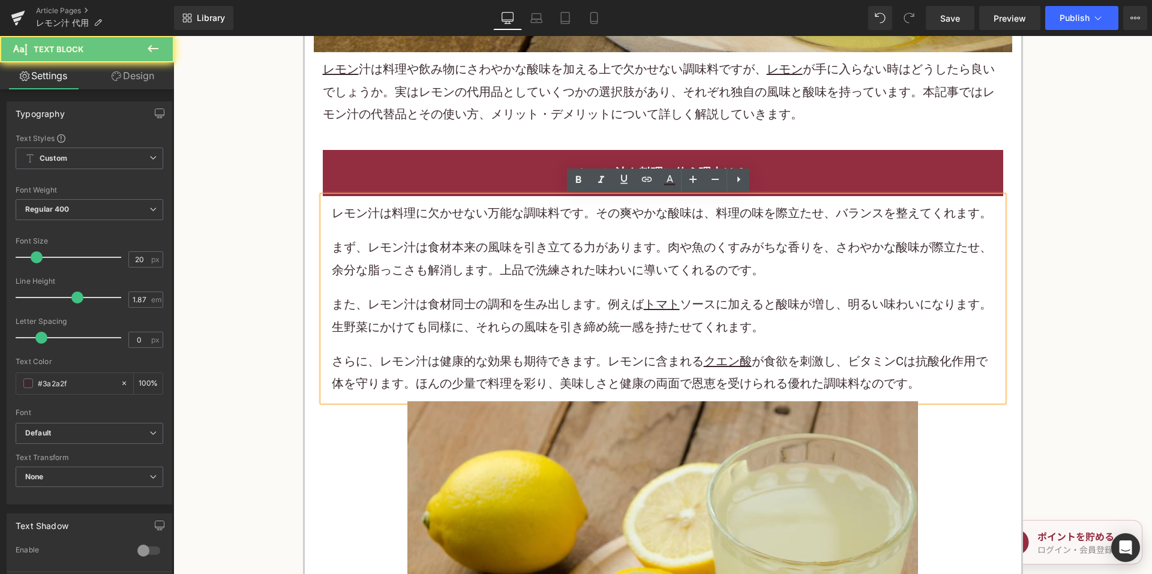
click at [494, 338] on div "レモン汁は料理に欠かせない万能な調味料です。その爽やかな酸味は、料理の味を際立たせ、バランスを整えてくれます。 まず、レモン汁は食材本来の風味を引き立てる力が…" at bounding box center [663, 298] width 662 height 193
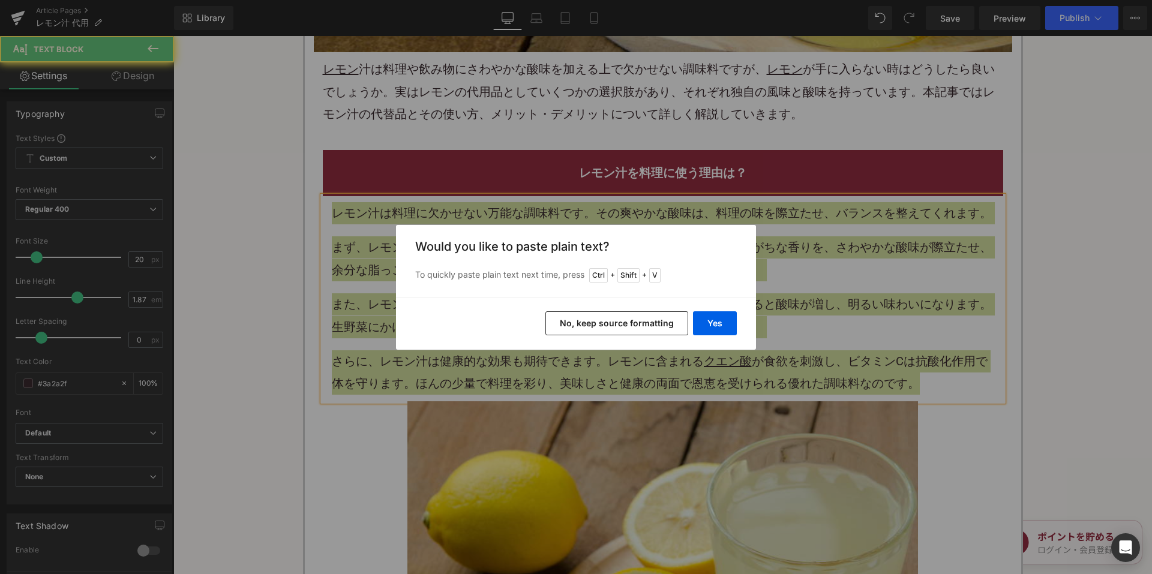
click at [587, 326] on button "No, keep source formatting" at bounding box center [616, 323] width 143 height 24
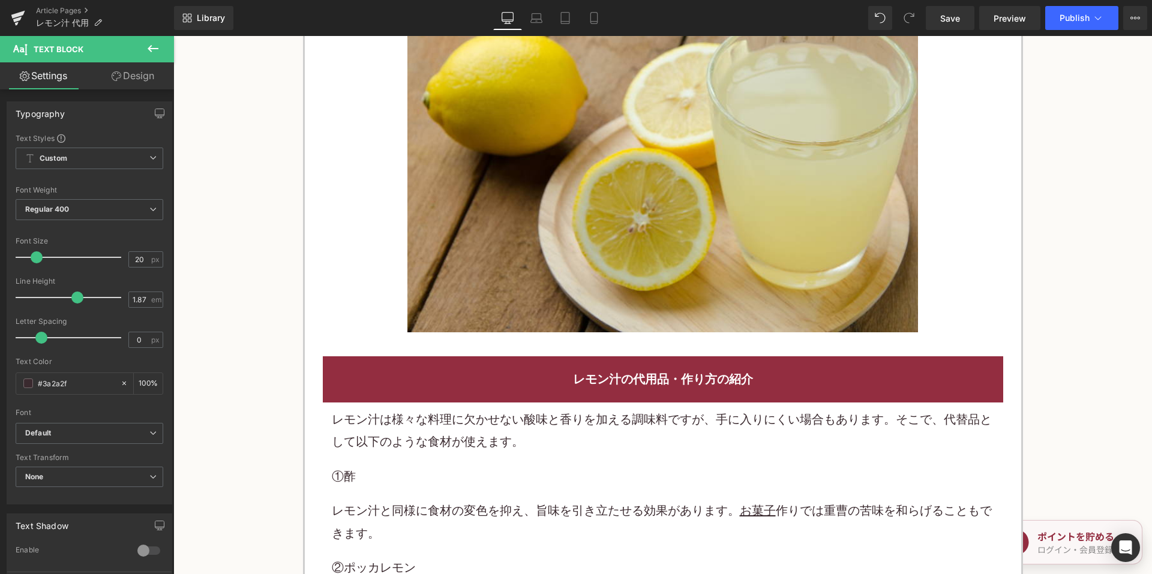
scroll to position [1380, 0]
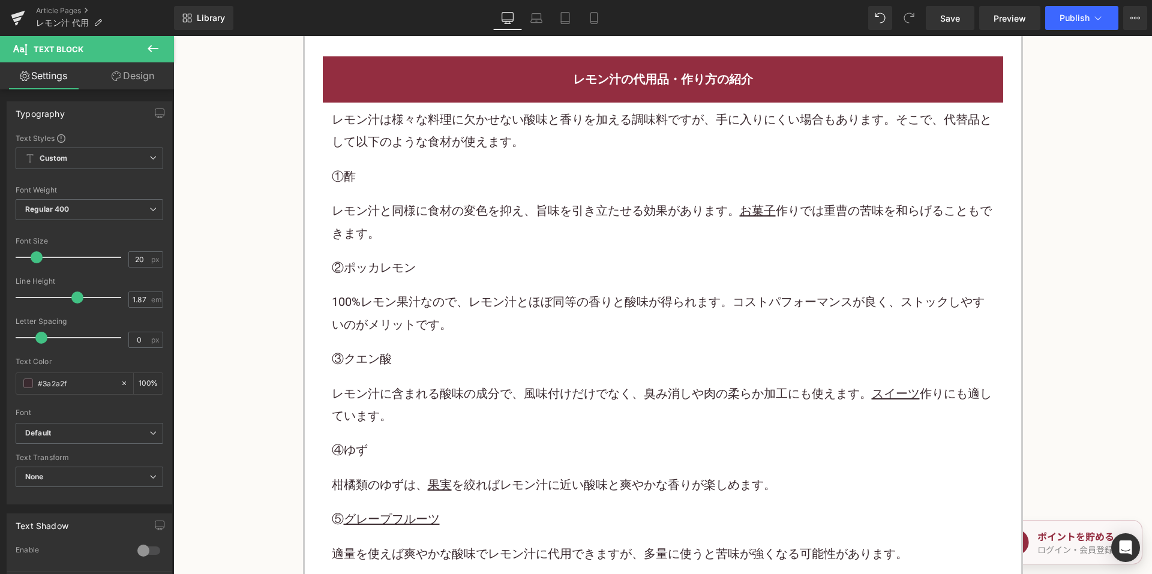
click at [471, 301] on p "100%レモン果汁なので、レモン汁とほぼ同等の香りと酸味が得られます。コストパフォーマンスが良く、ストックしやすいのがメリットです。" at bounding box center [663, 313] width 662 height 45
click at [471, 300] on p "100%レモン果汁なので、レモン汁とほぼ同等の香りと酸味が得られます。コストパフォーマンスが良く、ストックしやすいのがメリットです。" at bounding box center [663, 313] width 662 height 45
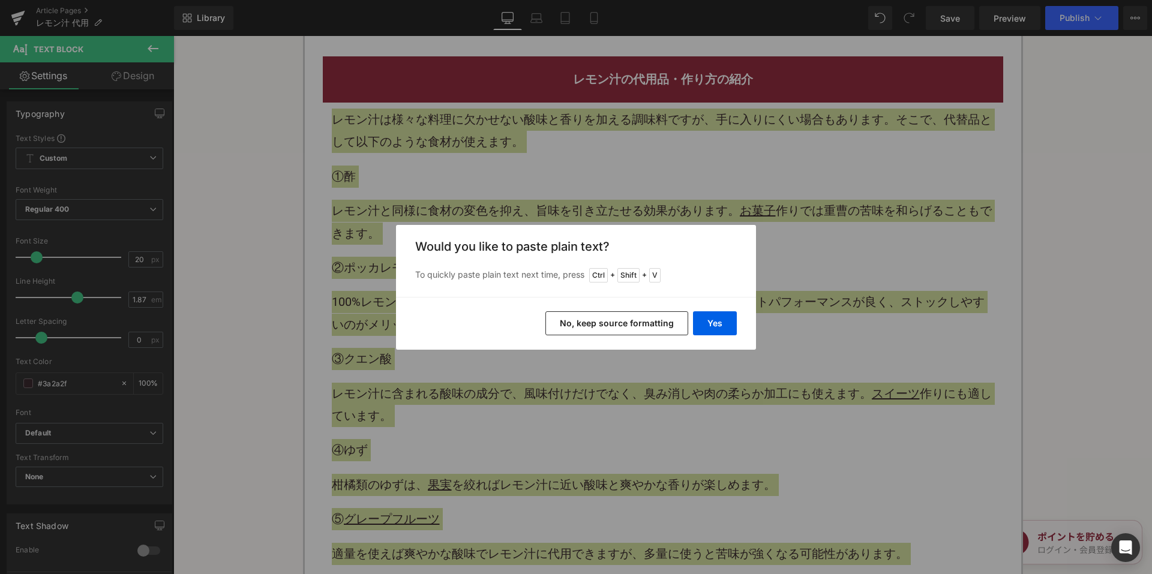
click at [569, 325] on button "No, keep source formatting" at bounding box center [616, 323] width 143 height 24
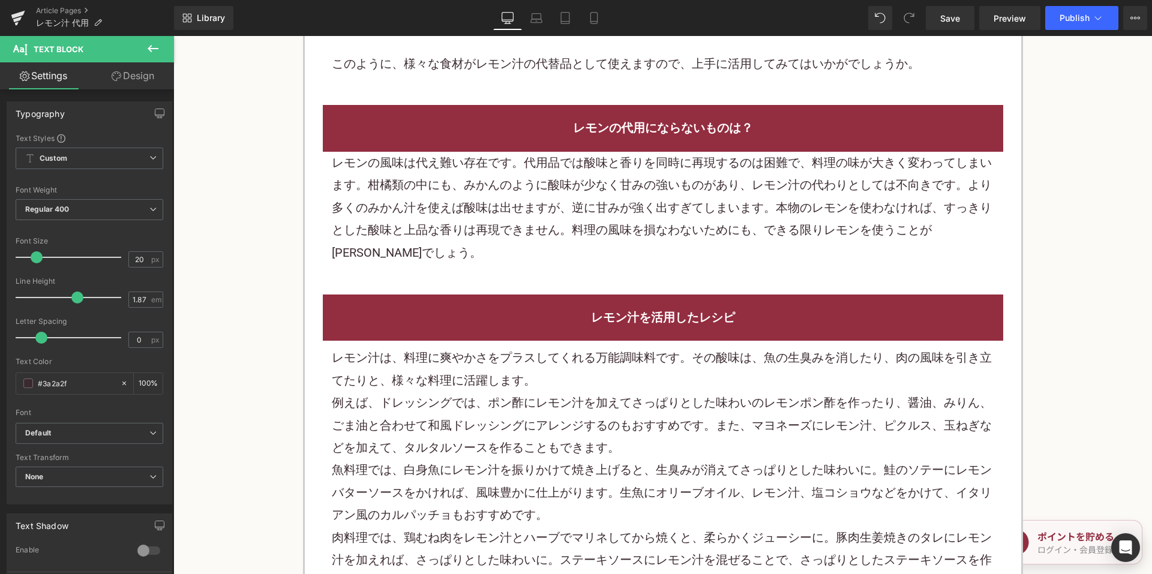
scroll to position [2340, 0]
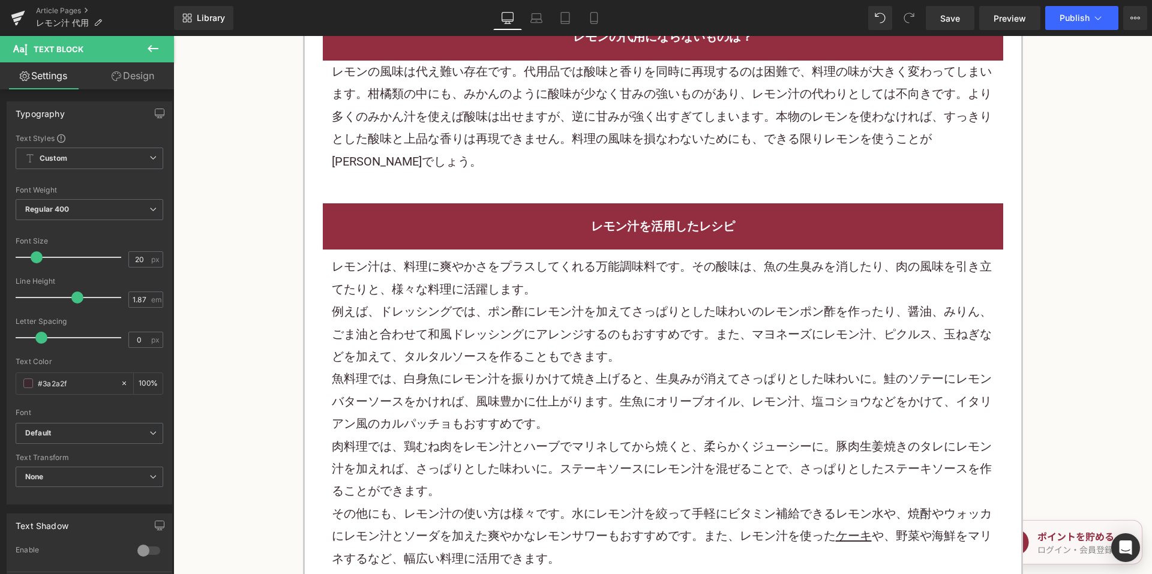
click at [476, 284] on p "レモン汁は、料理に爽やかさをプラスしてくれる万能調味料です。その酸味は、魚の生臭みを消したり、肉の風味を引き立てたりと、様々な料理に活躍します。" at bounding box center [663, 278] width 662 height 45
click at [476, 286] on p "レモン汁は、料理に爽やかさをプラスしてくれる万能調味料です。その酸味は、魚の生臭みを消したり、肉の風味を引き立てたりと、様々な料理に活躍します。" at bounding box center [663, 278] width 662 height 45
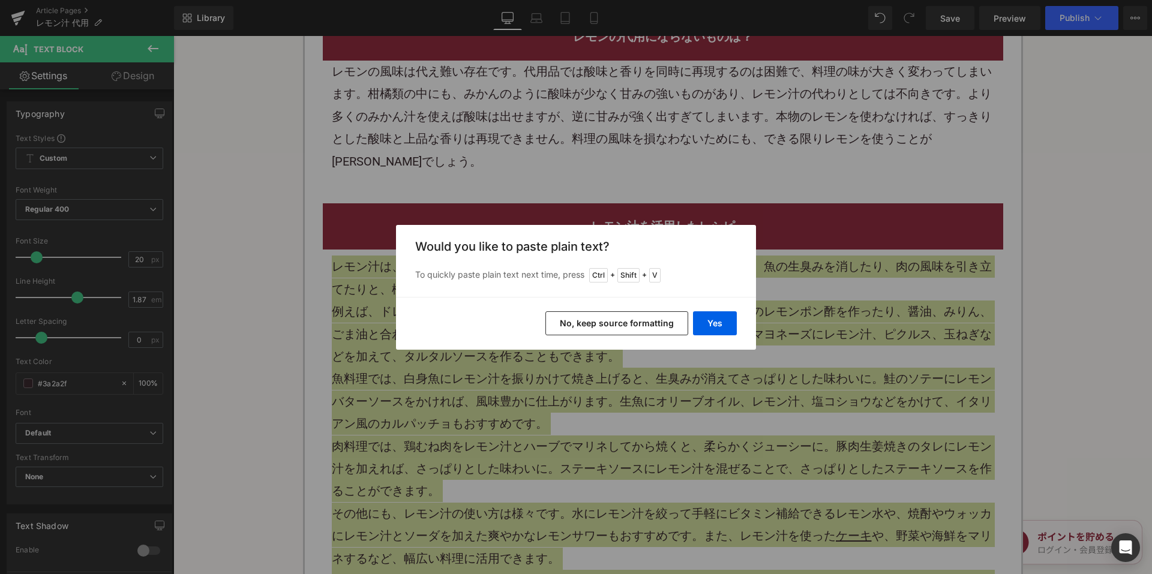
click at [595, 328] on button "No, keep source formatting" at bounding box center [616, 323] width 143 height 24
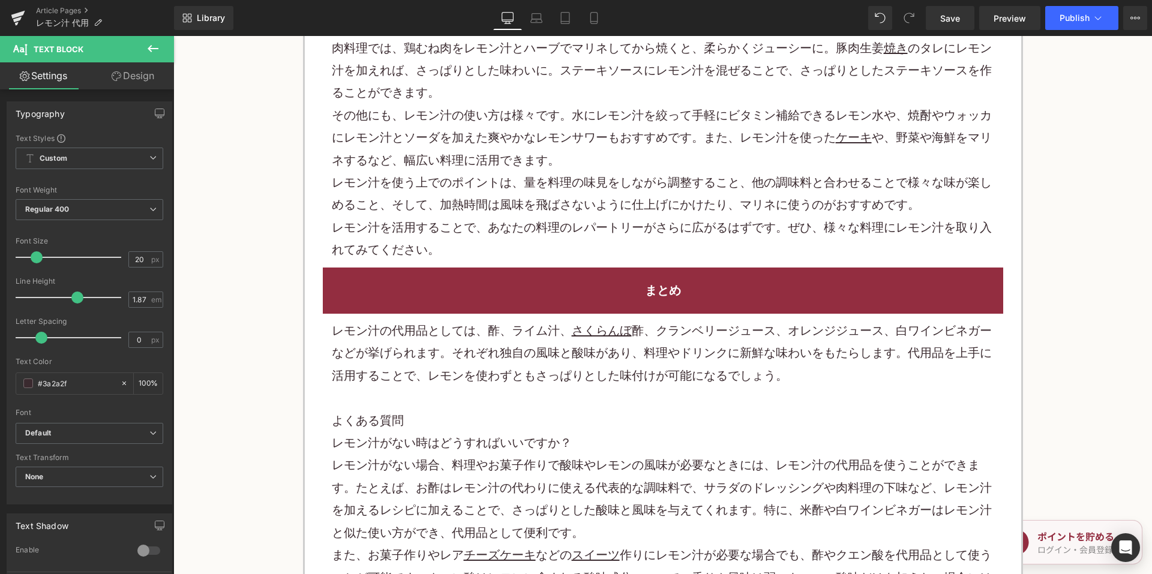
scroll to position [2760, 0]
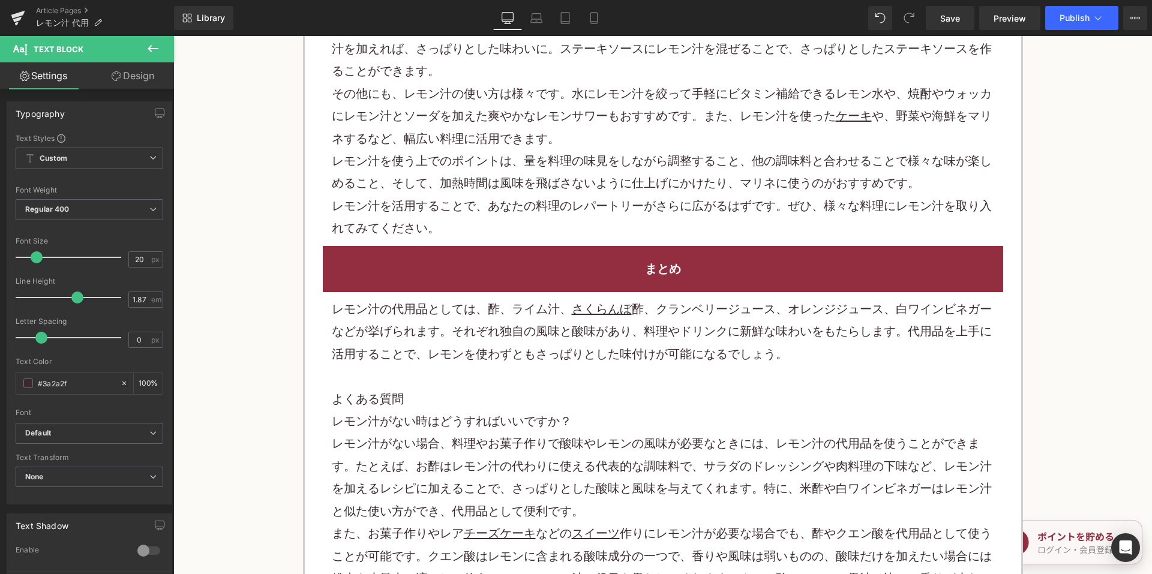
click at [468, 326] on p "レモン汁の代用品としては、酢、ライム汁、 さくらんぼ 酢、 クランベリー ジュース、オレンジジュース、白ワインビネガーなどが挙げられます。それぞれ独自の風味と…" at bounding box center [663, 331] width 662 height 67
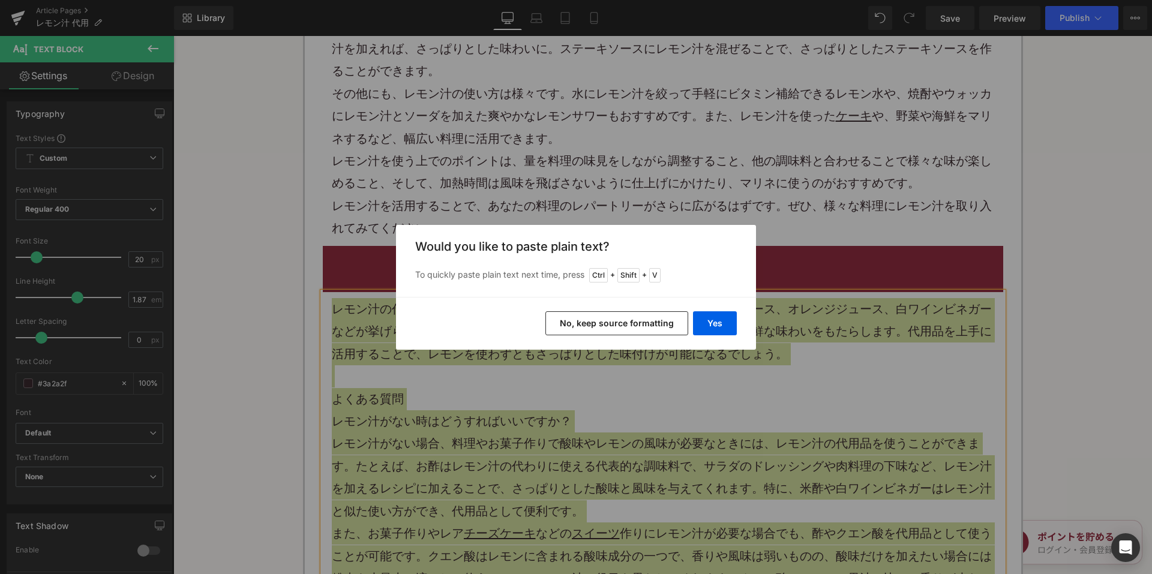
click at [568, 322] on button "No, keep source formatting" at bounding box center [616, 323] width 143 height 24
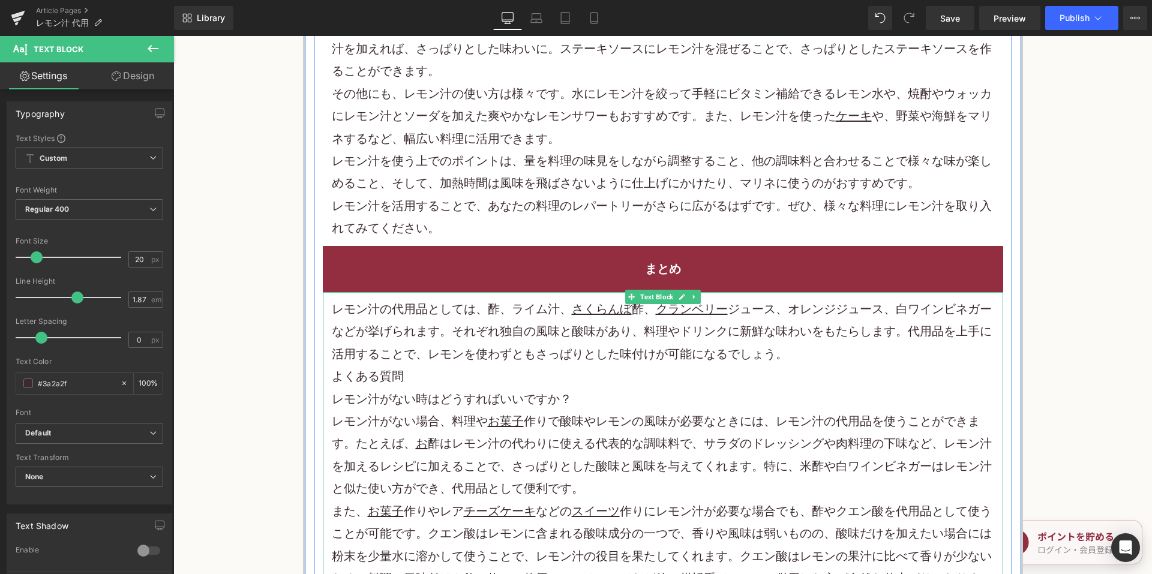
click at [811, 353] on p "レモン汁の代用品としては、酢、ライム汁、 さくらんぼ 酢、 クランベリー ジュース、オレンジジュース、白ワインビネガーなどが挙げられます。それぞれ独自の風味と…" at bounding box center [663, 331] width 662 height 67
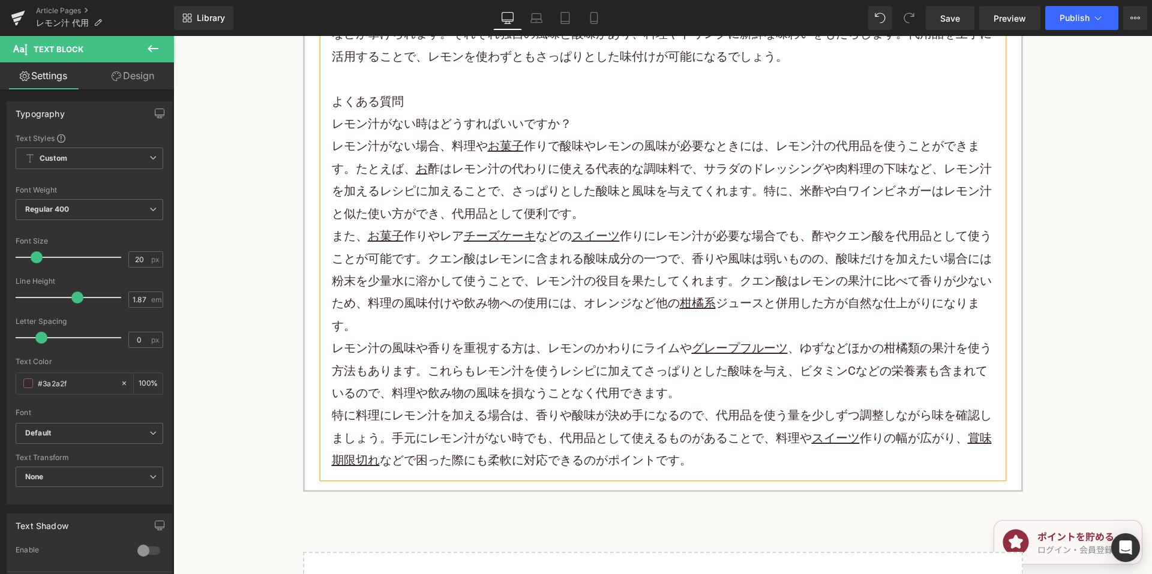
scroll to position [3060, 0]
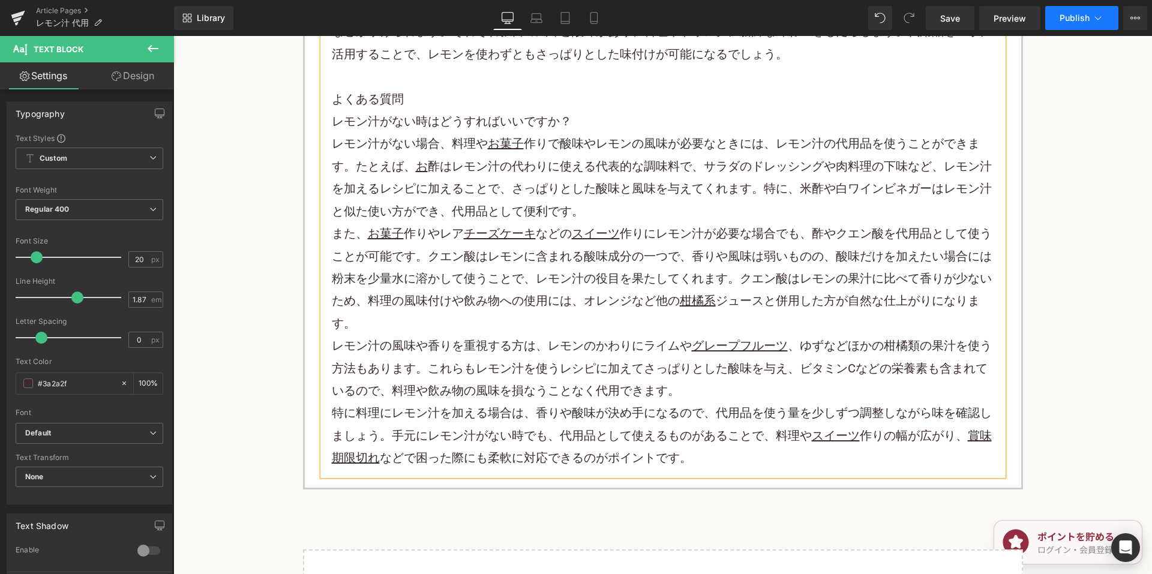
click at [1096, 20] on icon at bounding box center [1098, 18] width 12 height 12
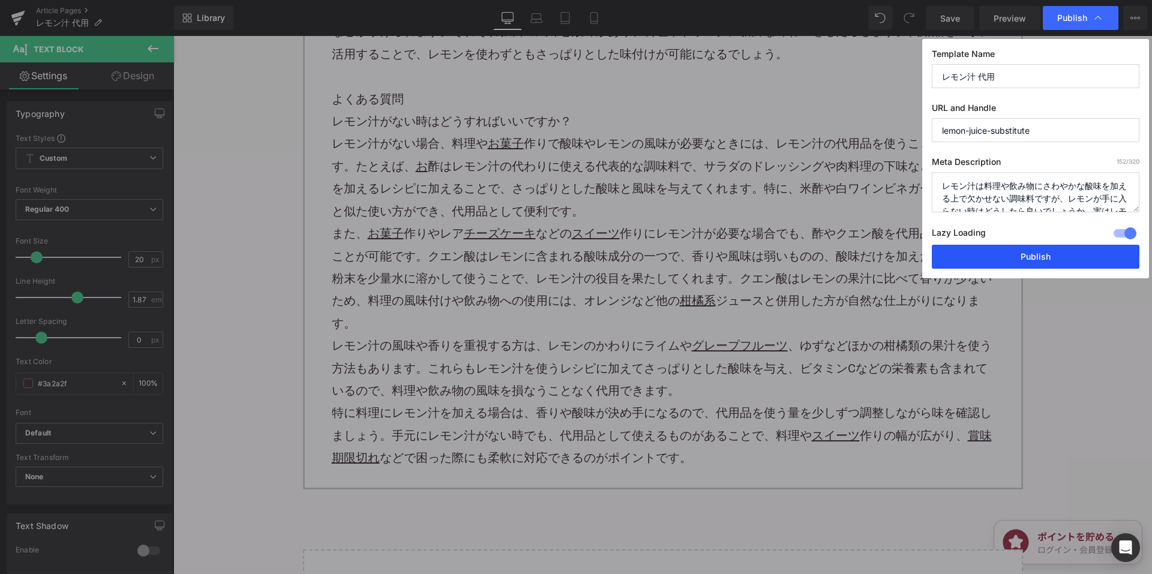
click at [998, 248] on button "Publish" at bounding box center [1036, 257] width 208 height 24
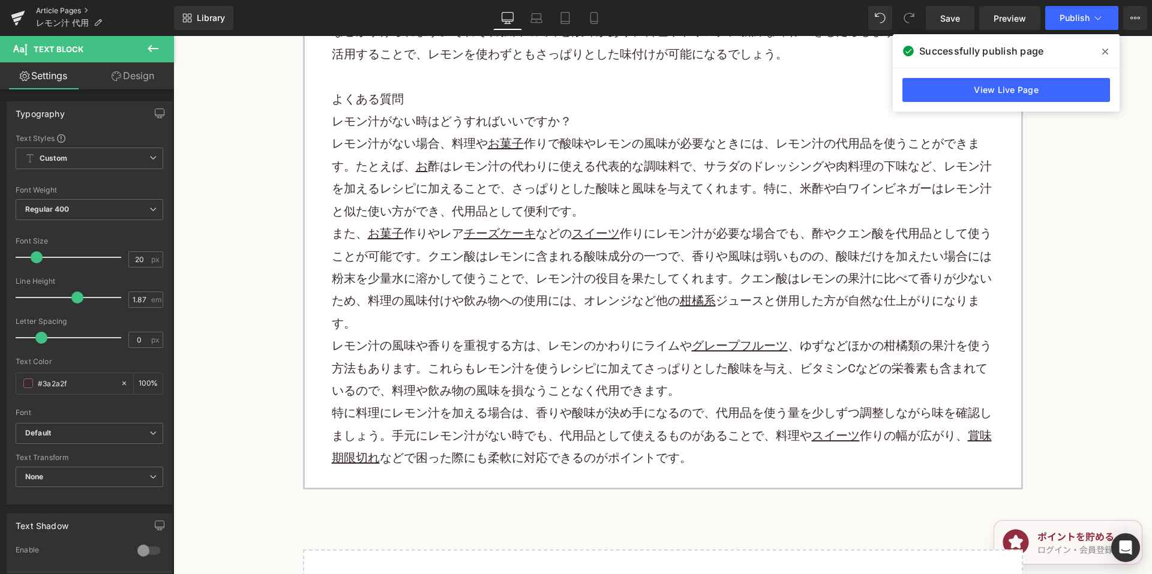
click at [68, 11] on link "Article Pages" at bounding box center [105, 11] width 138 height 10
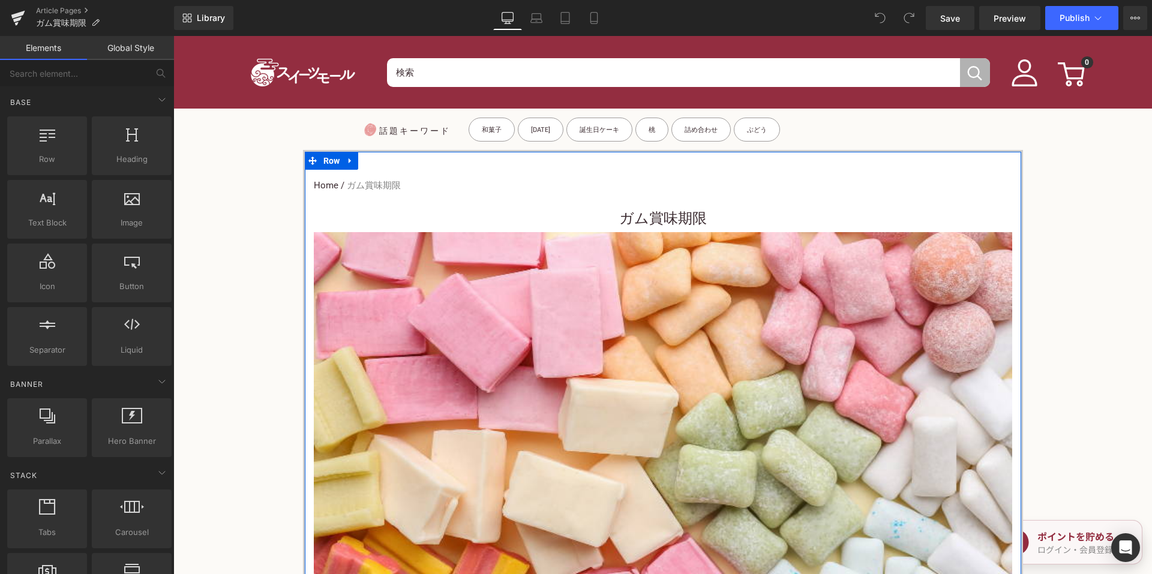
click at [599, 213] on h3 "ガム賞味期限" at bounding box center [663, 218] width 698 height 27
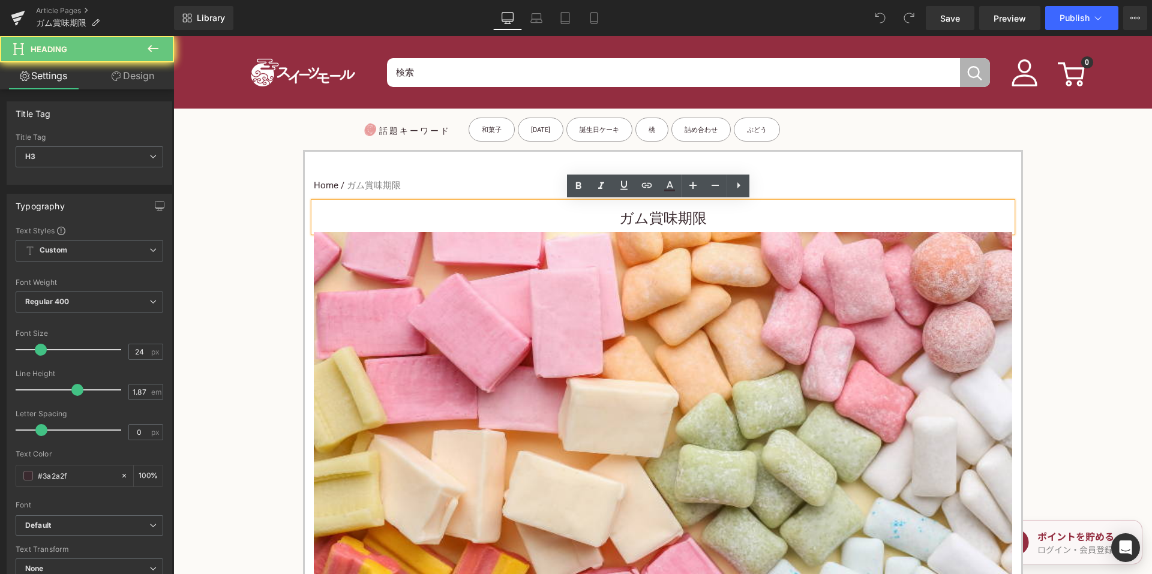
click at [602, 224] on h3 "ガム賞味期限" at bounding box center [663, 218] width 698 height 27
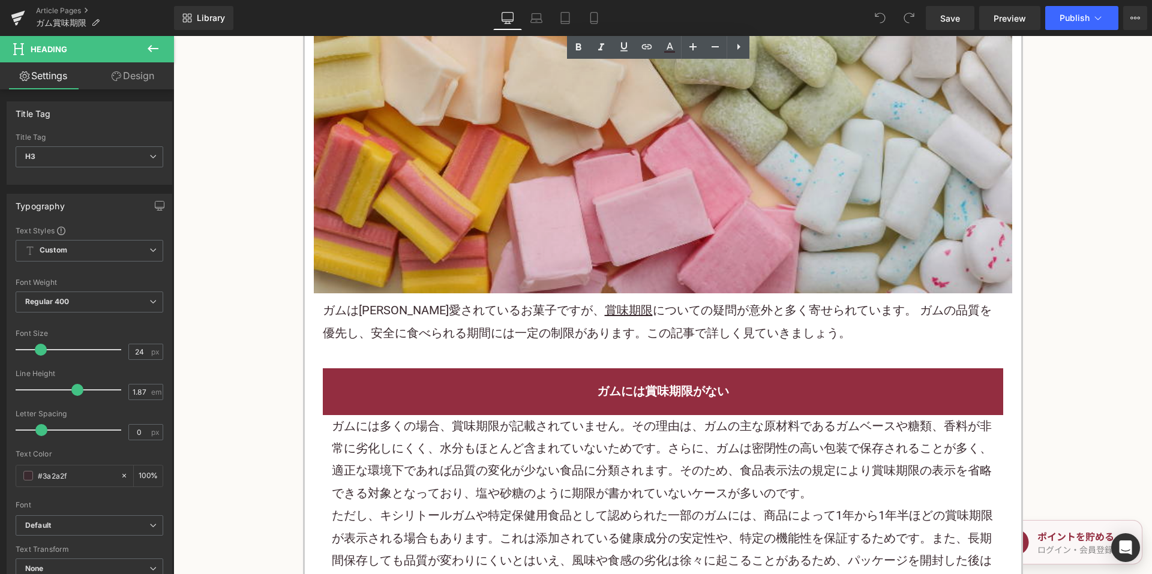
scroll to position [420, 0]
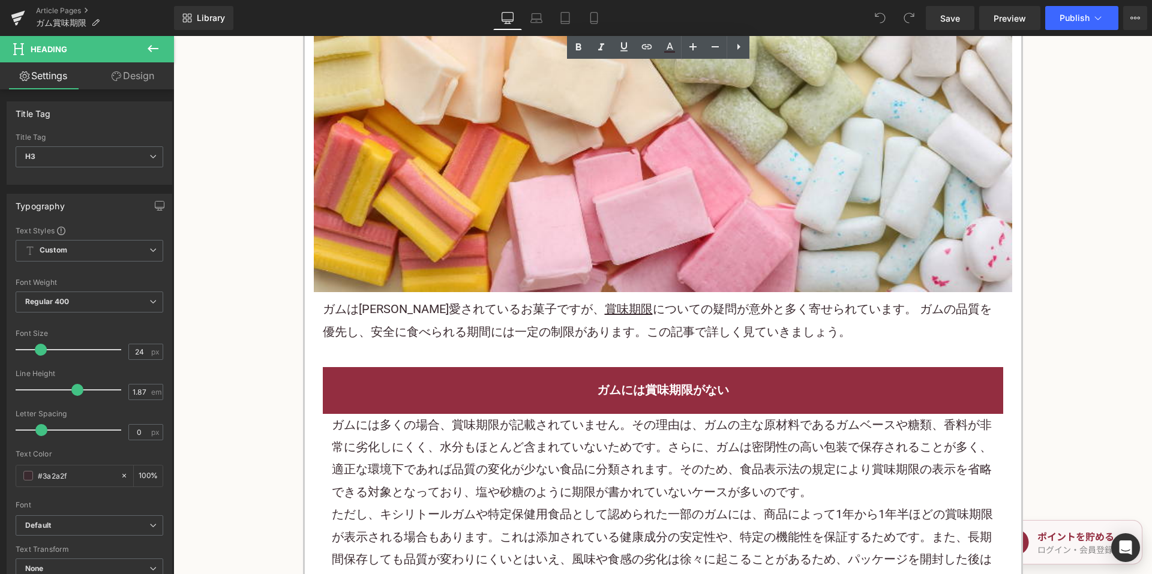
click at [548, 344] on div "ガムは[PERSON_NAME]愛されているお菓子ですが、 賞味期限 についての疑問が意外と多く寄せられています。 ガムの品質を優先し、安全に食べられる期間に…" at bounding box center [663, 320] width 698 height 57
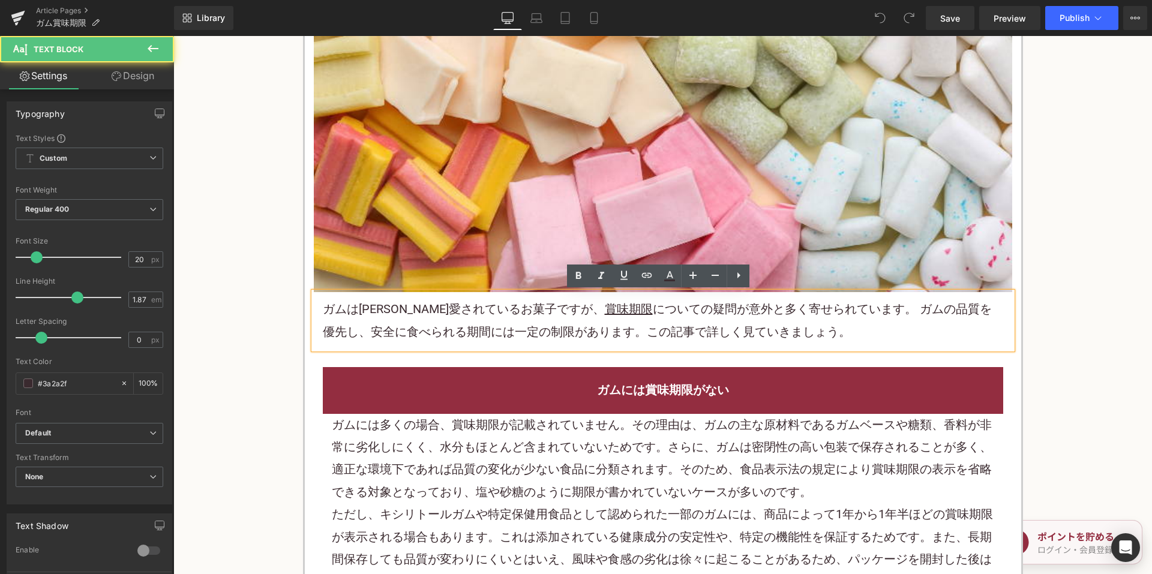
click at [487, 324] on p "ガムは[PERSON_NAME]愛されているお菓子ですが、 賞味期限 についての疑問が意外と多く寄せられています。 ガムの品質を優先し、安全に食べられる期間に…" at bounding box center [663, 320] width 680 height 45
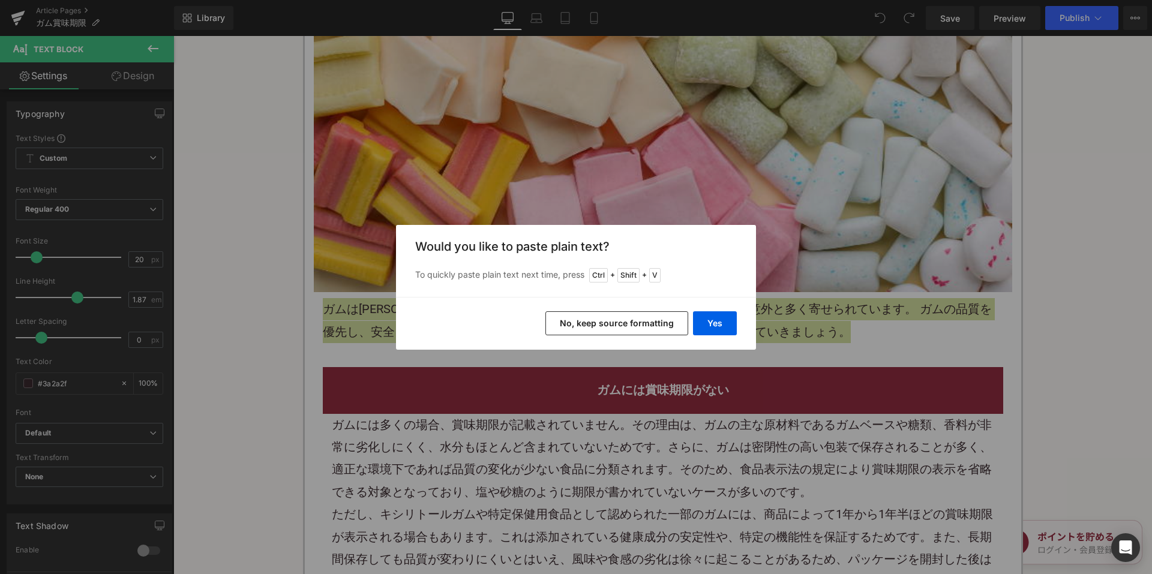
drag, startPoint x: 589, startPoint y: 318, endPoint x: 358, endPoint y: 212, distance: 253.7
click at [589, 318] on button "No, keep source formatting" at bounding box center [616, 323] width 143 height 24
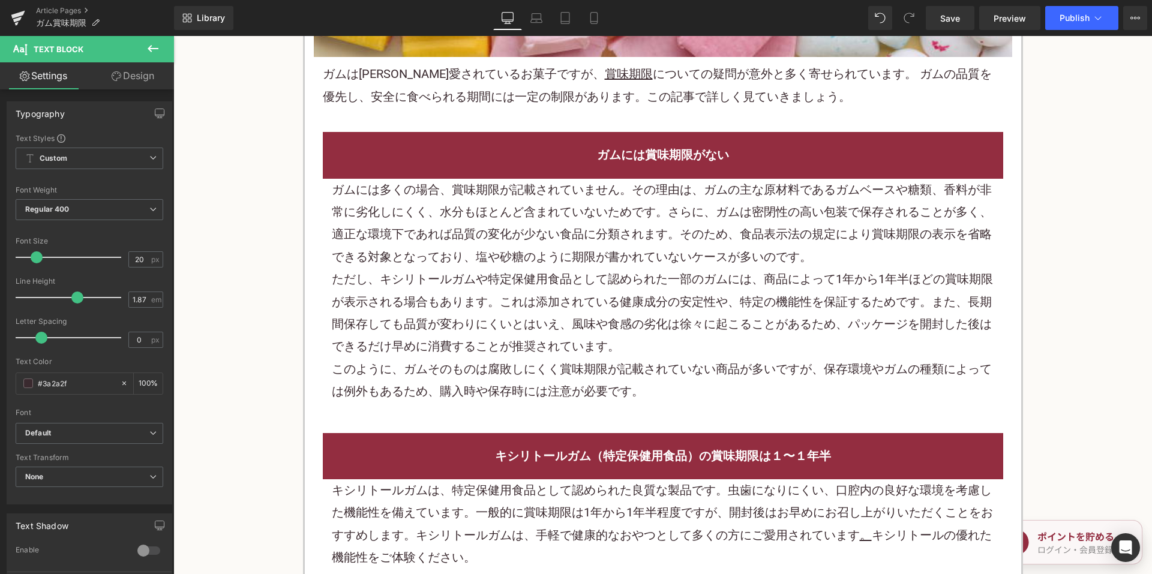
scroll to position [720, 0]
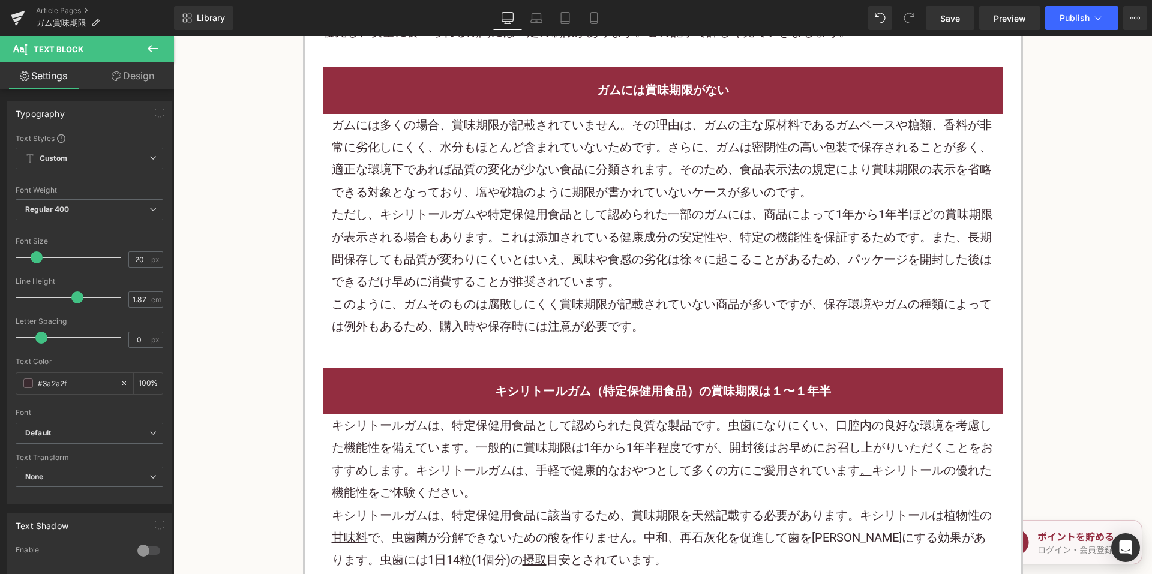
click at [462, 245] on p "ただし、キシリトールガムや特定保健用食品として認められた一部のガムには、商品によって1年から1年半ほどの賞味期限が表示される場合もあります。これは添加されてい…" at bounding box center [663, 248] width 662 height 90
click at [461, 244] on p "ただし、キシリトールガムや特定保健用食品として認められた一部のガムには、商品によって1年から1年半ほどの賞味期限が表示される場合もあります。これは添加されてい…" at bounding box center [663, 248] width 662 height 90
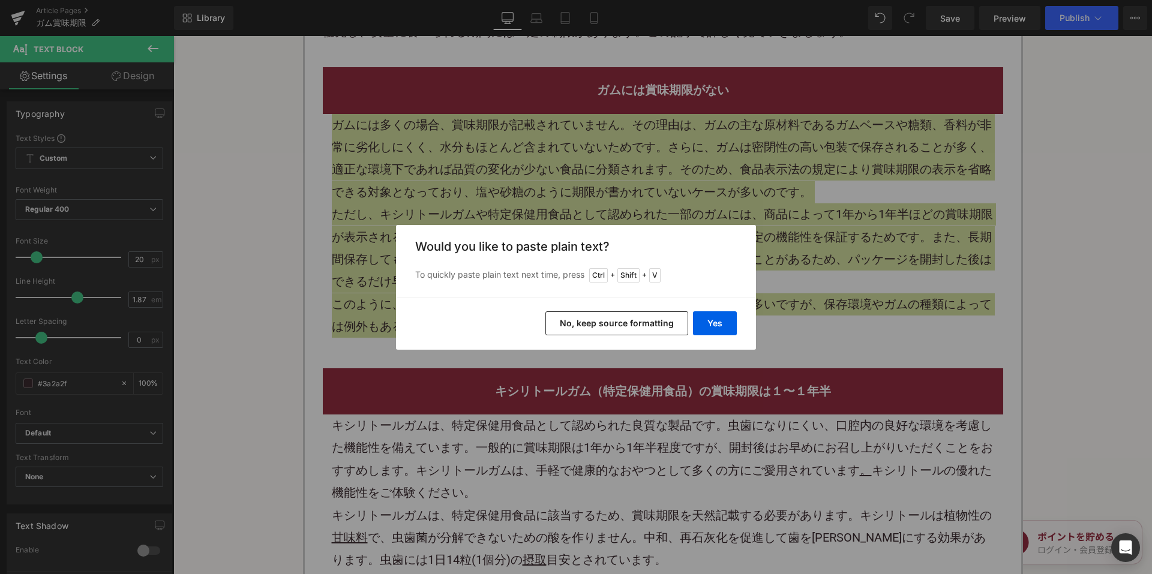
drag, startPoint x: 611, startPoint y: 324, endPoint x: 272, endPoint y: 49, distance: 436.4
click at [611, 324] on button "No, keep source formatting" at bounding box center [616, 323] width 143 height 24
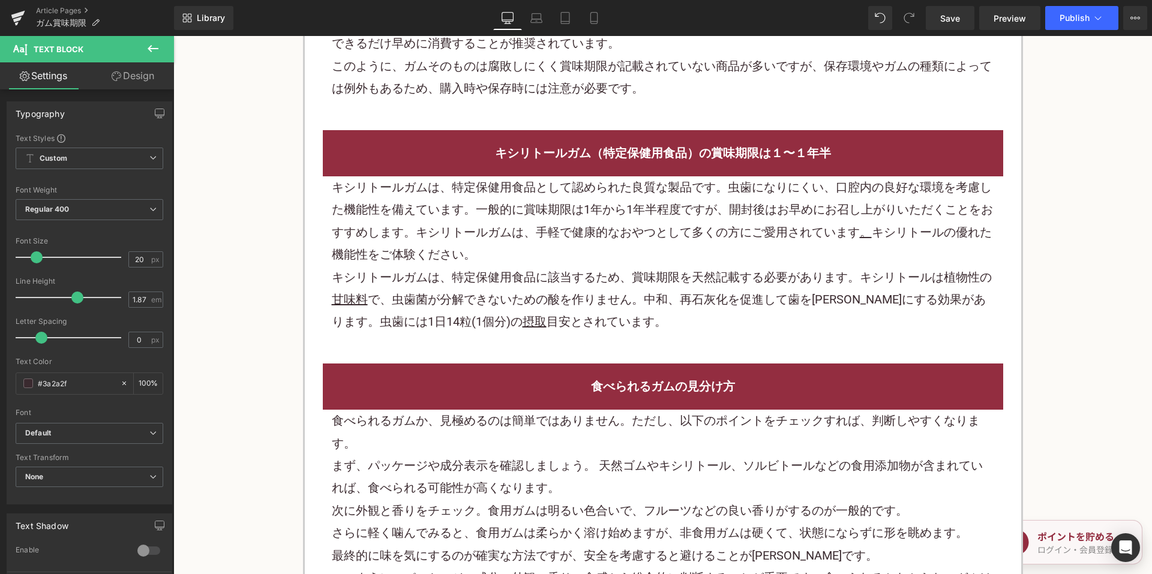
scroll to position [960, 0]
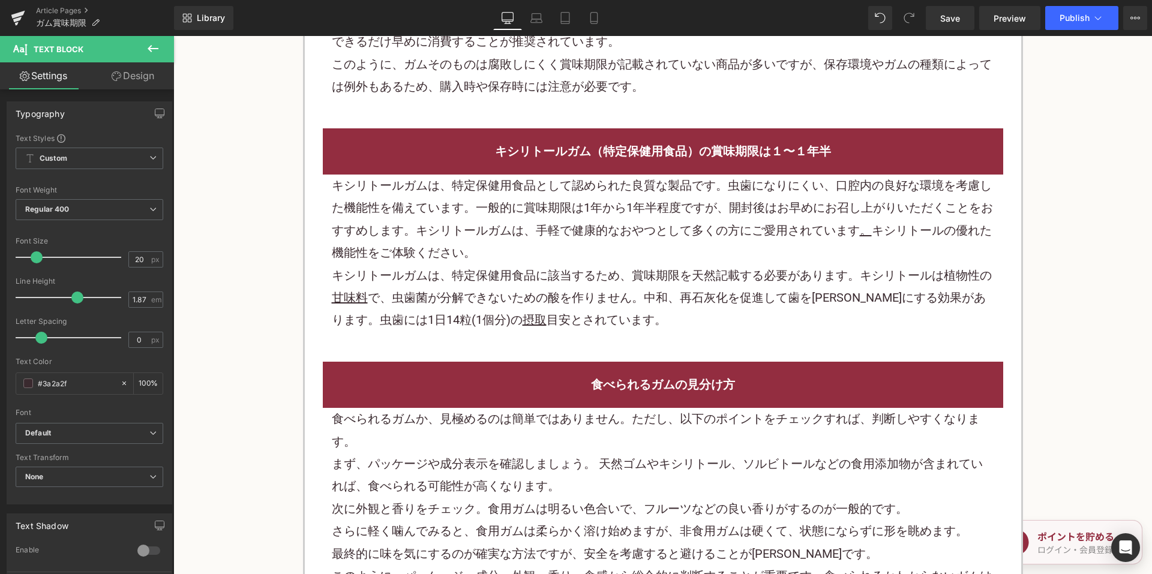
click at [457, 262] on p "キシリトールガムは、特定保健用食品として認められた良質な製品です。虫歯になりにくい、口腔内の良好な環境を考慮した機能性を備えています。一般的に賞味期限は1年か…" at bounding box center [663, 220] width 662 height 90
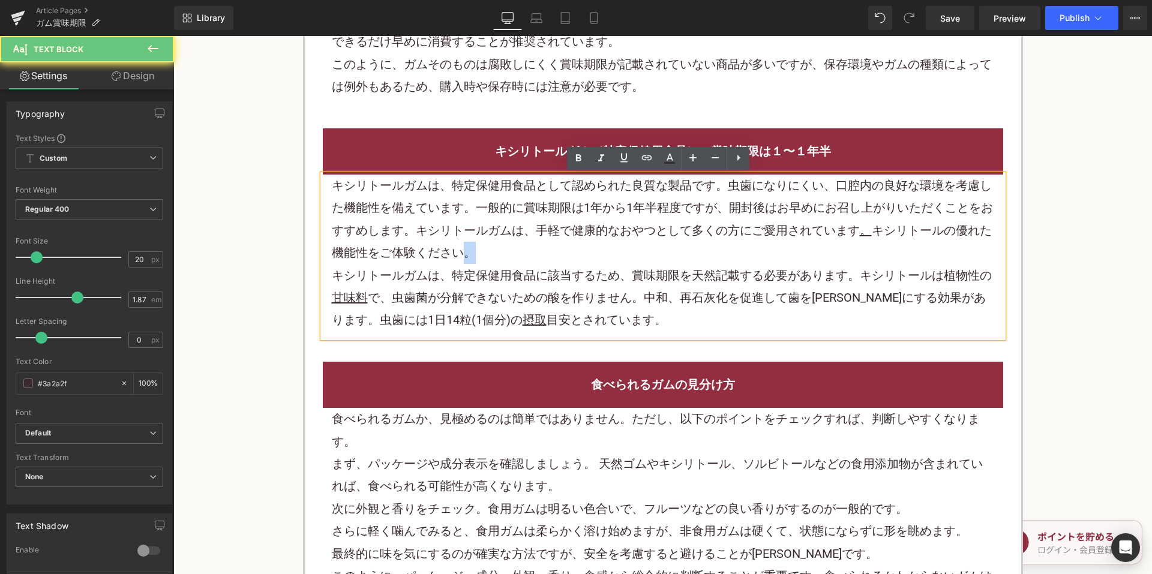
click at [457, 261] on p "キシリトールガムは、特定保健用食品として認められた良質な製品です。虫歯になりにくい、口腔内の良好な環境を考慮した機能性を備えています。一般的に賞味期限は1年か…" at bounding box center [663, 220] width 662 height 90
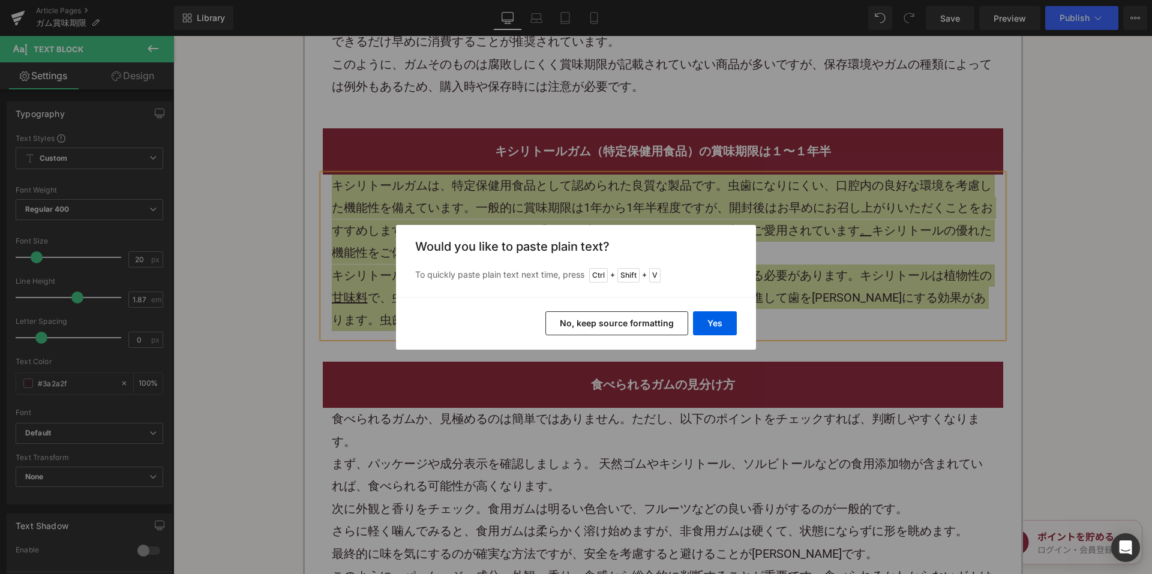
click at [566, 313] on button "No, keep source formatting" at bounding box center [616, 323] width 143 height 24
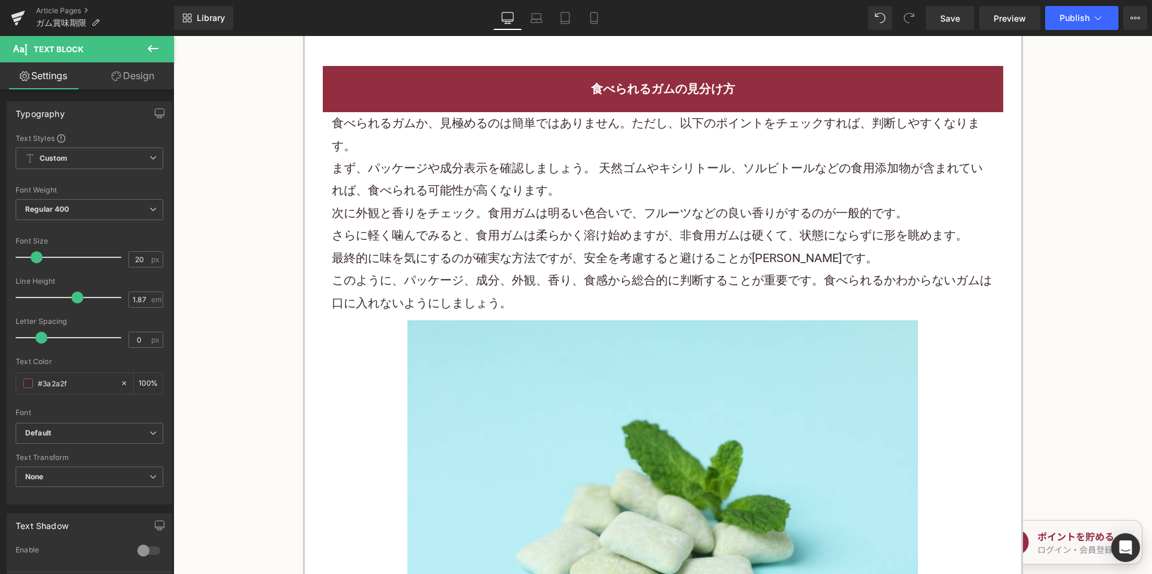
scroll to position [1260, 0]
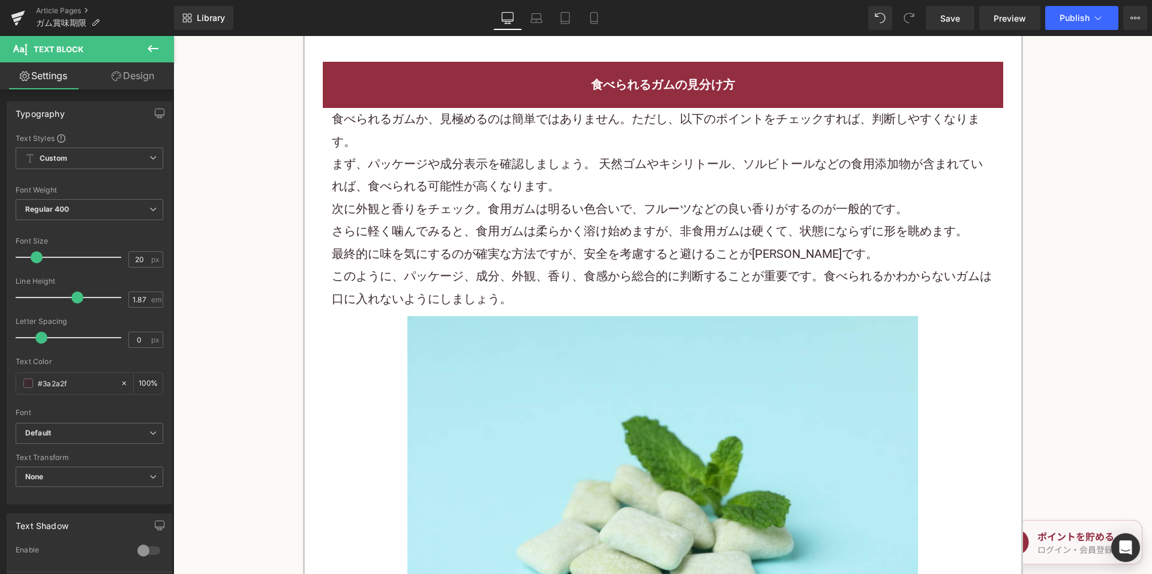
click at [441, 199] on p "次に外観と香りをチェック。食用ガムは明るい色合いで、 フルーツ などの良い香りがするのが一般的です。" at bounding box center [663, 209] width 662 height 22
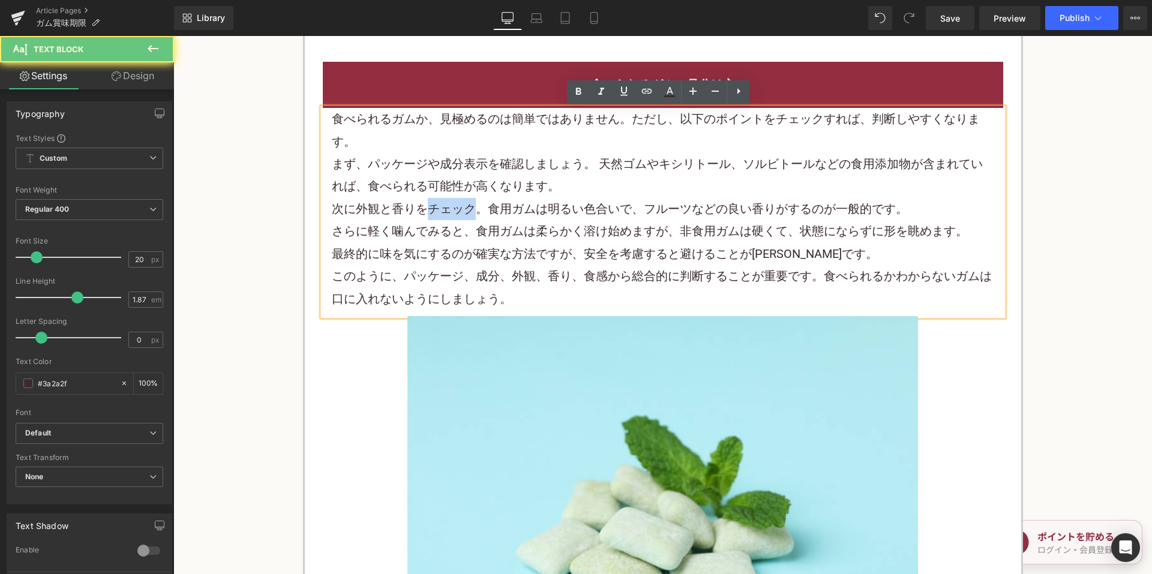
click at [441, 198] on p "次に外観と香りをチェック。食用ガムは明るい色合いで、 フルーツ などの良い香りがするのが一般的です。" at bounding box center [663, 209] width 662 height 22
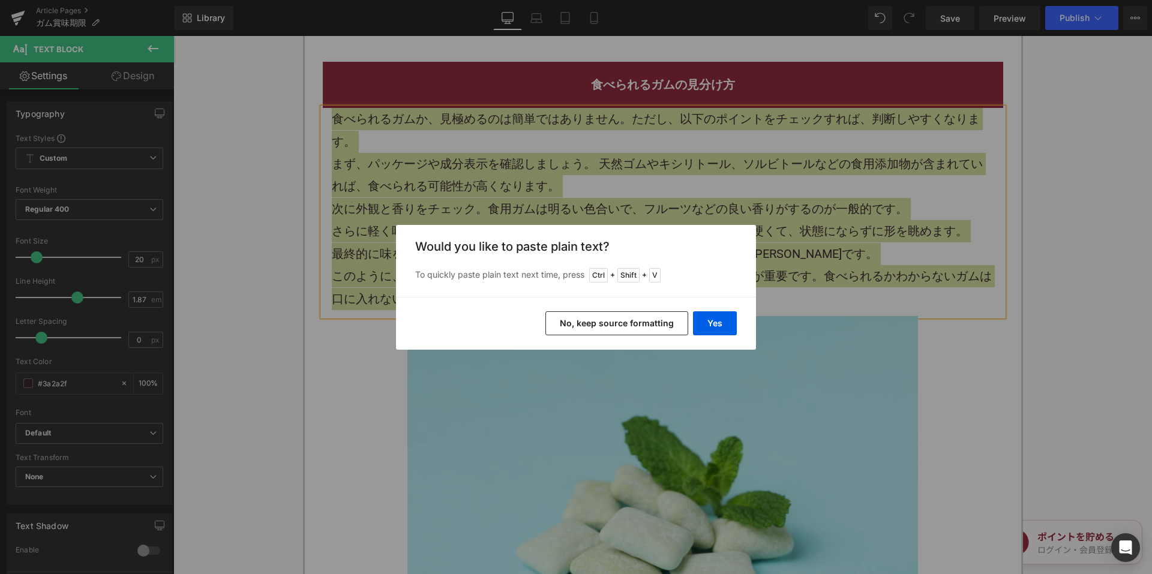
click at [575, 325] on button "No, keep source formatting" at bounding box center [616, 323] width 143 height 24
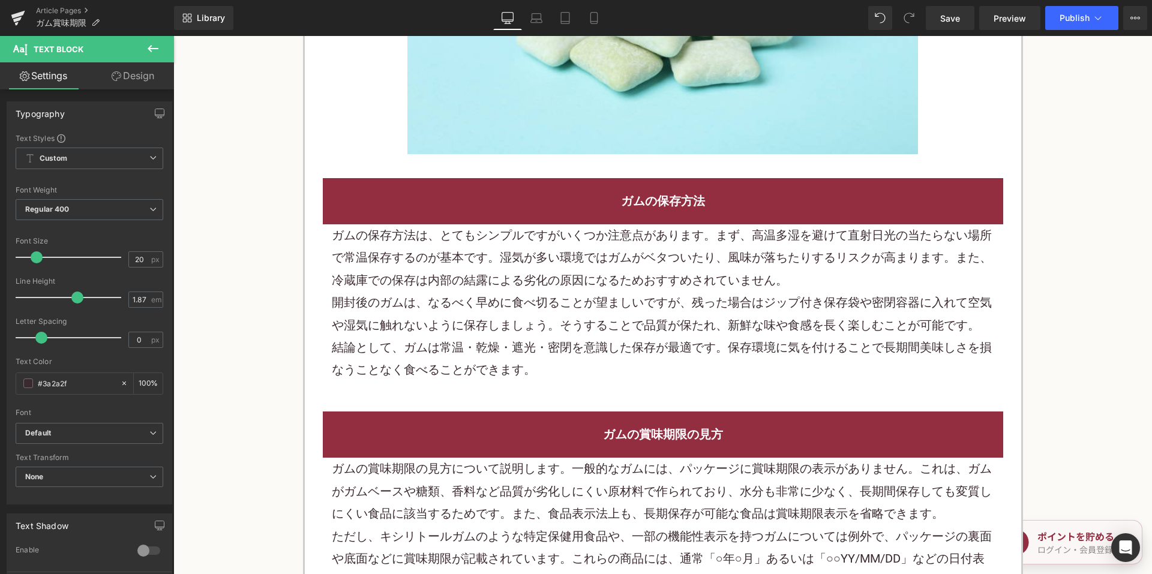
scroll to position [1920, 0]
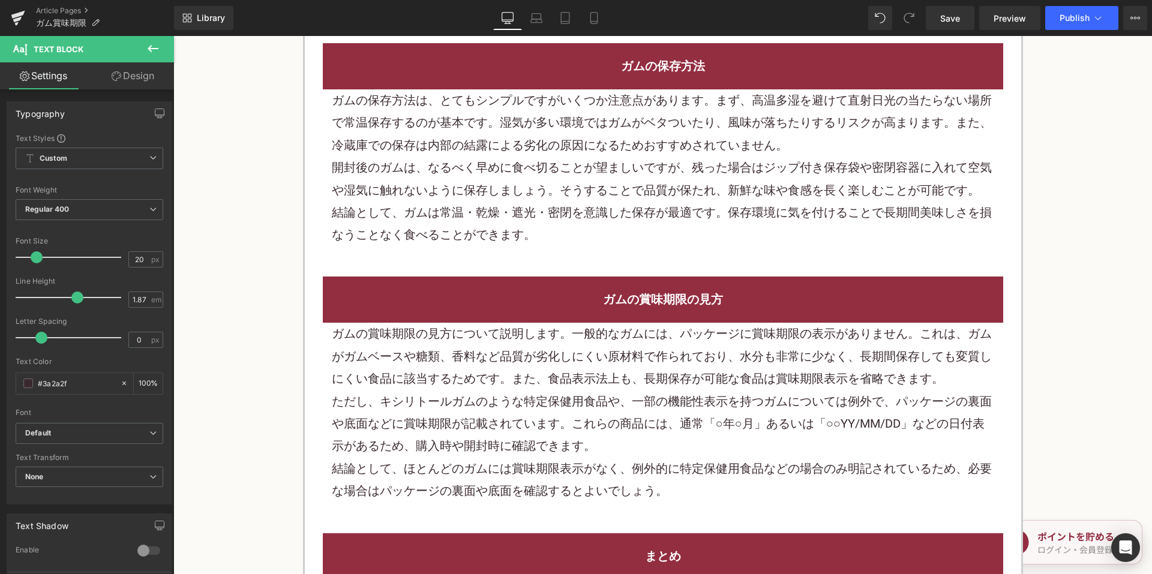
click at [457, 194] on p "開封後のガムは、なるべく早めに食べ切ることが望ましいですが、残った場合はジップ付き保存袋や密閉容器に入れて空気や湿気に触れないように保存しましょう。そうするこ…" at bounding box center [663, 179] width 662 height 45
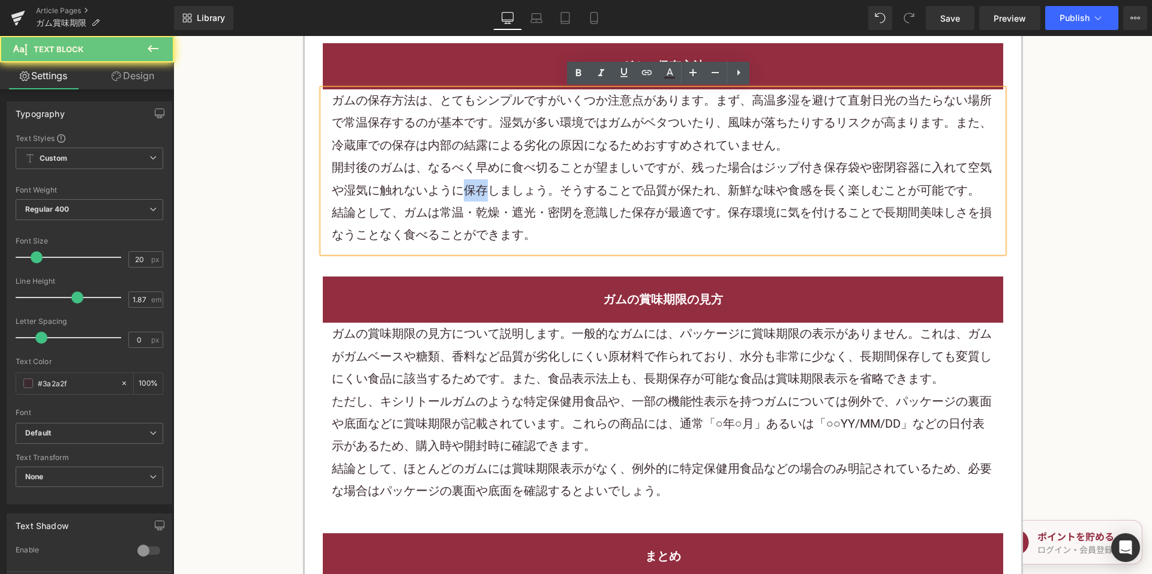
click at [457, 194] on p "開封後のガムは、なるべく早めに食べ切ることが望ましいですが、残った場合はジップ付き保存袋や密閉容器に入れて空気や湿気に触れないように保存しましょう。そうするこ…" at bounding box center [663, 179] width 662 height 45
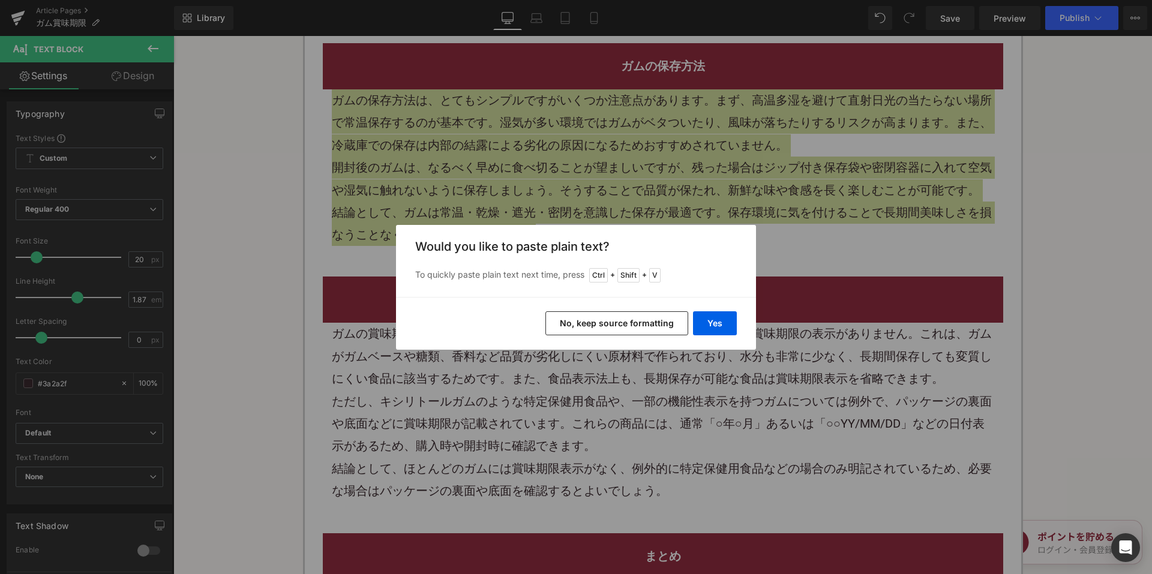
drag, startPoint x: 590, startPoint y: 316, endPoint x: 400, endPoint y: 257, distance: 199.6
click at [590, 316] on button "No, keep source formatting" at bounding box center [616, 323] width 143 height 24
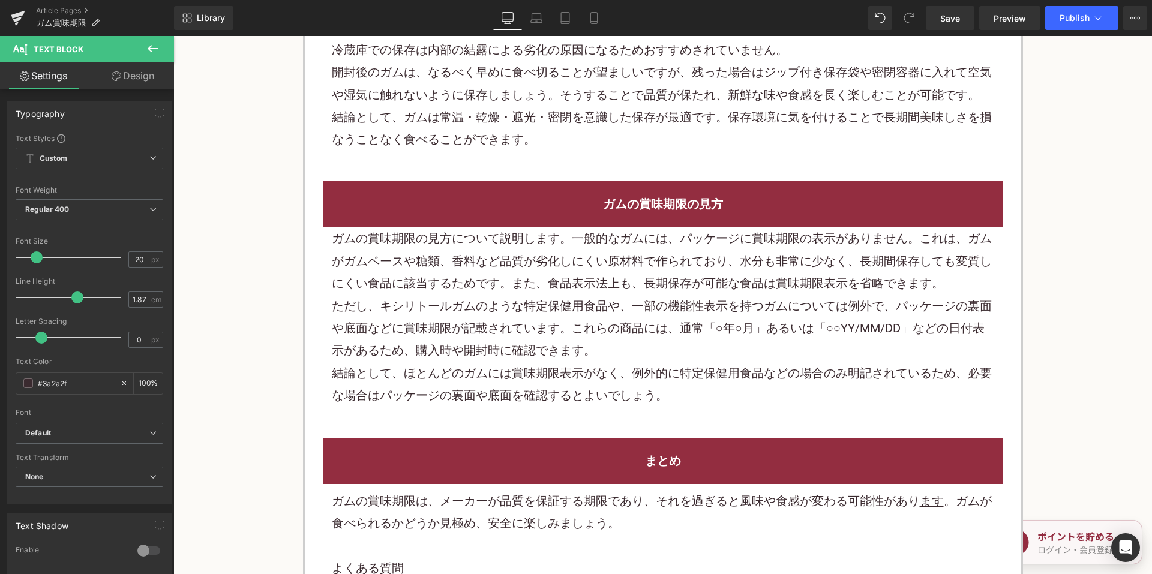
scroll to position [2340, 0]
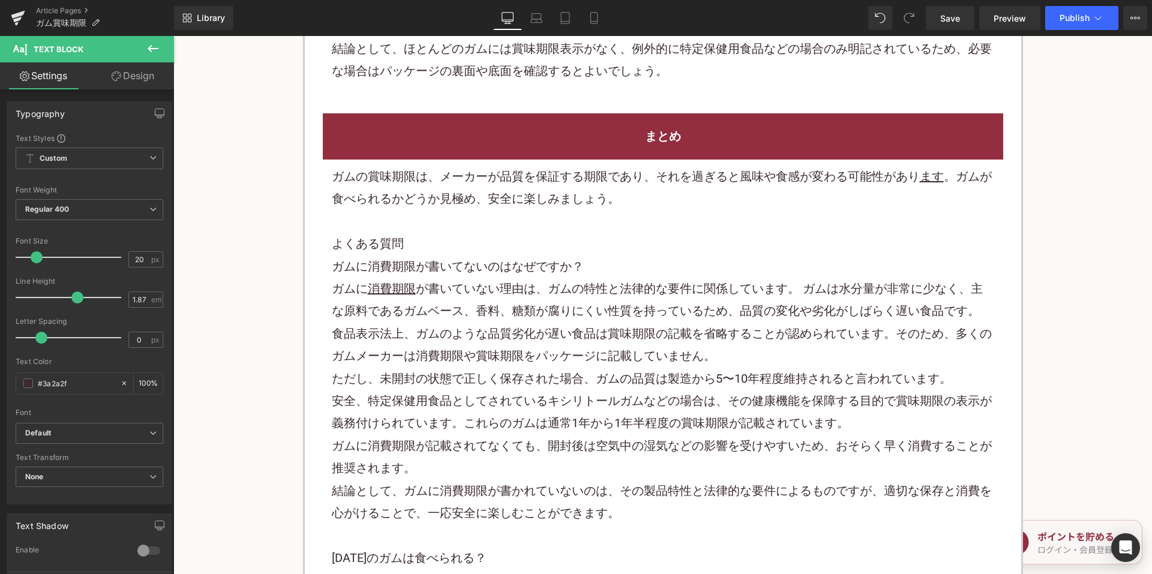
click at [445, 238] on h2 "よくある質問" at bounding box center [663, 244] width 662 height 22
click at [443, 234] on h2 "よくある質問" at bounding box center [663, 244] width 662 height 22
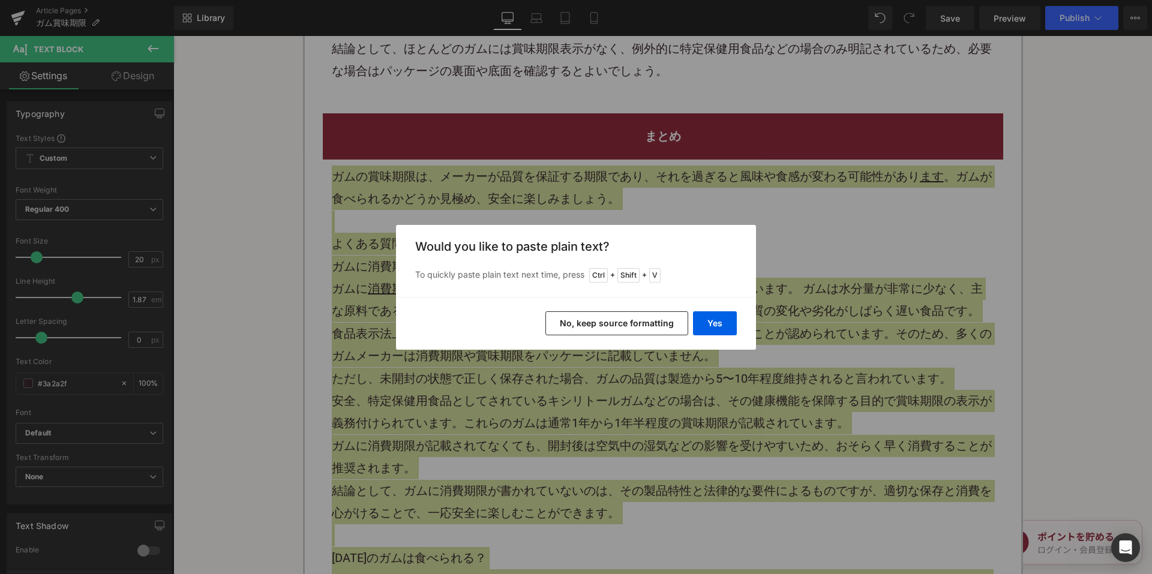
click at [588, 314] on button "No, keep source formatting" at bounding box center [616, 323] width 143 height 24
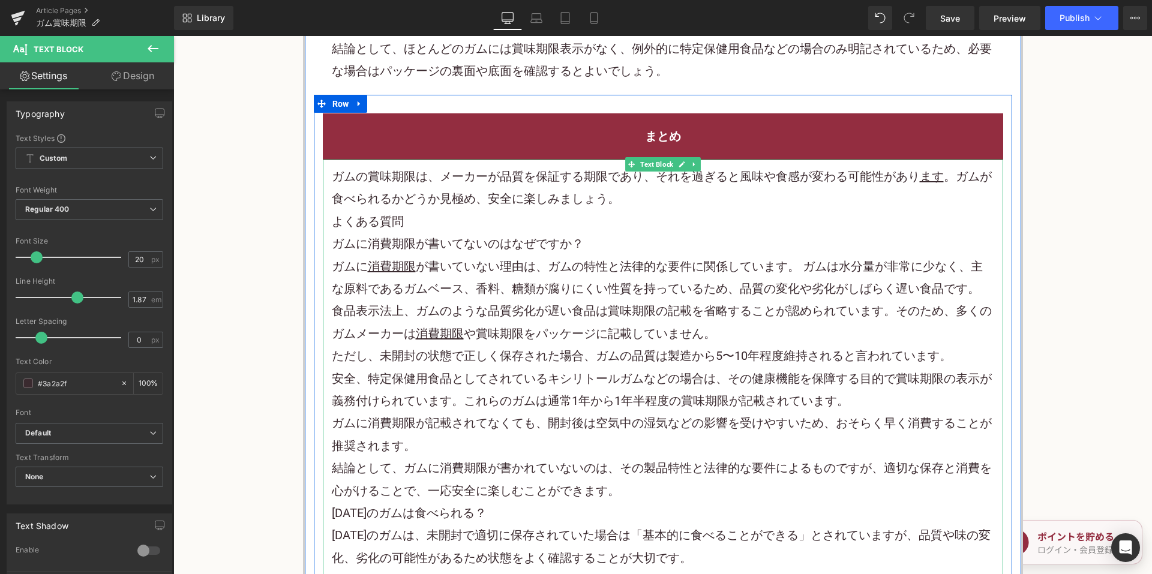
click at [635, 208] on p "ガムの賞味期限は、メーカーが品質を保証する期限であり、それを過ぎると風味や食感が変わる可能性があり ます 。ガムが食べられるかどうか見極め、安全に楽しみましょ…" at bounding box center [663, 188] width 662 height 45
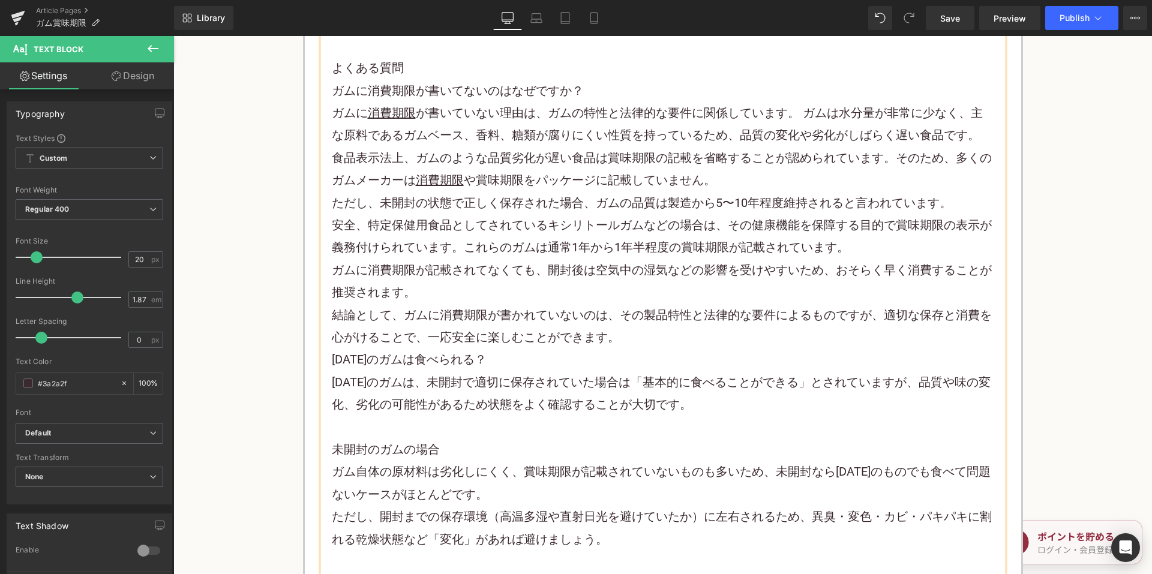
scroll to position [2520, 0]
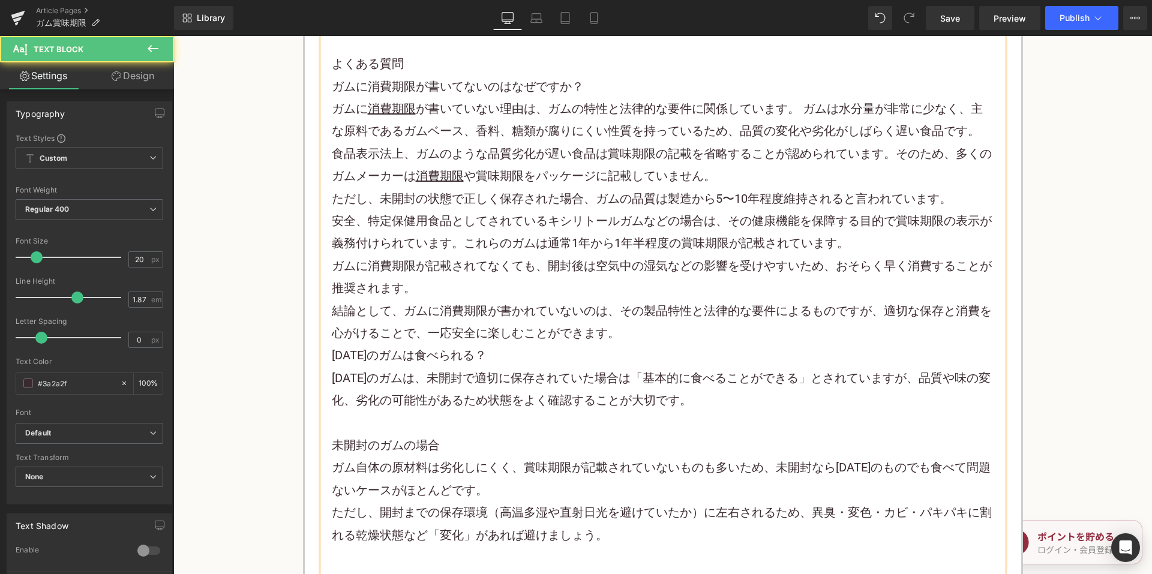
click at [640, 330] on p "結論として、ガムに消費期限が書かれていないのは、その製品特性と法律的な要件によるものですが、適切な保存と消費を心がけることで、一応安全に楽しむことができます。" at bounding box center [663, 322] width 662 height 45
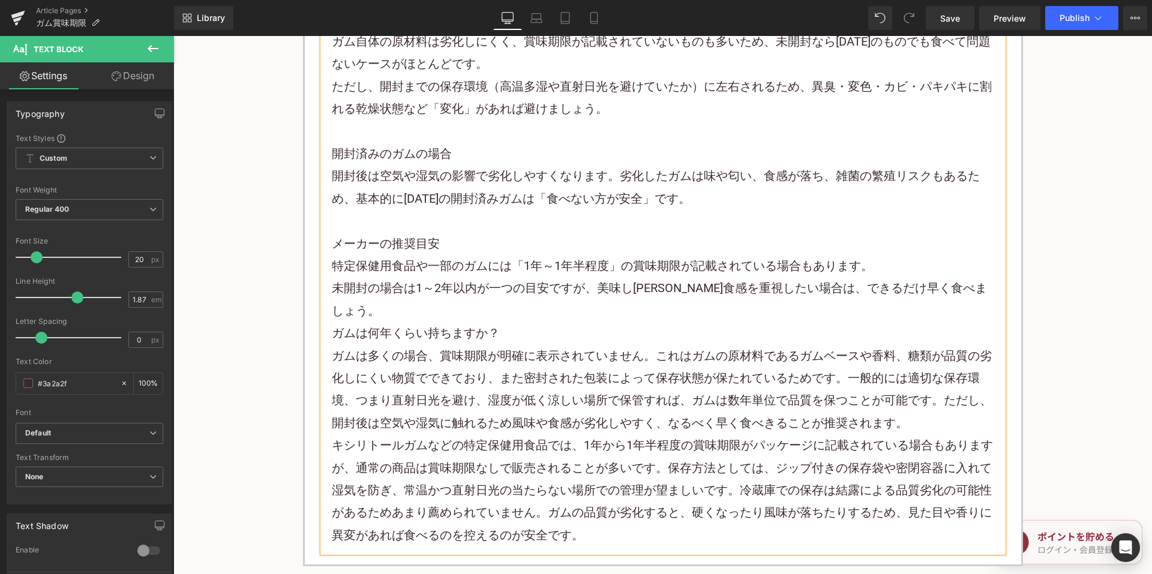
scroll to position [3000, 0]
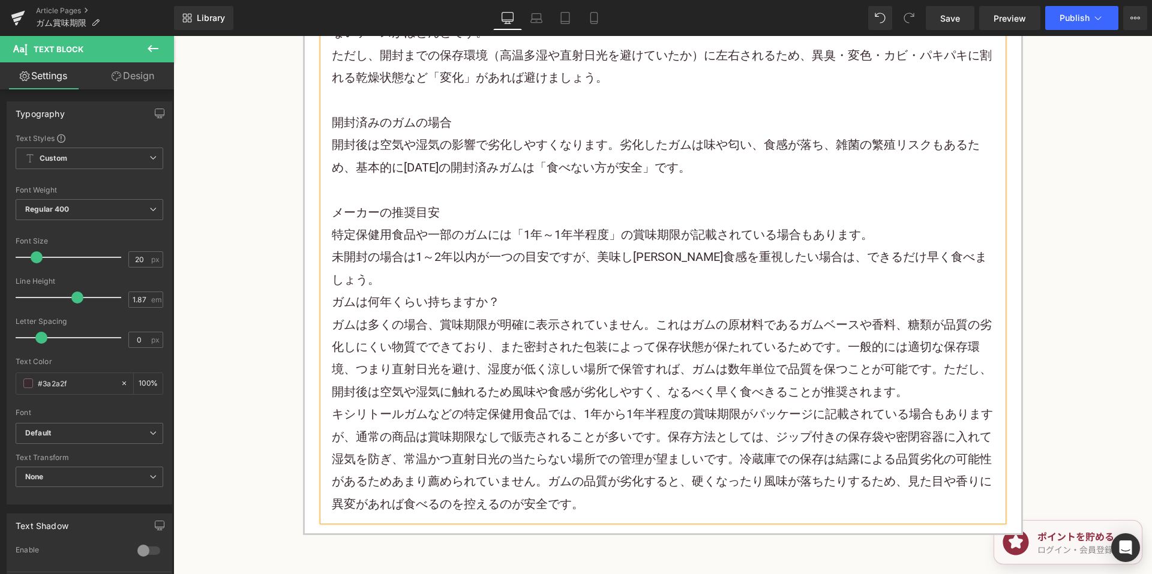
click at [968, 254] on p "未開封の場合は1～2年以内が一つの目安ですが、美味し[PERSON_NAME]食感を重視したい場合は、できるだけ早く食べましょう。" at bounding box center [663, 268] width 662 height 45
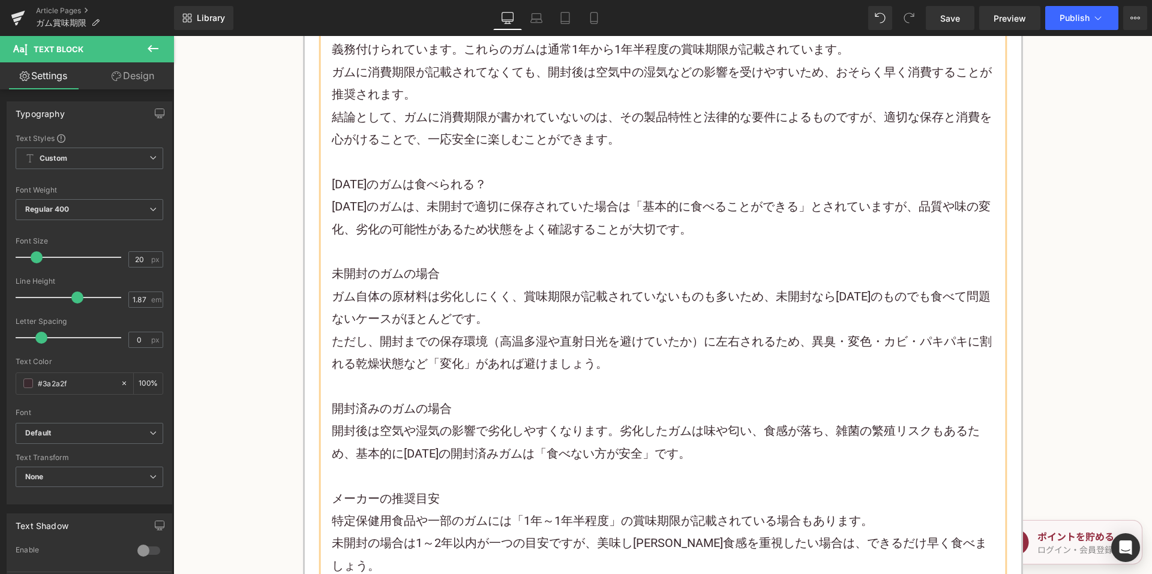
scroll to position [2700, 0]
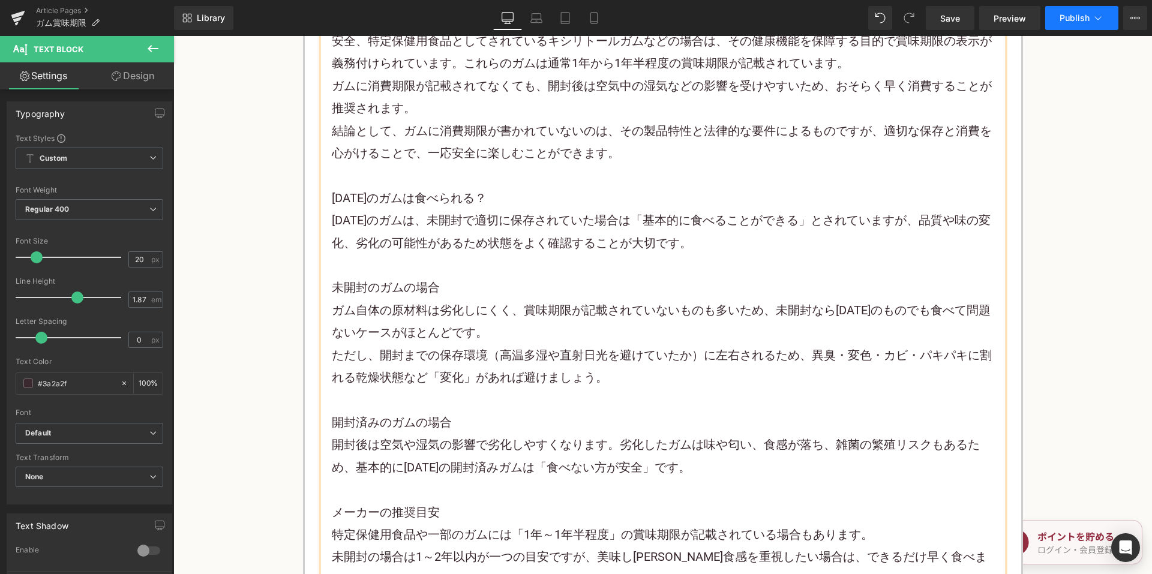
click at [1072, 11] on button "Publish" at bounding box center [1081, 18] width 73 height 24
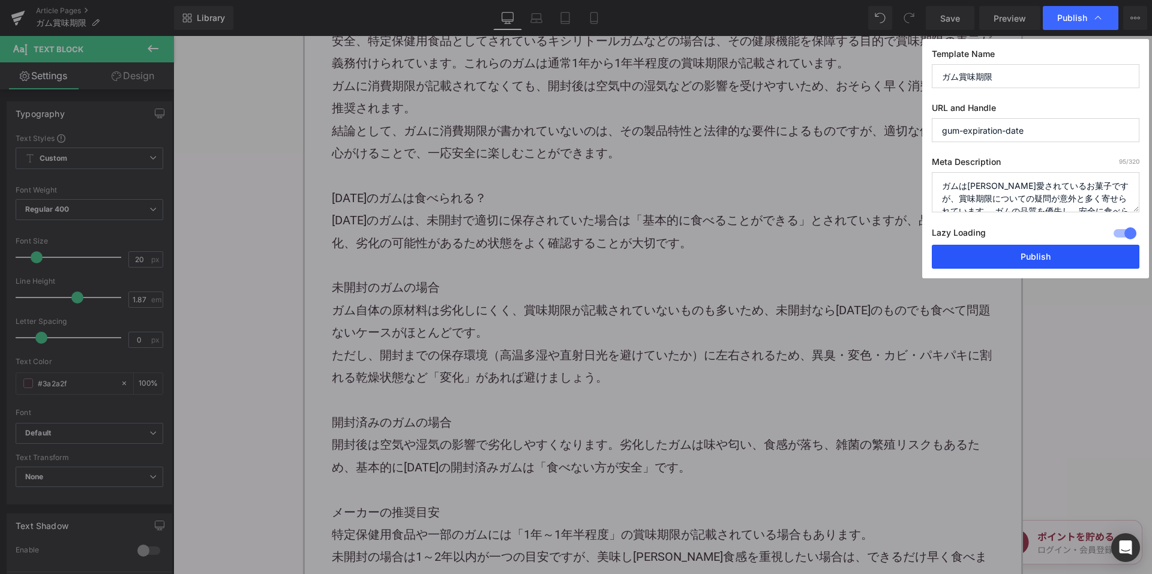
click at [958, 260] on button "Publish" at bounding box center [1036, 257] width 208 height 24
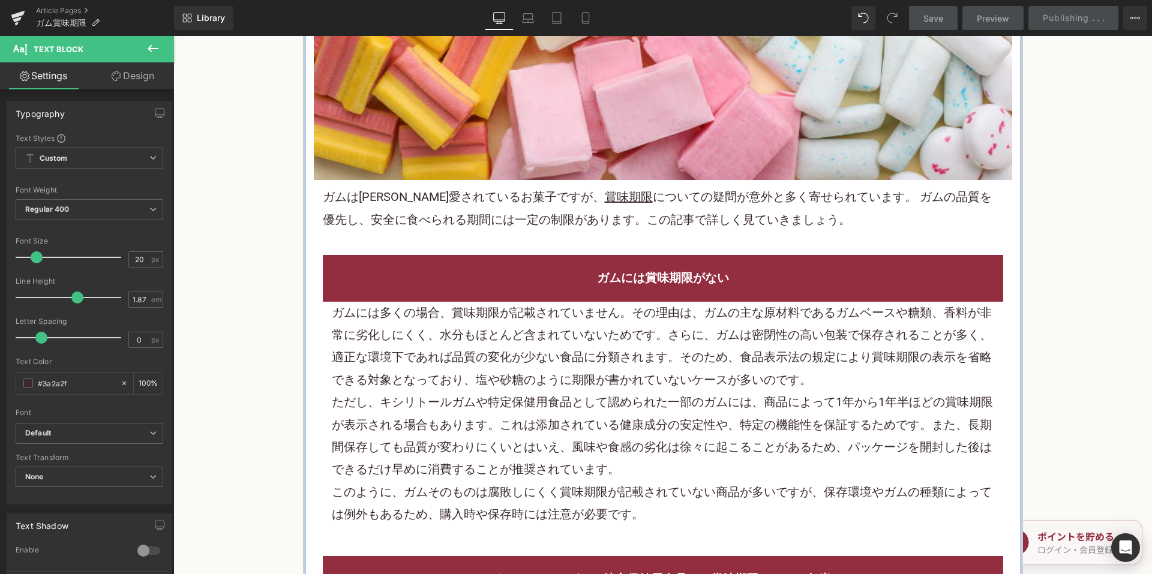
scroll to position [0, 0]
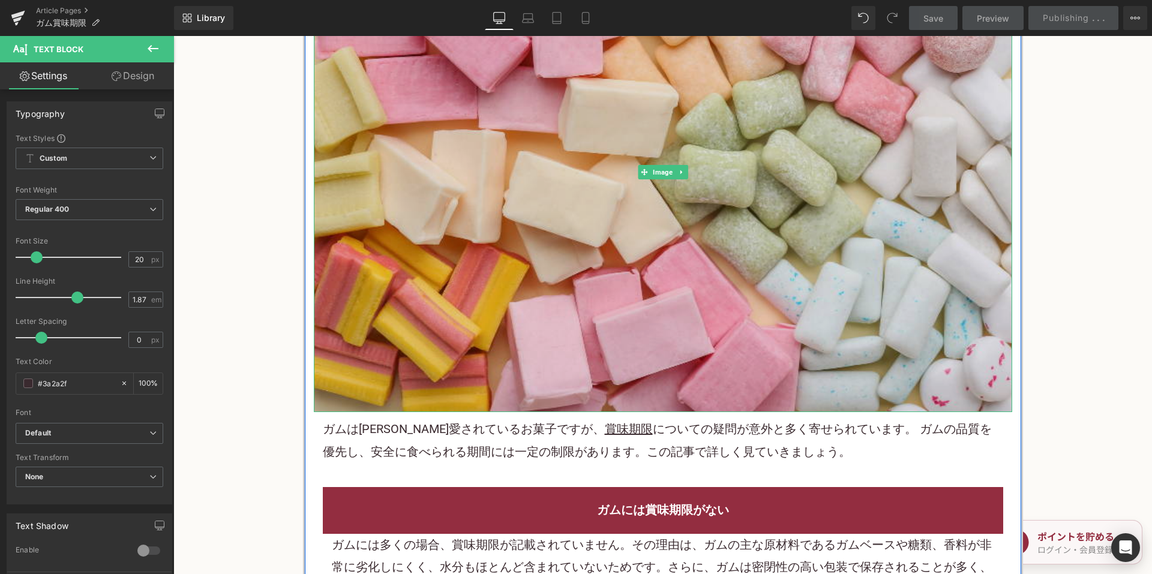
scroll to position [540, 0]
